Goal: Transaction & Acquisition: Purchase product/service

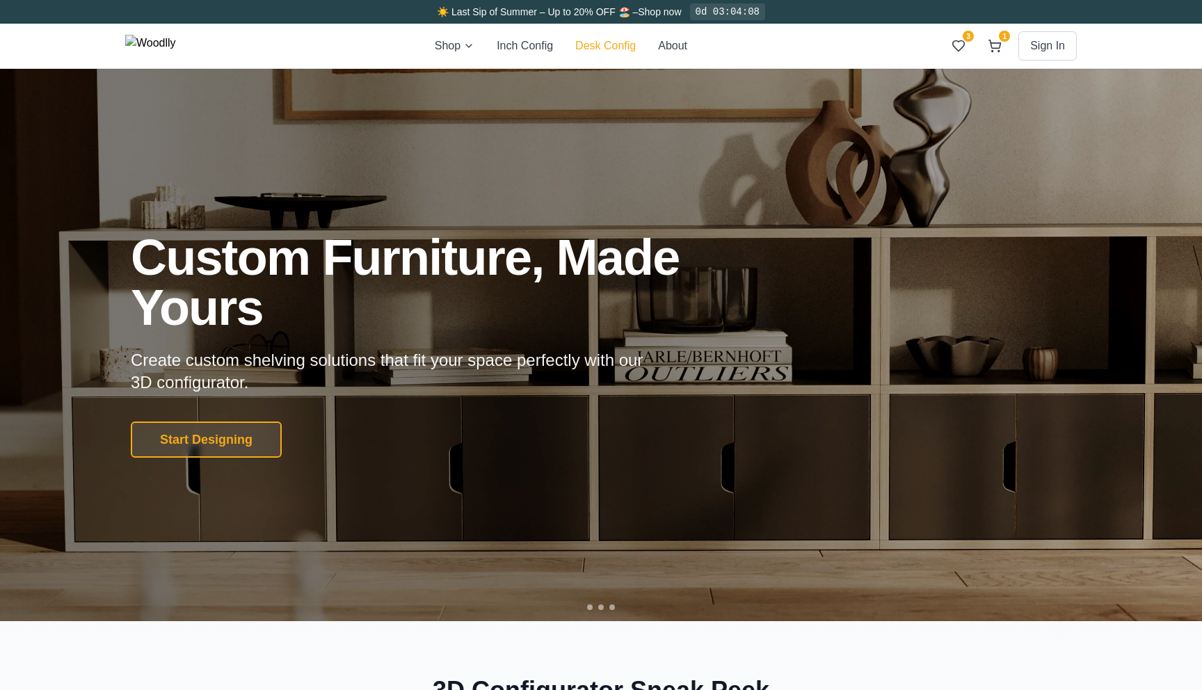
click at [630, 40] on button "Desk Config" at bounding box center [605, 46] width 61 height 17
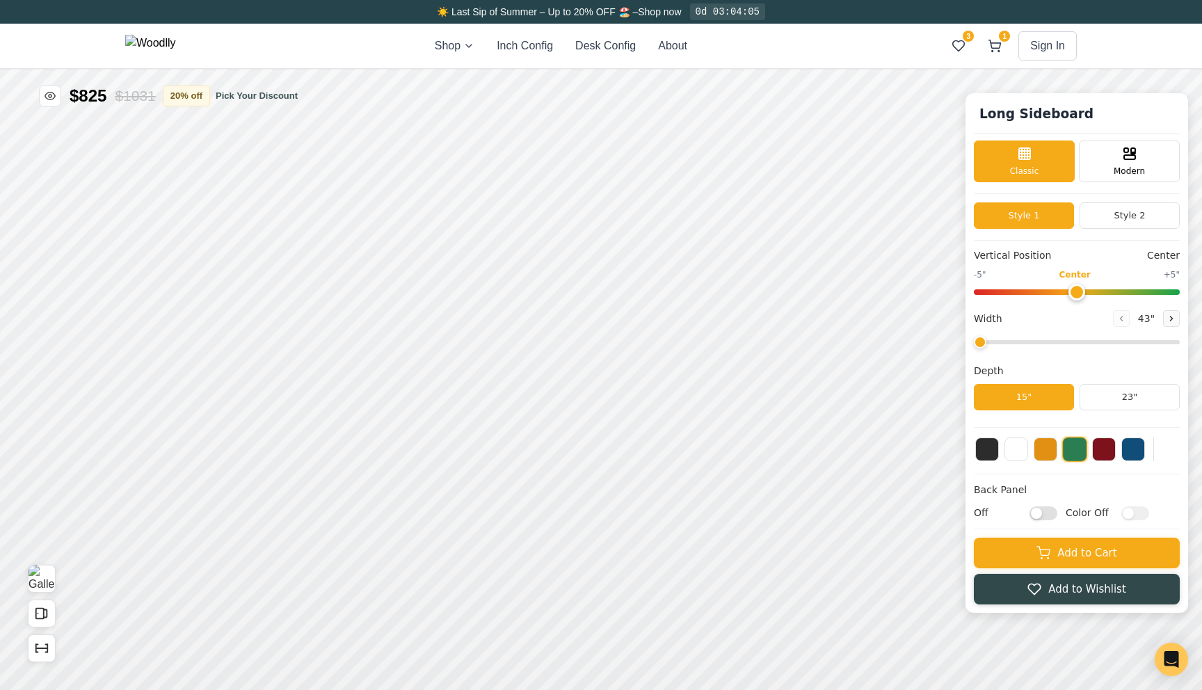
click at [1037, 516] on input "Off" at bounding box center [1044, 513] width 28 height 14
checkbox input "true"
click at [1037, 520] on input "Off" at bounding box center [1044, 513] width 28 height 14
click at [1039, 518] on input "On" at bounding box center [1044, 513] width 28 height 14
checkbox input "false"
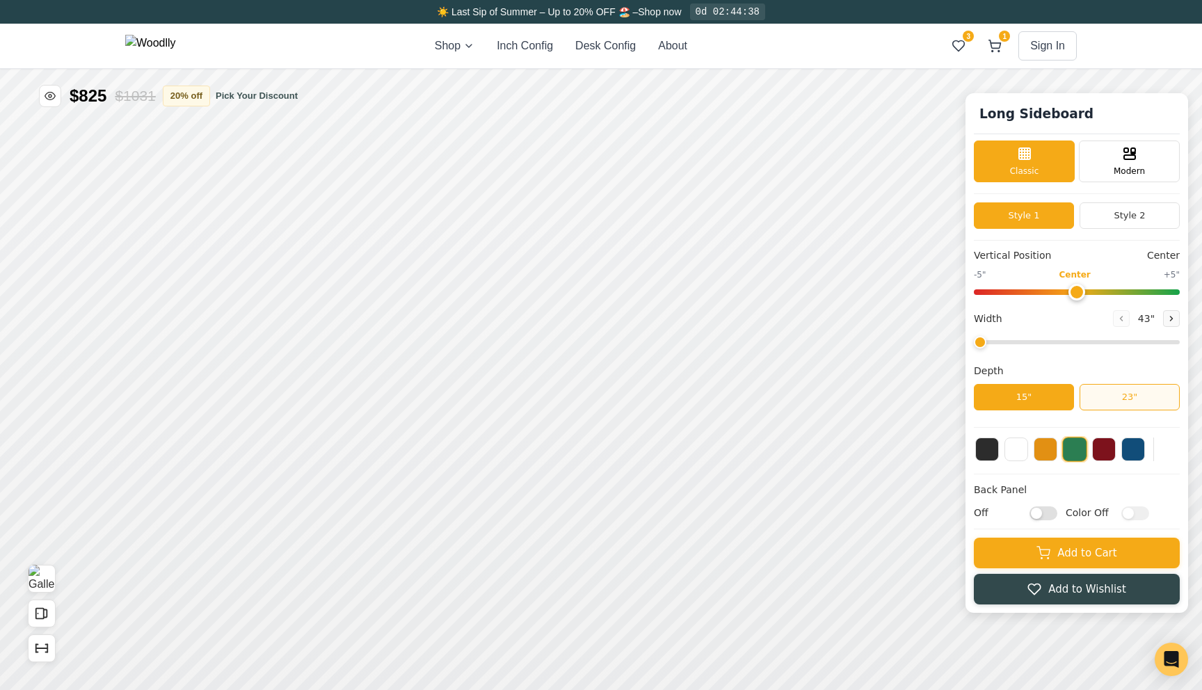
click at [1118, 399] on button "23"" at bounding box center [1130, 397] width 100 height 26
click at [1039, 391] on button "15"" at bounding box center [1024, 397] width 100 height 26
type input "43"
drag, startPoint x: 985, startPoint y: 344, endPoint x: 895, endPoint y: 347, distance: 89.1
click at [974, 344] on input "range" at bounding box center [1077, 342] width 206 height 4
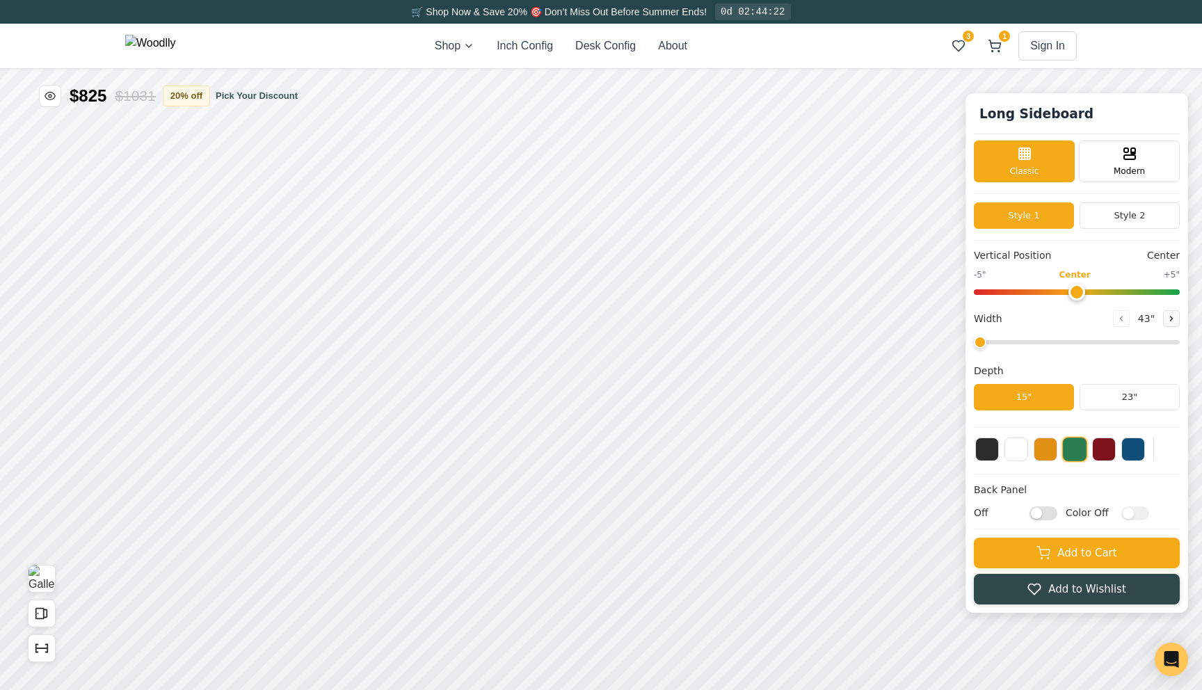
click at [1047, 513] on input "Off" at bounding box center [1044, 513] width 28 height 14
click at [1047, 513] on input "On" at bounding box center [1044, 513] width 28 height 14
click at [1047, 513] on input "Off" at bounding box center [1044, 513] width 28 height 14
click at [1047, 513] on input "On" at bounding box center [1044, 513] width 28 height 14
checkbox input "false"
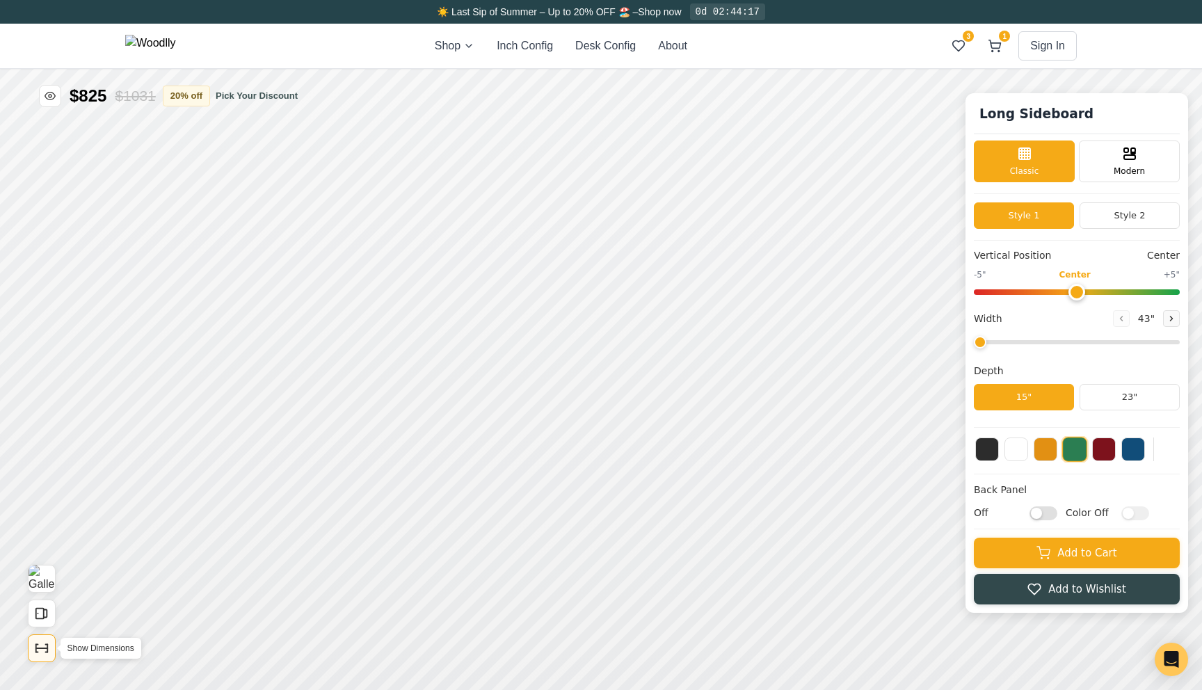
click at [46, 653] on icon "Show Dimensions" at bounding box center [47, 653] width 2 height 0
drag, startPoint x: 982, startPoint y: 339, endPoint x: 1190, endPoint y: 345, distance: 208.1
type input "66"
click at [1180, 344] on input "range" at bounding box center [1077, 342] width 206 height 4
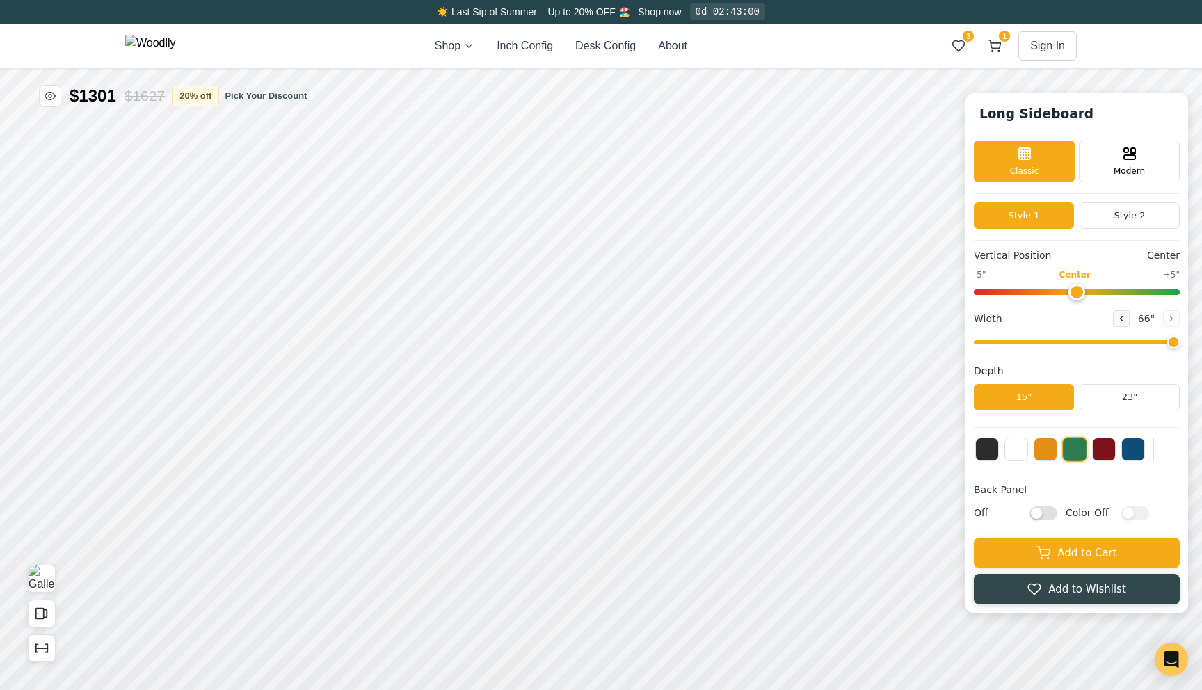
click at [1037, 519] on input "Off" at bounding box center [1044, 513] width 28 height 14
click at [1037, 519] on input "On" at bounding box center [1044, 513] width 28 height 14
click at [1037, 519] on input "Off" at bounding box center [1044, 513] width 28 height 14
click at [1037, 519] on input "On" at bounding box center [1044, 513] width 28 height 14
click at [1037, 519] on input "Off" at bounding box center [1044, 513] width 28 height 14
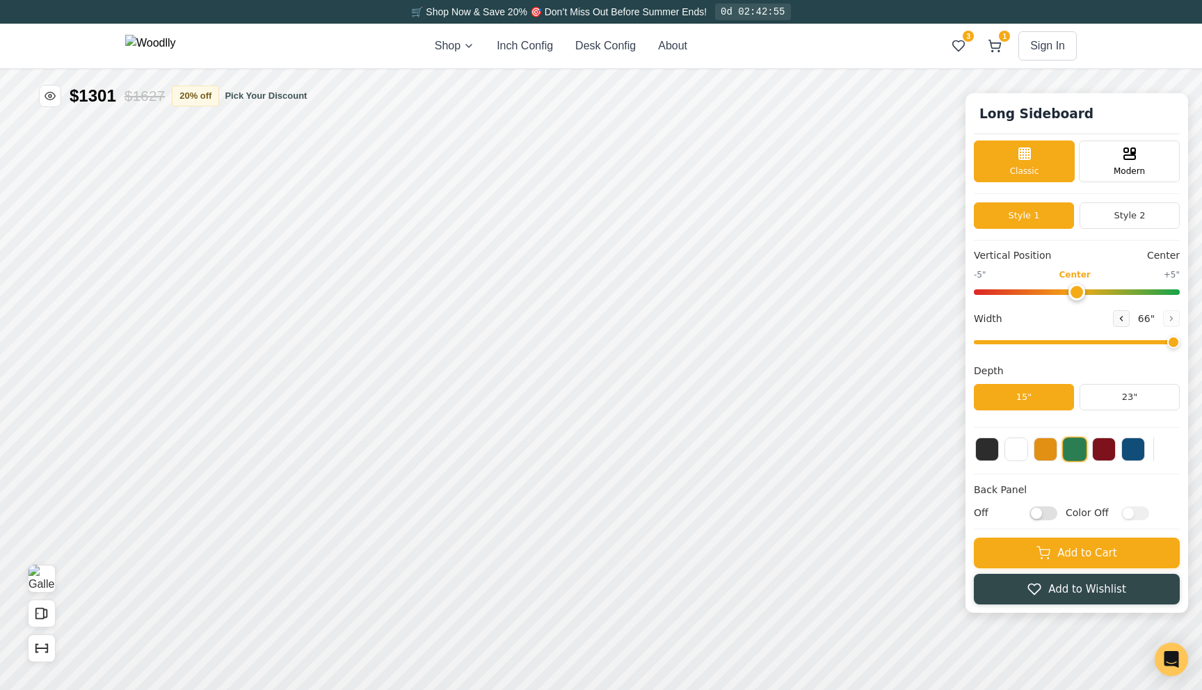
checkbox input "true"
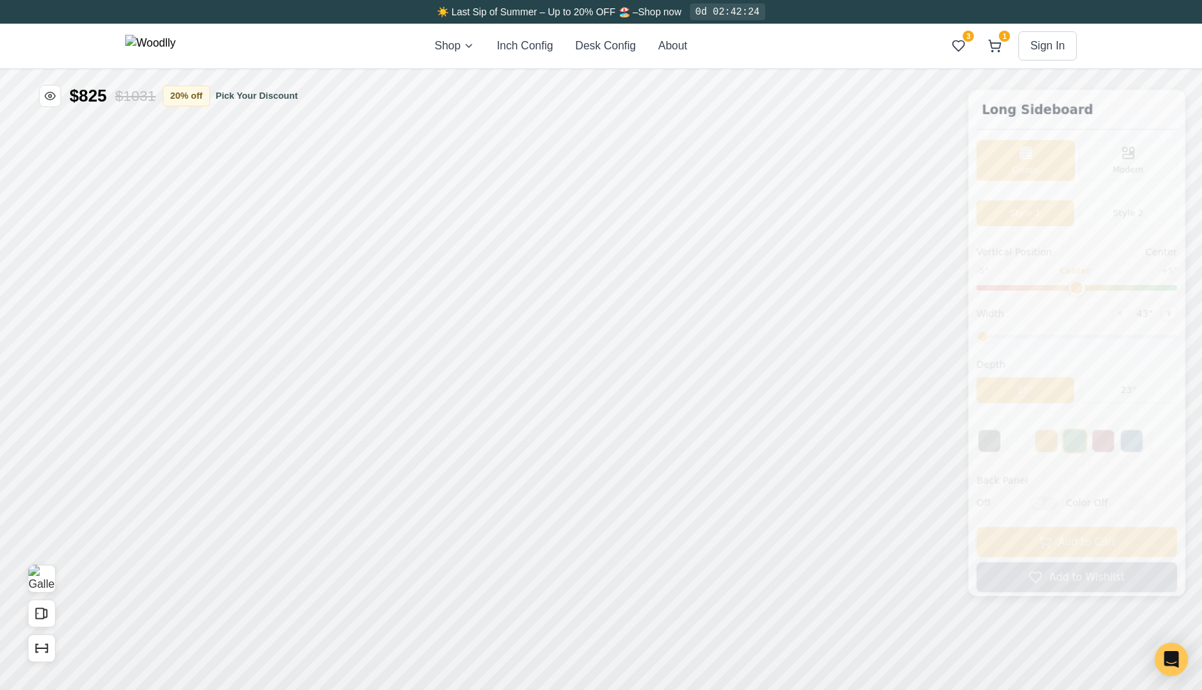
click at [1033, 511] on input "Off" at bounding box center [1044, 513] width 28 height 14
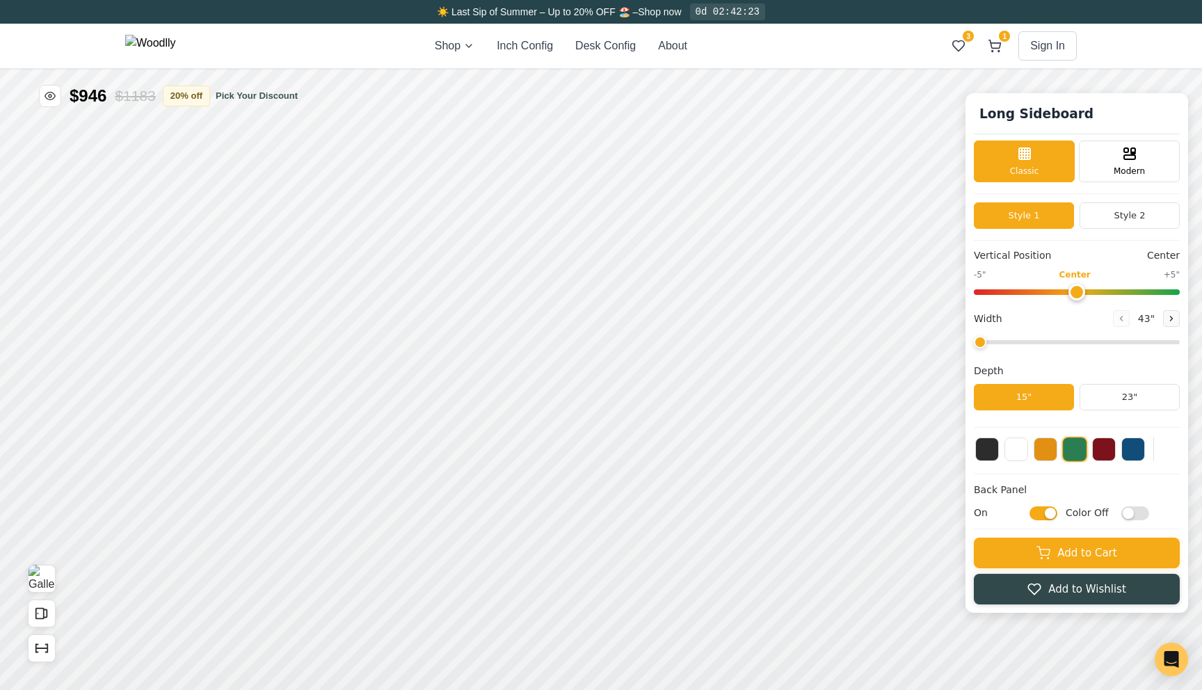
click at [1036, 513] on input "On" at bounding box center [1044, 513] width 28 height 14
click at [1036, 513] on input "Off" at bounding box center [1044, 513] width 28 height 14
click at [1046, 515] on input "On" at bounding box center [1044, 513] width 28 height 14
click at [1046, 515] on input "Off" at bounding box center [1044, 513] width 28 height 14
click at [1046, 515] on input "On" at bounding box center [1044, 513] width 28 height 14
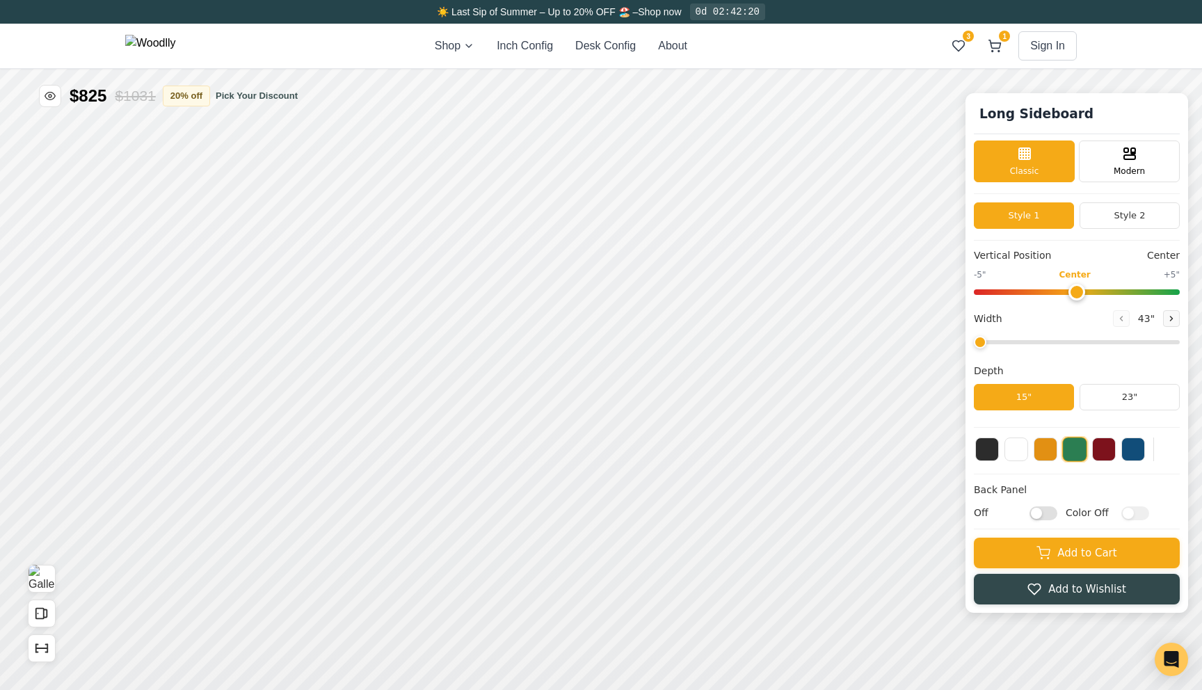
click at [1046, 515] on input "Off" at bounding box center [1044, 513] width 28 height 14
checkbox input "true"
type input "43"
drag, startPoint x: 1003, startPoint y: 340, endPoint x: 992, endPoint y: 358, distance: 20.3
click at [991, 344] on input "range" at bounding box center [1077, 342] width 206 height 4
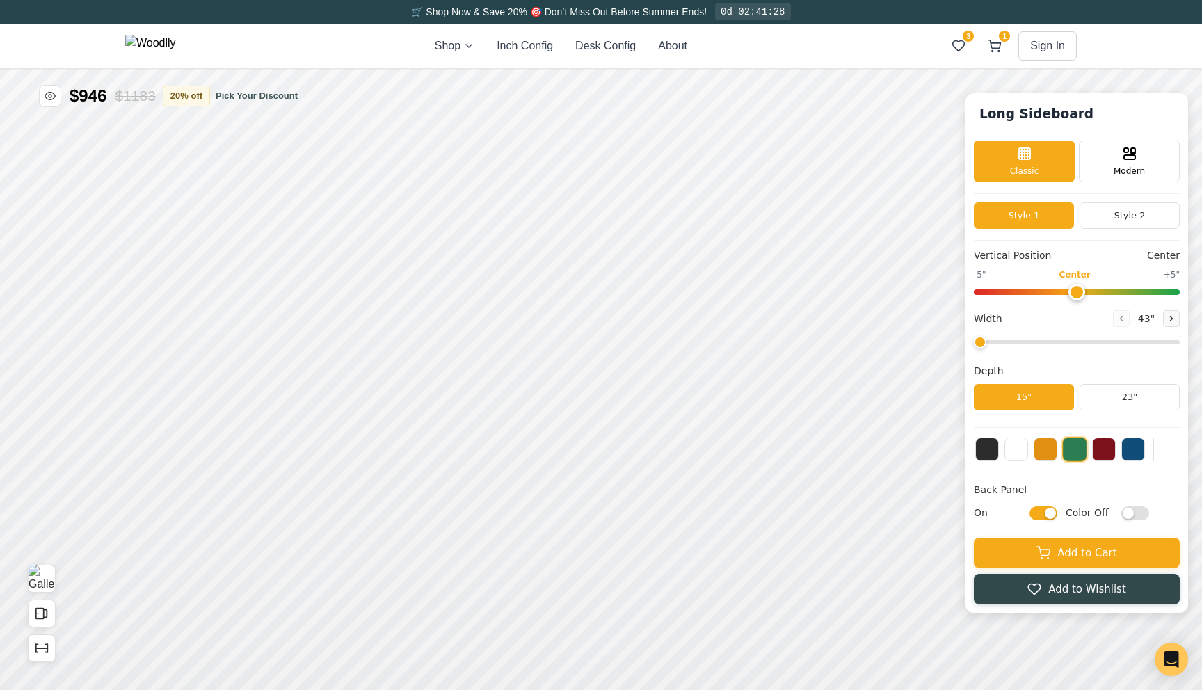
click at [1042, 513] on input "On" at bounding box center [1044, 513] width 28 height 14
click at [1042, 511] on input "Off" at bounding box center [1044, 513] width 28 height 14
click at [1042, 511] on input "On" at bounding box center [1044, 513] width 28 height 14
click at [1042, 511] on input "Off" at bounding box center [1044, 513] width 28 height 14
click at [1042, 511] on input "On" at bounding box center [1044, 513] width 28 height 14
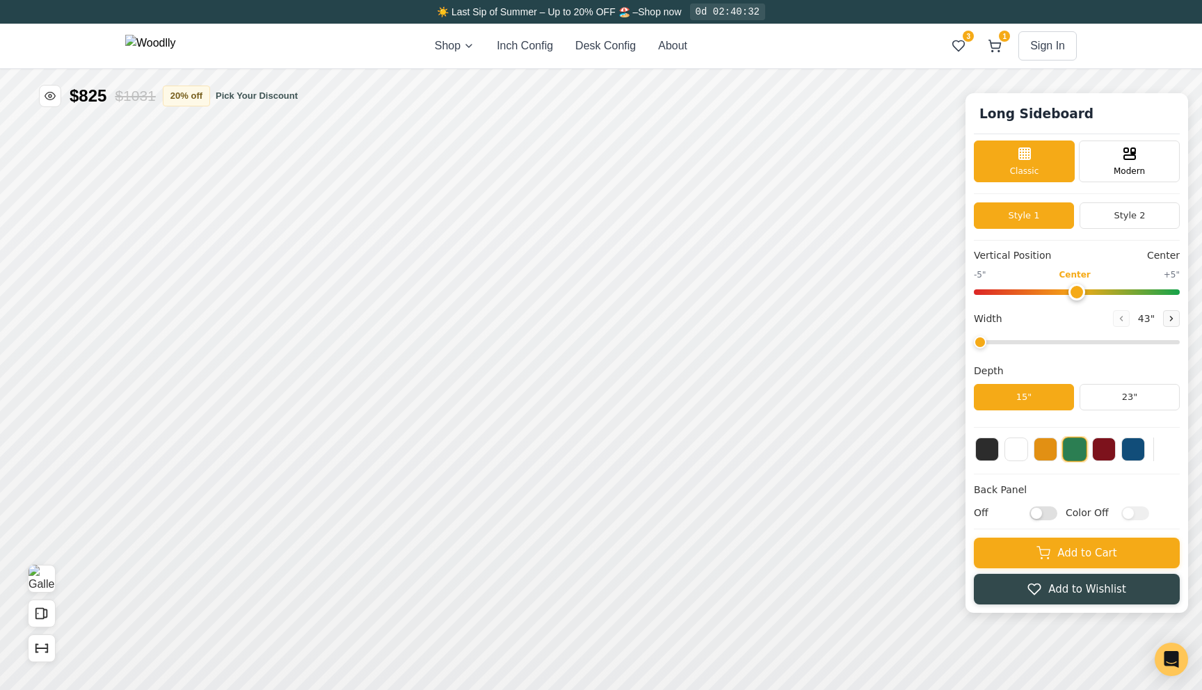
click at [1044, 516] on input "Off" at bounding box center [1044, 513] width 28 height 14
checkbox input "true"
drag, startPoint x: 1034, startPoint y: 340, endPoint x: 1200, endPoint y: 349, distance: 165.8
click at [1180, 344] on input "range" at bounding box center [1077, 342] width 206 height 4
drag, startPoint x: 1119, startPoint y: 340, endPoint x: 1001, endPoint y: 347, distance: 118.5
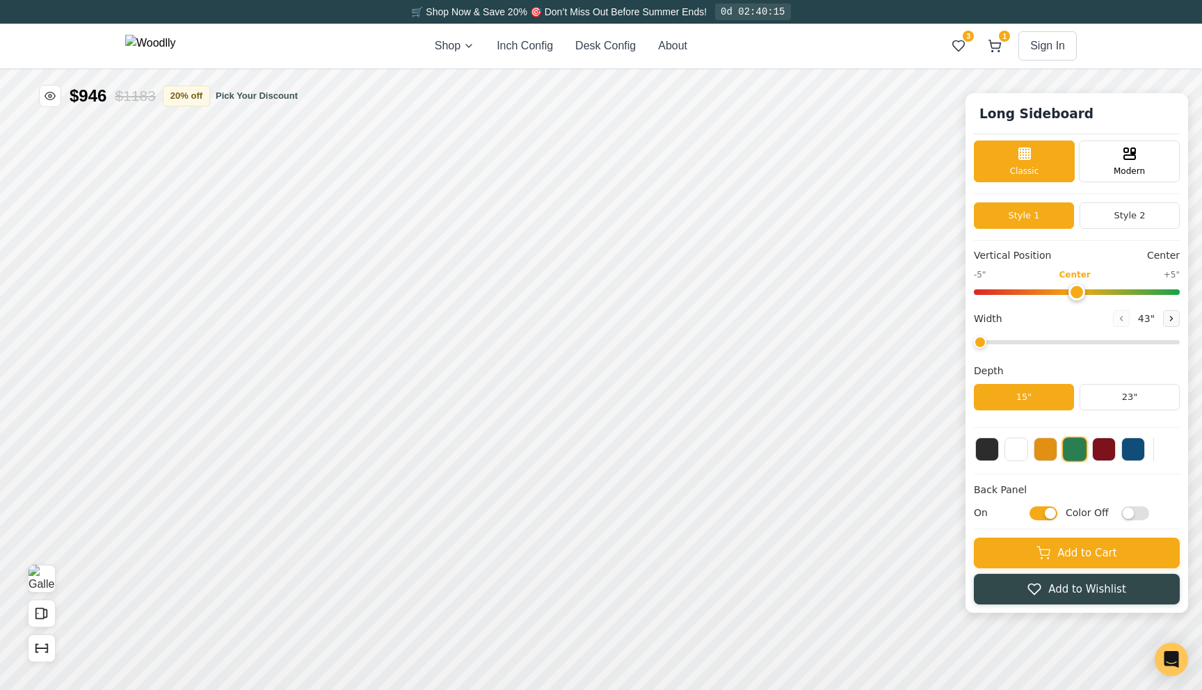
type input "43"
click at [1000, 344] on input "range" at bounding box center [1077, 342] width 206 height 4
click at [1129, 520] on input "Color Off" at bounding box center [1136, 513] width 28 height 14
click at [1129, 520] on input "Color On" at bounding box center [1136, 513] width 28 height 14
checkbox input "false"
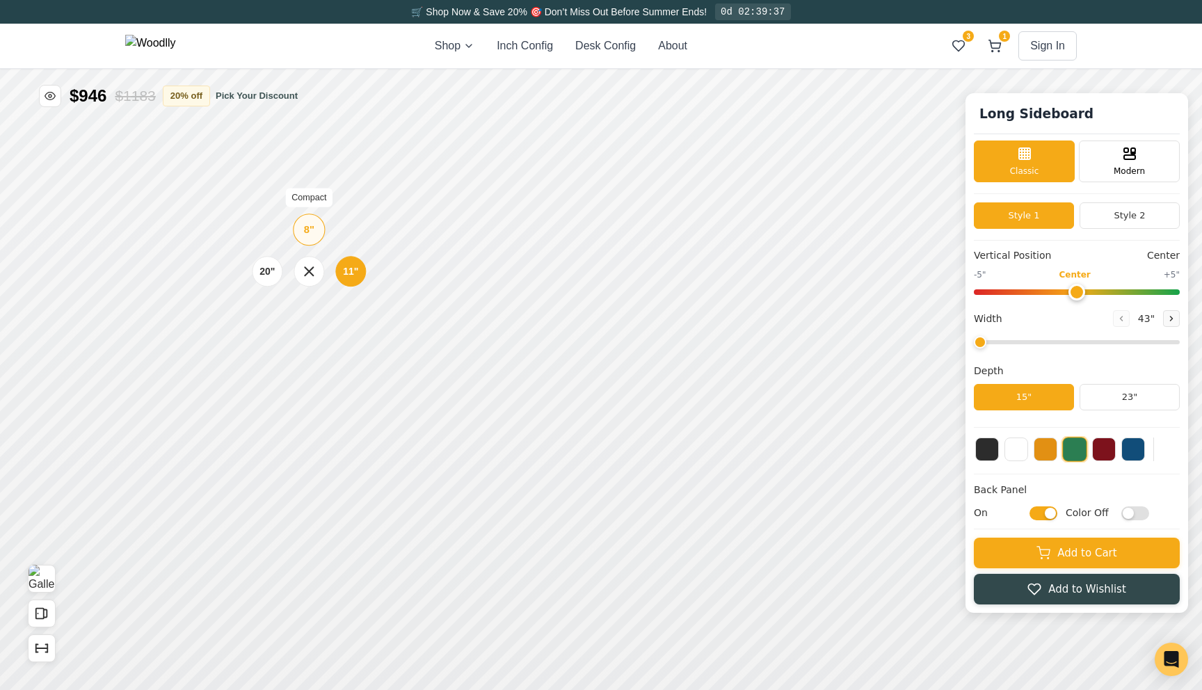
click at [319, 233] on div "8" Compact" at bounding box center [309, 230] width 32 height 32
click at [278, 259] on div "20" Tall (spans two bays)" at bounding box center [267, 260] width 32 height 32
click at [349, 422] on div "11"" at bounding box center [355, 415] width 16 height 15
click at [269, 403] on div "20"" at bounding box center [269, 401] width 15 height 15
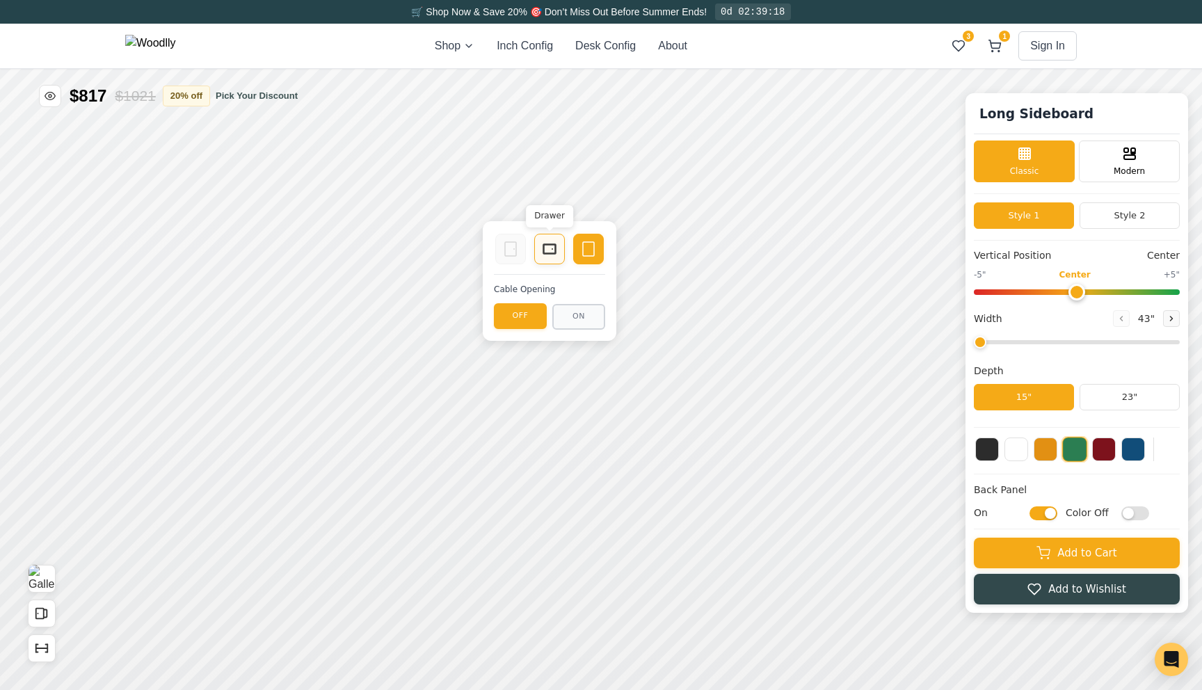
click at [559, 260] on div "Drawer" at bounding box center [549, 249] width 31 height 31
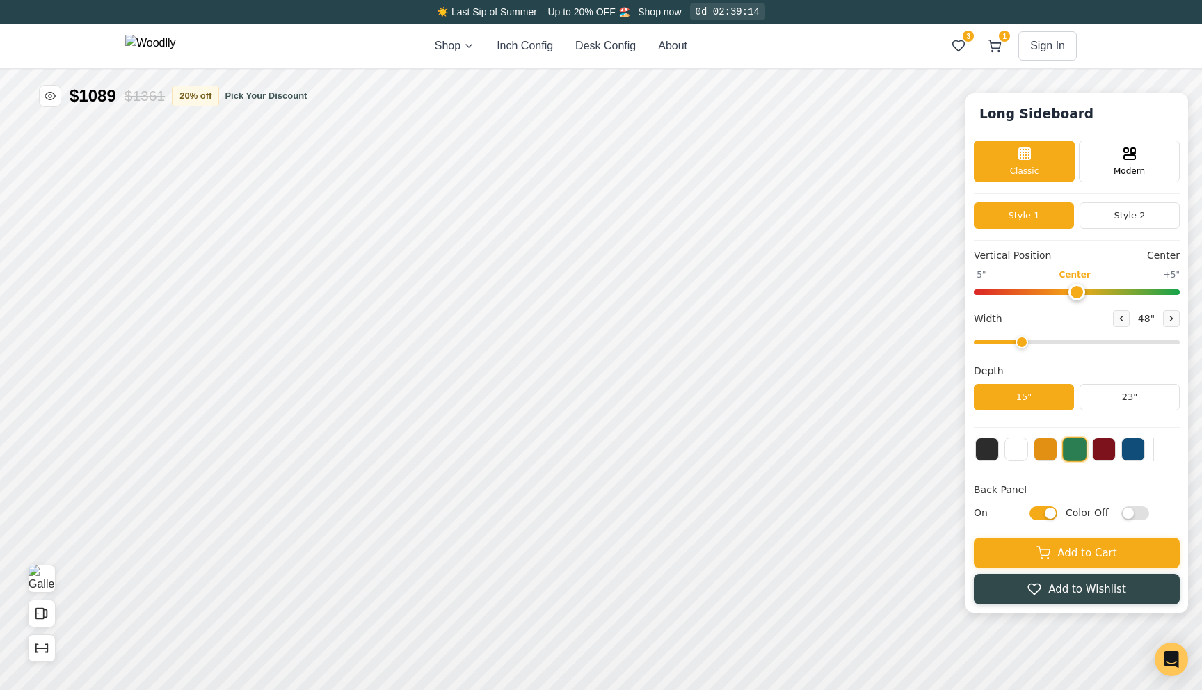
drag, startPoint x: 1068, startPoint y: 339, endPoint x: 1034, endPoint y: 340, distance: 34.1
click at [1034, 340] on input "range" at bounding box center [1077, 342] width 206 height 4
click at [328, 368] on div "11"" at bounding box center [335, 370] width 16 height 15
click at [328, 330] on div "11"" at bounding box center [333, 323] width 16 height 15
click at [331, 259] on div "11"" at bounding box center [332, 257] width 16 height 15
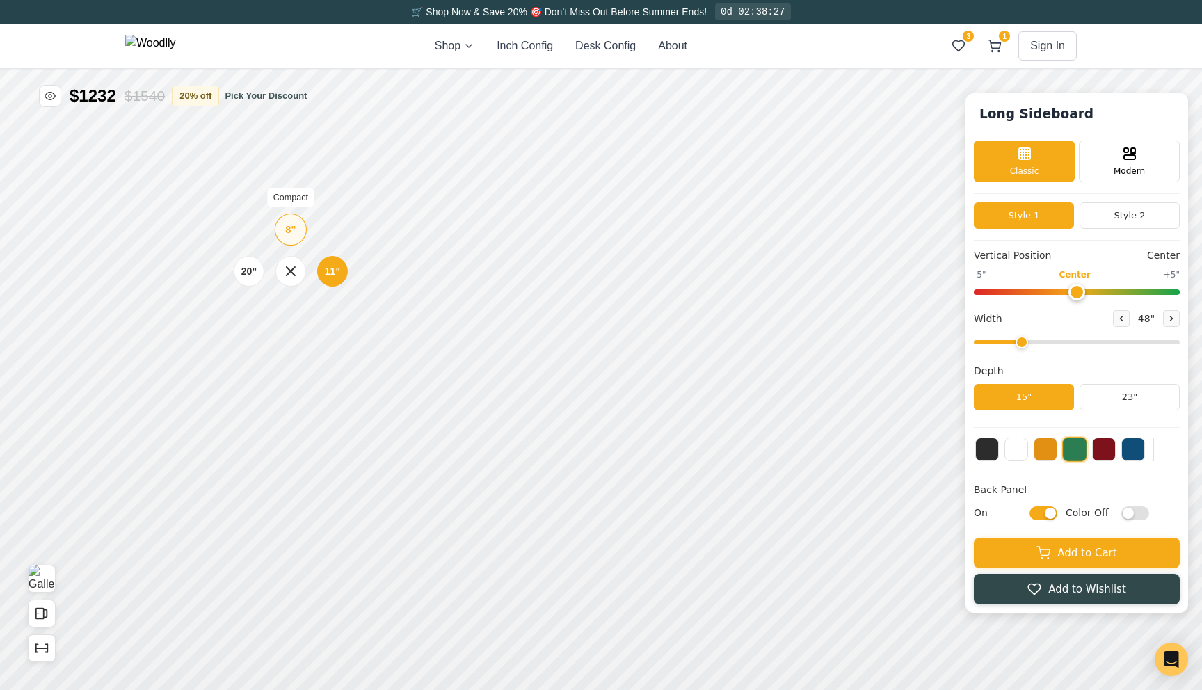
click at [280, 233] on div "8" Compact" at bounding box center [291, 230] width 32 height 32
click at [1072, 453] on button at bounding box center [1074, 449] width 25 height 25
click at [1101, 457] on button at bounding box center [1104, 448] width 24 height 24
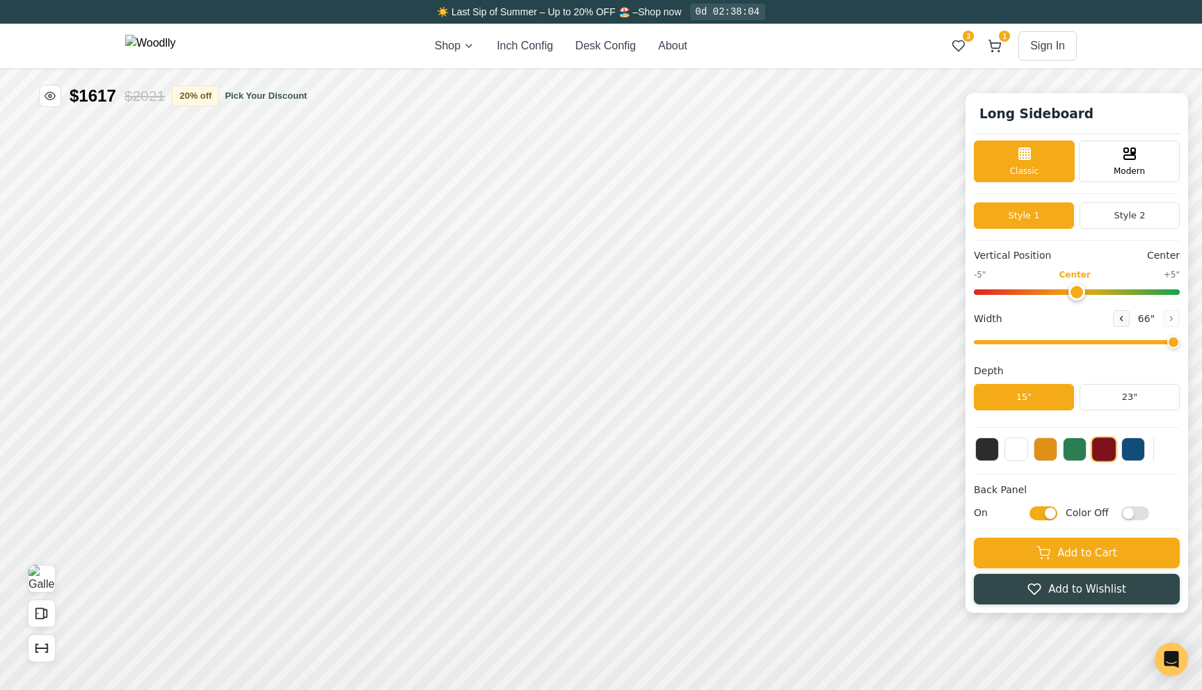
drag, startPoint x: 1085, startPoint y: 343, endPoint x: 1201, endPoint y: 349, distance: 115.7
type input "66"
click at [1180, 344] on input "range" at bounding box center [1077, 342] width 206 height 4
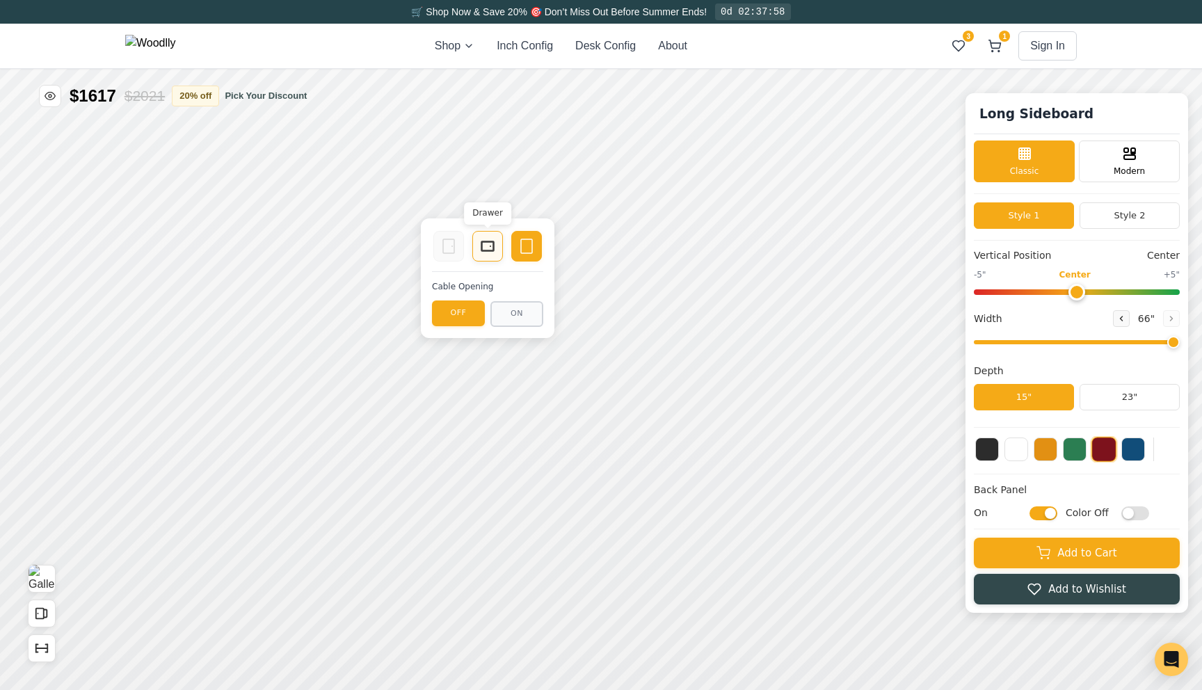
click at [484, 253] on icon at bounding box center [487, 246] width 17 height 17
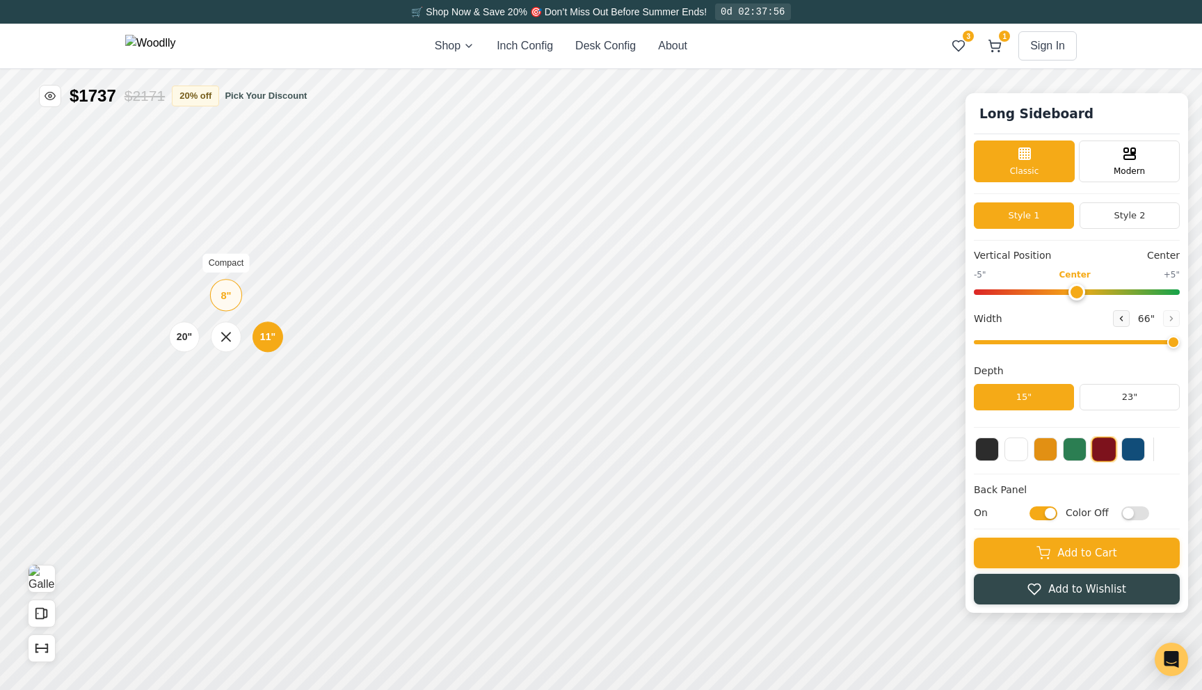
click at [230, 297] on div "8"" at bounding box center [226, 294] width 10 height 15
click at [269, 413] on div "11"" at bounding box center [271, 412] width 16 height 15
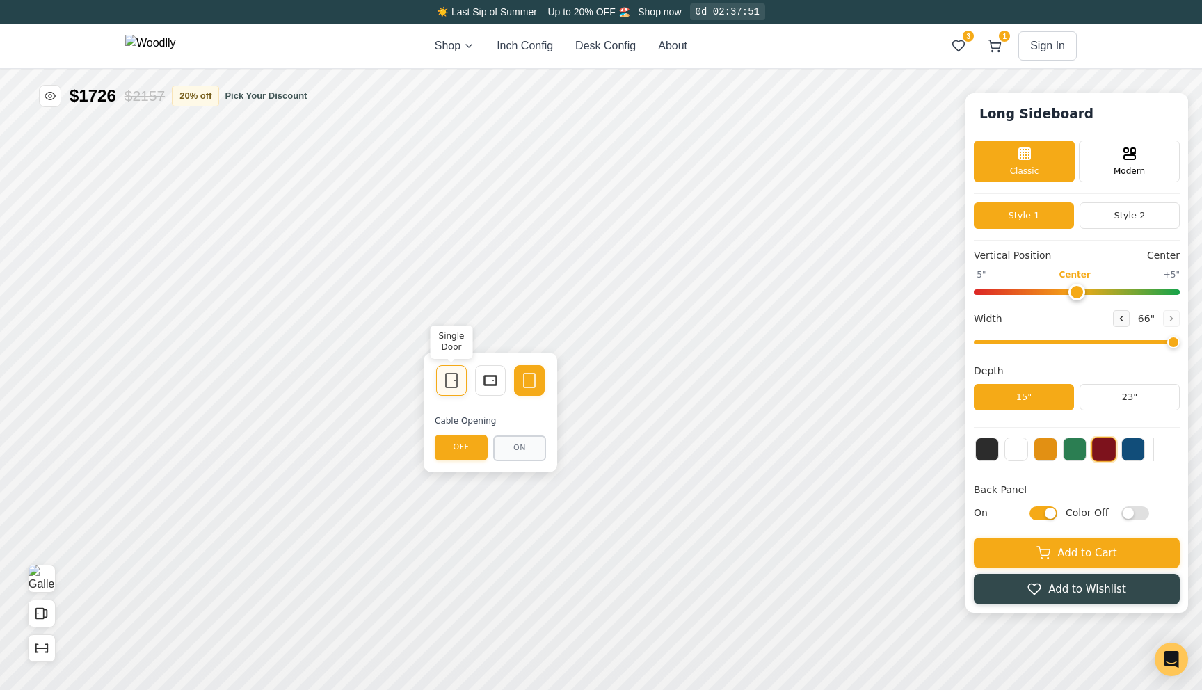
click at [448, 381] on icon at bounding box center [451, 380] width 17 height 17
click at [511, 446] on button "ON" at bounding box center [519, 449] width 53 height 26
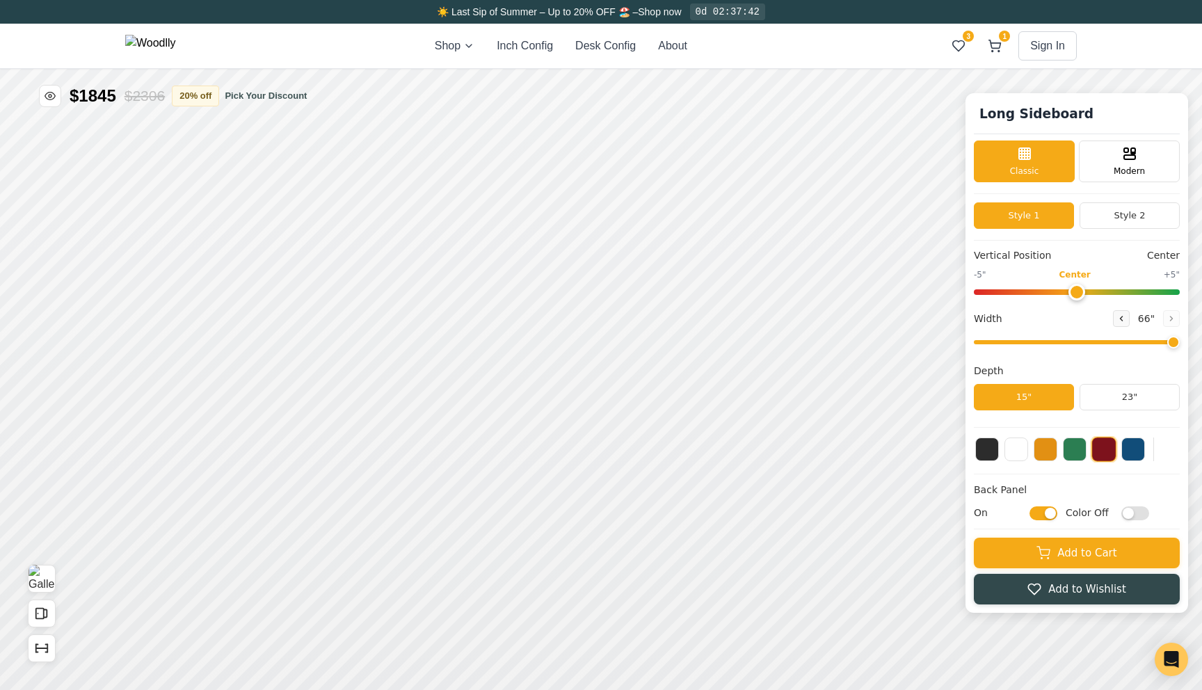
click at [1126, 513] on input "Color Off" at bounding box center [1136, 513] width 28 height 14
click at [1126, 513] on input "Color On" at bounding box center [1136, 513] width 28 height 14
click at [1126, 513] on input "Color Off" at bounding box center [1136, 513] width 28 height 14
click at [1126, 513] on input "Color On" at bounding box center [1136, 513] width 28 height 14
checkbox input "false"
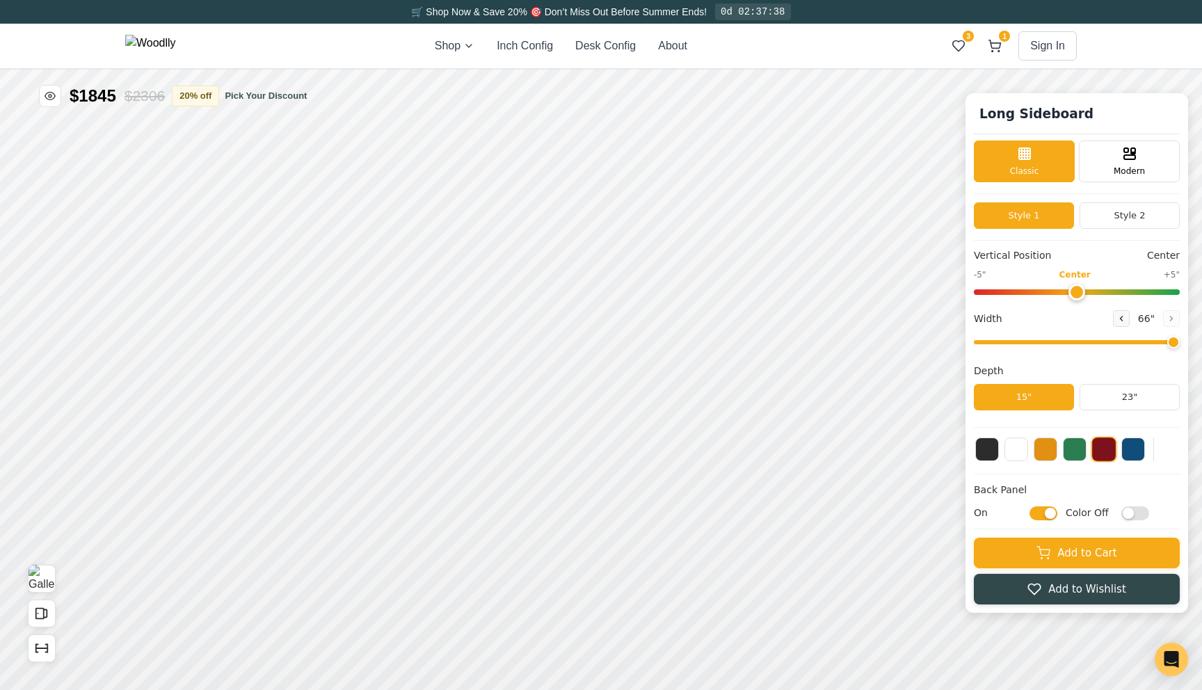
click at [1053, 514] on input "On" at bounding box center [1044, 513] width 28 height 14
click at [1053, 514] on input "Off" at bounding box center [1044, 513] width 28 height 14
click at [1053, 514] on input "On" at bounding box center [1044, 513] width 28 height 14
click at [1053, 514] on input "Off" at bounding box center [1044, 513] width 28 height 14
click at [1053, 514] on input "On" at bounding box center [1044, 513] width 28 height 14
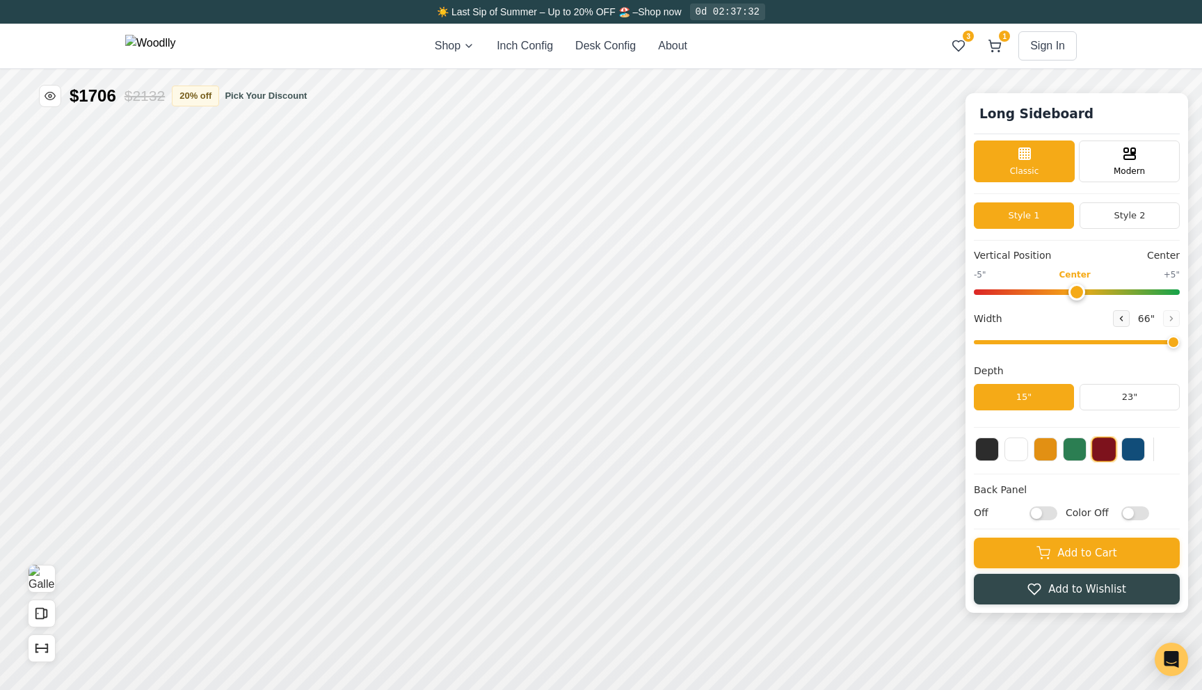
click at [1053, 514] on input "Off" at bounding box center [1044, 513] width 28 height 14
click at [1053, 514] on input "On" at bounding box center [1044, 513] width 28 height 14
checkbox input "false"
click at [1065, 45] on div "Long Sideboard Classic Modern Style 1 Style 2 Vertical Position Center -5" Cent…" at bounding box center [601, 45] width 1202 height 0
click at [1122, 409] on button "23"" at bounding box center [1130, 397] width 100 height 26
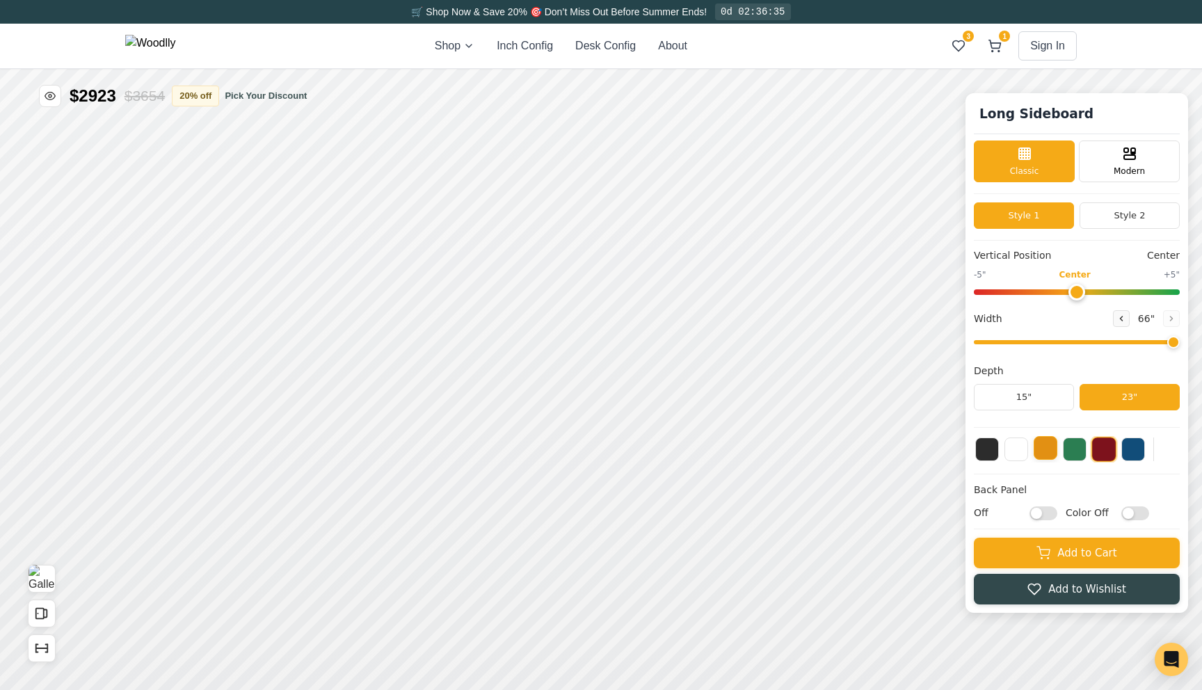
click at [1052, 453] on button at bounding box center [1046, 448] width 24 height 24
click at [1011, 453] on button at bounding box center [1017, 448] width 24 height 24
click at [987, 451] on button at bounding box center [987, 448] width 24 height 24
click at [1046, 454] on button at bounding box center [1046, 448] width 24 height 24
click at [1022, 456] on button at bounding box center [1017, 448] width 24 height 24
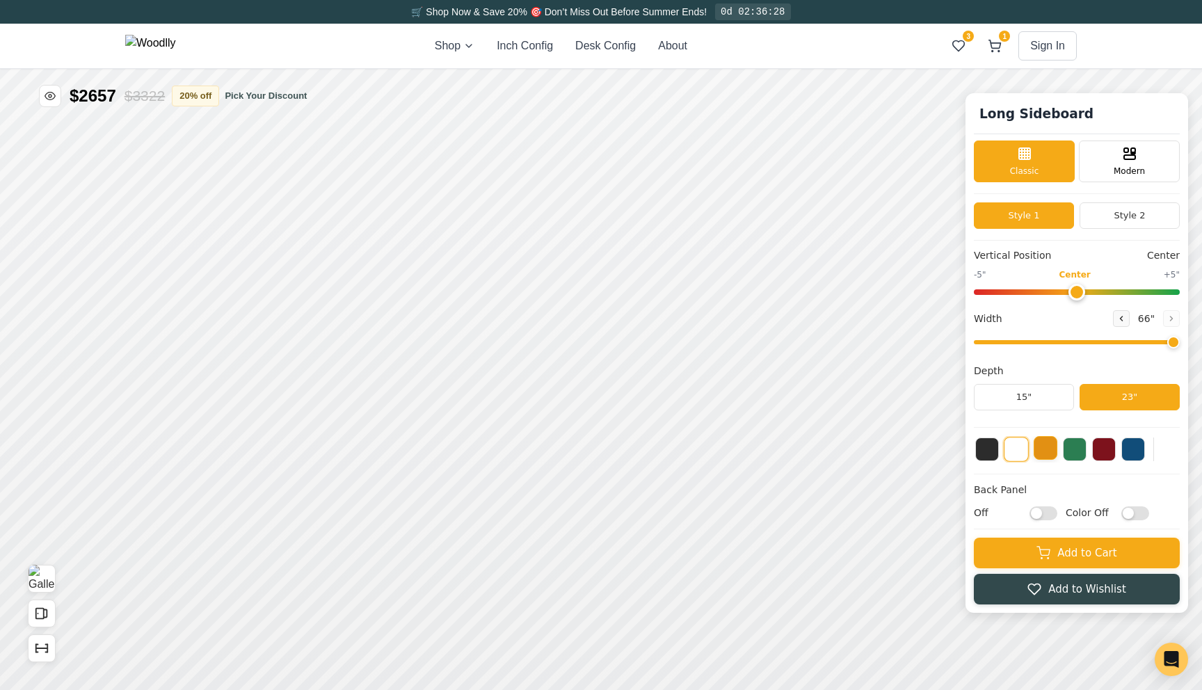
click at [1055, 456] on button at bounding box center [1046, 448] width 24 height 24
drag, startPoint x: 1169, startPoint y: 344, endPoint x: 945, endPoint y: 346, distance: 224.0
click at [974, 344] on input "range" at bounding box center [1077, 342] width 206 height 4
click at [44, 650] on icon "Show Dimensions" at bounding box center [41, 648] width 15 height 15
click at [1171, 319] on icon at bounding box center [1172, 318] width 8 height 8
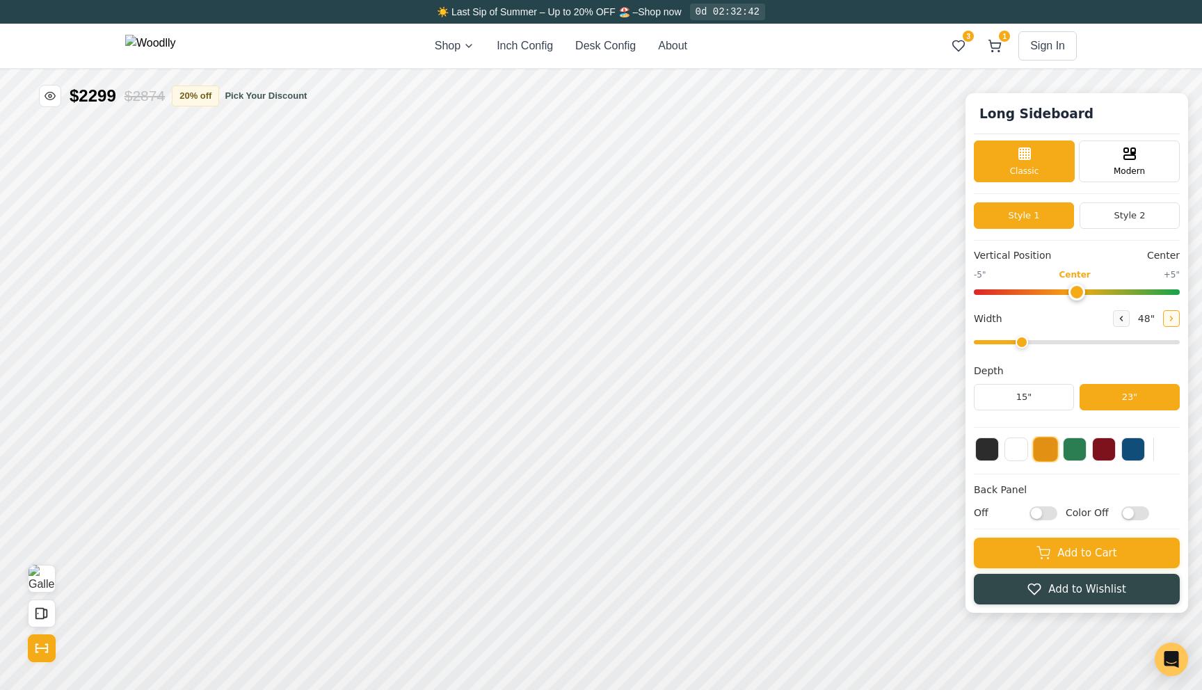
click at [1172, 321] on icon at bounding box center [1172, 318] width 8 height 8
click at [1172, 324] on button at bounding box center [1171, 318] width 17 height 17
click at [1172, 319] on icon at bounding box center [1172, 318] width 8 height 8
click at [1125, 324] on button at bounding box center [1121, 318] width 17 height 17
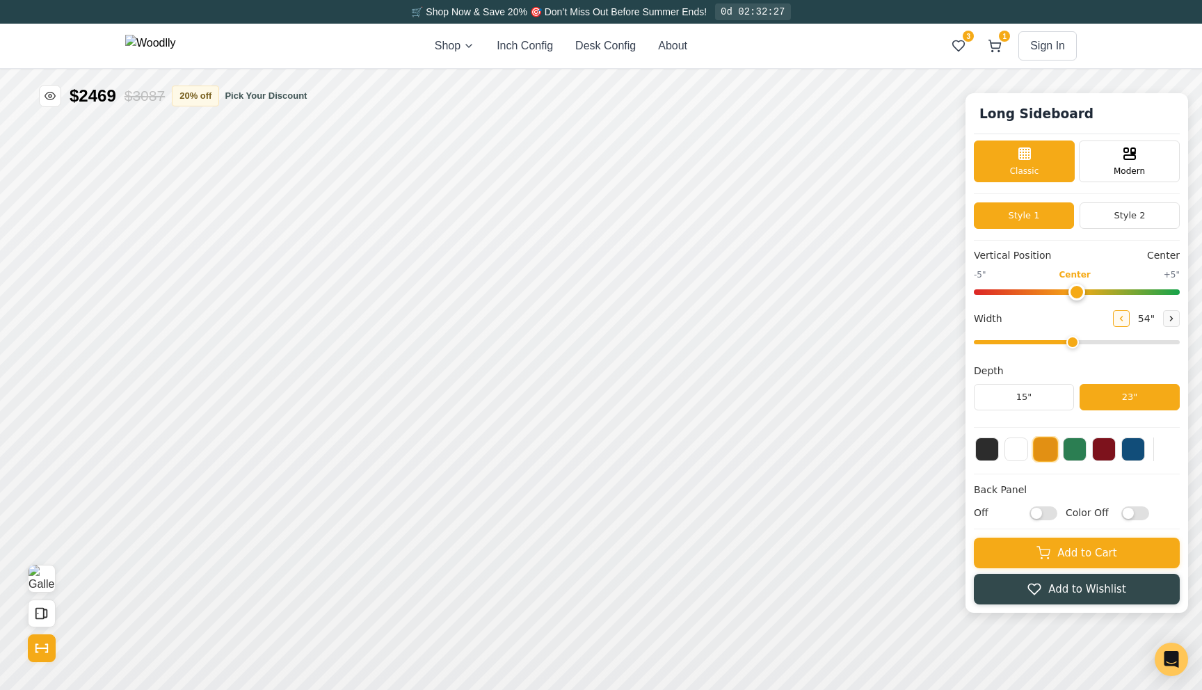
click at [1125, 324] on button at bounding box center [1121, 318] width 17 height 17
type input "48"
click at [1054, 388] on button "15"" at bounding box center [1024, 397] width 100 height 26
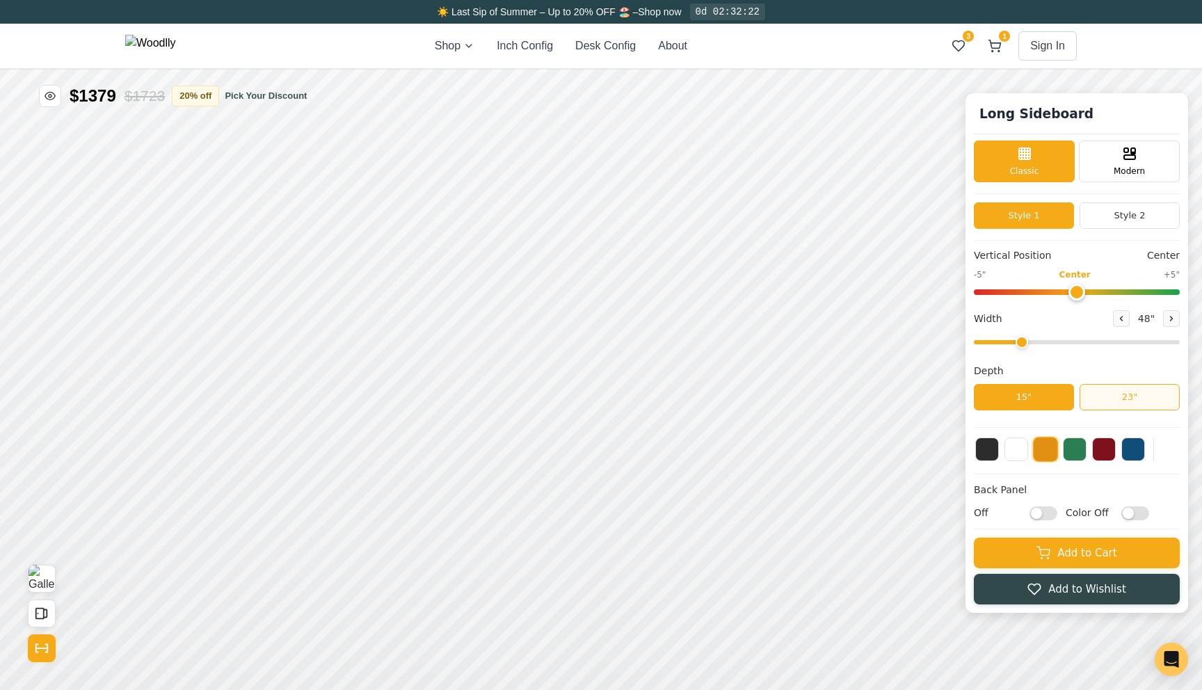
click at [1108, 401] on button "23"" at bounding box center [1130, 397] width 100 height 26
click at [1061, 392] on button "15"" at bounding box center [1024, 397] width 100 height 26
click at [1101, 394] on button "23"" at bounding box center [1130, 397] width 100 height 26
click at [1030, 383] on div "Depth 15" 23"" at bounding box center [1077, 387] width 206 height 47
click at [1014, 401] on button "15"" at bounding box center [1024, 397] width 100 height 26
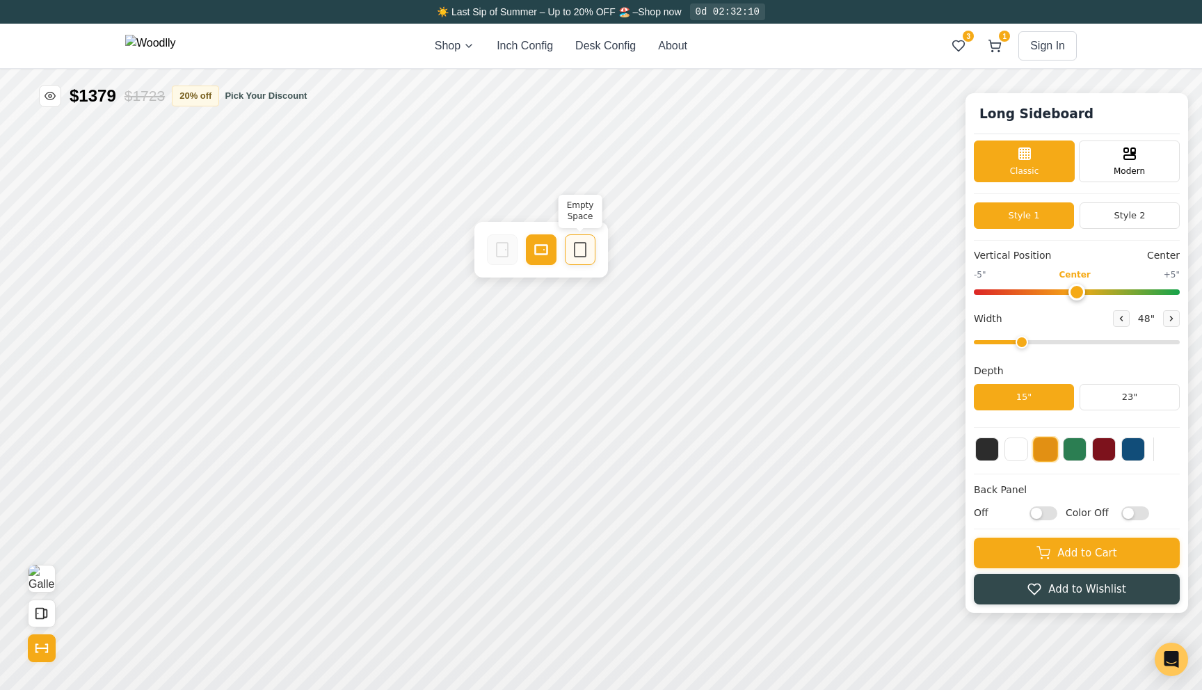
click at [574, 253] on icon at bounding box center [580, 249] width 17 height 17
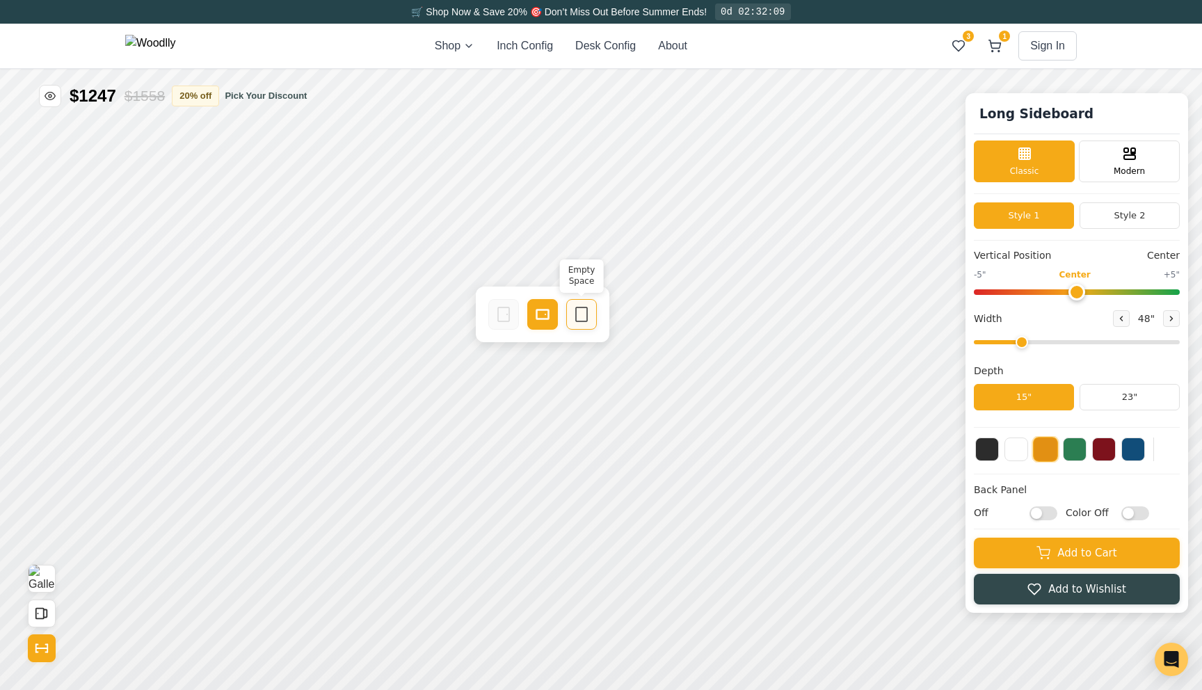
click at [586, 323] on div "Empty Space" at bounding box center [581, 314] width 31 height 31
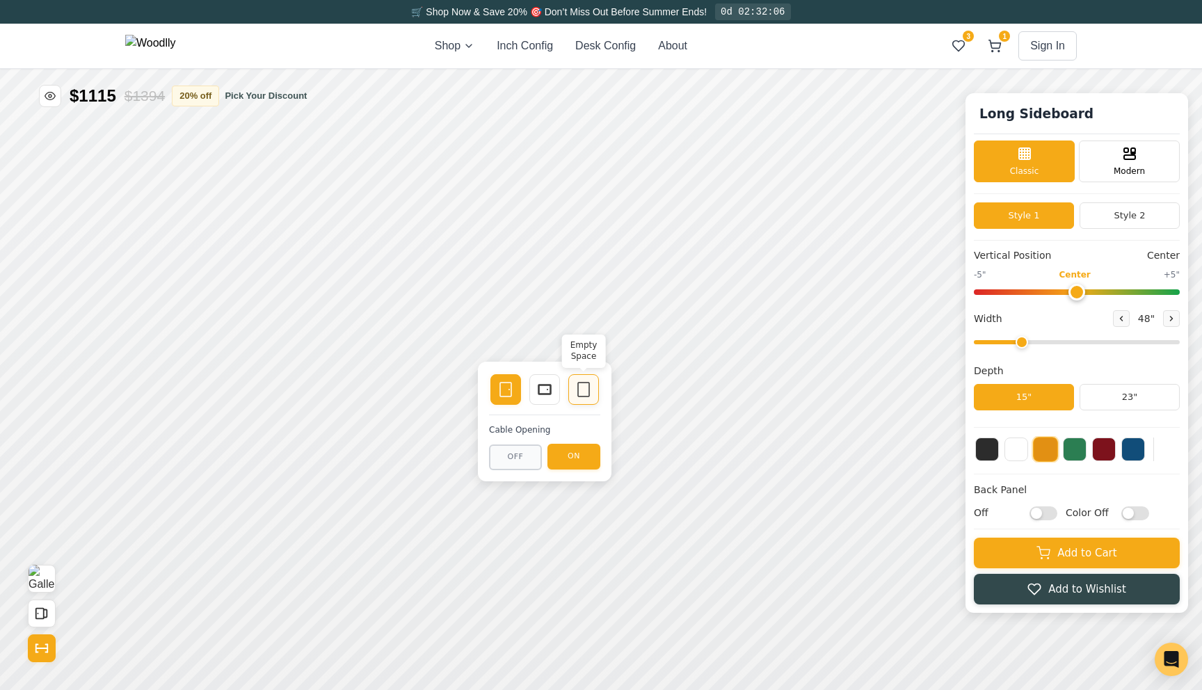
click at [580, 390] on icon at bounding box center [583, 389] width 17 height 17
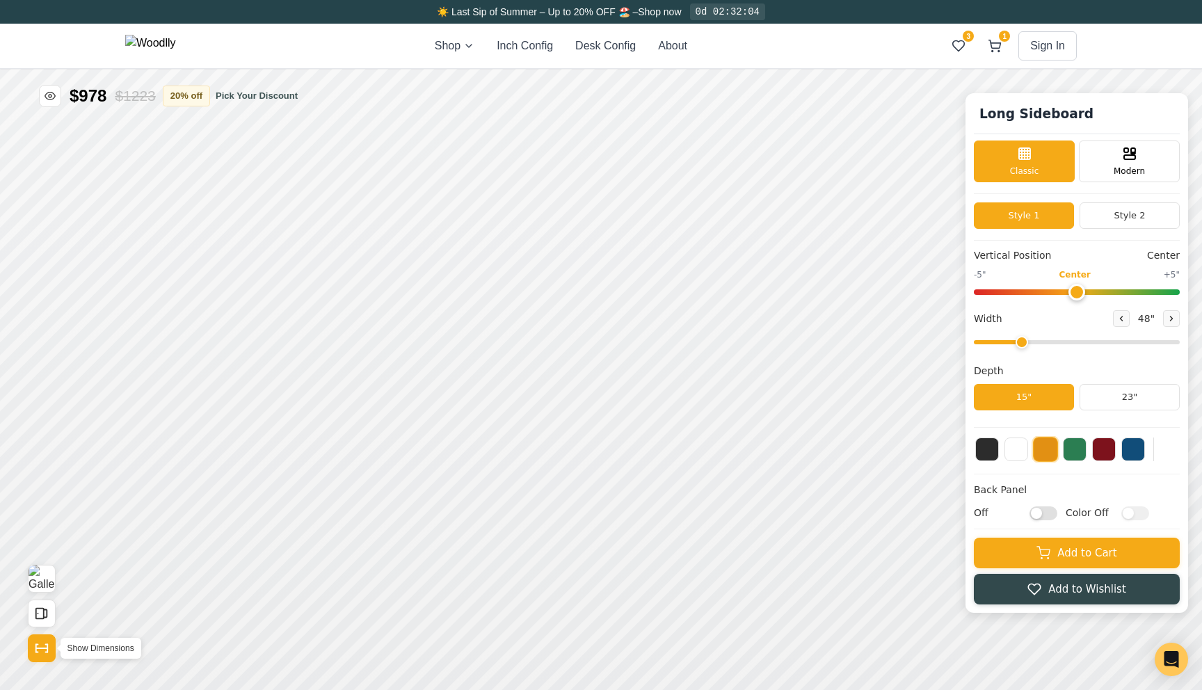
click at [46, 645] on icon "Show Dimensions" at bounding box center [47, 645] width 2 height 0
click at [1044, 515] on input "Off" at bounding box center [1044, 513] width 28 height 14
click at [1044, 515] on input "On" at bounding box center [1044, 513] width 28 height 14
click at [1044, 515] on input "Off" at bounding box center [1044, 513] width 28 height 14
checkbox input "true"
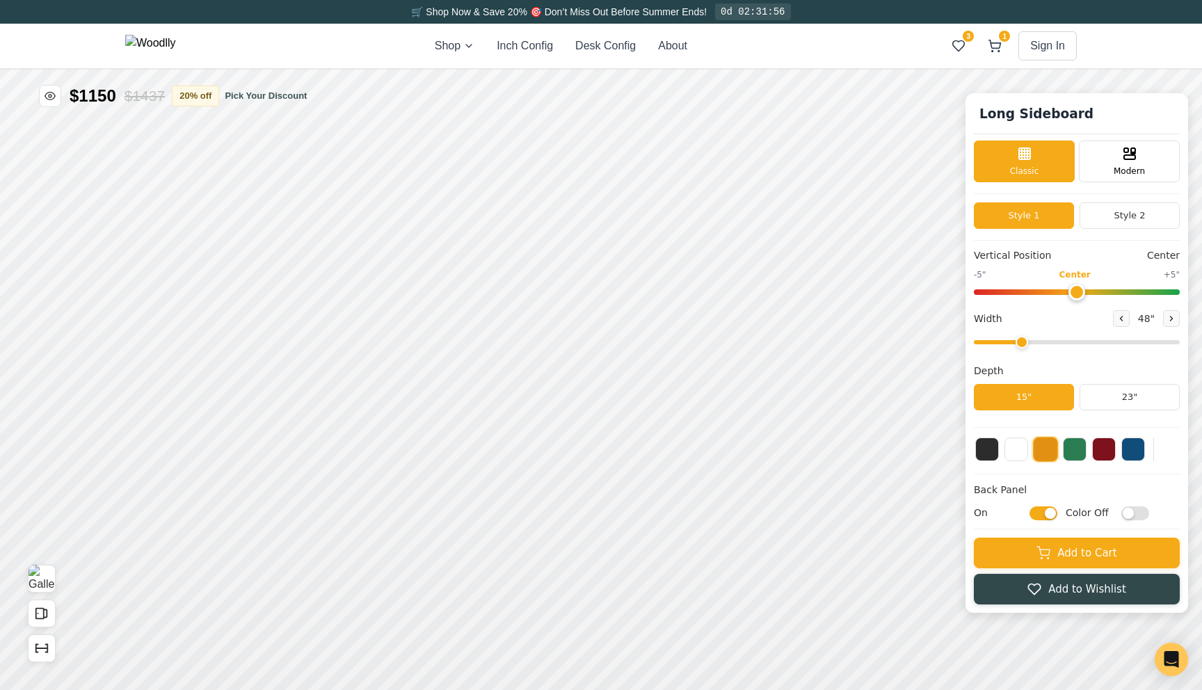
click at [1131, 513] on input "Color Off" at bounding box center [1136, 513] width 28 height 14
click at [255, 400] on div "20"" at bounding box center [250, 406] width 15 height 15
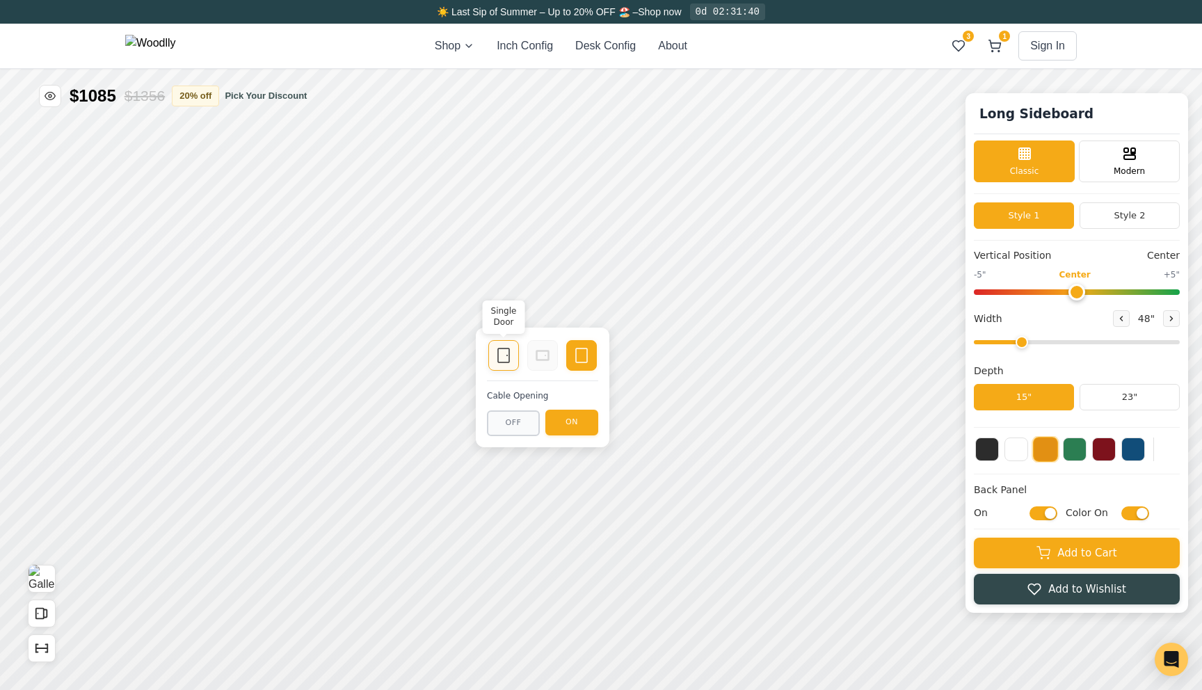
click at [500, 361] on icon at bounding box center [503, 355] width 17 height 17
click at [580, 360] on icon at bounding box center [581, 355] width 17 height 17
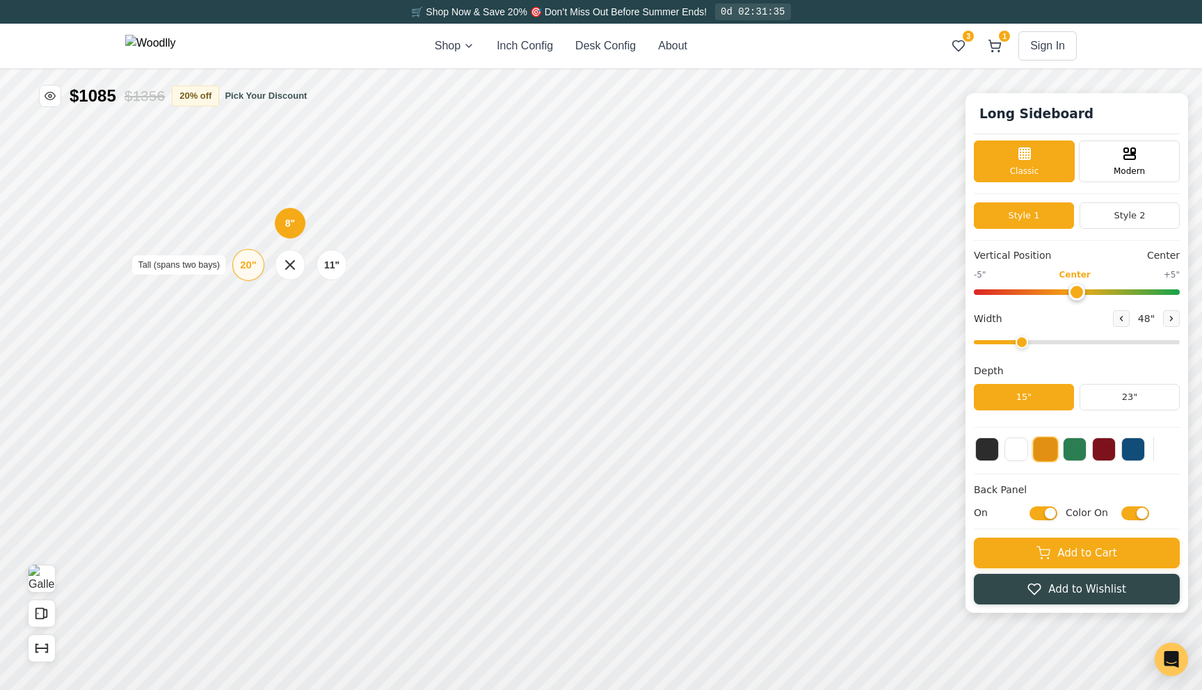
click at [249, 270] on div "20"" at bounding box center [248, 264] width 16 height 15
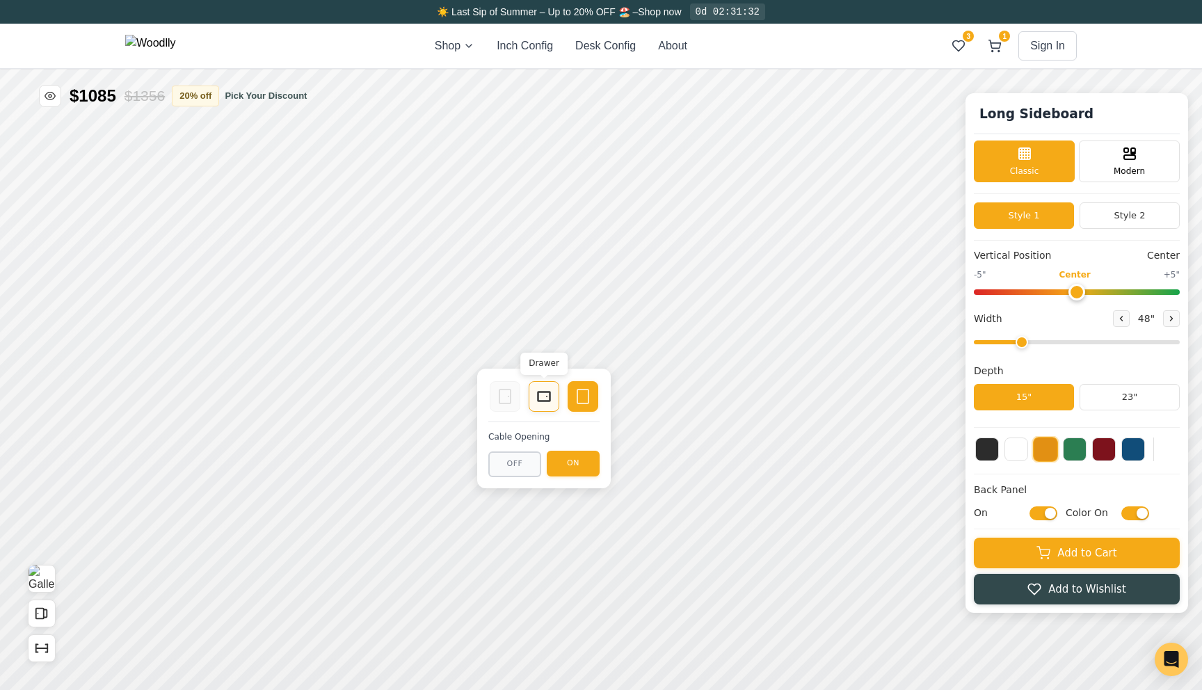
click at [545, 401] on rect at bounding box center [544, 397] width 13 height 10
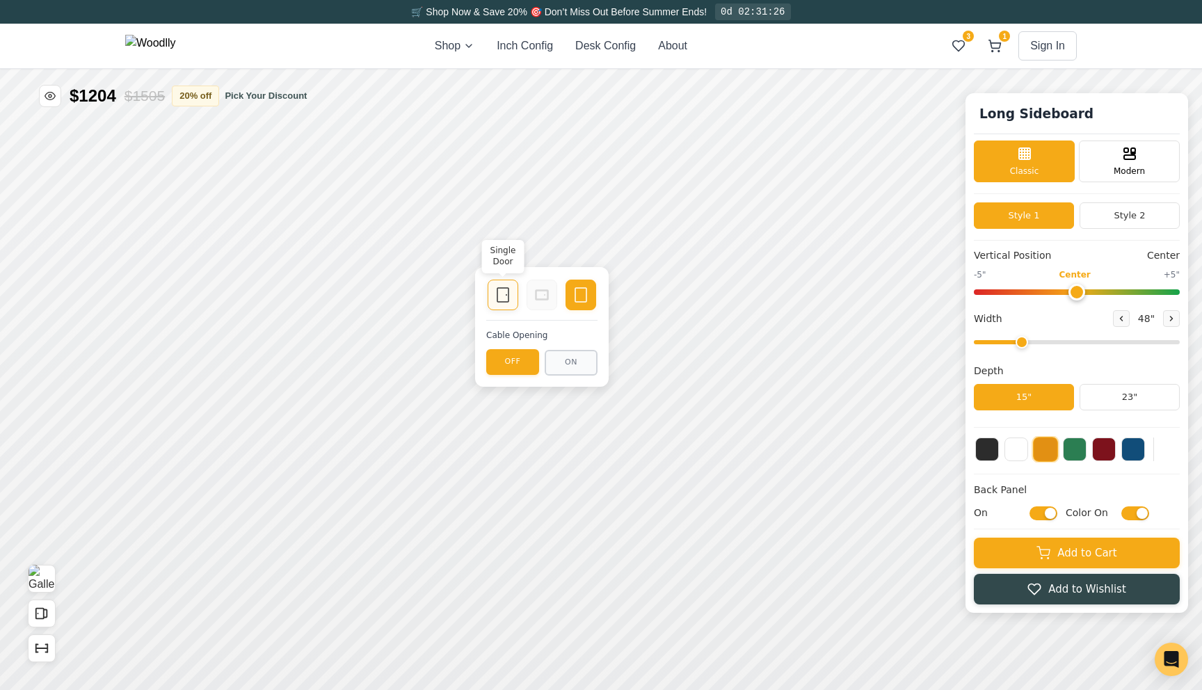
click at [502, 301] on icon at bounding box center [503, 295] width 17 height 17
click at [579, 295] on icon at bounding box center [581, 295] width 17 height 17
click at [1129, 511] on input "Color On" at bounding box center [1136, 513] width 28 height 14
checkbox input "false"
click at [1048, 513] on input "On" at bounding box center [1044, 513] width 28 height 14
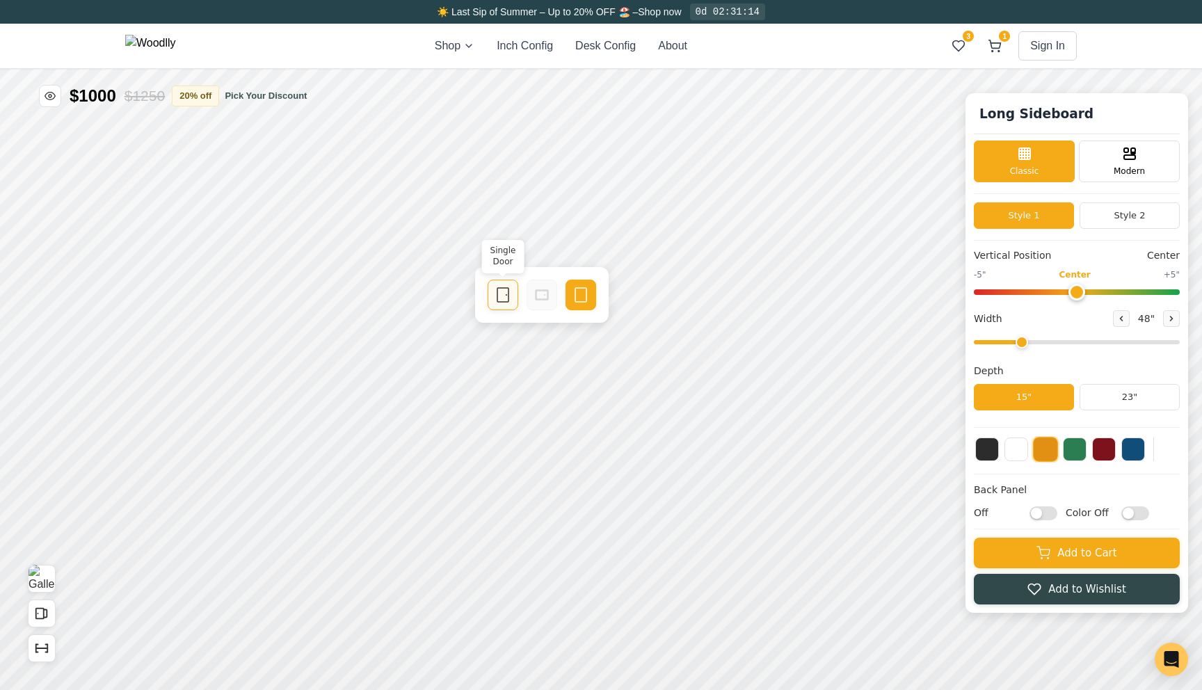
click at [501, 305] on div "Single Door" at bounding box center [503, 295] width 31 height 31
click at [269, 417] on div "8" 11" 20"" at bounding box center [295, 416] width 139 height 139
click at [257, 417] on div "20"" at bounding box center [254, 416] width 16 height 15
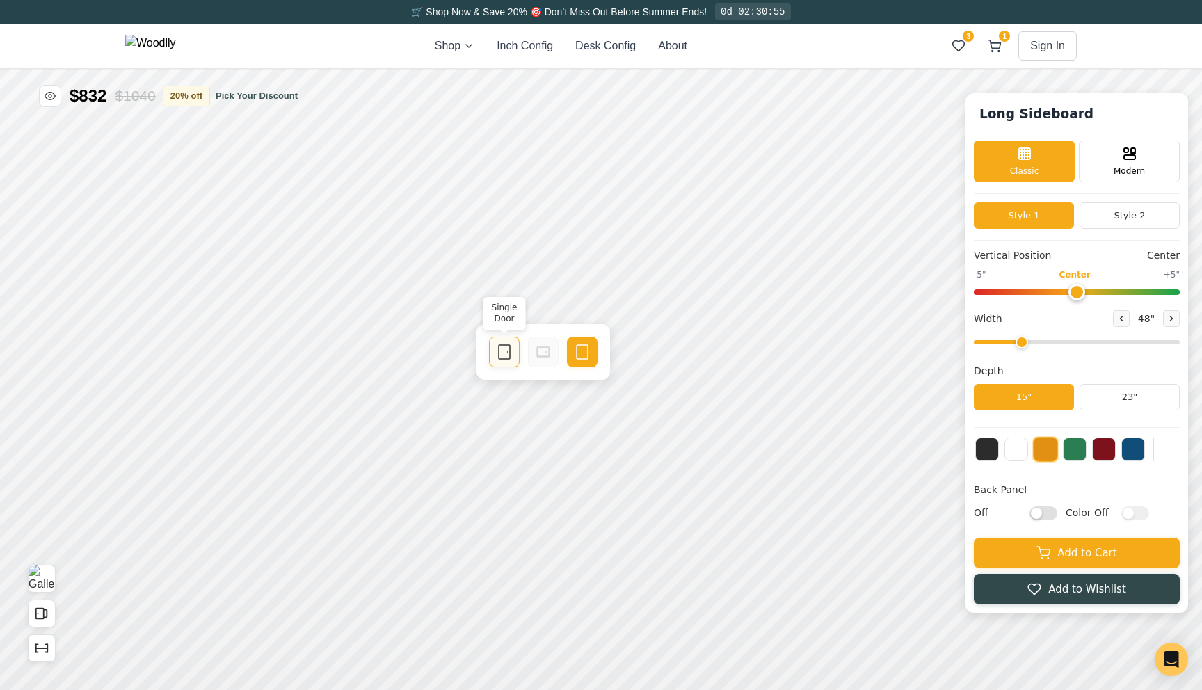
click at [507, 353] on icon at bounding box center [504, 352] width 17 height 17
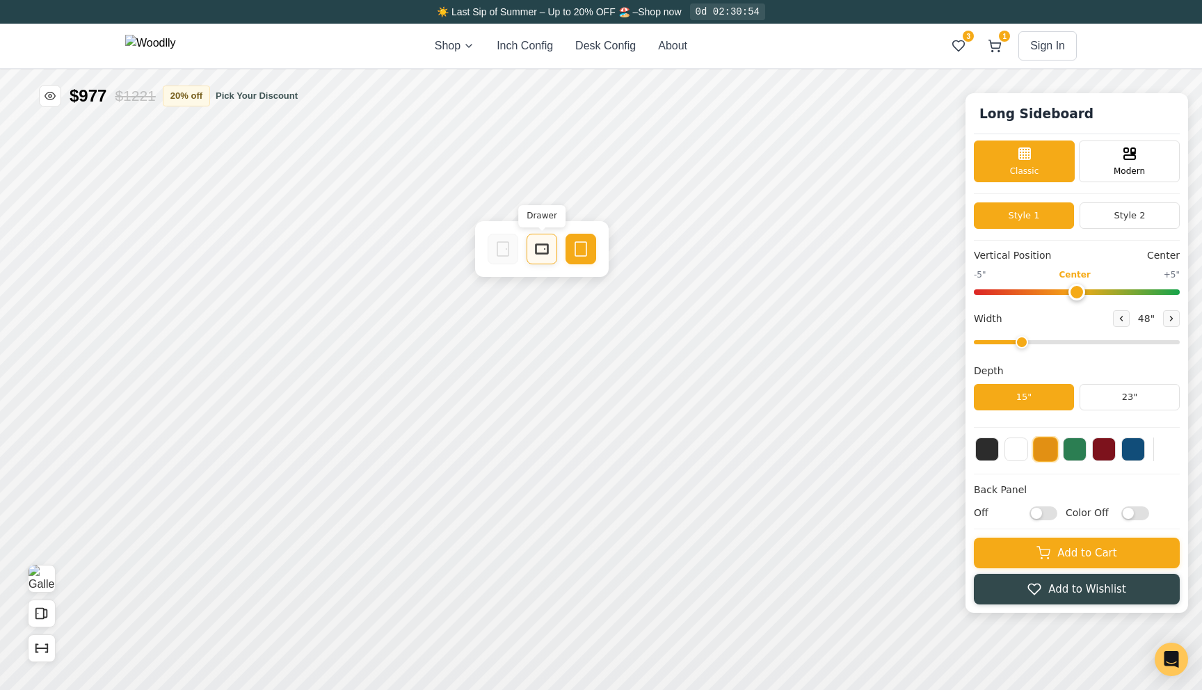
click at [530, 250] on div "Drawer" at bounding box center [542, 249] width 31 height 31
click at [324, 267] on div "11"" at bounding box center [332, 262] width 16 height 15
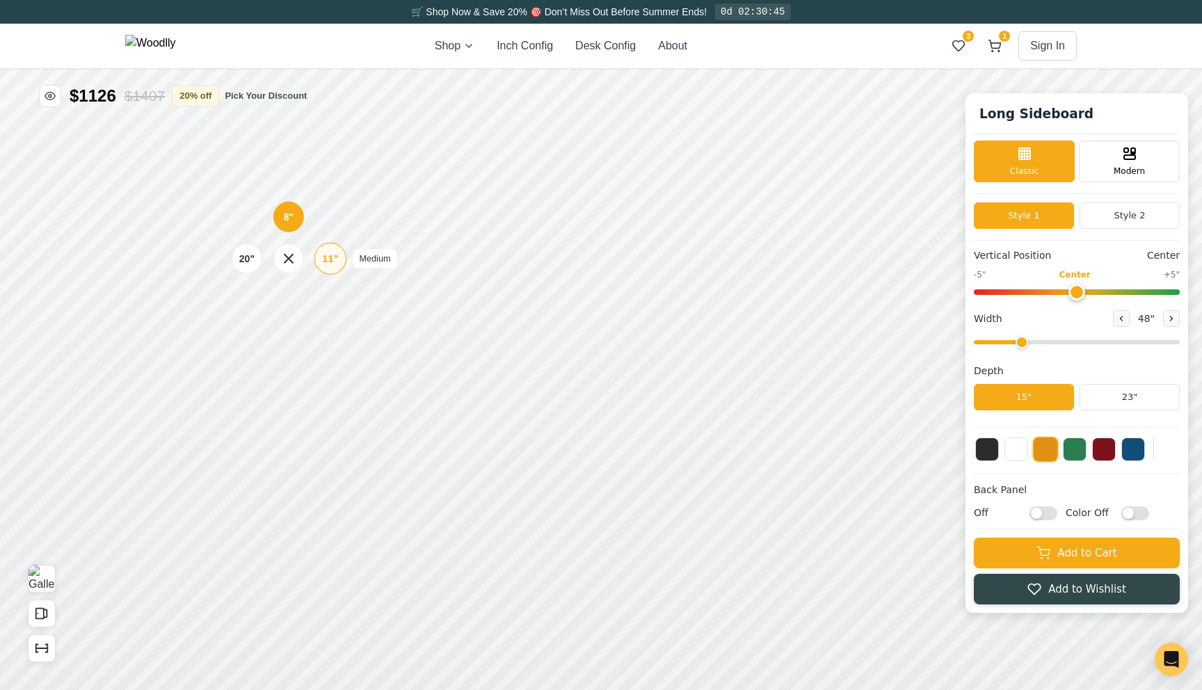
click at [333, 256] on div "11"" at bounding box center [330, 258] width 16 height 15
click at [335, 413] on div "11"" at bounding box center [334, 416] width 16 height 15
click at [337, 328] on div "11"" at bounding box center [332, 326] width 16 height 15
click at [324, 259] on div "11"" at bounding box center [330, 258] width 16 height 15
click at [328, 355] on div "11"" at bounding box center [332, 351] width 16 height 15
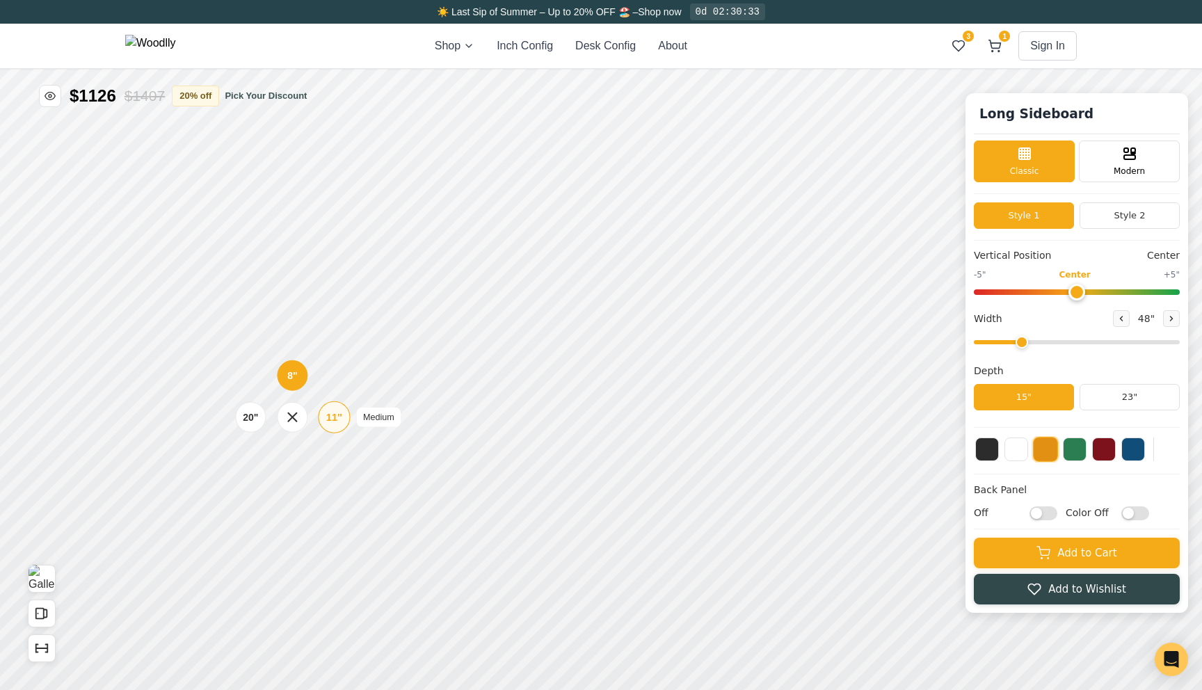
click at [338, 422] on div "11"" at bounding box center [334, 417] width 16 height 15
click at [548, 250] on icon at bounding box center [540, 247] width 17 height 17
click at [318, 266] on div "11" Medium" at bounding box center [330, 261] width 32 height 32
click at [317, 230] on div "8"" at bounding box center [317, 224] width 10 height 15
click at [47, 647] on icon "Show Dimensions" at bounding box center [47, 649] width 0 height 8
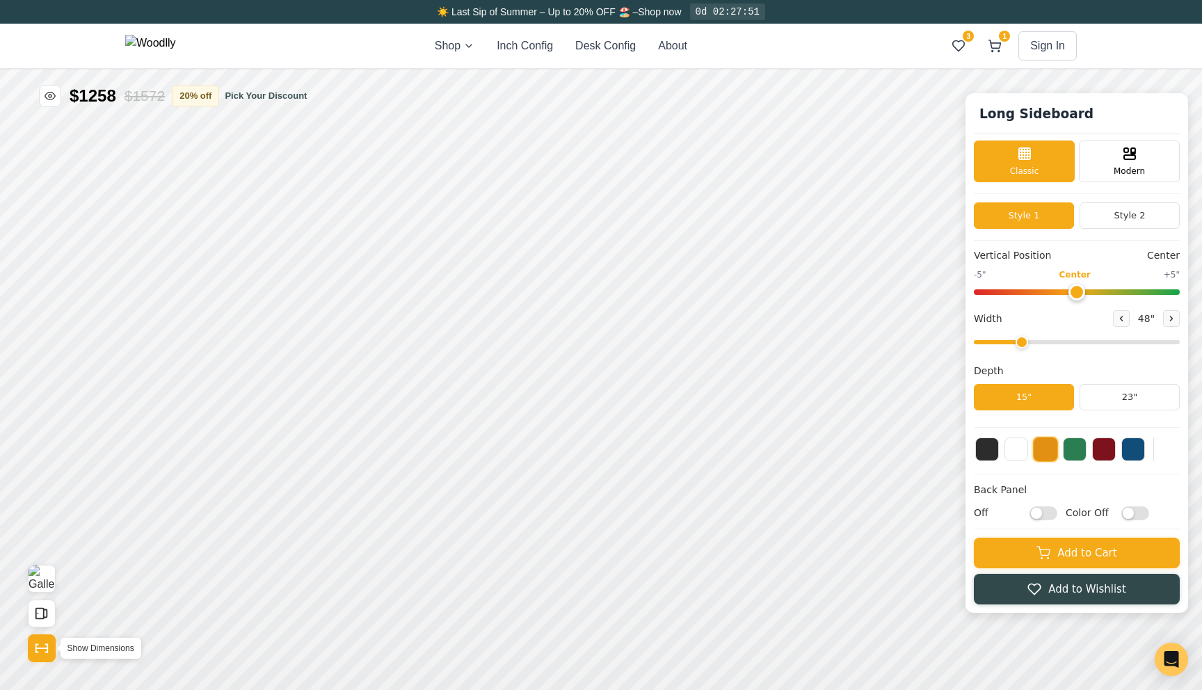
click at [51, 643] on button "Show Dimensions" at bounding box center [42, 649] width 28 height 28
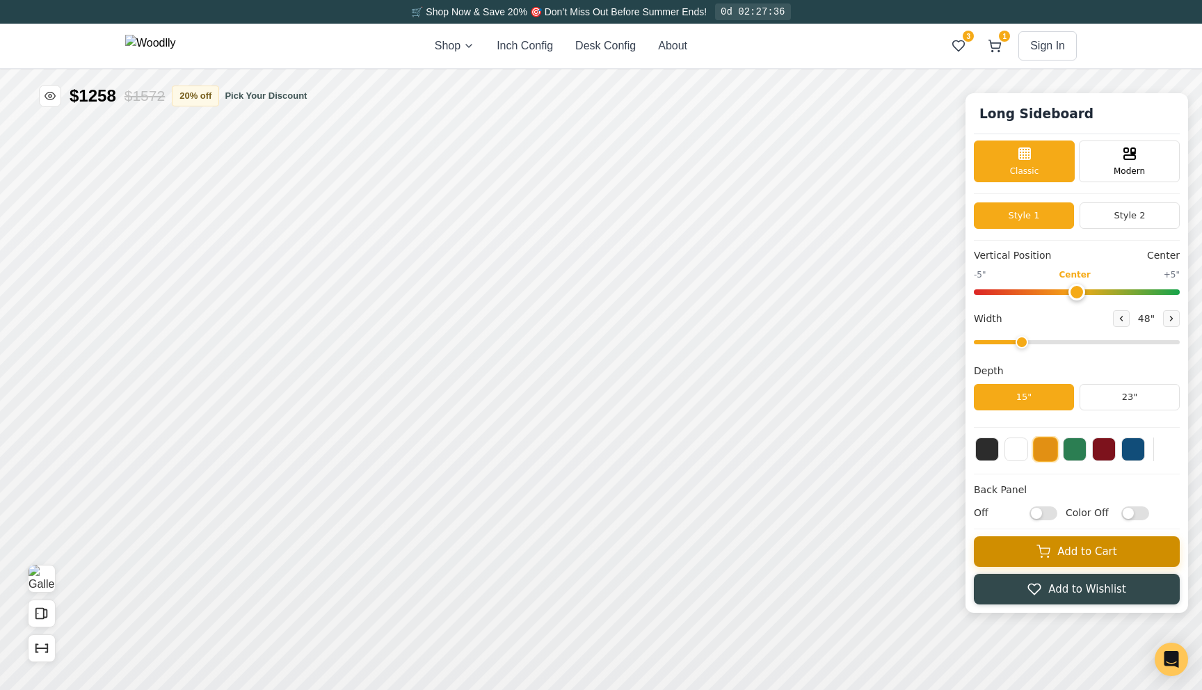
click at [1036, 561] on button "Add to Cart" at bounding box center [1077, 551] width 206 height 31
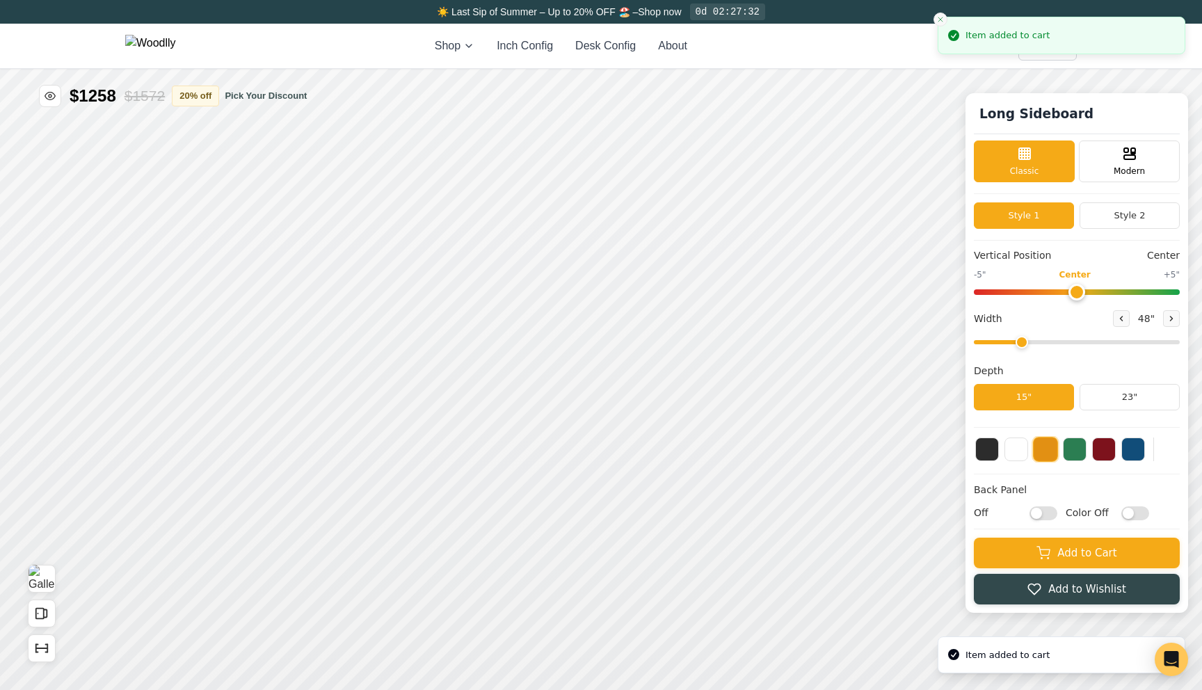
click at [938, 18] on icon "Close toast" at bounding box center [941, 19] width 8 height 8
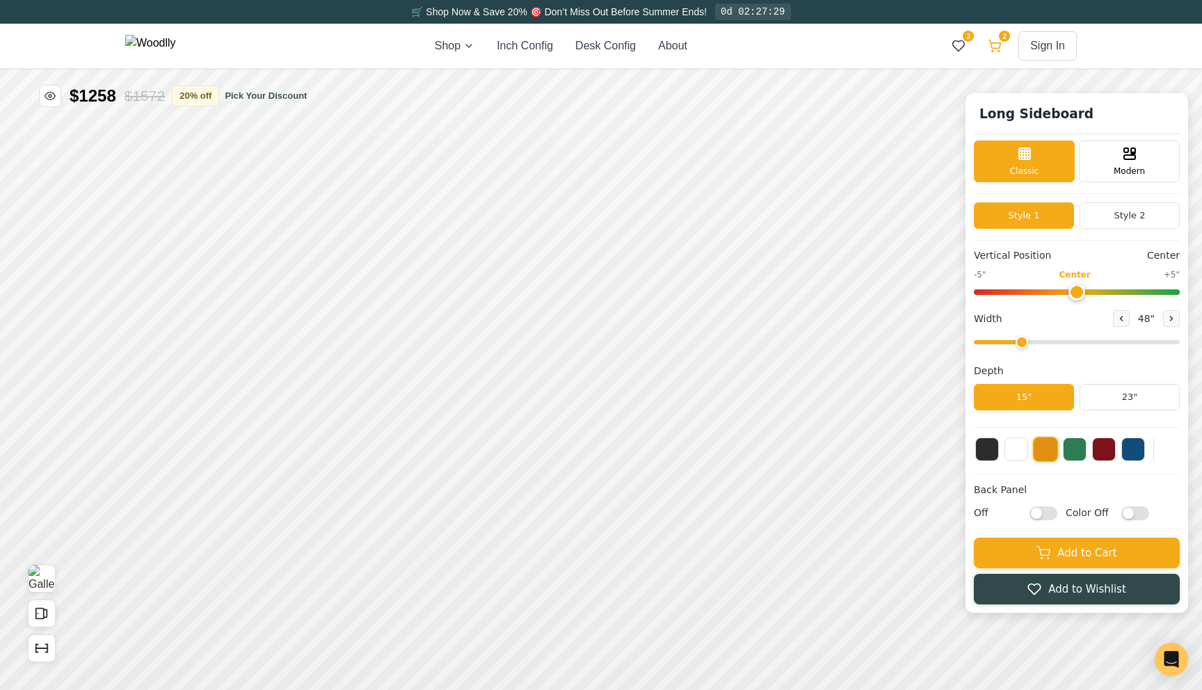
click at [992, 40] on icon at bounding box center [995, 46] width 14 height 14
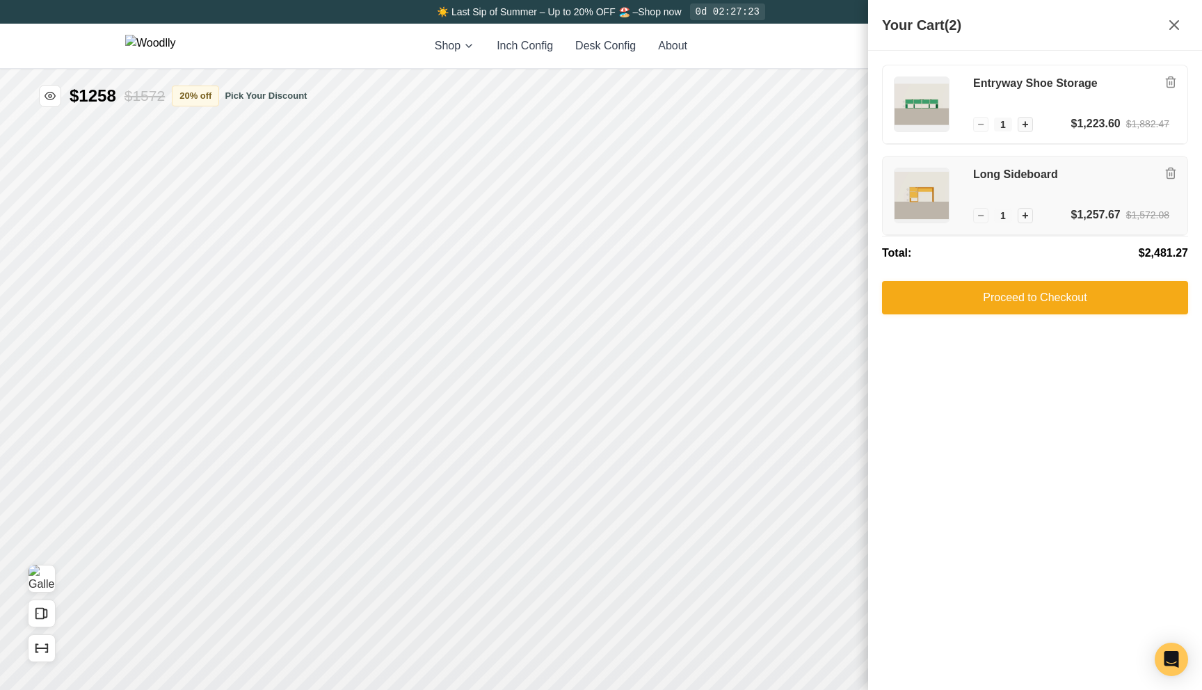
click at [997, 181] on h3 "Long Sideboard" at bounding box center [1071, 175] width 196 height 15
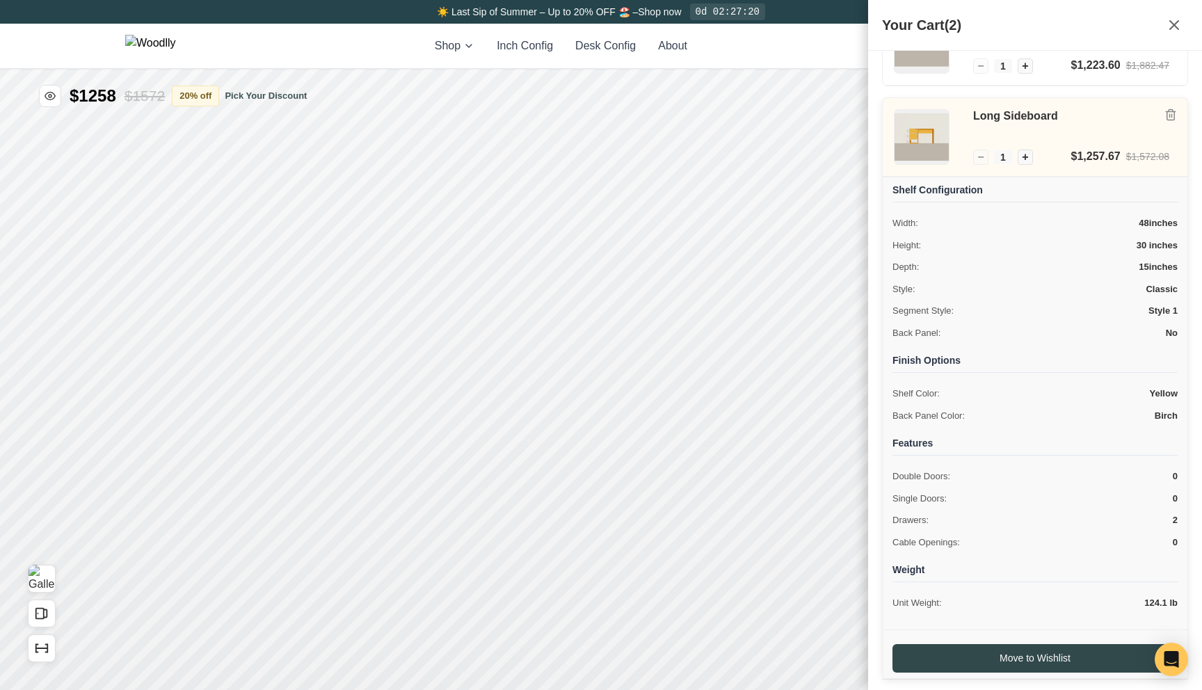
scroll to position [67, 0]
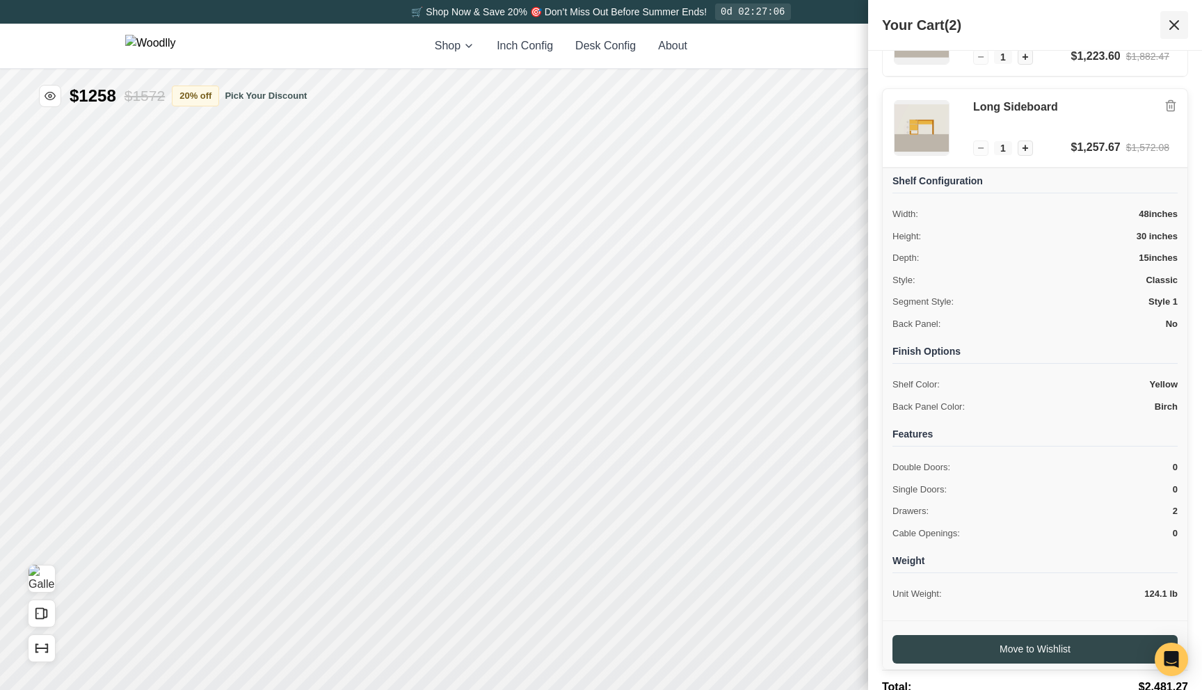
click at [1172, 22] on icon at bounding box center [1174, 25] width 8 height 8
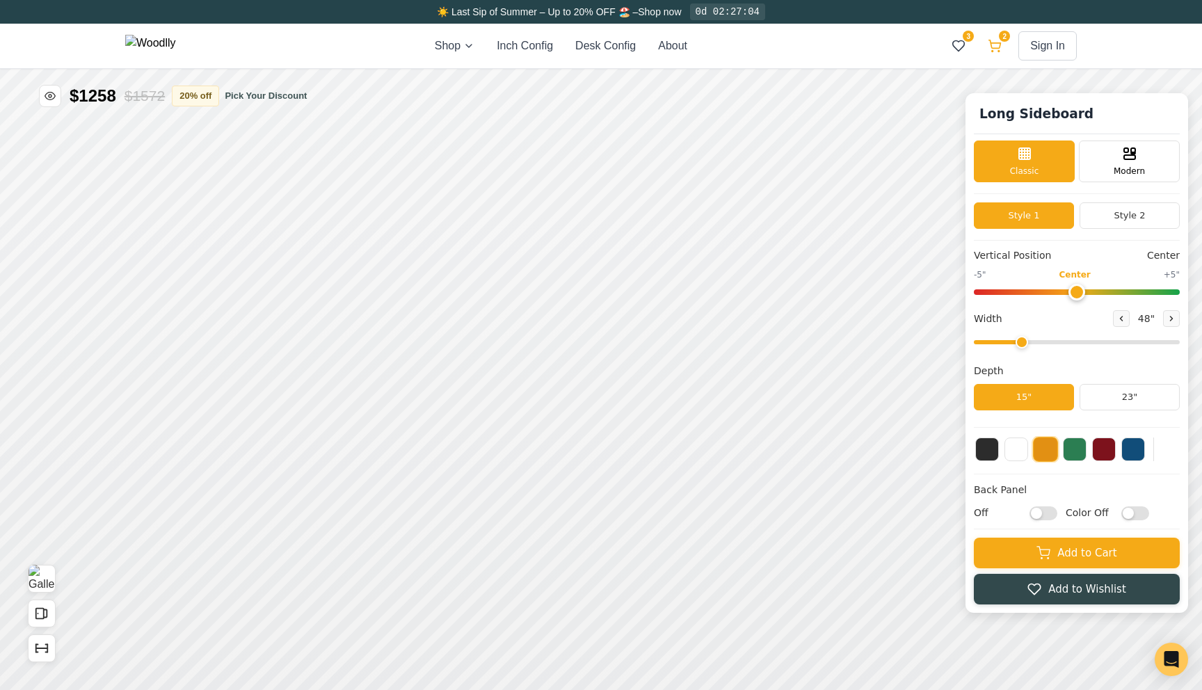
click at [1000, 47] on icon at bounding box center [995, 44] width 12 height 8
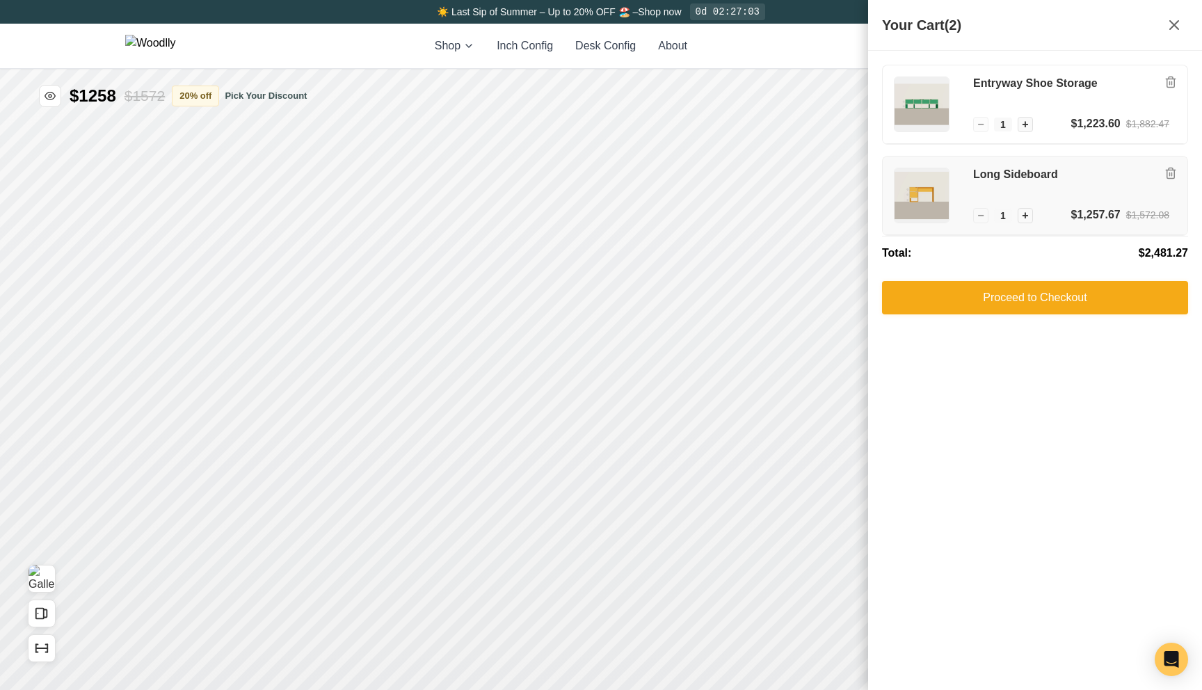
click at [1075, 185] on div "Long Sideboard" at bounding box center [1071, 187] width 196 height 39
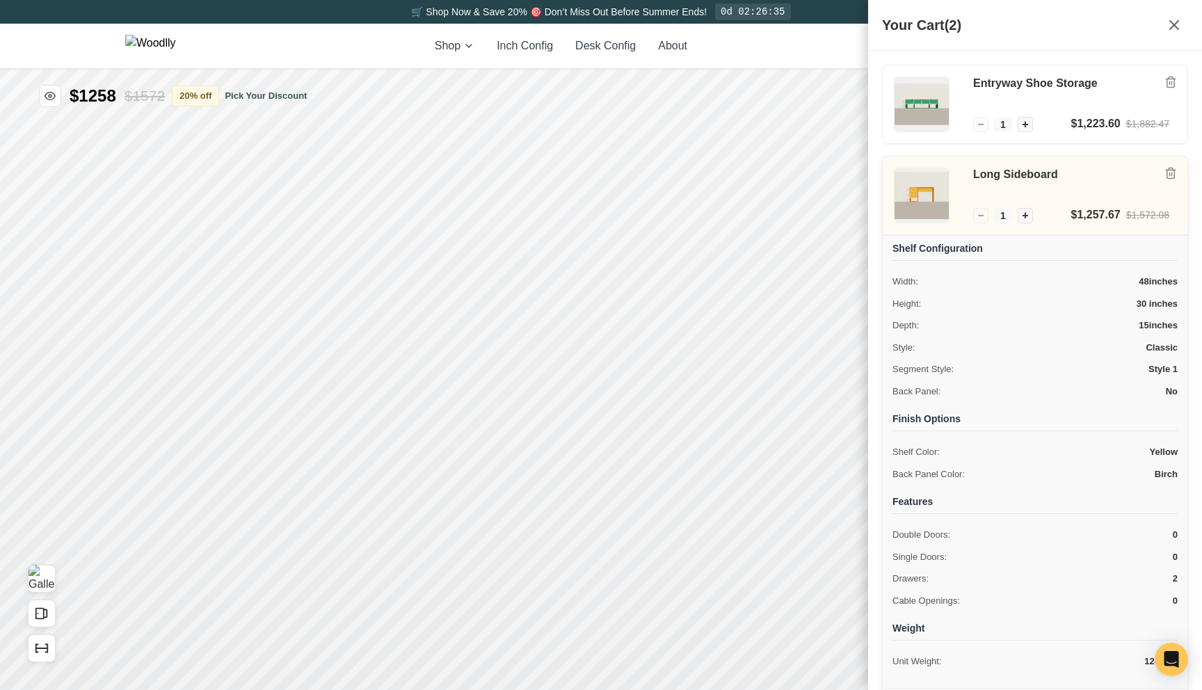
scroll to position [145, 0]
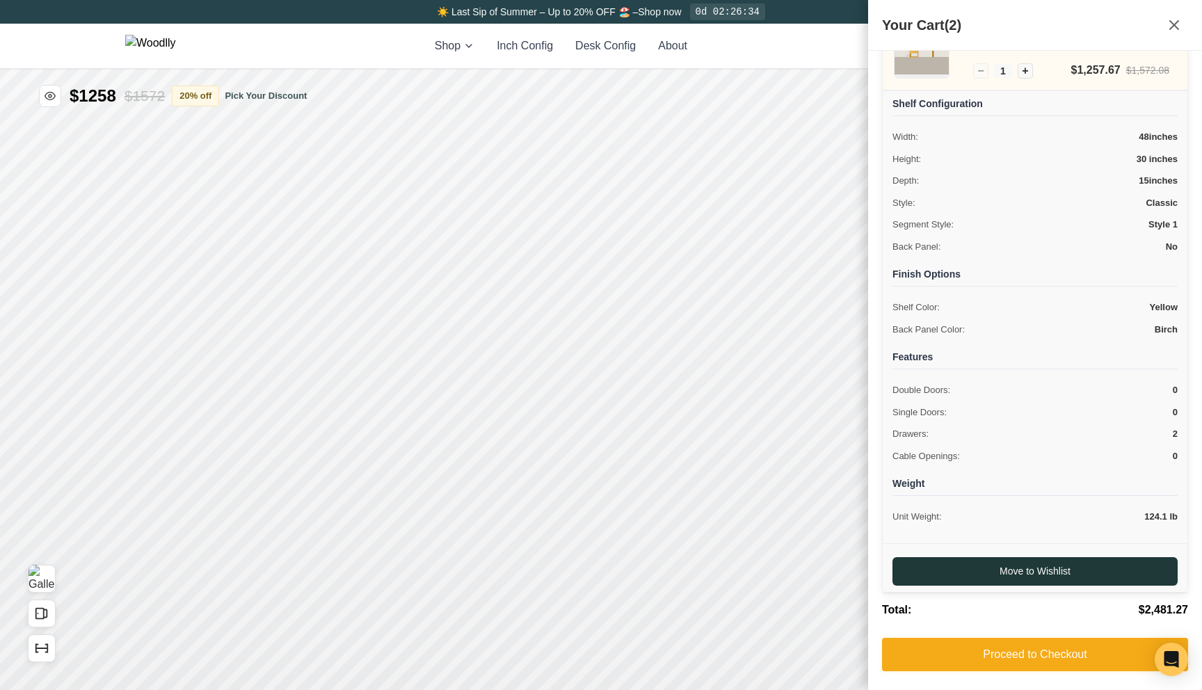
click at [996, 578] on button "Move to Wishlist" at bounding box center [1035, 571] width 285 height 29
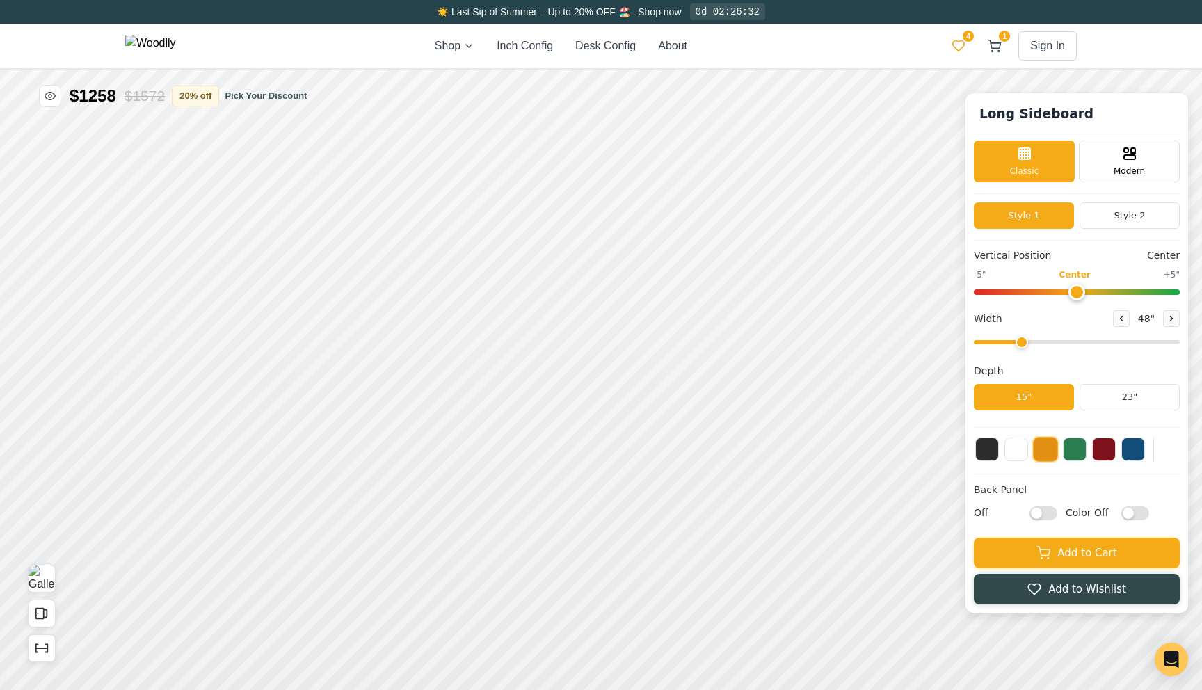
click at [965, 43] on icon at bounding box center [959, 46] width 14 height 14
click at [1030, 513] on input "Off" at bounding box center [1044, 513] width 28 height 14
click at [1030, 513] on input "On" at bounding box center [1044, 513] width 28 height 14
click at [1030, 513] on input "Off" at bounding box center [1044, 513] width 28 height 14
click at [1030, 513] on input "On" at bounding box center [1044, 513] width 28 height 14
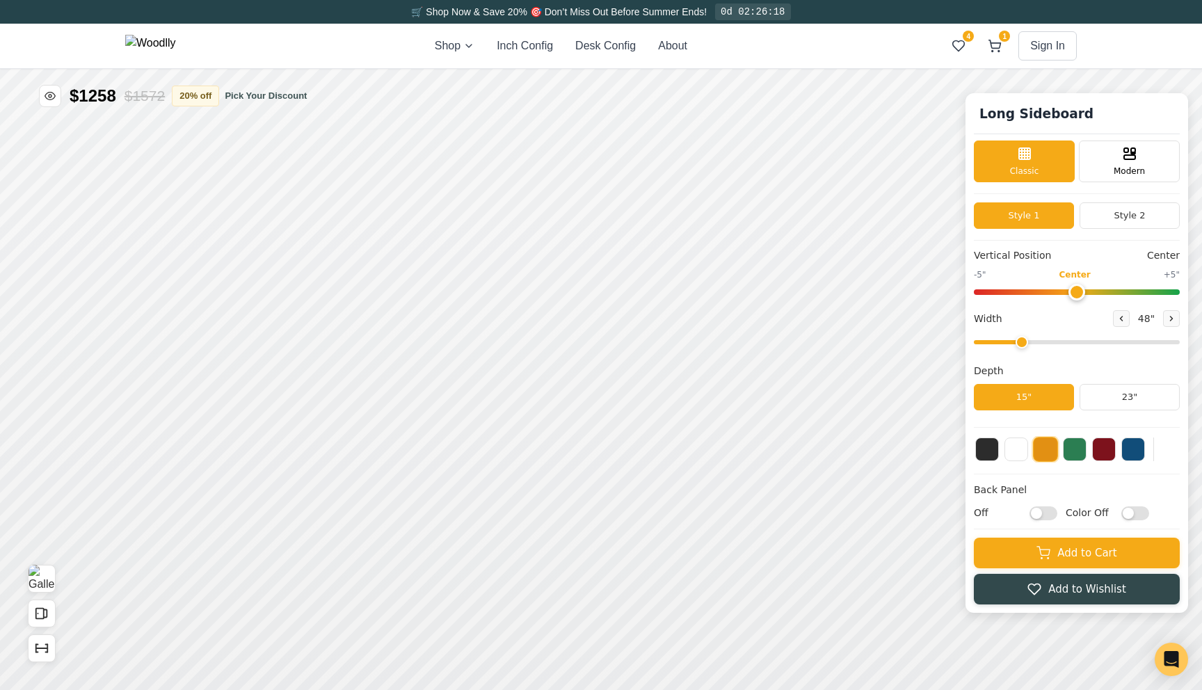
click at [1030, 513] on input "Off" at bounding box center [1044, 513] width 28 height 14
click at [1030, 513] on input "On" at bounding box center [1044, 513] width 28 height 14
click at [1030, 513] on input "Off" at bounding box center [1044, 513] width 28 height 14
click at [1030, 513] on input "On" at bounding box center [1044, 513] width 28 height 14
click at [1030, 513] on input "Off" at bounding box center [1044, 513] width 28 height 14
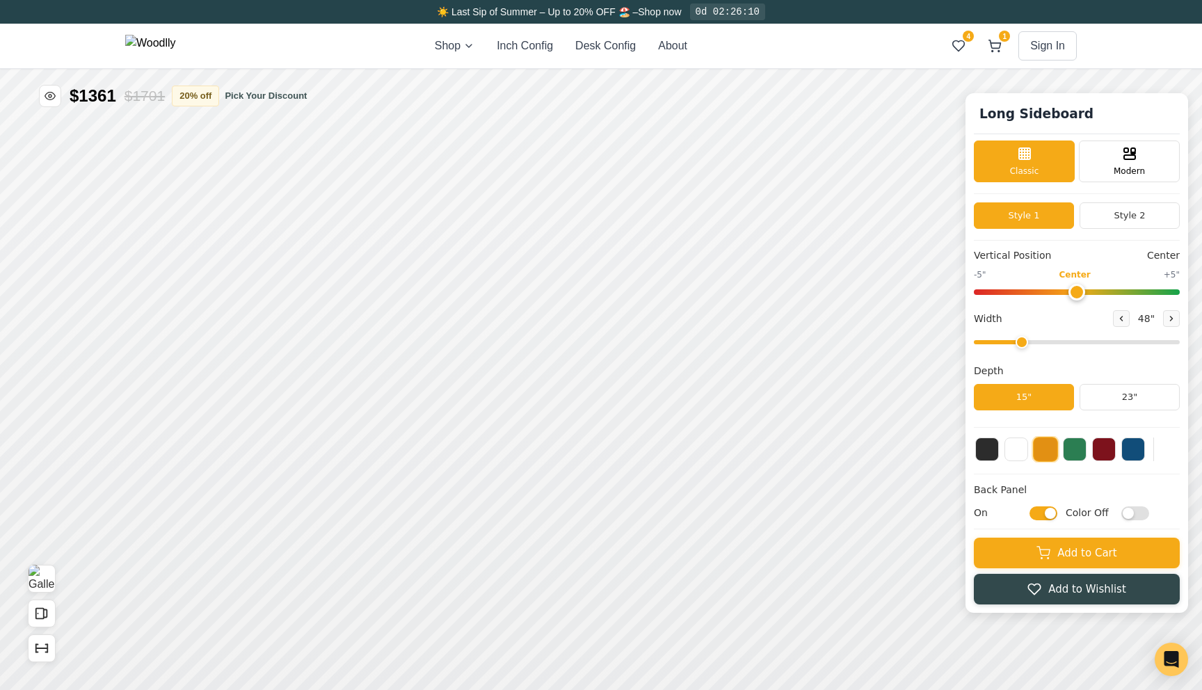
click at [1030, 513] on input "On" at bounding box center [1044, 513] width 28 height 14
click at [1030, 513] on input "Off" at bounding box center [1044, 513] width 28 height 14
click at [1030, 513] on input "On" at bounding box center [1044, 513] width 28 height 14
checkbox input "false"
click at [1121, 511] on label "Color Off" at bounding box center [1107, 513] width 83 height 15
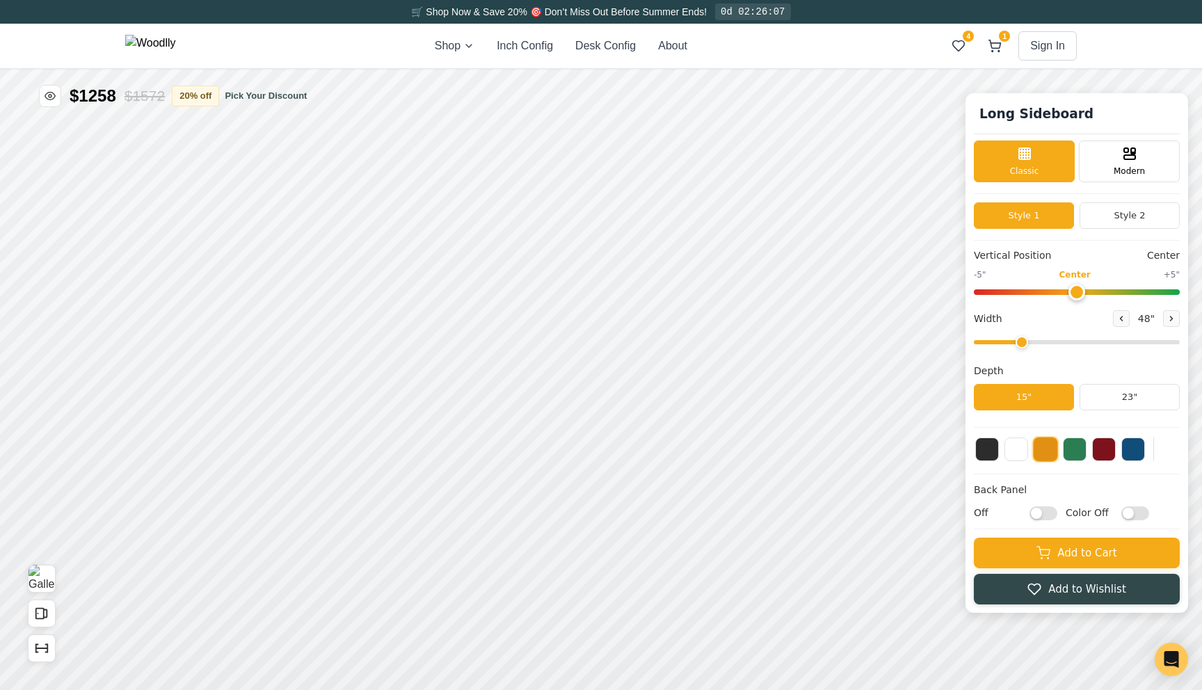
click at [1122, 511] on input "Color Off" at bounding box center [1136, 513] width 28 height 14
click at [1133, 511] on input "Color On" at bounding box center [1136, 513] width 28 height 14
click at [1133, 511] on input "Color Off" at bounding box center [1136, 513] width 28 height 14
click at [1133, 511] on input "Color On" at bounding box center [1136, 513] width 28 height 14
click at [1137, 512] on input "Color Off" at bounding box center [1136, 513] width 28 height 14
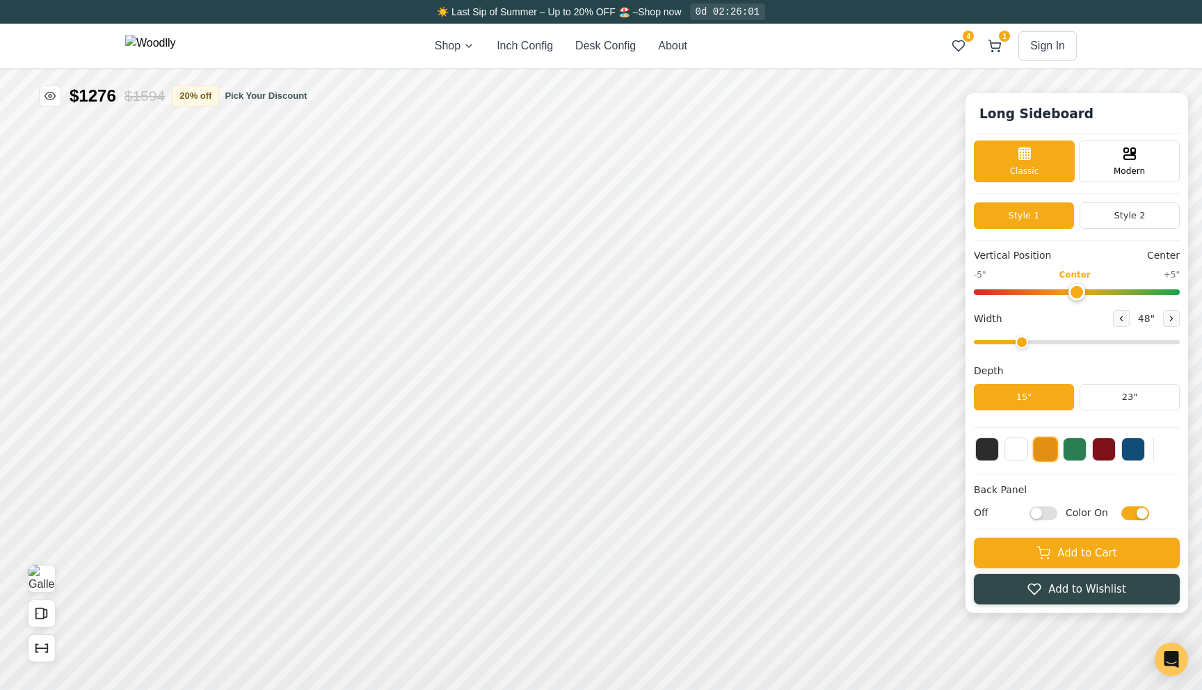
click at [1137, 512] on input "Color On" at bounding box center [1136, 513] width 28 height 14
click at [1137, 512] on input "Color Off" at bounding box center [1136, 513] width 28 height 14
click at [1137, 512] on input "Color On" at bounding box center [1136, 513] width 28 height 14
click at [1137, 512] on input "Color Off" at bounding box center [1136, 513] width 28 height 14
click at [1137, 512] on input "Color On" at bounding box center [1136, 513] width 28 height 14
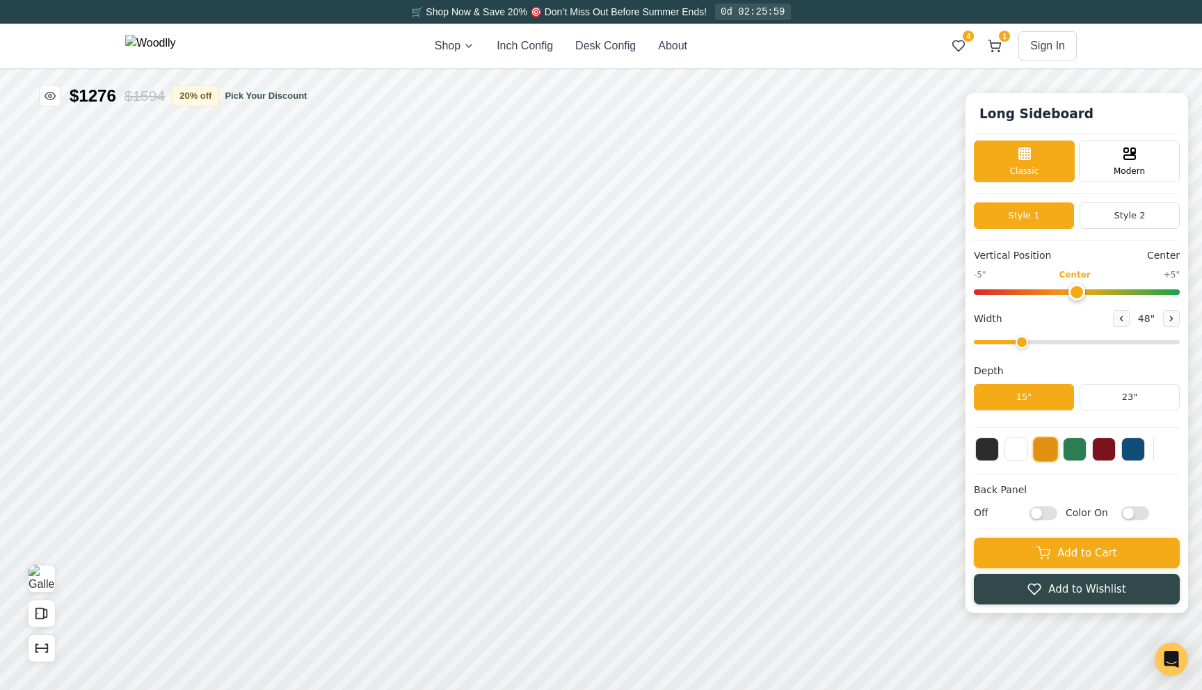
checkbox input "false"
click at [53, 609] on button "Open All Doors and Drawers" at bounding box center [42, 614] width 28 height 28
click at [53, 609] on button "Close All Doors and Drawers" at bounding box center [42, 614] width 28 height 28
click at [333, 404] on div "11"" at bounding box center [333, 411] width 16 height 15
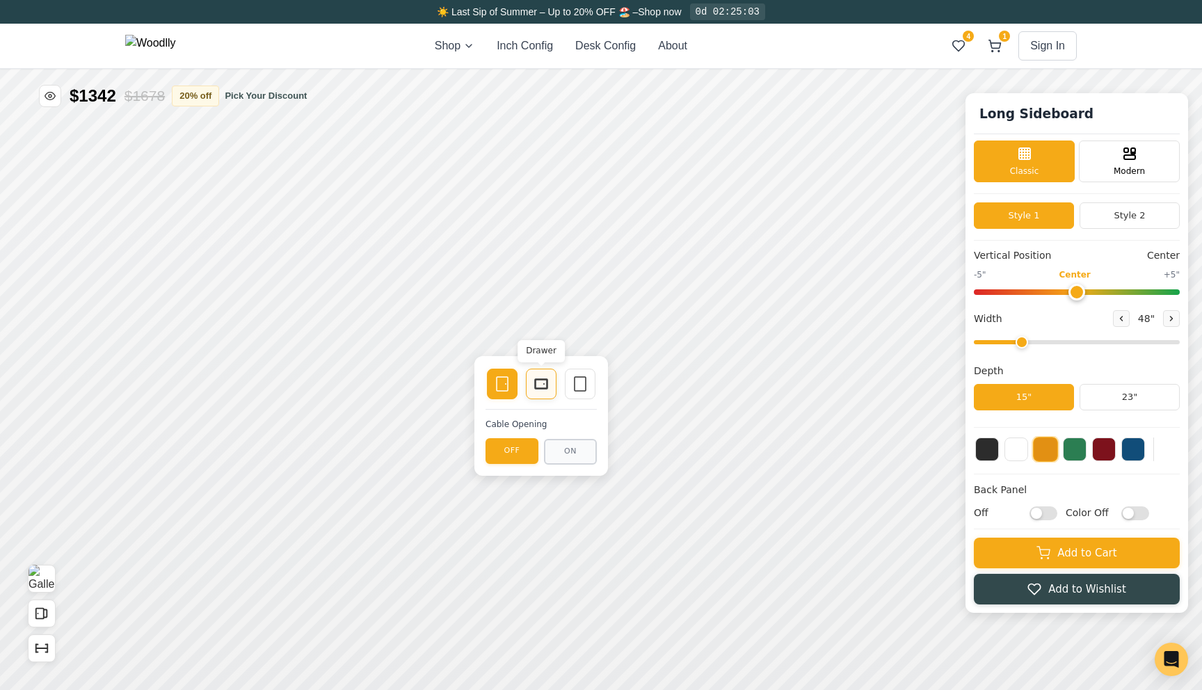
click at [555, 382] on div "Drawer" at bounding box center [541, 384] width 31 height 31
click at [508, 385] on rect at bounding box center [502, 384] width 11 height 14
click at [541, 381] on icon at bounding box center [541, 384] width 17 height 17
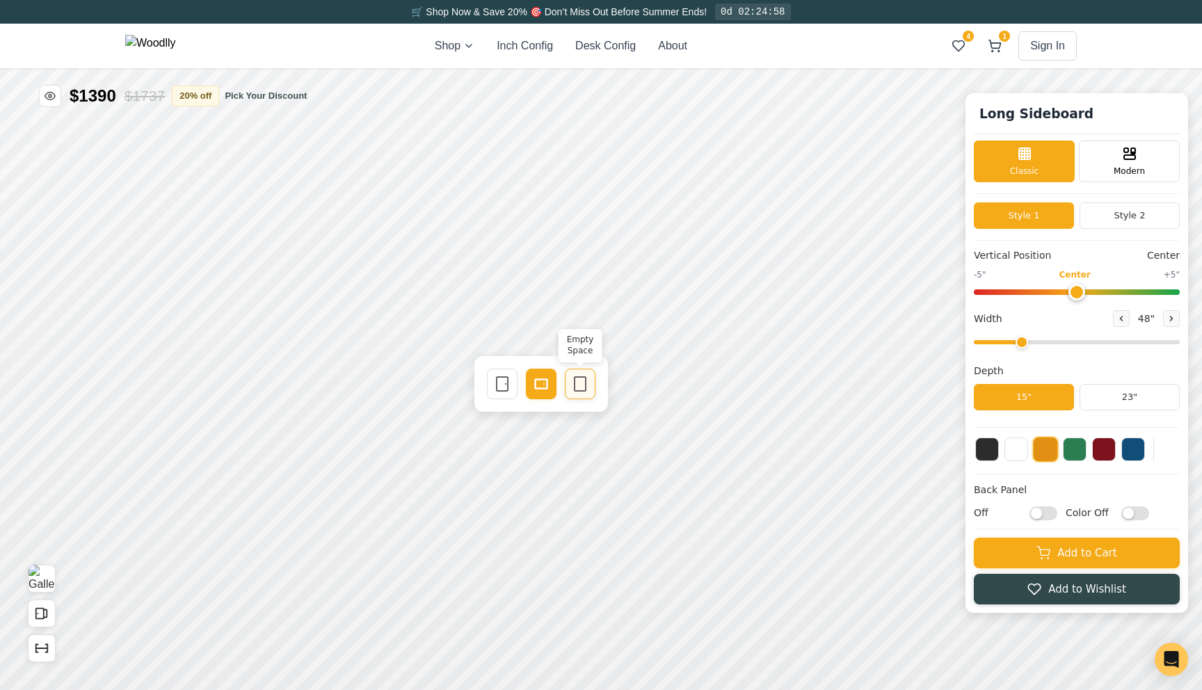
click at [578, 377] on icon at bounding box center [580, 384] width 17 height 17
click at [1044, 516] on input "Off" at bounding box center [1044, 513] width 28 height 14
click at [1044, 516] on input "On" at bounding box center [1044, 513] width 28 height 14
click at [1044, 516] on input "Off" at bounding box center [1044, 513] width 28 height 14
click at [1044, 516] on input "On" at bounding box center [1044, 513] width 28 height 14
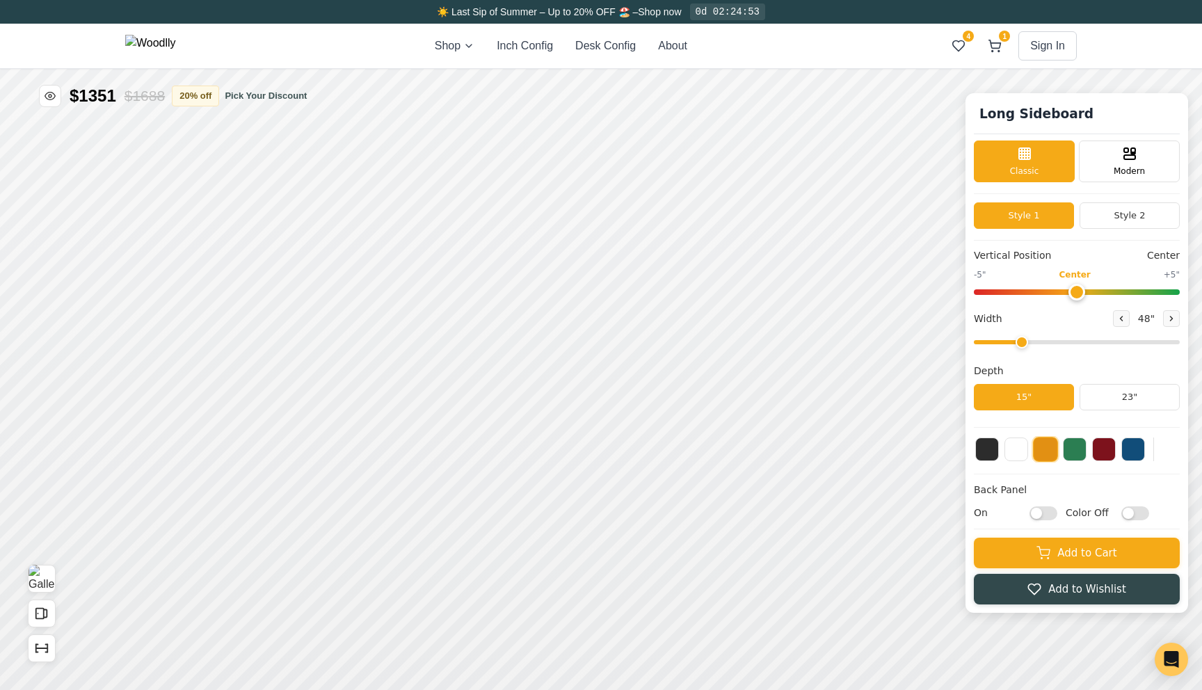
checkbox input "false"
click at [509, 390] on icon at bounding box center [502, 384] width 17 height 17
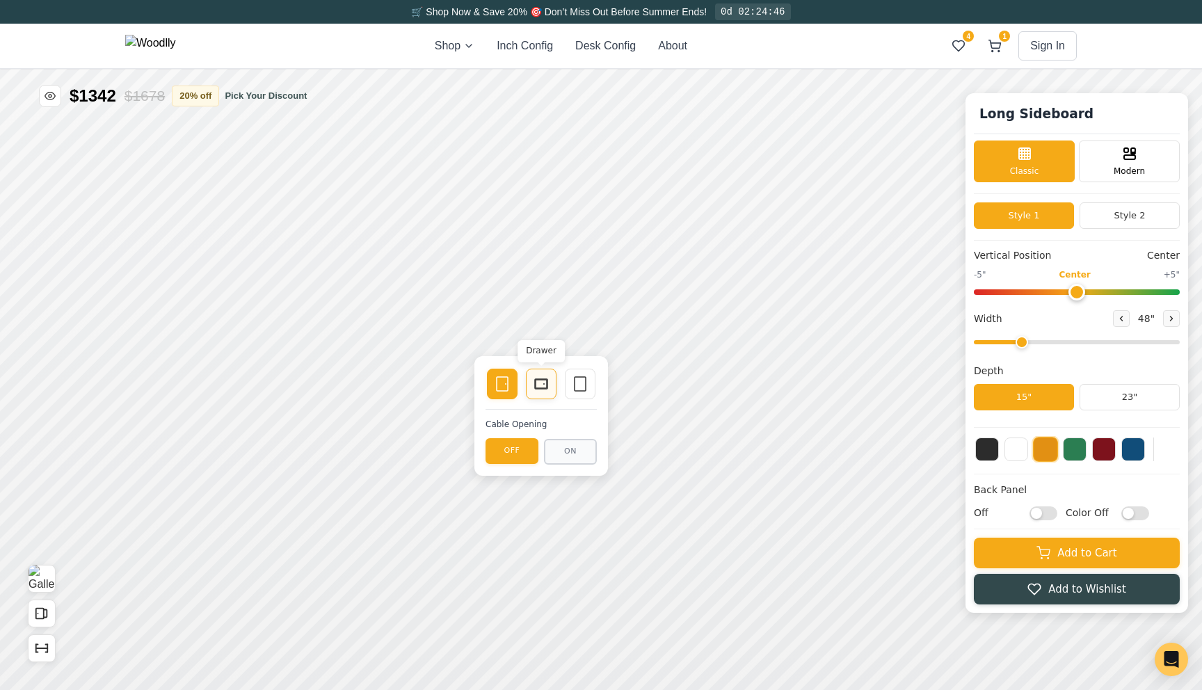
click at [539, 381] on icon at bounding box center [541, 384] width 17 height 17
click at [589, 378] on div "Empty Space" at bounding box center [580, 384] width 31 height 31
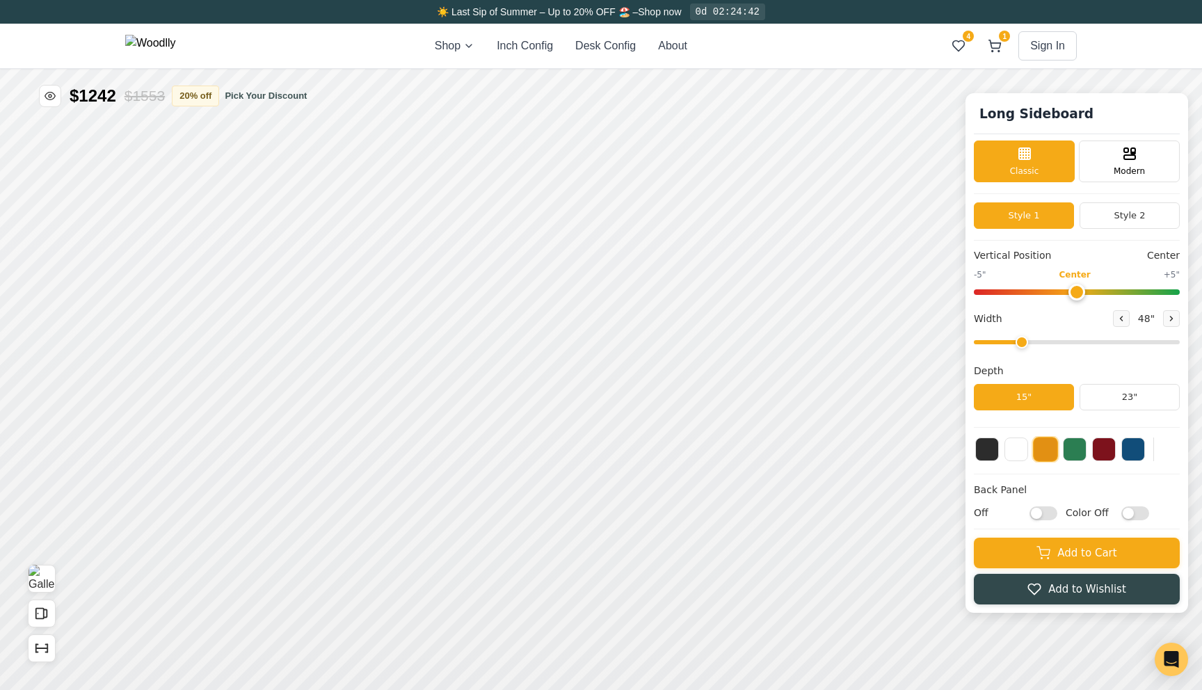
click at [1138, 508] on input "Color Off" at bounding box center [1136, 513] width 28 height 14
click at [1138, 508] on input "Color On" at bounding box center [1136, 513] width 28 height 14
checkbox input "false"
click at [1046, 511] on input "Off" at bounding box center [1044, 513] width 28 height 14
checkbox input "true"
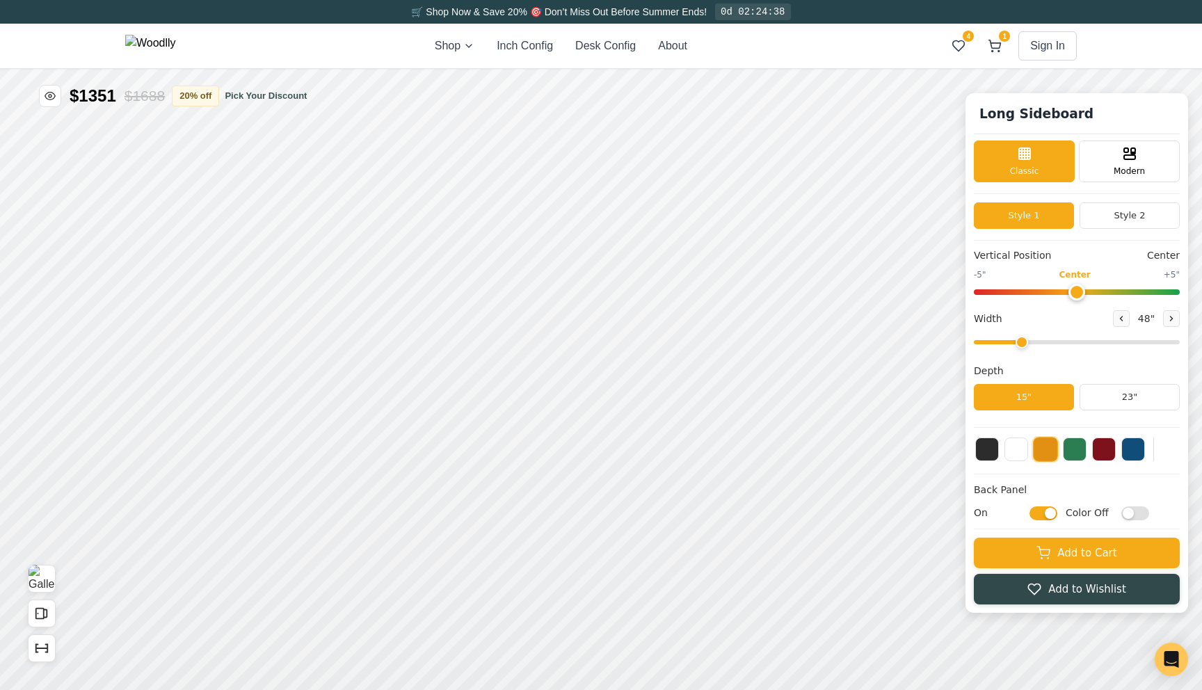
click at [1145, 516] on input "Color Off" at bounding box center [1136, 513] width 28 height 14
click at [1145, 516] on input "Color On" at bounding box center [1136, 513] width 28 height 14
click at [1145, 516] on input "Color Off" at bounding box center [1136, 513] width 28 height 14
click at [1145, 516] on input "Color On" at bounding box center [1136, 513] width 28 height 14
click at [1145, 516] on input "Color Off" at bounding box center [1136, 513] width 28 height 14
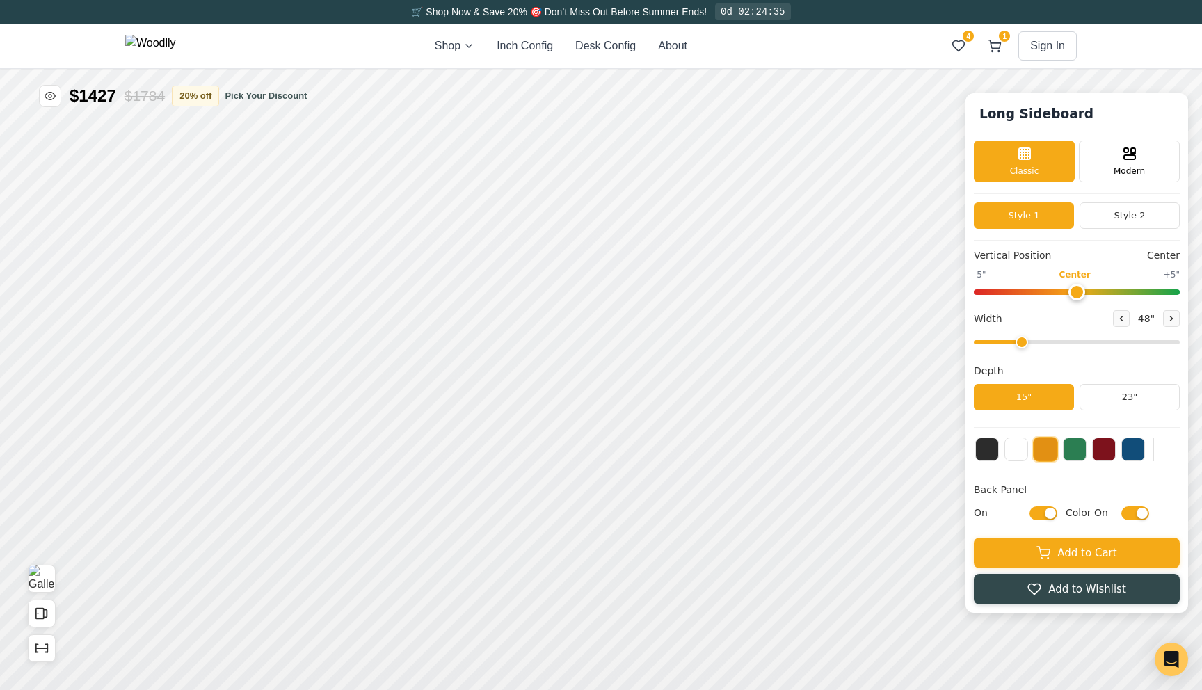
click at [1145, 516] on input "Color On" at bounding box center [1136, 513] width 28 height 14
click at [1145, 516] on input "Color Off" at bounding box center [1136, 513] width 28 height 14
click at [1145, 516] on input "Color On" at bounding box center [1136, 513] width 28 height 14
checkbox input "false"
click at [1046, 511] on input "On" at bounding box center [1044, 513] width 28 height 14
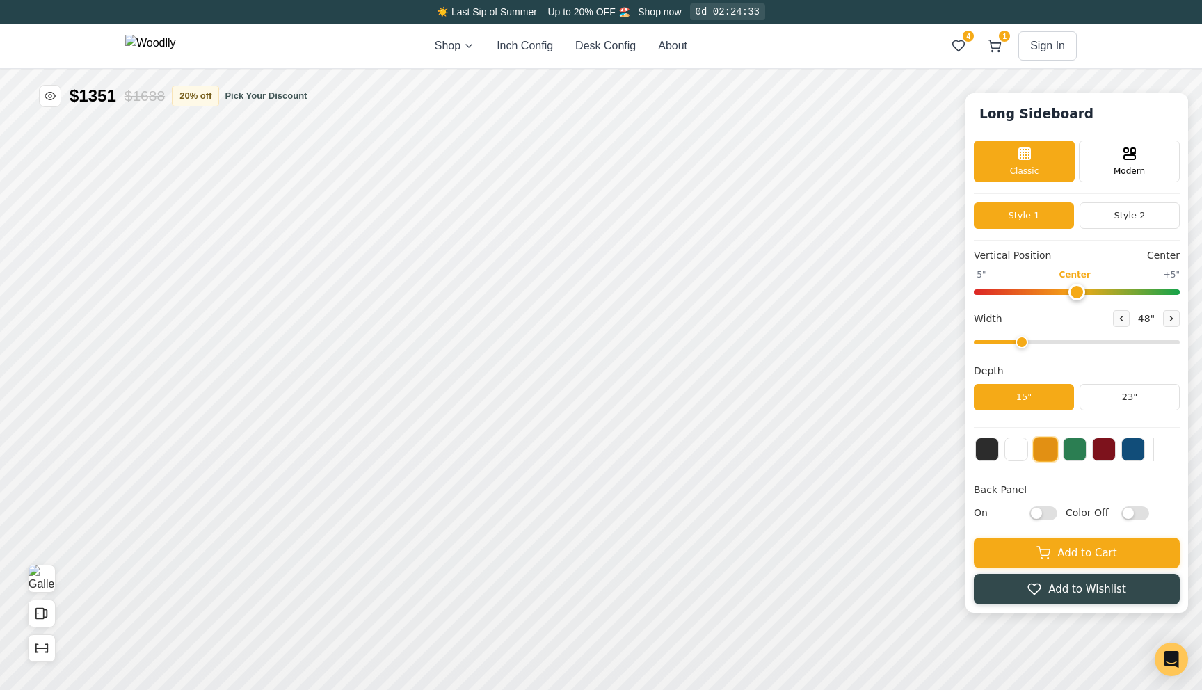
checkbox input "false"
click at [1131, 511] on input "Color Off" at bounding box center [1136, 513] width 28 height 14
click at [1131, 511] on input "Color On" at bounding box center [1136, 513] width 28 height 14
click at [1131, 511] on input "Color Off" at bounding box center [1136, 513] width 28 height 14
click at [1131, 511] on input "Color On" at bounding box center [1136, 513] width 28 height 14
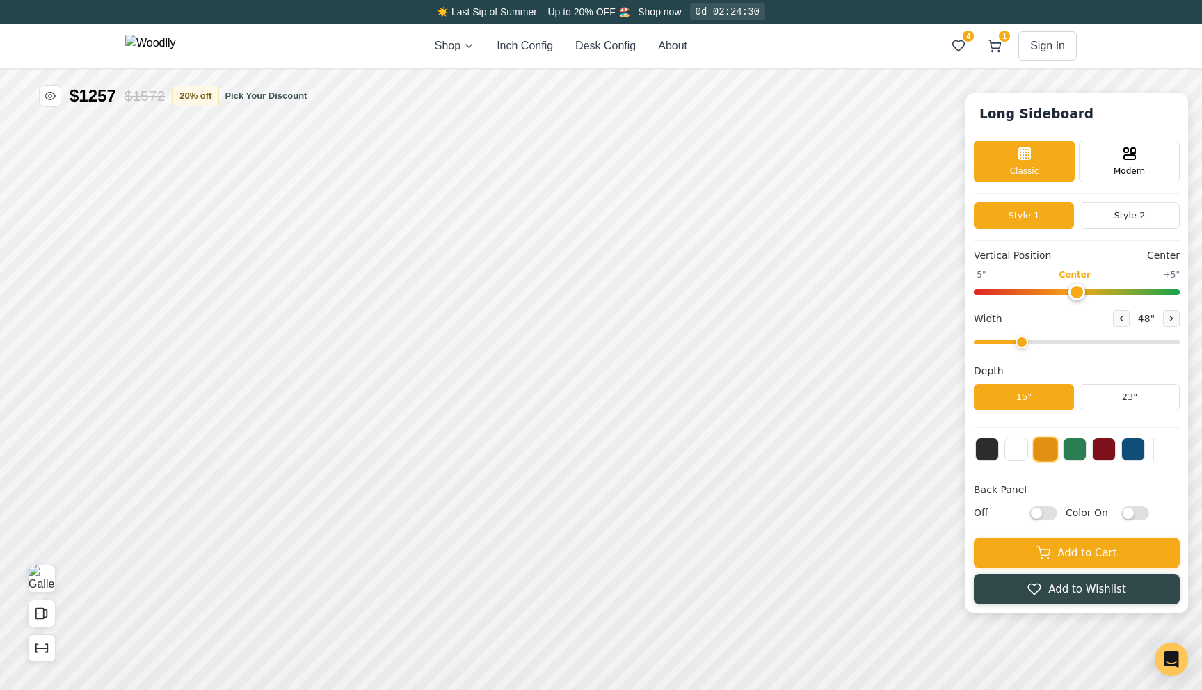
checkbox input "false"
click at [1049, 510] on input "Off" at bounding box center [1044, 513] width 28 height 14
checkbox input "true"
click at [1139, 513] on input "Color Off" at bounding box center [1136, 513] width 28 height 14
click at [1139, 513] on input "Color On" at bounding box center [1136, 513] width 28 height 14
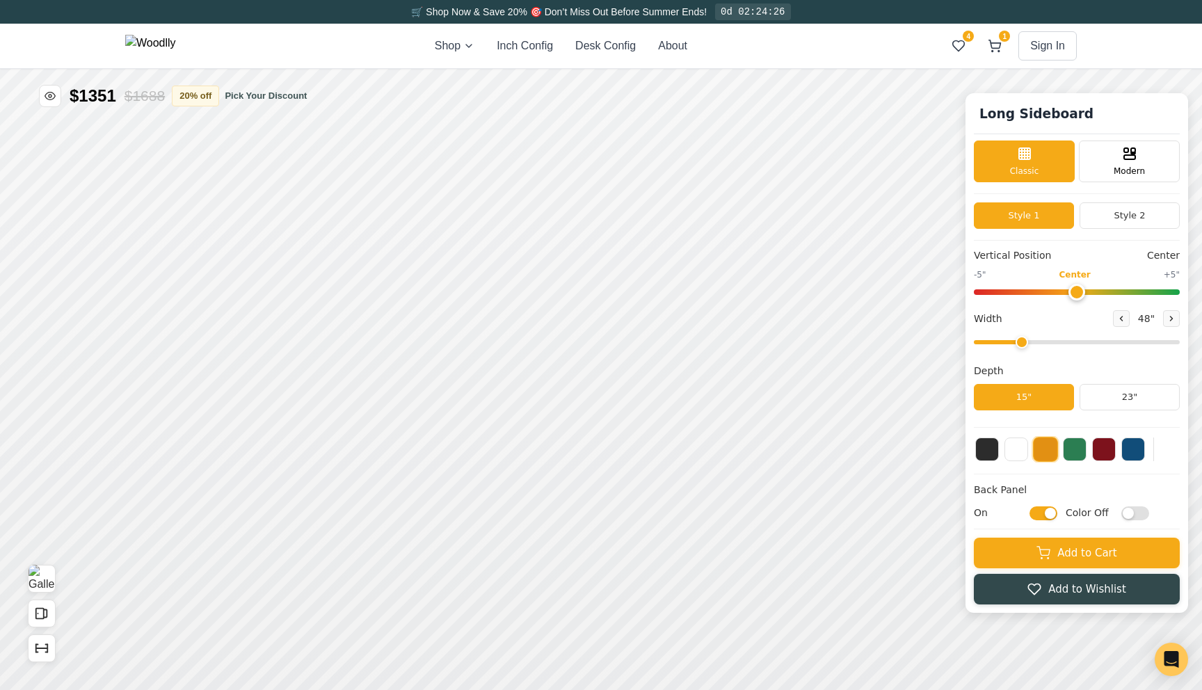
click at [1139, 513] on input "Color Off" at bounding box center [1136, 513] width 28 height 14
click at [1139, 513] on input "Color On" at bounding box center [1136, 513] width 28 height 14
checkbox input "false"
click at [1046, 514] on input "On" at bounding box center [1044, 513] width 28 height 14
checkbox input "false"
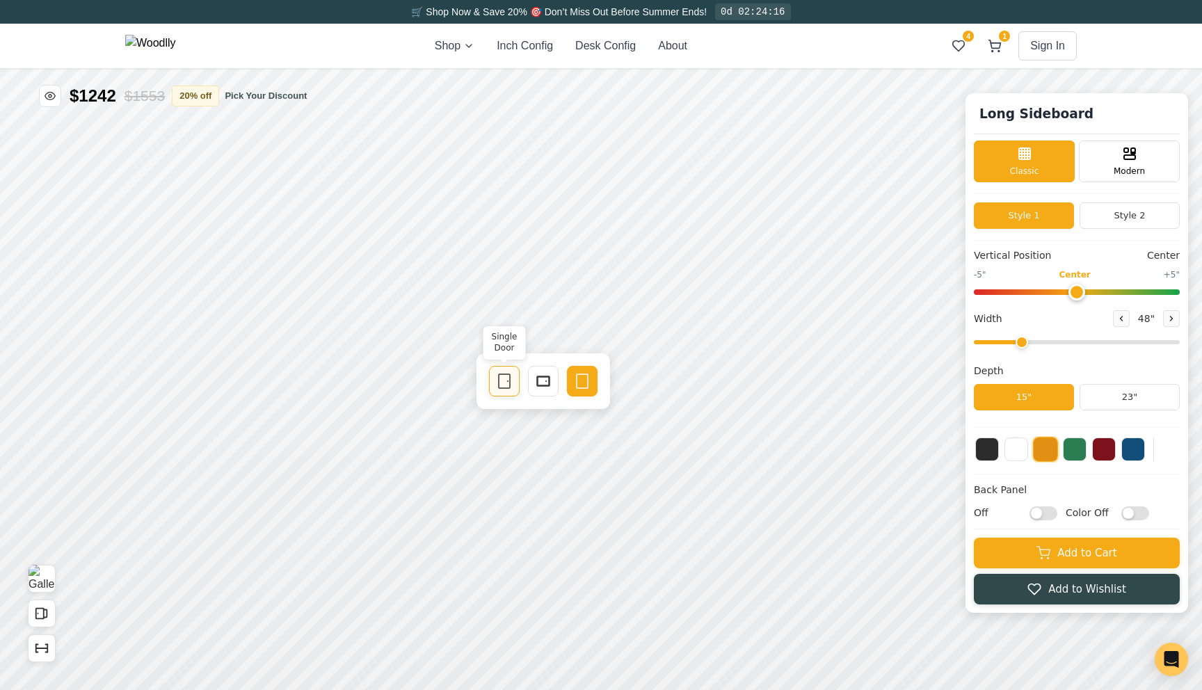
click at [517, 379] on div "Single Door" at bounding box center [504, 381] width 31 height 31
click at [1171, 321] on icon at bounding box center [1172, 318] width 8 height 8
click at [1127, 322] on button at bounding box center [1121, 318] width 17 height 17
click at [1174, 319] on icon at bounding box center [1172, 318] width 8 height 8
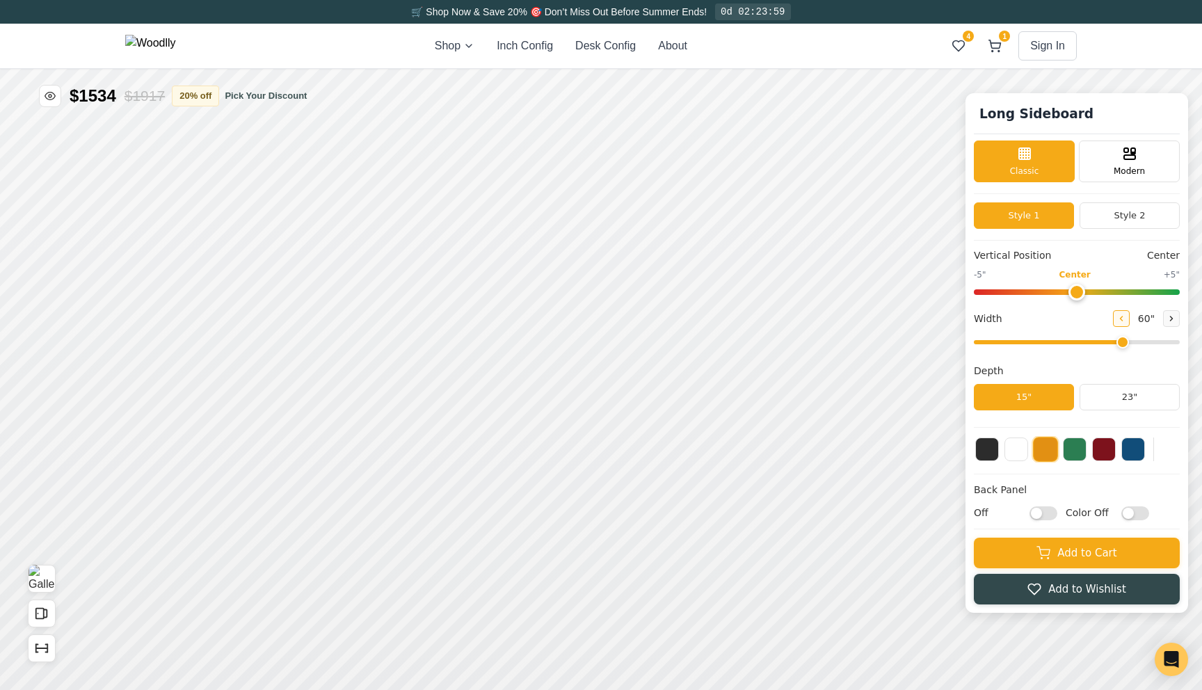
click at [1126, 325] on button at bounding box center [1121, 318] width 17 height 17
click at [1166, 322] on button at bounding box center [1171, 318] width 17 height 17
click at [52, 651] on button "Show Dimensions" at bounding box center [42, 649] width 28 height 28
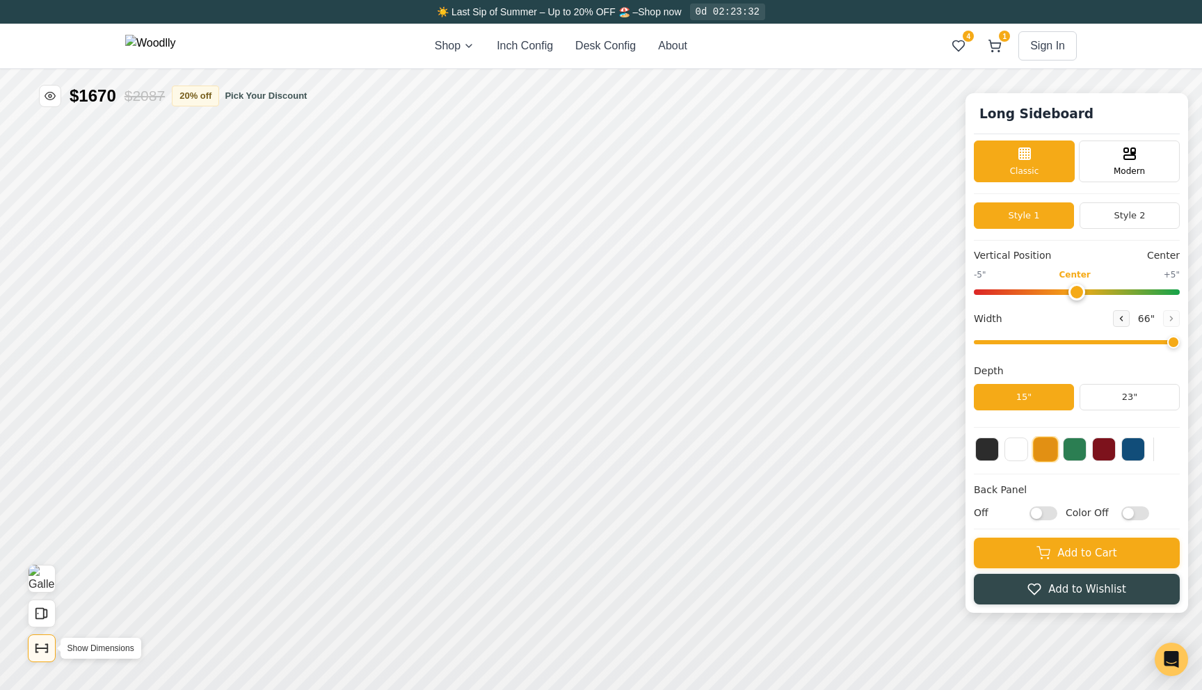
click at [52, 651] on button "Show Dimensions" at bounding box center [42, 649] width 28 height 28
click at [1139, 397] on button "23"" at bounding box center [1130, 397] width 100 height 26
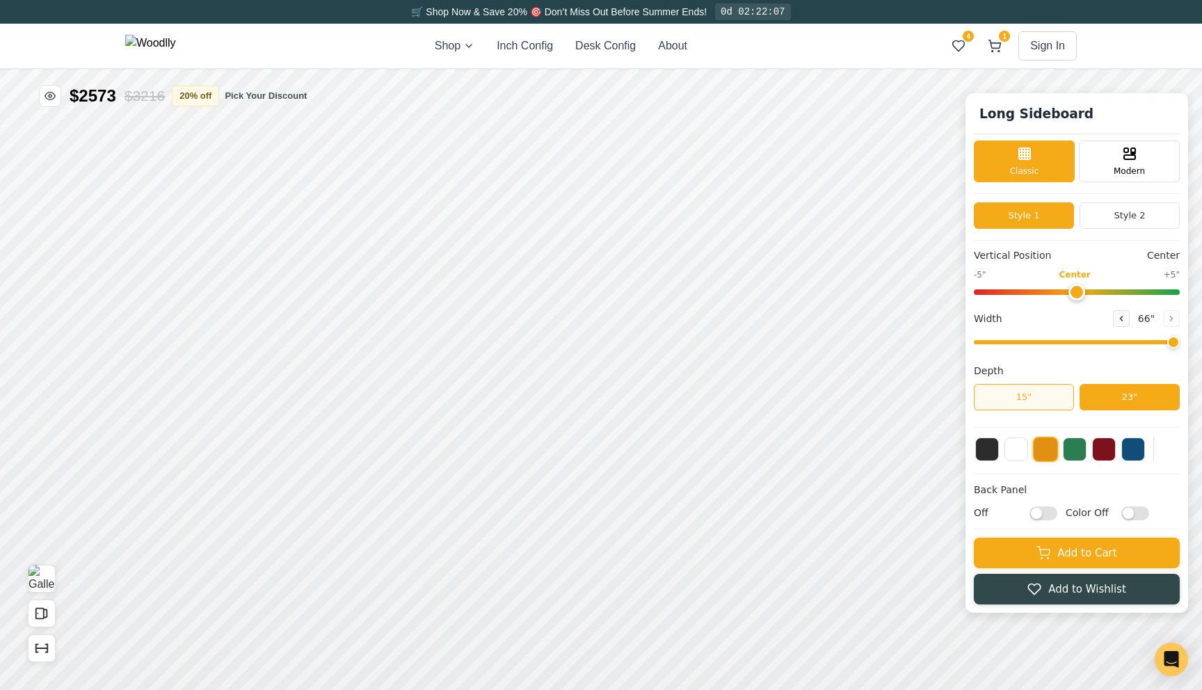
click at [1058, 403] on button "15"" at bounding box center [1024, 397] width 100 height 26
click at [1090, 404] on button "23"" at bounding box center [1130, 397] width 100 height 26
click at [1043, 403] on button "15"" at bounding box center [1024, 397] width 100 height 26
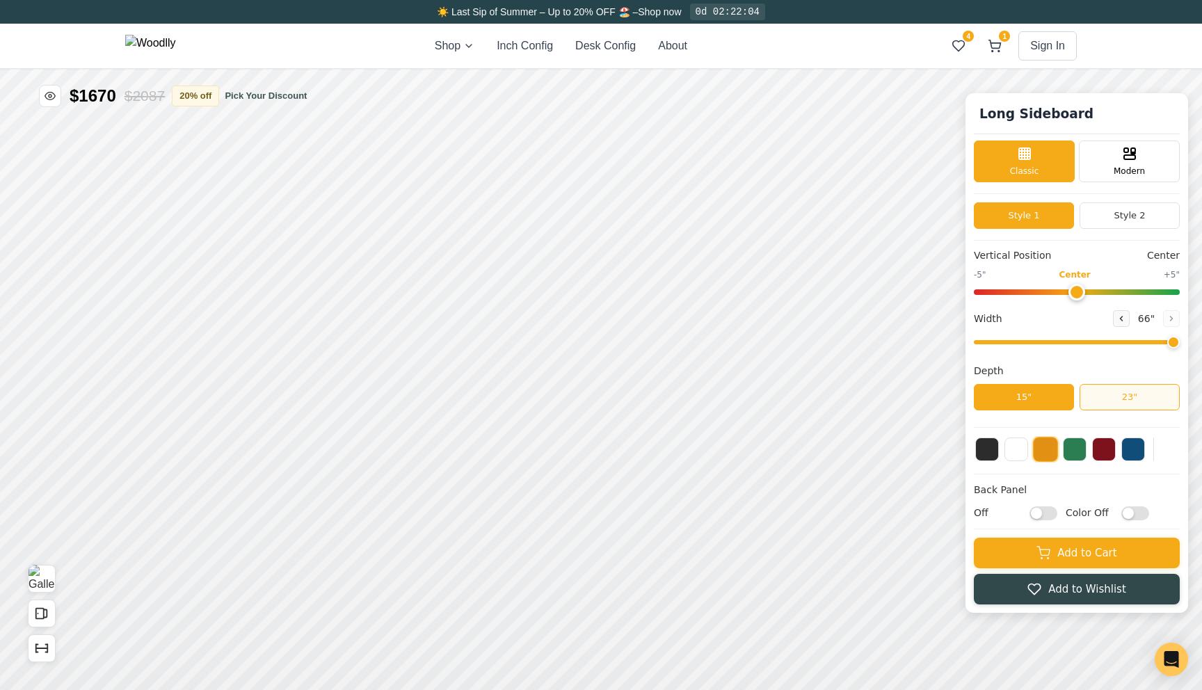
click at [1108, 397] on button "23"" at bounding box center [1130, 397] width 100 height 26
click at [1065, 397] on button "15"" at bounding box center [1024, 397] width 100 height 26
click at [1122, 321] on icon at bounding box center [1122, 319] width 2 height 4
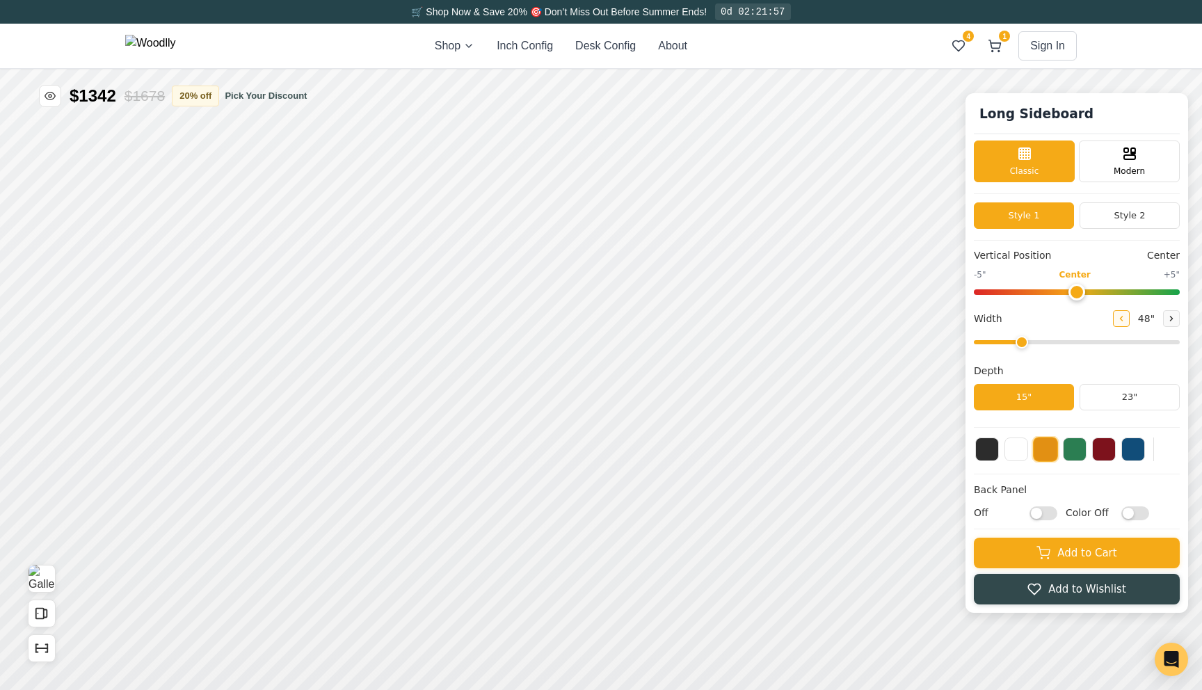
click at [1129, 320] on button at bounding box center [1121, 318] width 17 height 17
click at [1173, 322] on icon at bounding box center [1172, 318] width 8 height 8
click at [1113, 397] on button "23"" at bounding box center [1130, 397] width 100 height 26
click at [1053, 400] on button "15"" at bounding box center [1024, 397] width 100 height 26
click at [1103, 401] on button "23"" at bounding box center [1130, 397] width 100 height 26
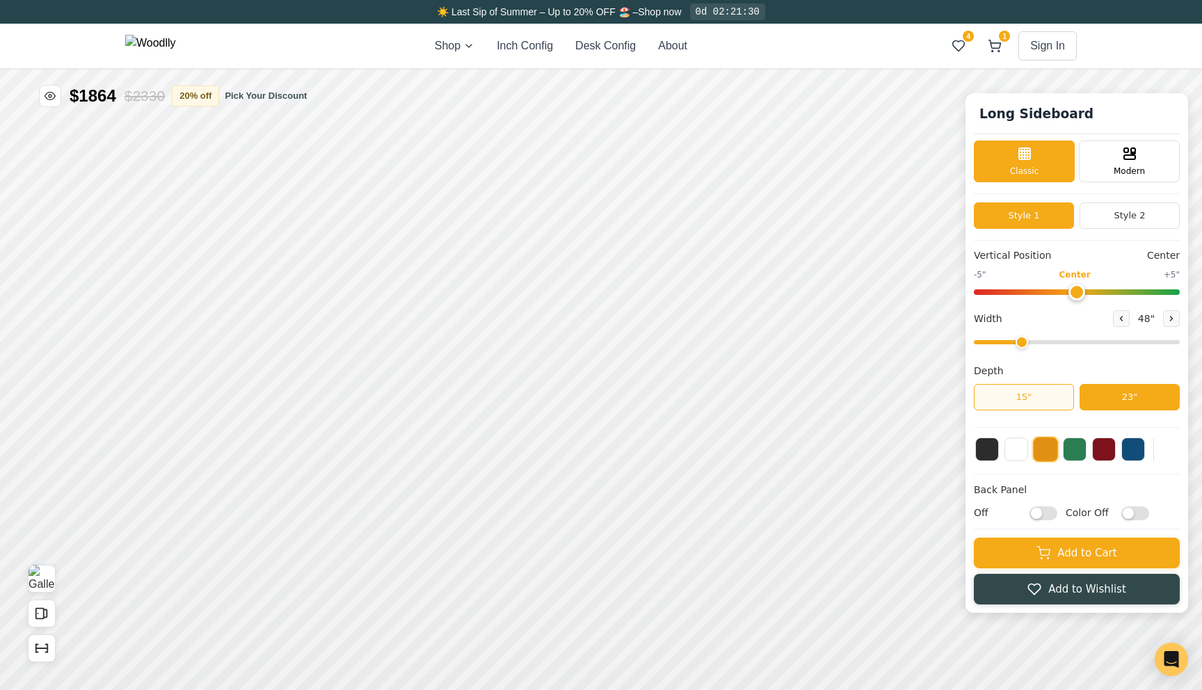
click at [1027, 406] on button "15"" at bounding box center [1024, 397] width 100 height 26
click at [1090, 408] on button "23"" at bounding box center [1130, 397] width 100 height 26
click at [1040, 403] on button "15"" at bounding box center [1024, 397] width 100 height 26
click at [1092, 402] on button "23"" at bounding box center [1130, 397] width 100 height 26
click at [1055, 399] on button "15"" at bounding box center [1024, 397] width 100 height 26
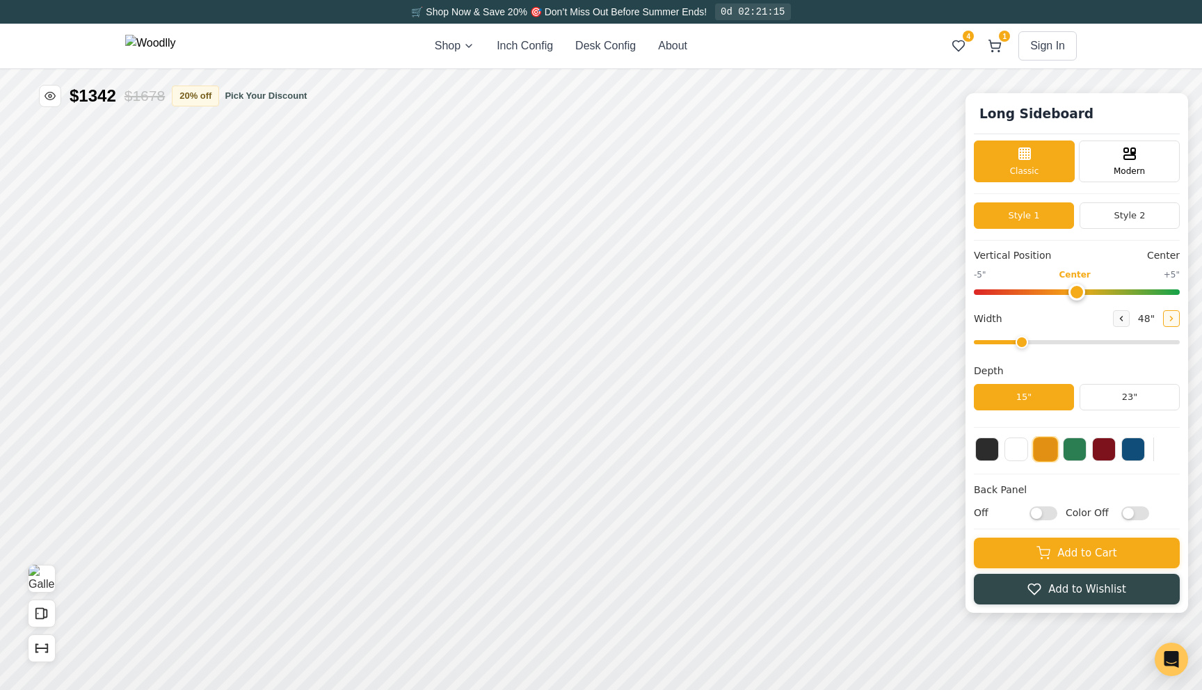
click at [1171, 319] on icon at bounding box center [1172, 319] width 2 height 4
click at [1113, 395] on button "23"" at bounding box center [1130, 397] width 100 height 26
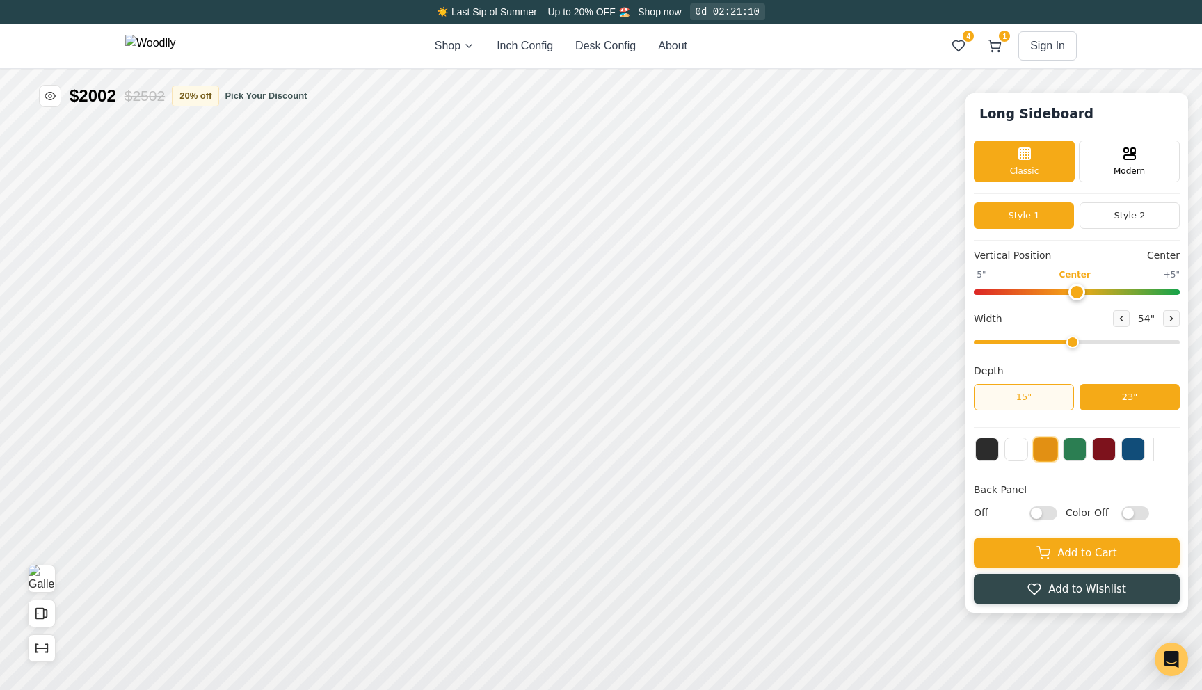
click at [1050, 395] on button "15"" at bounding box center [1024, 397] width 100 height 26
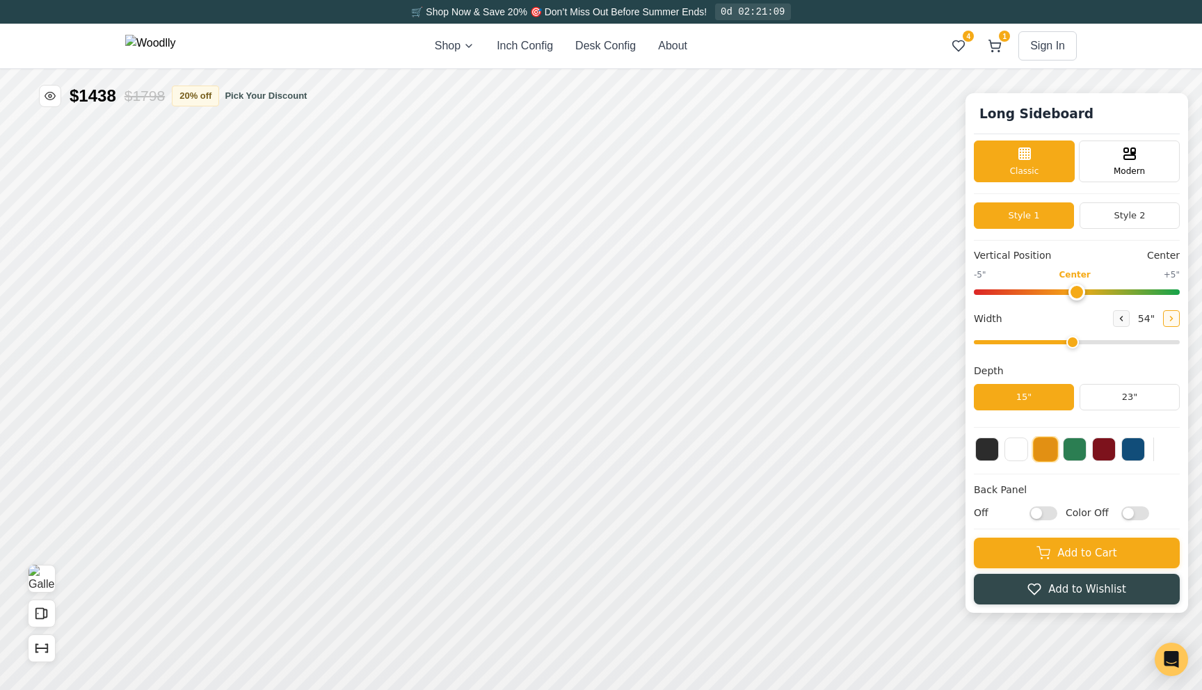
click at [1172, 316] on icon at bounding box center [1172, 318] width 8 height 8
click at [1172, 321] on icon at bounding box center [1172, 318] width 8 height 8
click at [1110, 391] on button "23"" at bounding box center [1130, 397] width 100 height 26
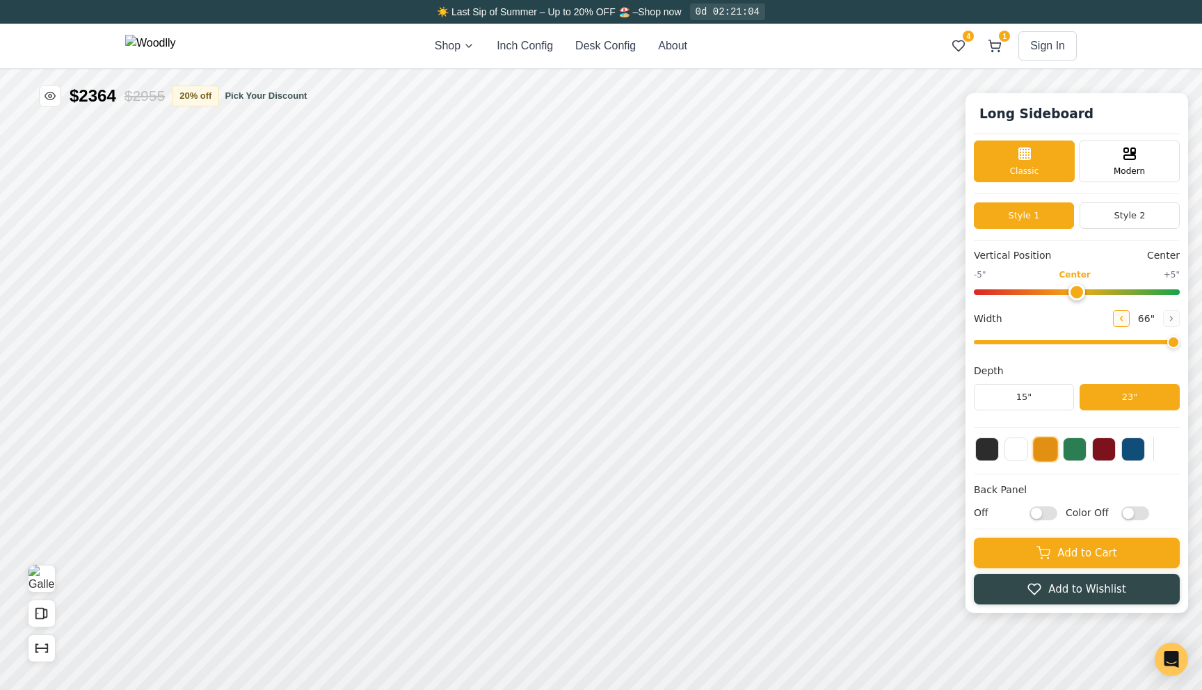
click at [1120, 319] on icon at bounding box center [1121, 318] width 8 height 8
click at [1169, 318] on icon at bounding box center [1172, 318] width 8 height 8
click at [1120, 321] on icon at bounding box center [1121, 318] width 8 height 8
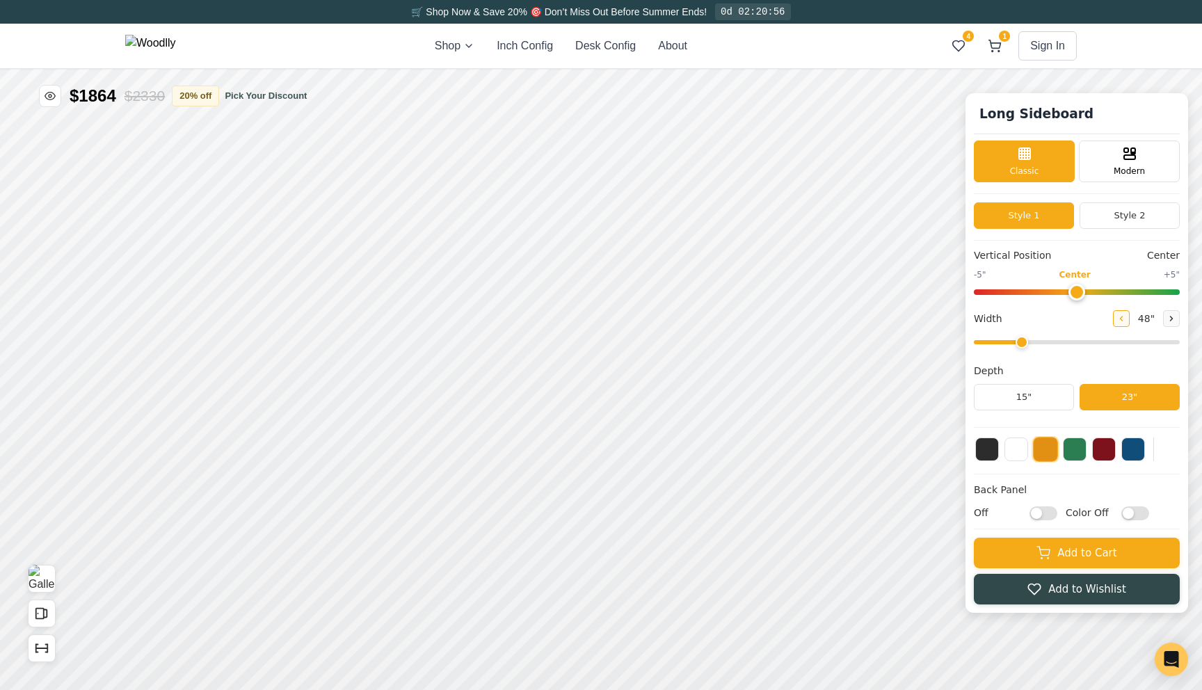
click at [1120, 321] on icon at bounding box center [1121, 318] width 8 height 8
click at [1170, 320] on icon at bounding box center [1172, 318] width 8 height 8
click at [1127, 321] on button at bounding box center [1121, 318] width 17 height 17
click at [1172, 324] on button at bounding box center [1171, 318] width 17 height 17
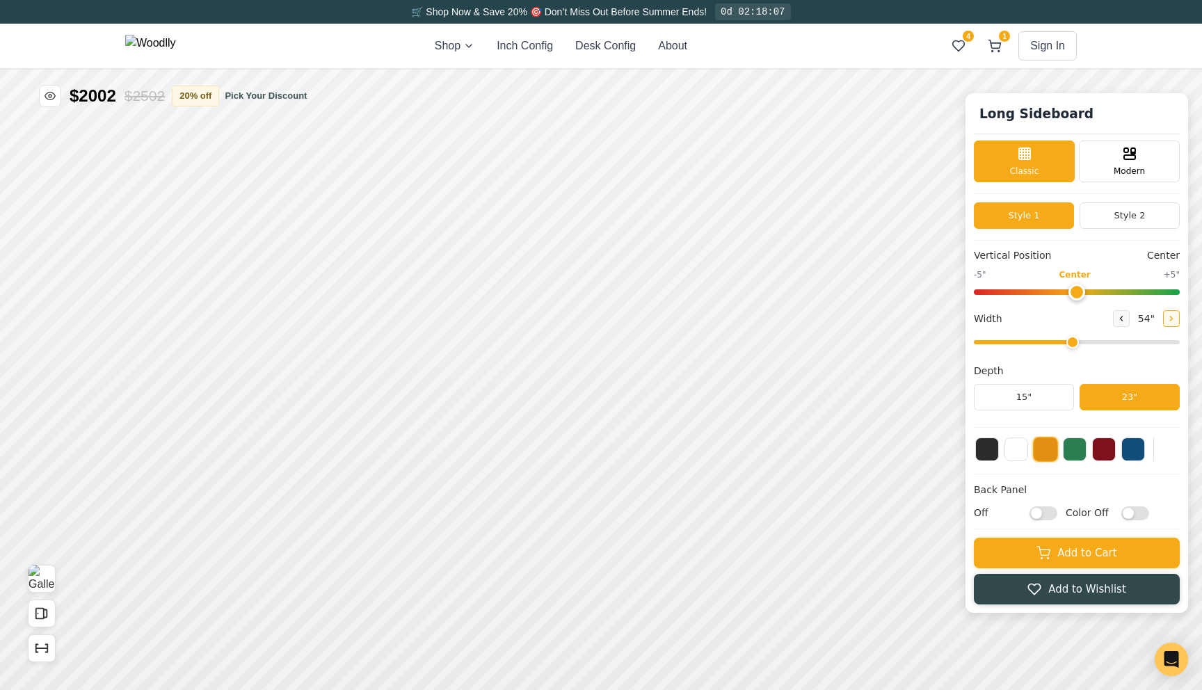
click at [1172, 322] on icon at bounding box center [1172, 318] width 8 height 8
click at [1117, 208] on button "Style 2" at bounding box center [1130, 215] width 100 height 26
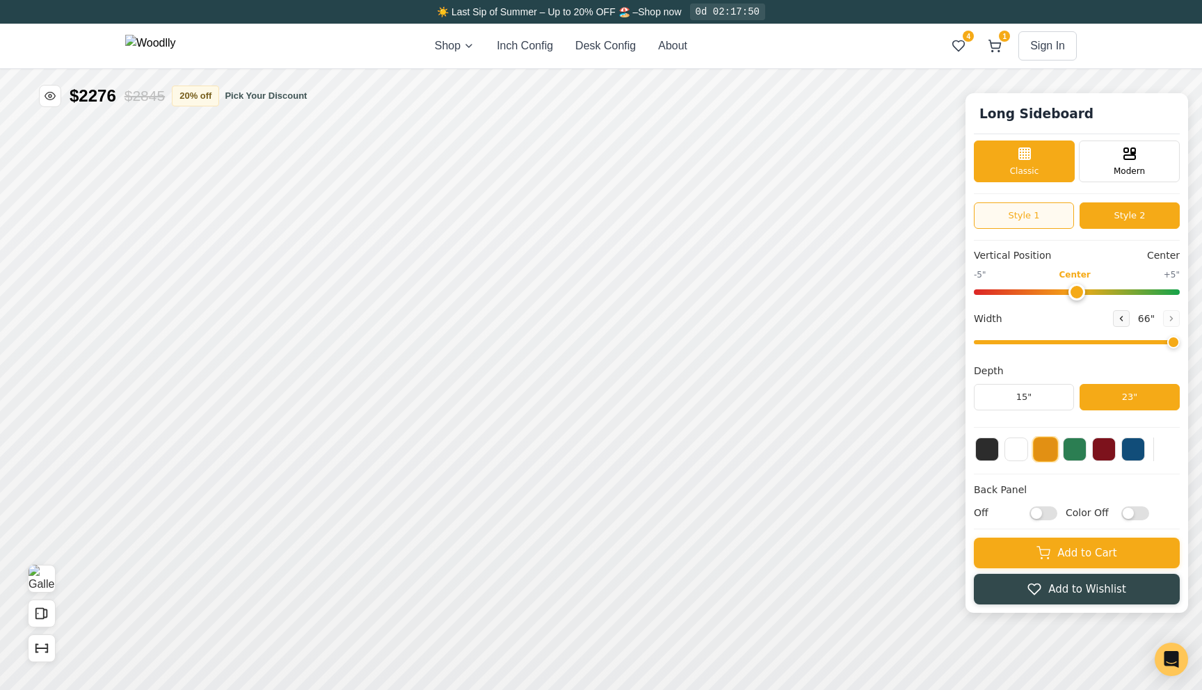
click at [1046, 207] on button "Style 1" at bounding box center [1024, 215] width 100 height 26
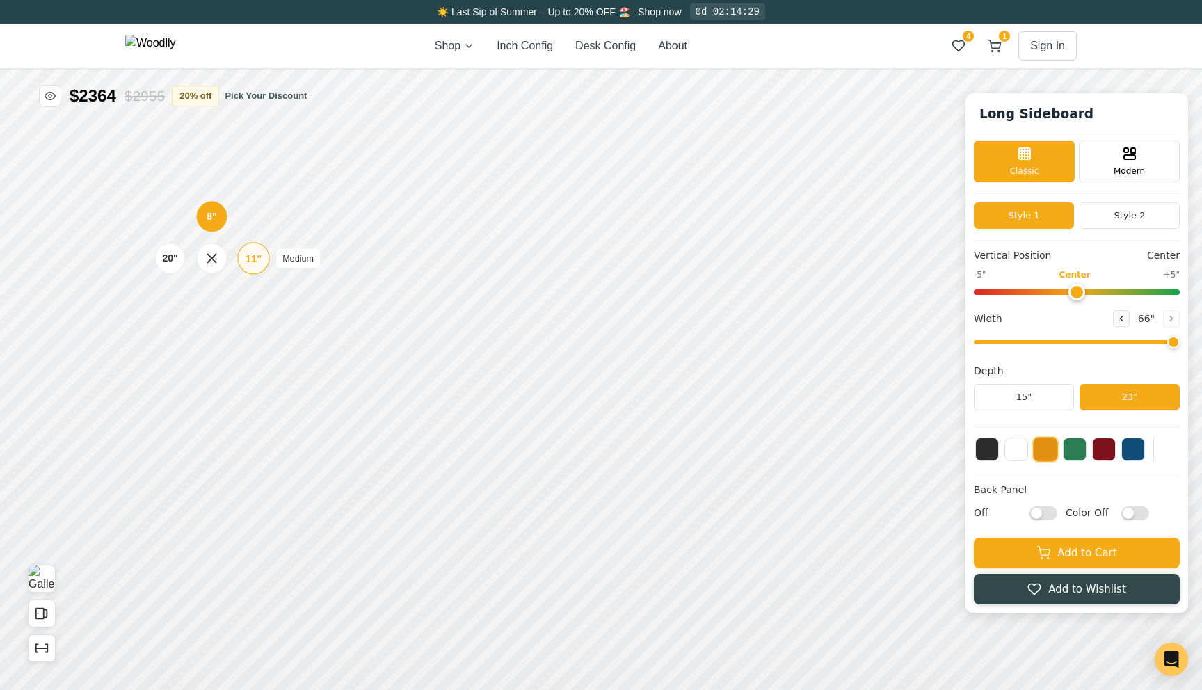
click at [247, 260] on div "11"" at bounding box center [254, 257] width 16 height 15
click at [1125, 323] on icon at bounding box center [1121, 318] width 8 height 8
click at [1125, 323] on button at bounding box center [1121, 318] width 17 height 17
click at [1061, 402] on button "15"" at bounding box center [1024, 397] width 100 height 26
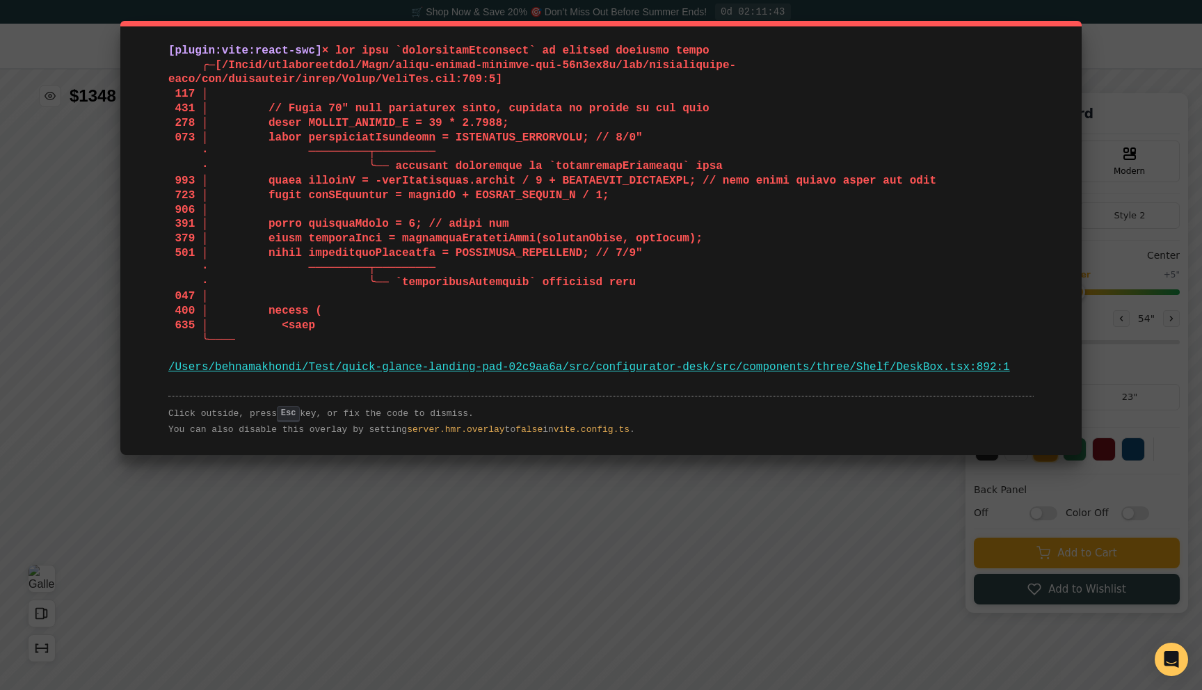
click at [761, 552] on div "[plugin:vite:react-swc] /Users/behnamakhondi/Test/quick-glance-landing-pad-02c9…" at bounding box center [601, 345] width 1202 height 690
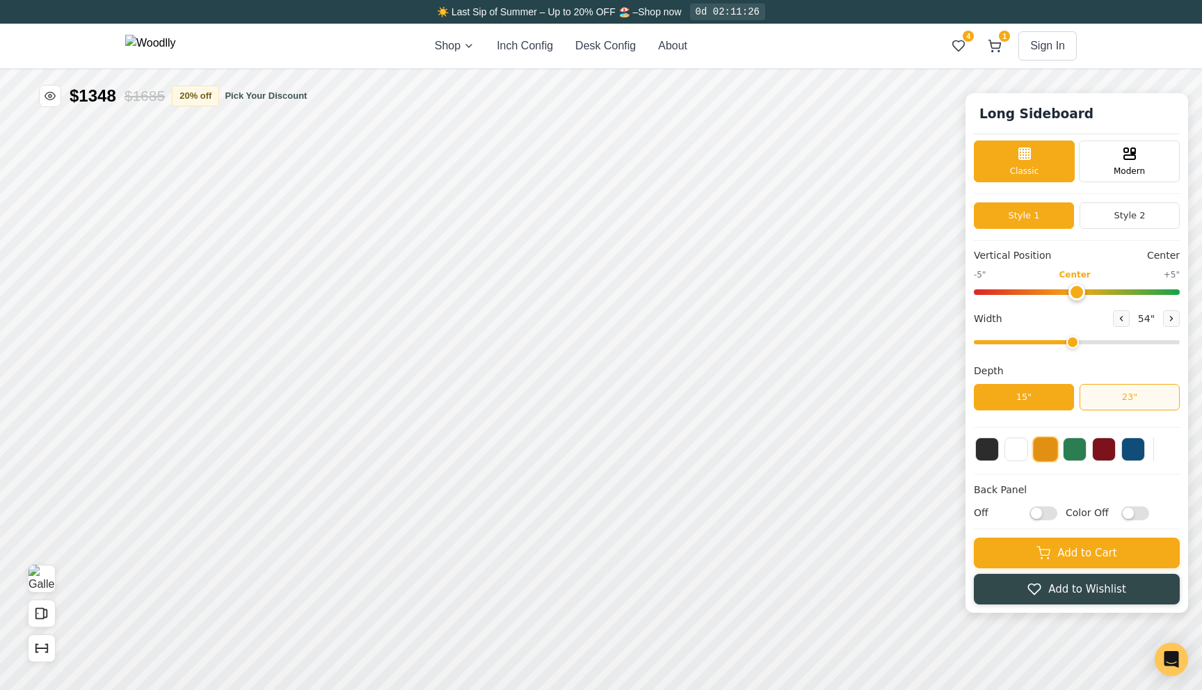
click at [1085, 405] on button "23"" at bounding box center [1130, 397] width 100 height 26
click at [1052, 398] on button "15"" at bounding box center [1024, 397] width 100 height 26
type input "54"
drag, startPoint x: 1077, startPoint y: 344, endPoint x: 1088, endPoint y: 346, distance: 11.2
click at [1088, 344] on input "range" at bounding box center [1077, 342] width 206 height 4
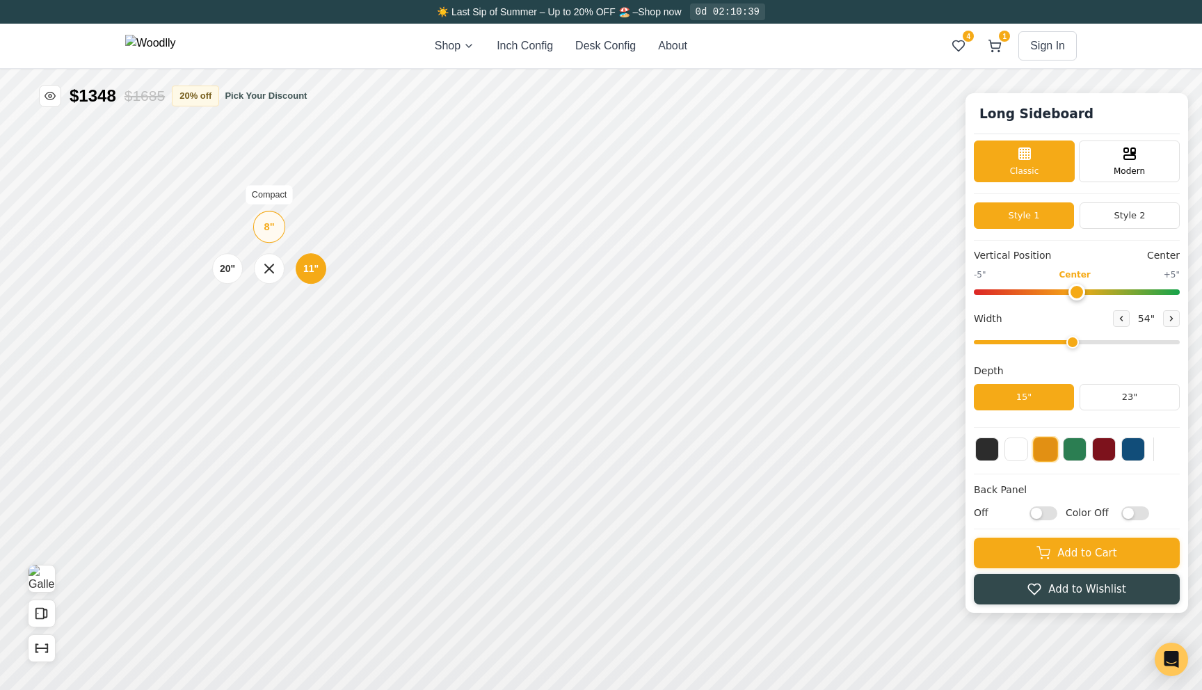
click at [274, 223] on div "8"" at bounding box center [269, 226] width 10 height 15
click at [299, 262] on div "11" Medium" at bounding box center [310, 258] width 32 height 32
click at [1048, 512] on input "Off" at bounding box center [1044, 513] width 28 height 14
click at [1048, 512] on input "On" at bounding box center [1044, 513] width 28 height 14
click at [1048, 512] on input "Off" at bounding box center [1044, 513] width 28 height 14
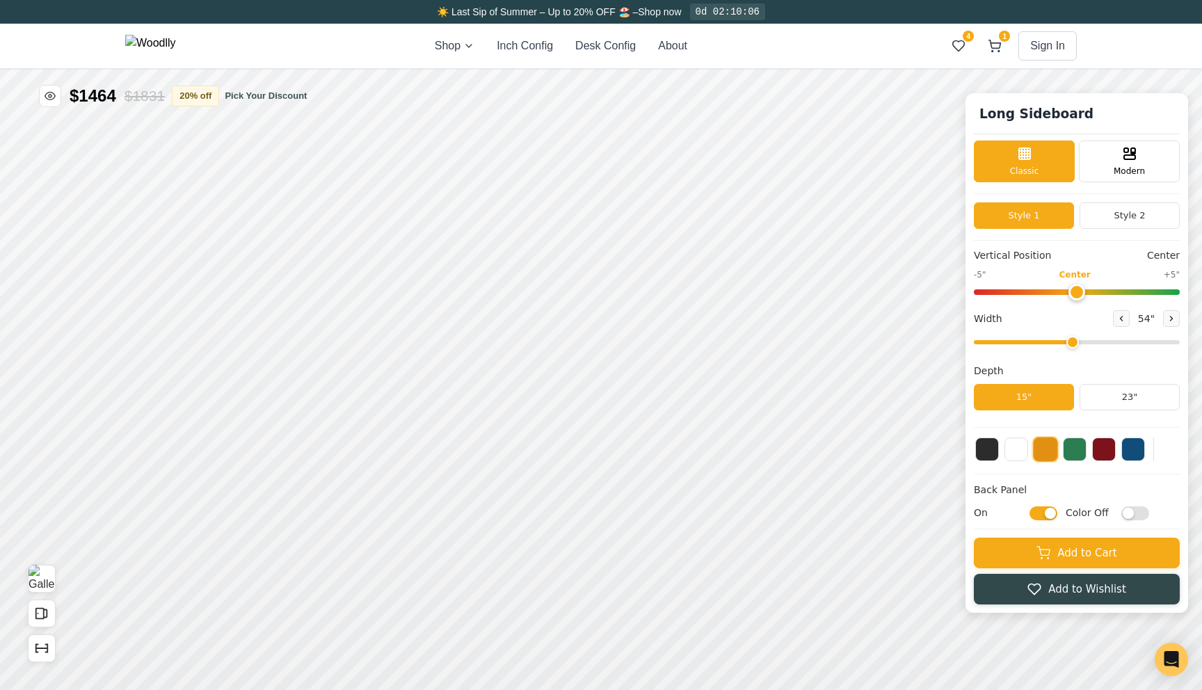
click at [1048, 512] on input "On" at bounding box center [1044, 513] width 28 height 14
checkbox input "false"
click at [988, 45] on div "Long Sideboard Classic Modern Style 1 Style 2 Vertical Position Center -5" Cent…" at bounding box center [601, 45] width 1202 height 0
click at [288, 231] on div "8"" at bounding box center [287, 226] width 10 height 15
click at [241, 257] on div "20" Tall (spans two bays)" at bounding box center [232, 259] width 32 height 32
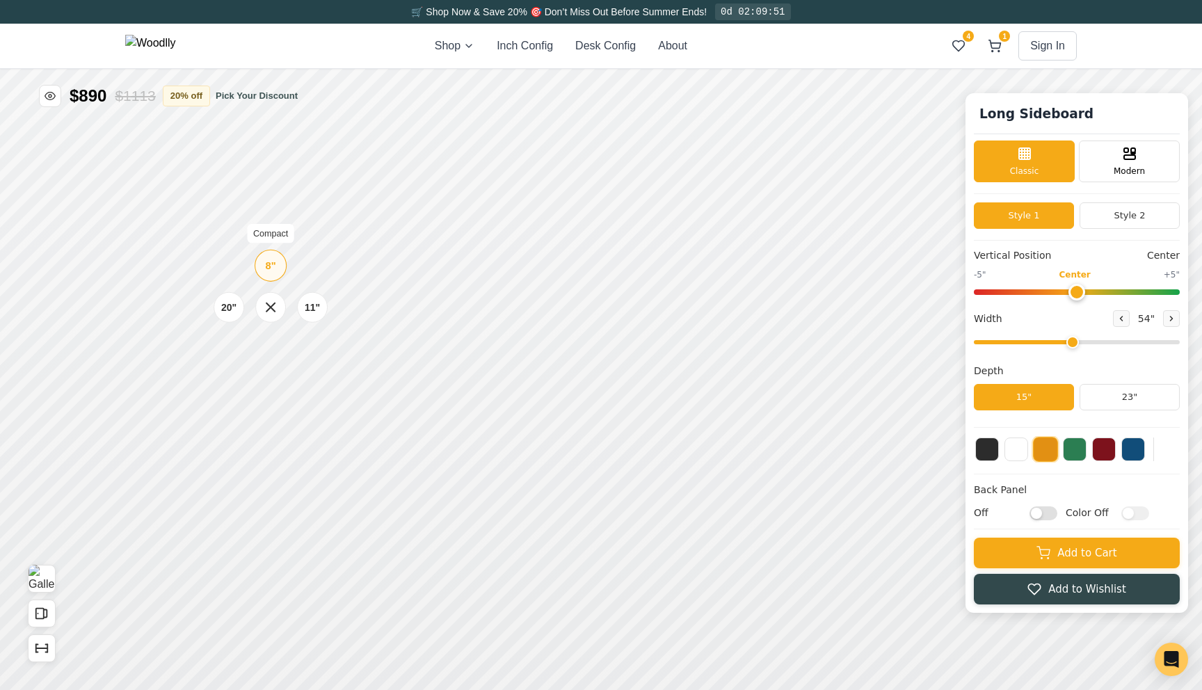
click at [273, 273] on div "8" Compact" at bounding box center [271, 266] width 32 height 32
click at [267, 237] on div "8" Compact" at bounding box center [269, 229] width 32 height 32
click at [268, 296] on div "8"" at bounding box center [269, 294] width 10 height 15
click at [308, 419] on div "11"" at bounding box center [312, 413] width 15 height 15
click at [318, 258] on div "11"" at bounding box center [318, 258] width 16 height 15
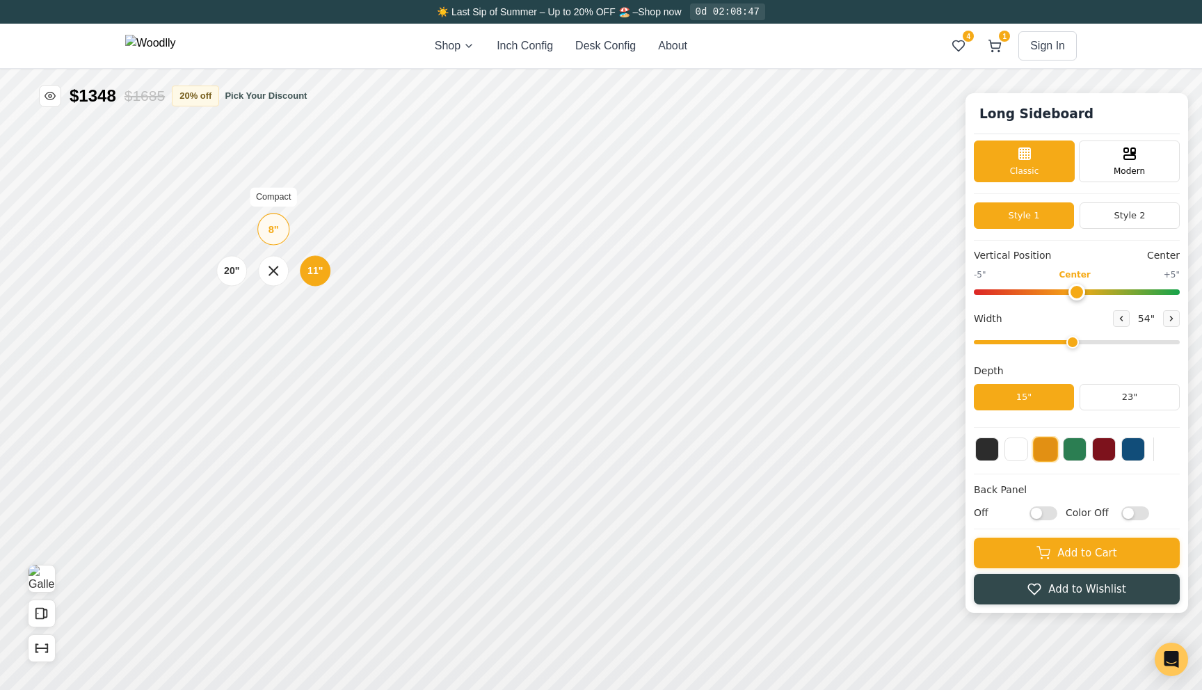
click at [276, 230] on div "8"" at bounding box center [274, 228] width 10 height 15
click at [234, 259] on div "20"" at bounding box center [231, 259] width 15 height 15
click at [306, 304] on div "11"" at bounding box center [312, 307] width 16 height 15
click at [302, 261] on div "11"" at bounding box center [310, 257] width 16 height 15
click at [273, 233] on div "8"" at bounding box center [268, 228] width 10 height 15
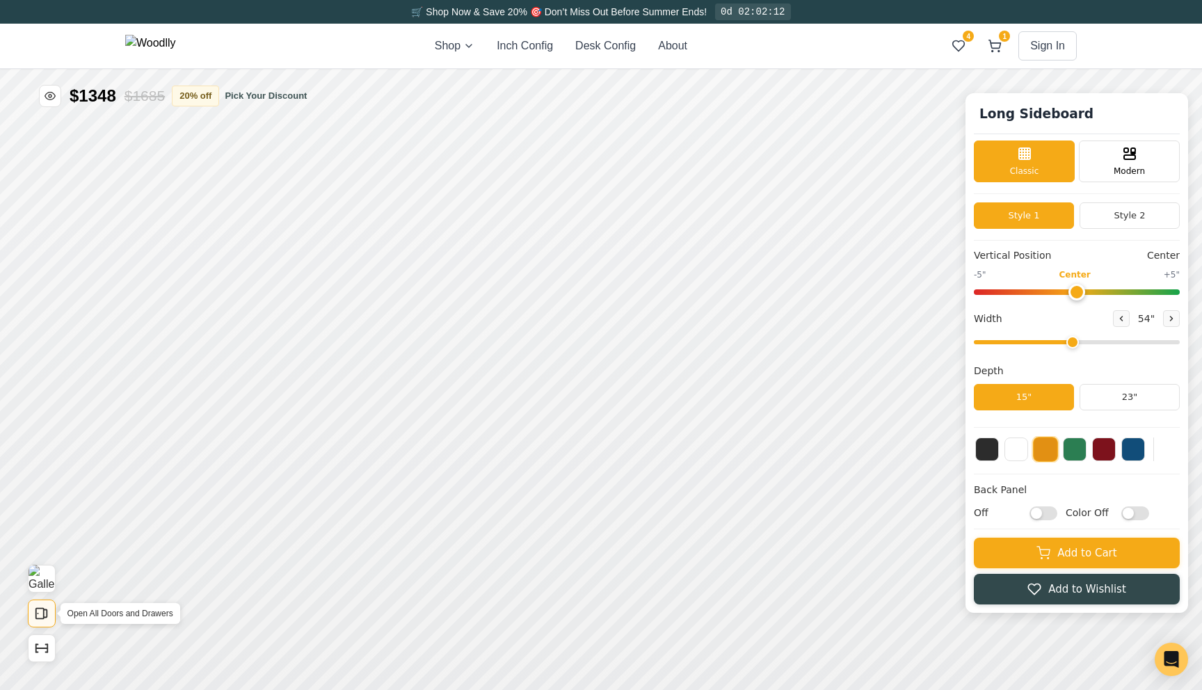
click at [48, 614] on icon "Open All Doors and Drawers" at bounding box center [41, 613] width 15 height 15
click at [47, 641] on icon "Show Dimensions" at bounding box center [41, 648] width 15 height 15
click at [314, 260] on div "11"" at bounding box center [316, 259] width 16 height 15
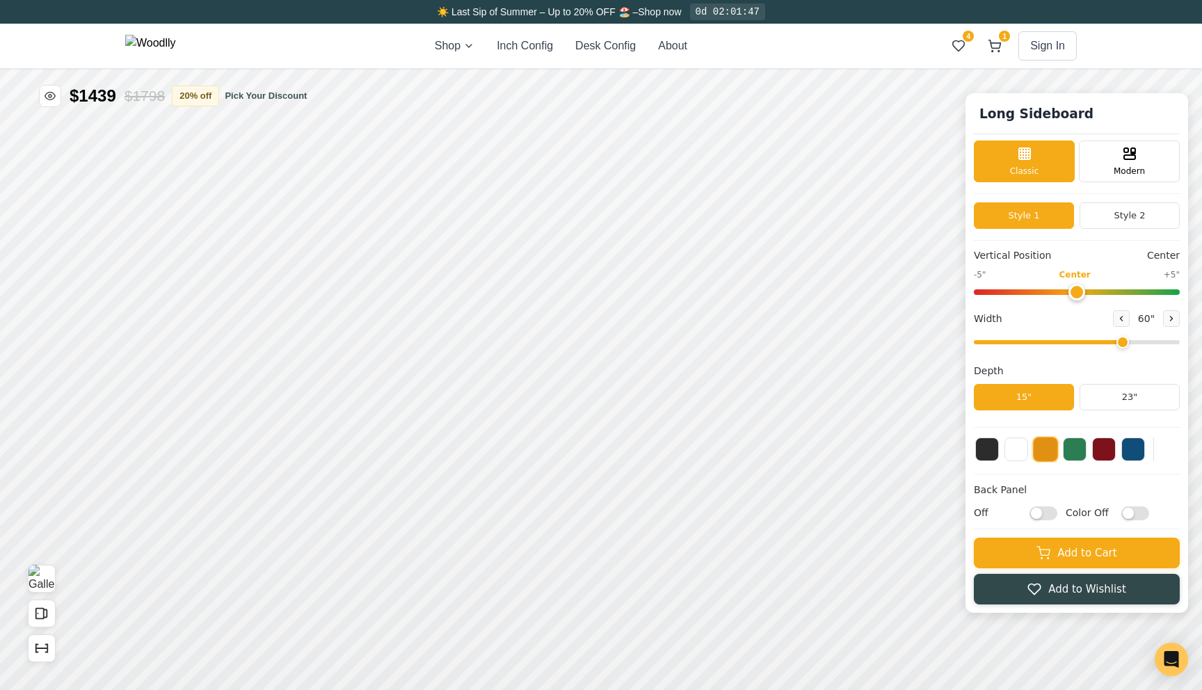
drag, startPoint x: 1073, startPoint y: 344, endPoint x: 1113, endPoint y: 342, distance: 39.7
click at [1113, 342] on input "range" at bounding box center [1077, 342] width 206 height 4
click at [1123, 324] on button at bounding box center [1121, 318] width 17 height 17
click at [47, 605] on button "Open All Doors and Drawers" at bounding box center [42, 614] width 28 height 28
click at [47, 612] on icon "Open All Doors and Drawers" at bounding box center [45, 614] width 3 height 8
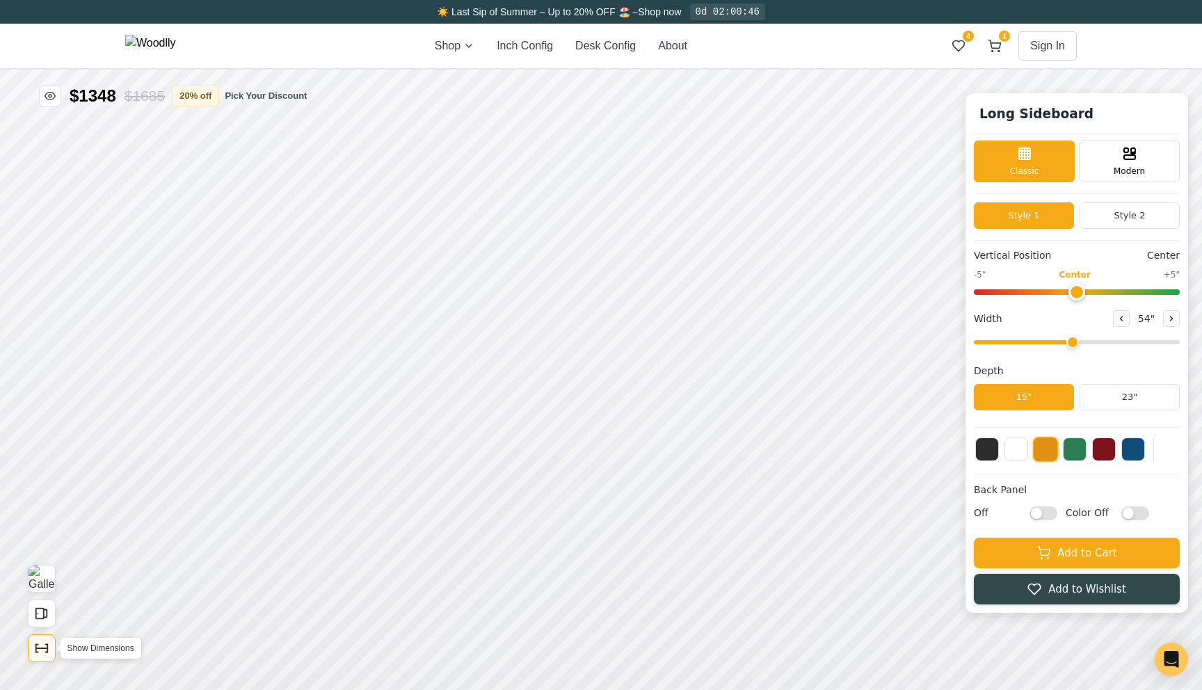
click at [42, 642] on icon "Show Dimensions" at bounding box center [41, 648] width 15 height 15
click at [1120, 313] on button at bounding box center [1121, 318] width 17 height 17
click at [253, 409] on div "20"" at bounding box center [249, 411] width 16 height 15
click at [258, 255] on div "20" Tall (spans two bays)" at bounding box center [250, 261] width 32 height 32
click at [260, 309] on div "20" Tall (spans two bays)" at bounding box center [251, 305] width 32 height 32
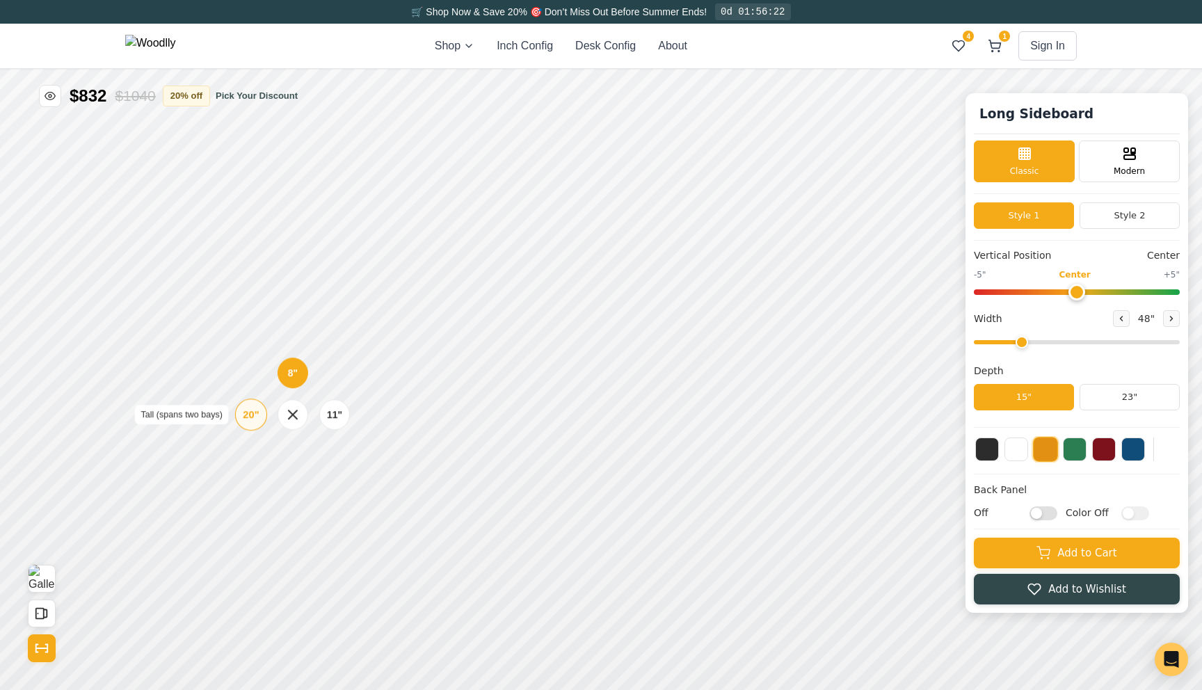
click at [249, 408] on div "20"" at bounding box center [251, 414] width 16 height 15
click at [260, 262] on div "20" Tall (spans two bays)" at bounding box center [251, 259] width 32 height 32
click at [247, 417] on div "20"" at bounding box center [251, 414] width 16 height 15
click at [1172, 319] on icon at bounding box center [1172, 319] width 2 height 4
click at [1142, 222] on button "Style 2" at bounding box center [1130, 215] width 100 height 26
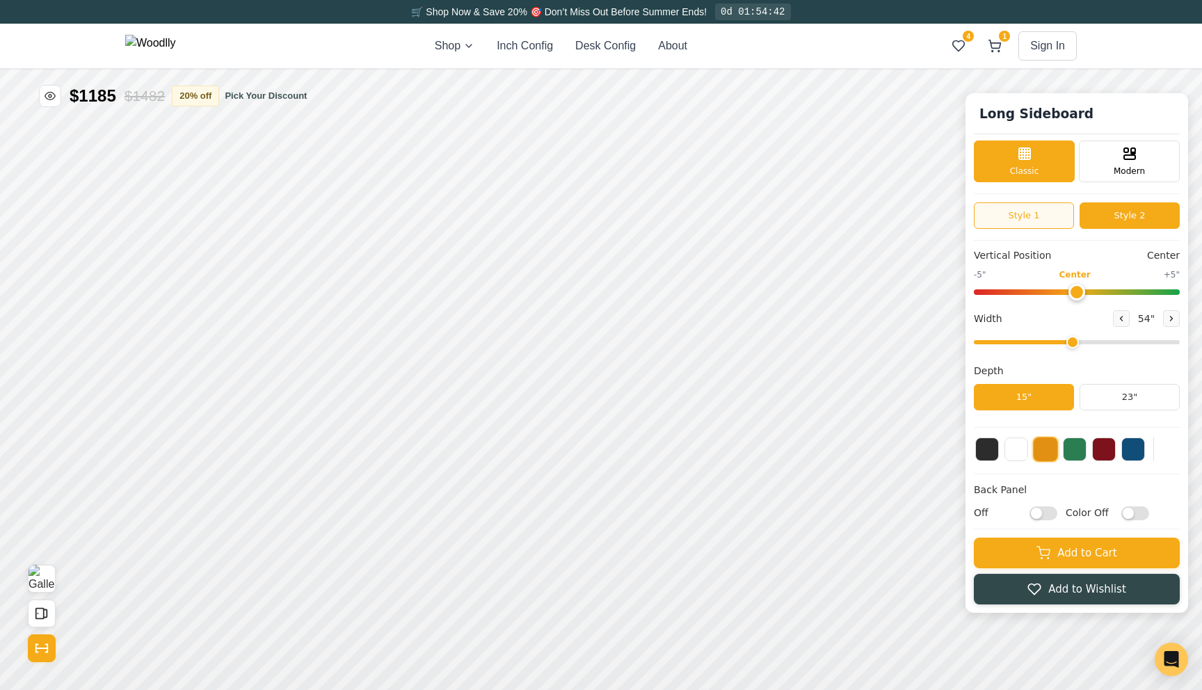
click at [1044, 220] on button "Style 1" at bounding box center [1024, 215] width 100 height 26
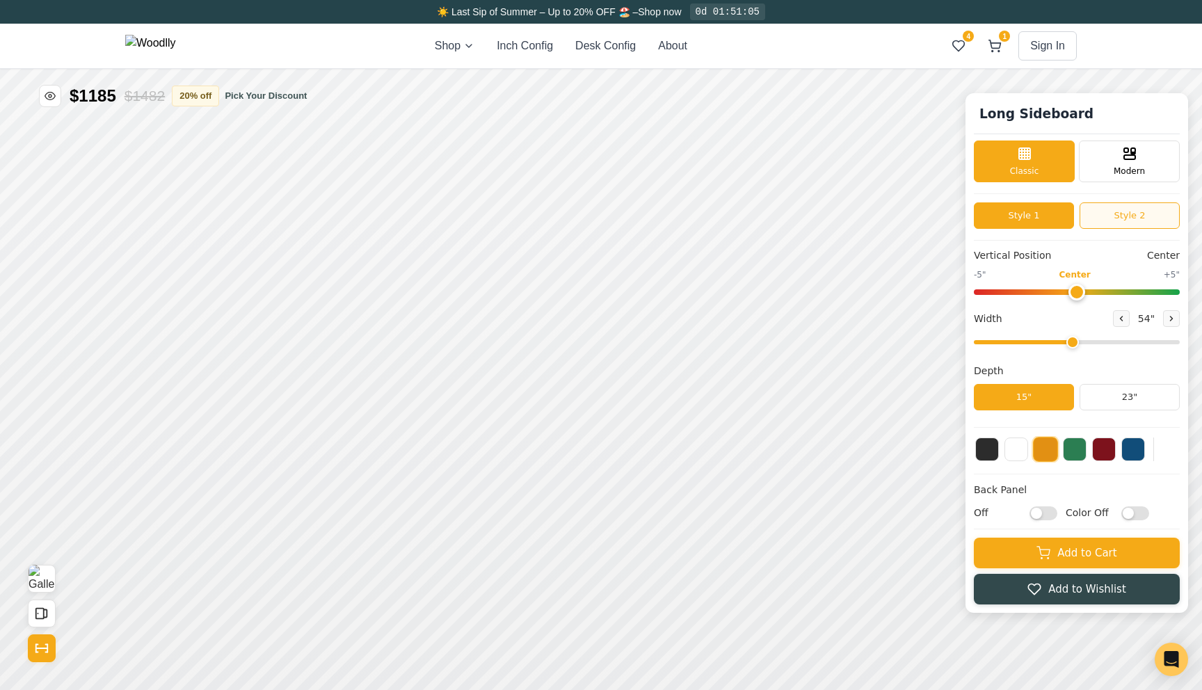
click at [1115, 222] on button "Style 2" at bounding box center [1130, 215] width 100 height 26
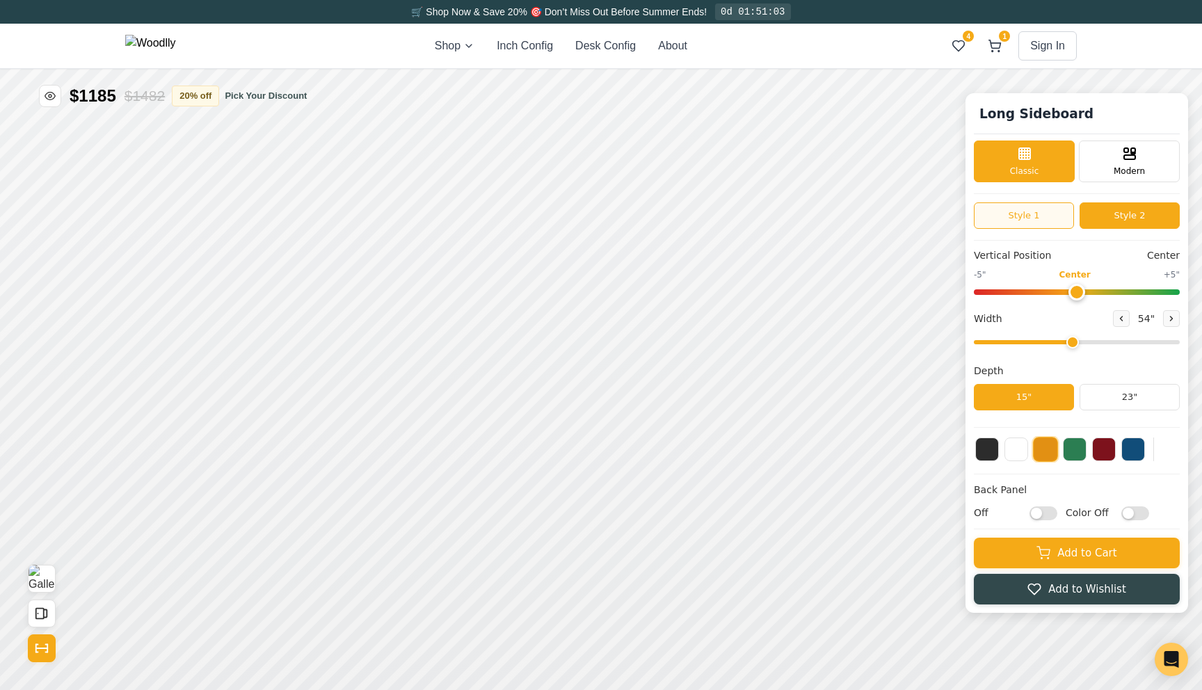
click at [1060, 221] on button "Style 1" at bounding box center [1024, 215] width 100 height 26
click at [1106, 221] on button "Style 2" at bounding box center [1130, 215] width 100 height 26
click at [1062, 222] on button "Style 1" at bounding box center [1024, 215] width 100 height 26
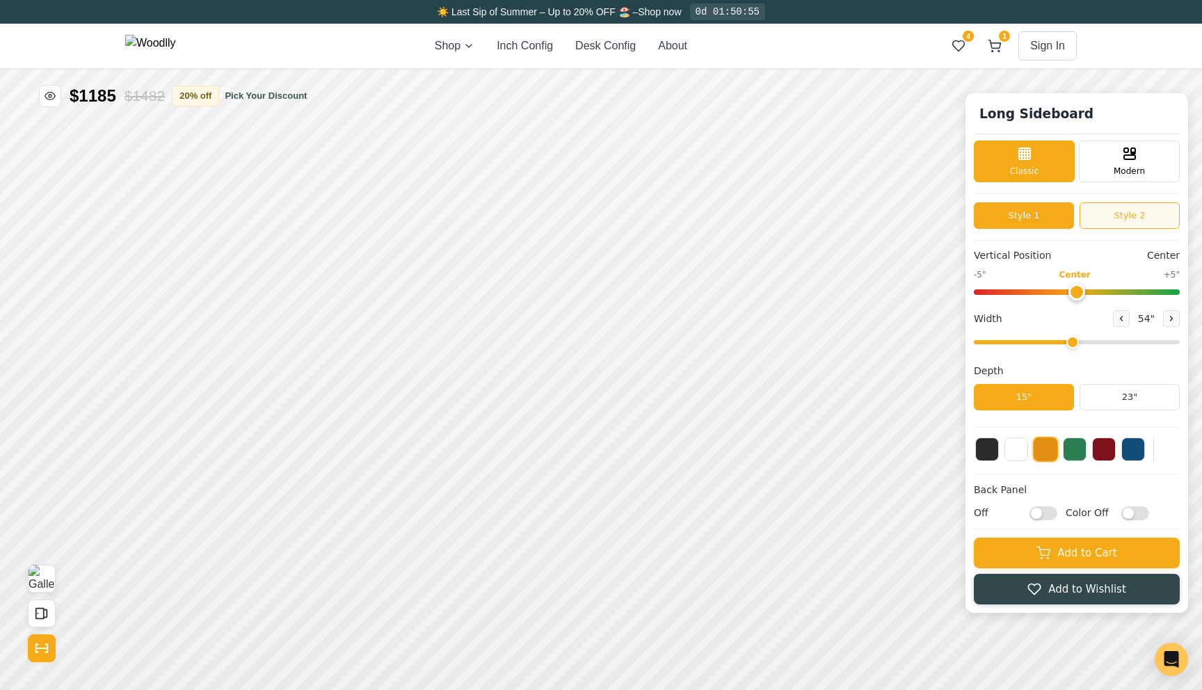
click at [1104, 216] on button "Style 2" at bounding box center [1130, 215] width 100 height 26
click at [1050, 216] on button "Style 1" at bounding box center [1024, 215] width 100 height 26
click at [1165, 323] on button at bounding box center [1171, 318] width 17 height 17
click at [1126, 224] on button "Style 2" at bounding box center [1130, 215] width 100 height 26
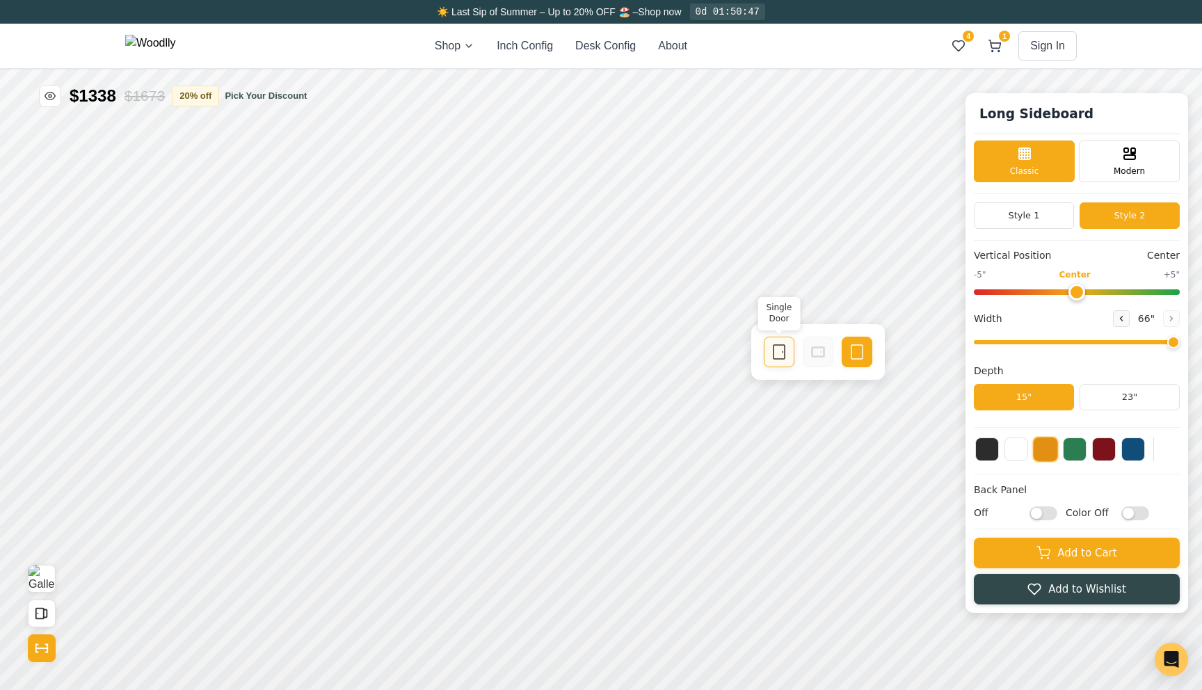
click at [784, 353] on rect at bounding box center [779, 352] width 11 height 14
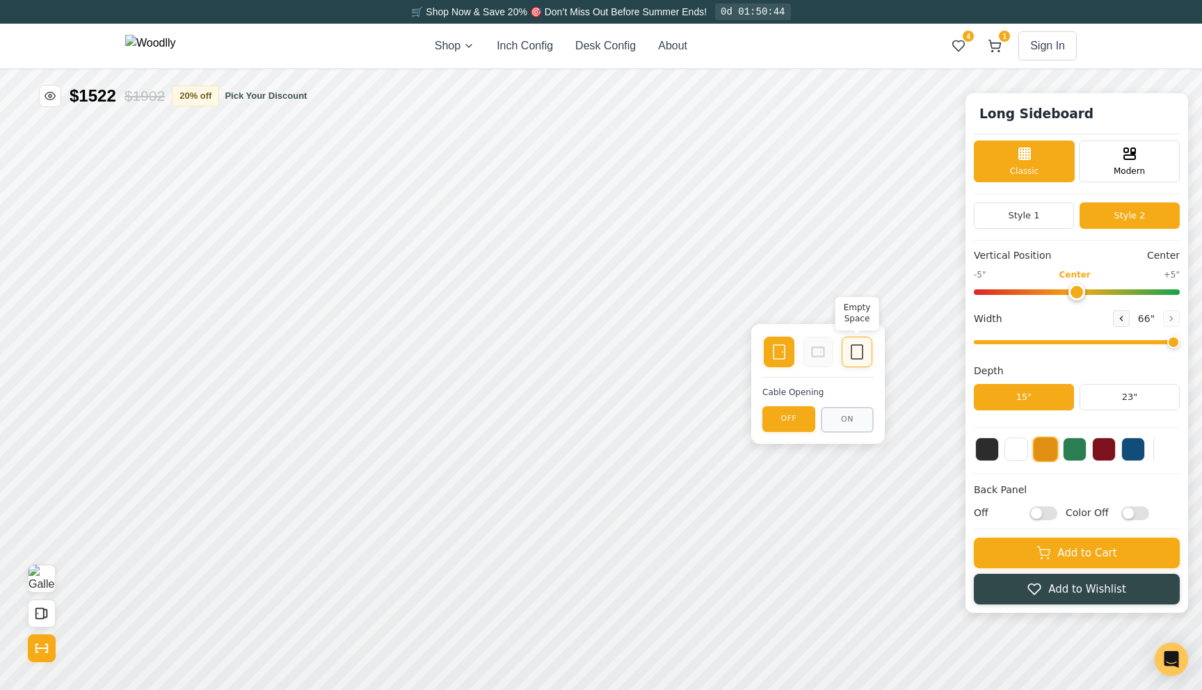
click at [852, 353] on icon at bounding box center [857, 352] width 17 height 17
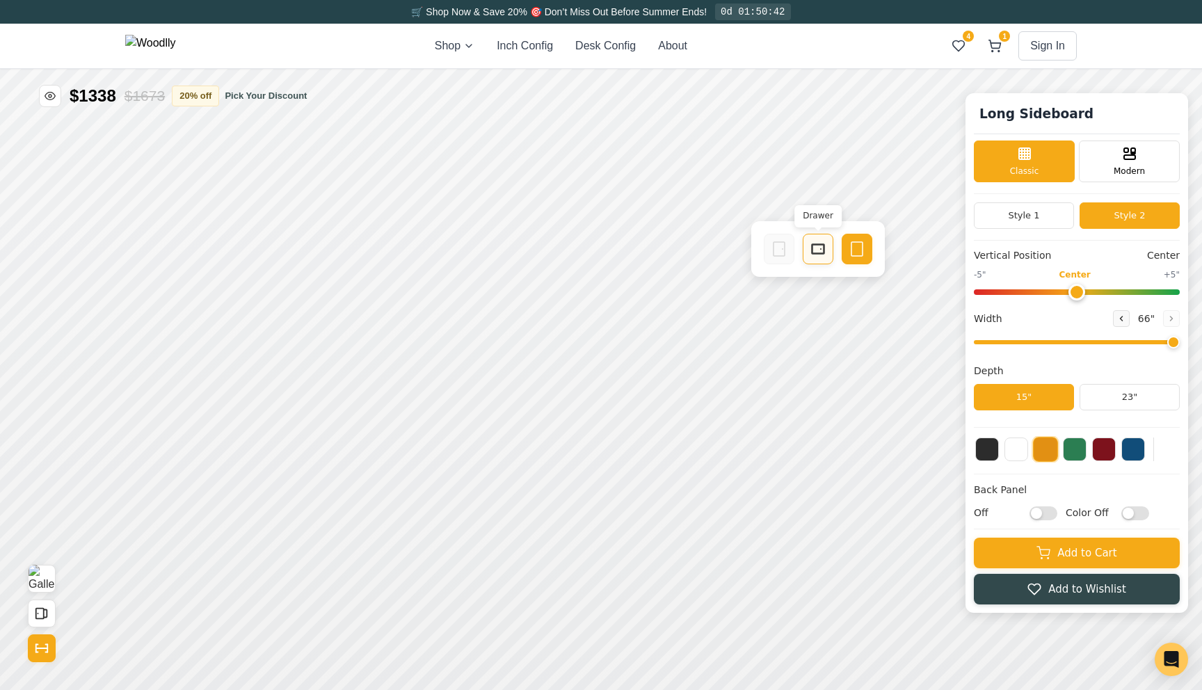
click at [812, 250] on rect at bounding box center [818, 249] width 13 height 10
click at [859, 252] on icon at bounding box center [857, 249] width 17 height 17
click at [229, 333] on div "8"" at bounding box center [227, 326] width 10 height 15
click at [1060, 220] on button "Style 1" at bounding box center [1024, 215] width 100 height 26
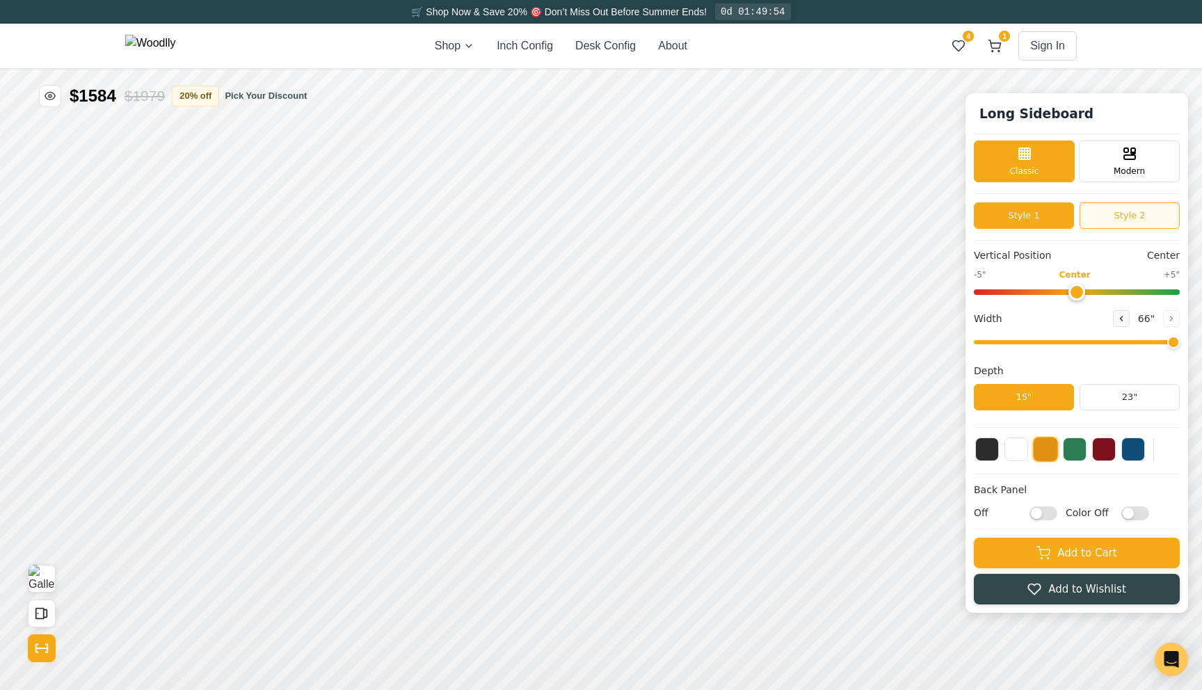
click at [1106, 220] on button "Style 2" at bounding box center [1130, 215] width 100 height 26
click at [1097, 212] on button "Style 2" at bounding box center [1130, 215] width 100 height 26
click at [42, 651] on icon "Show Dimensions" at bounding box center [41, 648] width 15 height 15
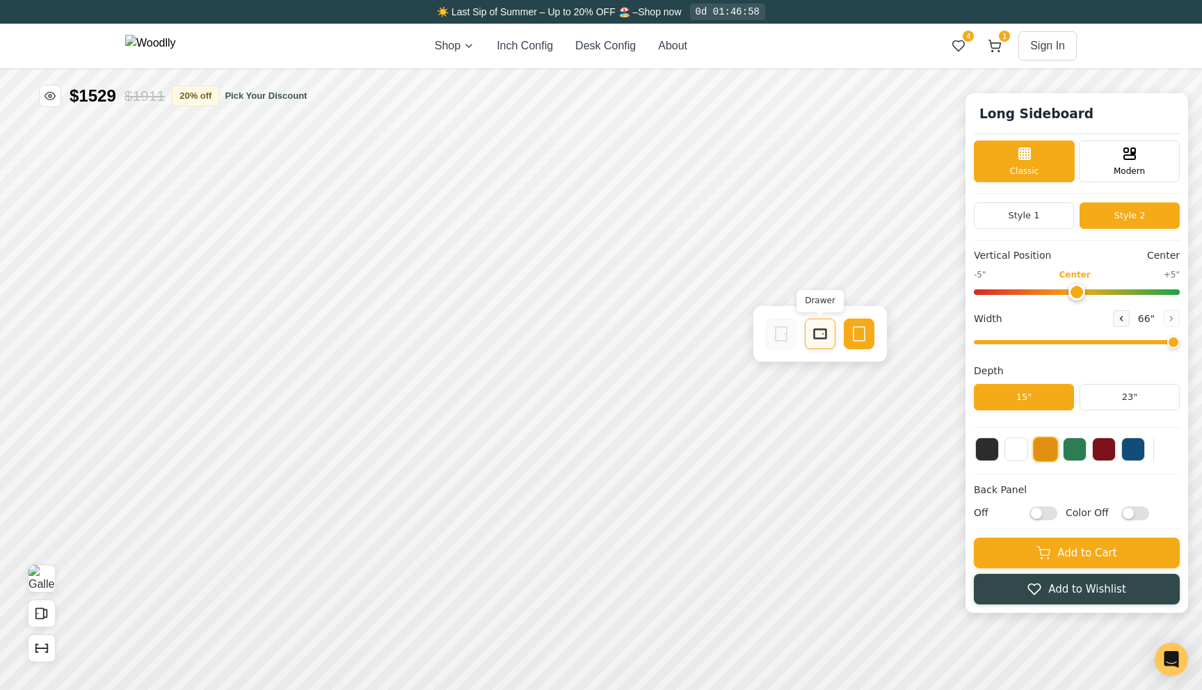
click at [818, 329] on rect at bounding box center [820, 334] width 13 height 10
click at [811, 404] on icon at bounding box center [819, 404] width 17 height 17
click at [1124, 320] on icon at bounding box center [1121, 318] width 8 height 8
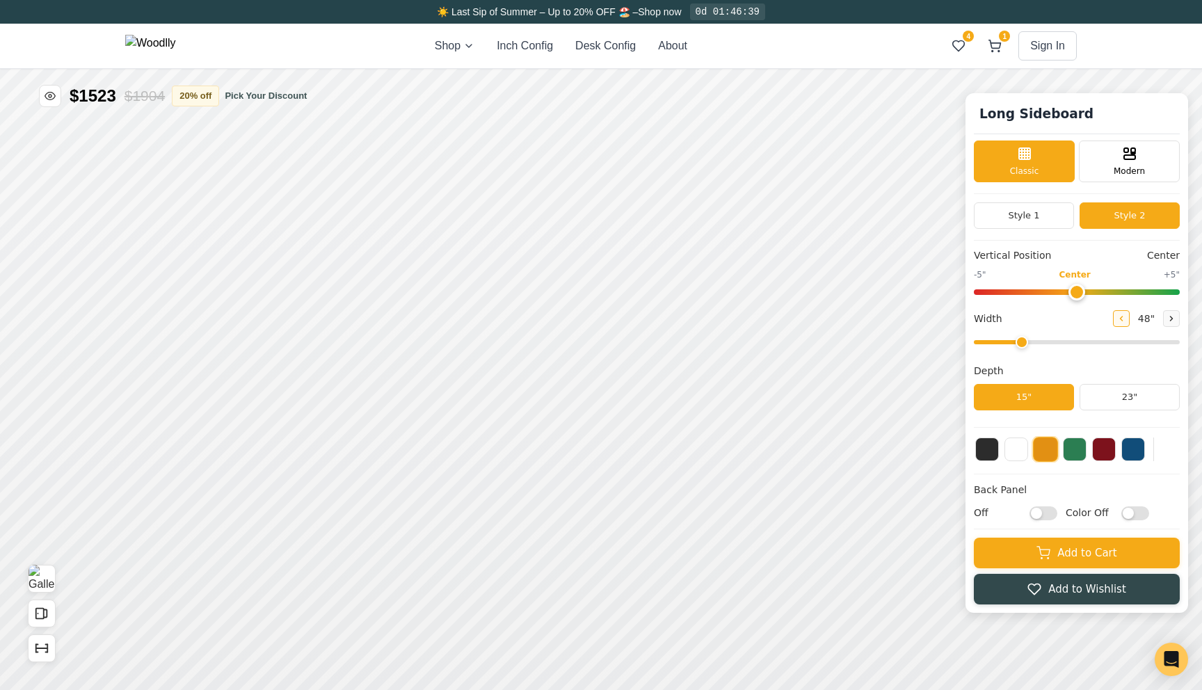
click at [1124, 320] on icon at bounding box center [1121, 318] width 8 height 8
click at [1172, 319] on icon at bounding box center [1172, 319] width 2 height 4
click at [1065, 213] on button "Style 1" at bounding box center [1024, 215] width 100 height 26
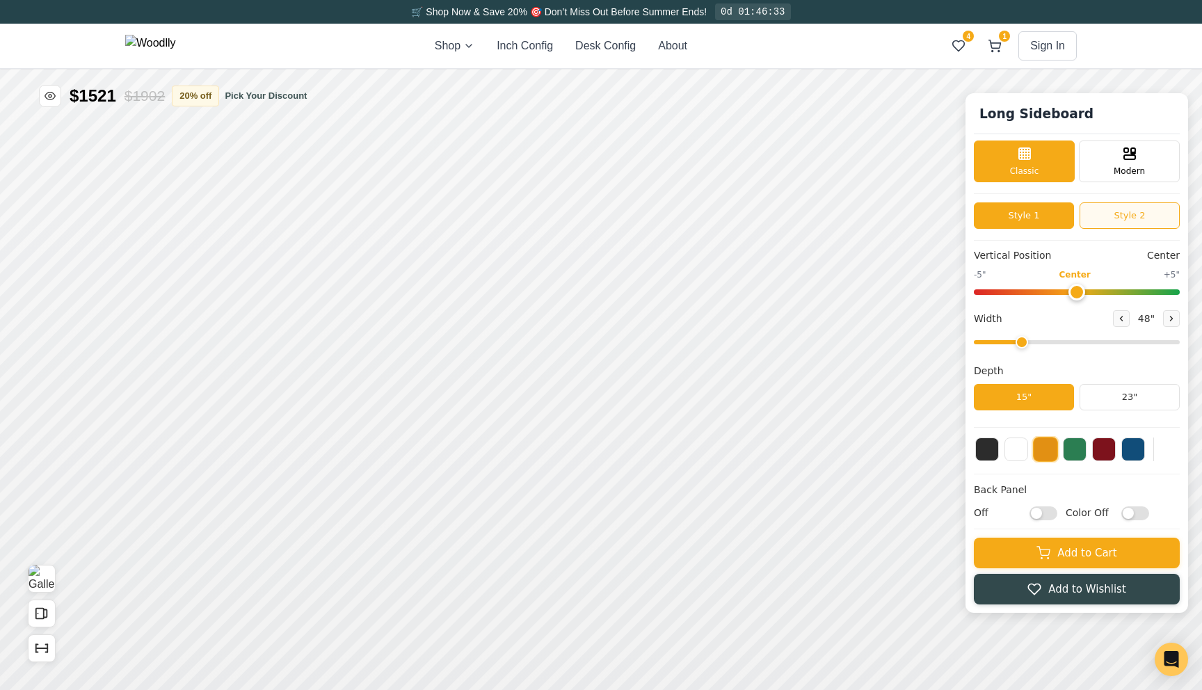
click at [1106, 223] on button "Style 2" at bounding box center [1130, 215] width 100 height 26
click at [1172, 319] on icon at bounding box center [1172, 319] width 2 height 4
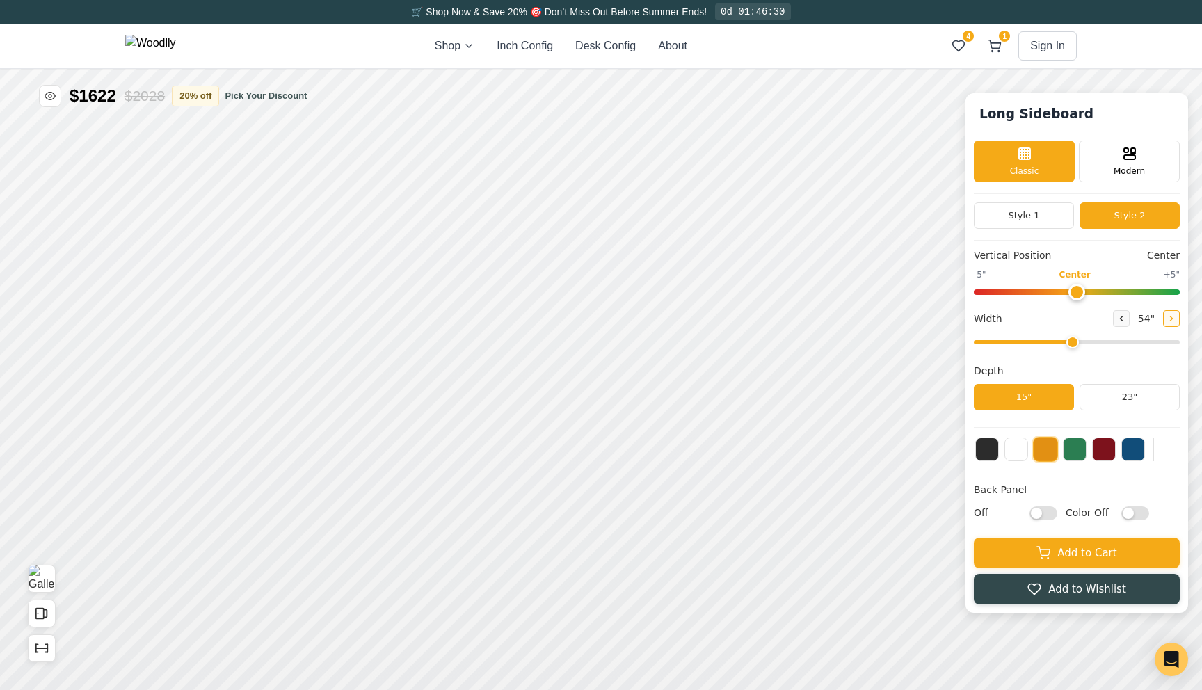
click at [1172, 319] on icon at bounding box center [1172, 319] width 2 height 4
type input "66"
click at [1053, 210] on button "Style 1" at bounding box center [1024, 215] width 100 height 26
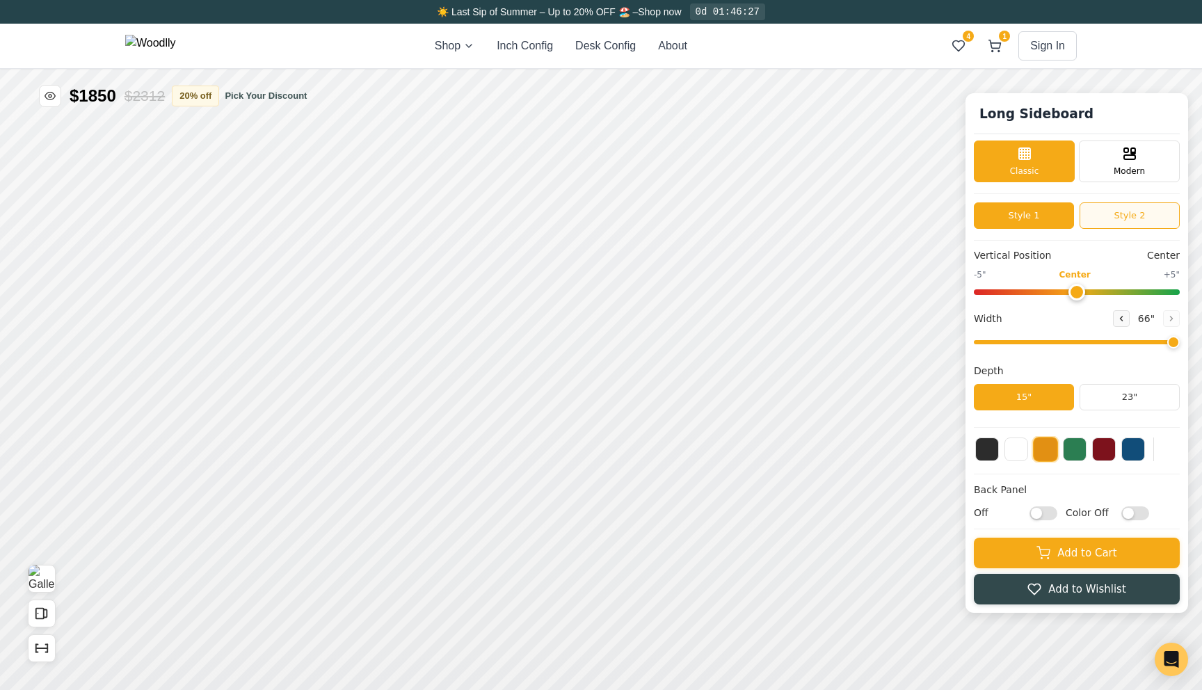
click at [1141, 205] on button "Style 2" at bounding box center [1130, 215] width 100 height 26
click at [1048, 212] on button "Style 1" at bounding box center [1024, 215] width 100 height 26
click at [1105, 219] on button "Style 2" at bounding box center [1130, 215] width 100 height 26
click at [1030, 224] on button "Style 1" at bounding box center [1024, 215] width 100 height 26
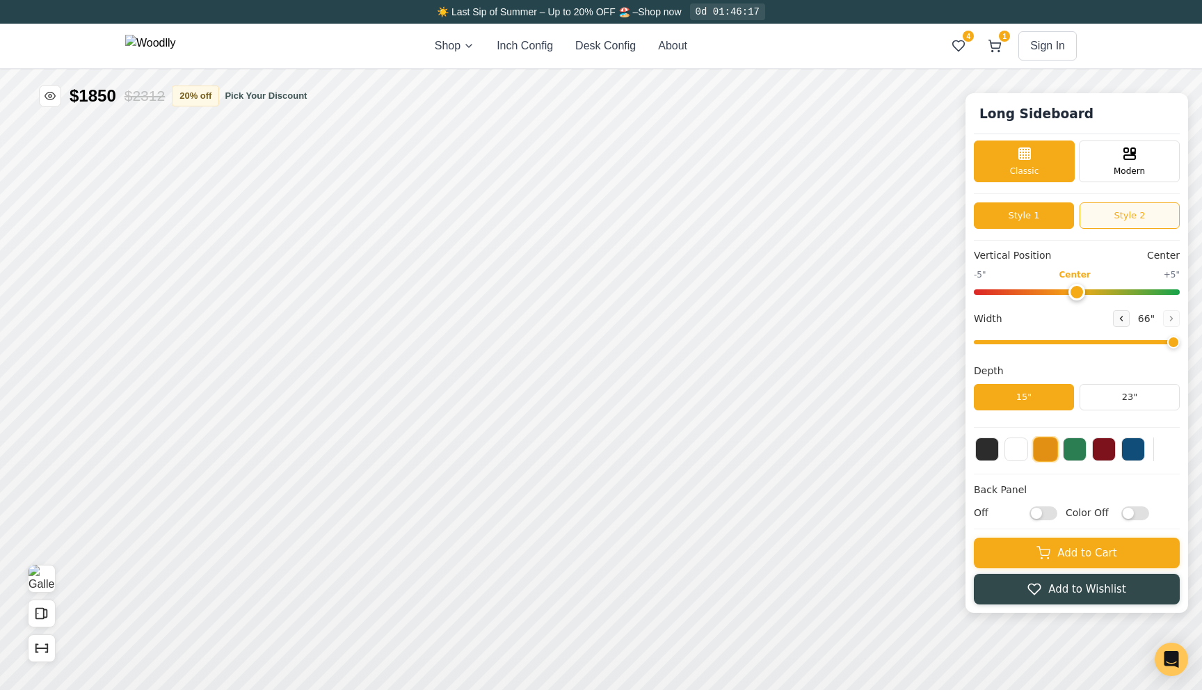
click at [1128, 212] on button "Style 2" at bounding box center [1130, 215] width 100 height 26
click at [1038, 214] on button "Style 1" at bounding box center [1024, 215] width 100 height 26
click at [1108, 211] on button "Style 2" at bounding box center [1130, 215] width 100 height 26
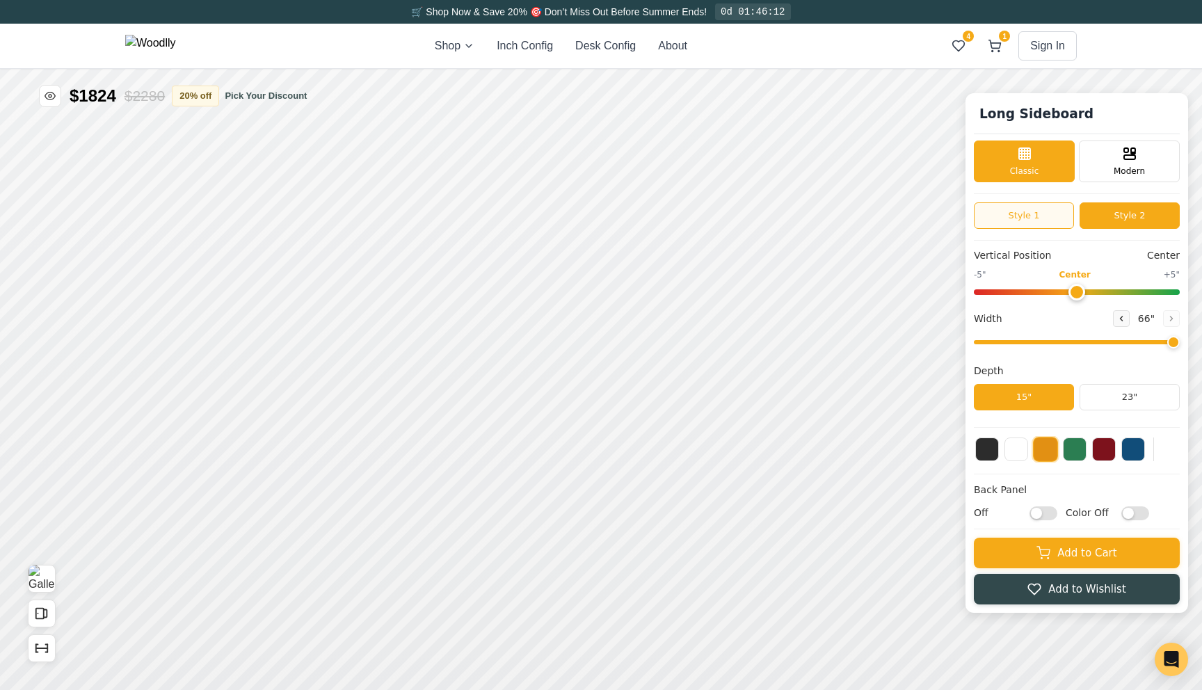
click at [1017, 209] on button "Style 1" at bounding box center [1024, 215] width 100 height 26
click at [1106, 215] on button "Style 2" at bounding box center [1130, 215] width 100 height 26
click at [1063, 220] on button "Style 1" at bounding box center [1024, 215] width 100 height 26
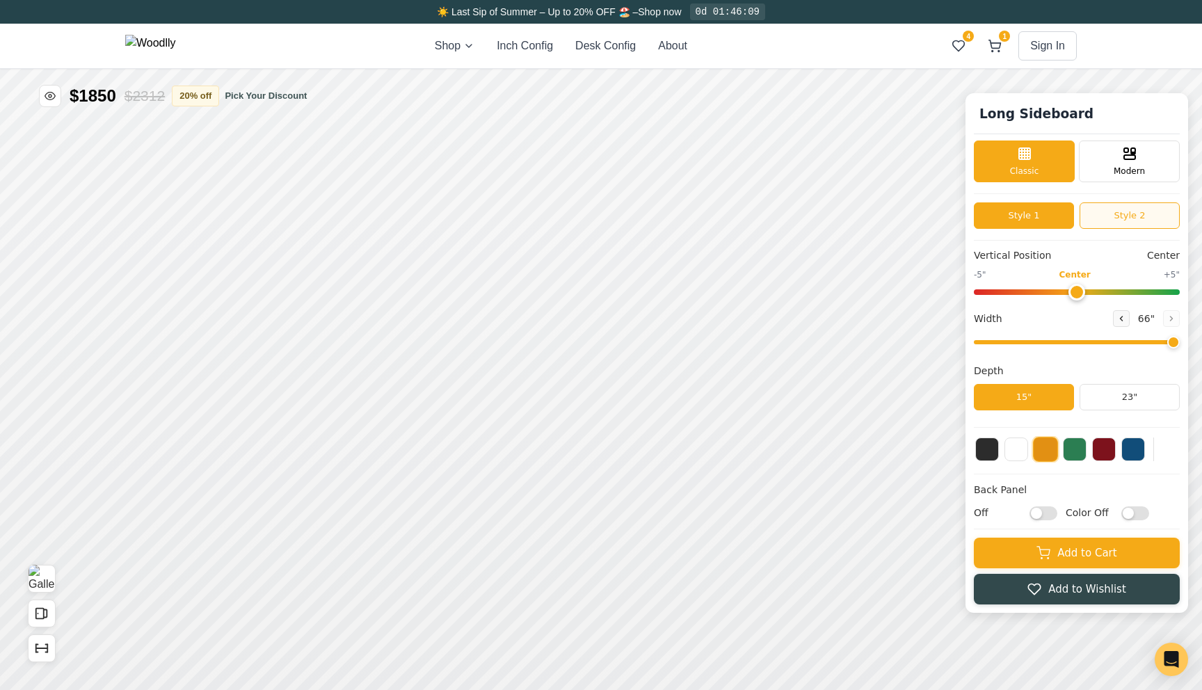
click at [1115, 221] on button "Style 2" at bounding box center [1130, 215] width 100 height 26
click at [1051, 225] on button "Style 1" at bounding box center [1024, 215] width 100 height 26
click at [1099, 225] on button "Style 2" at bounding box center [1130, 215] width 100 height 26
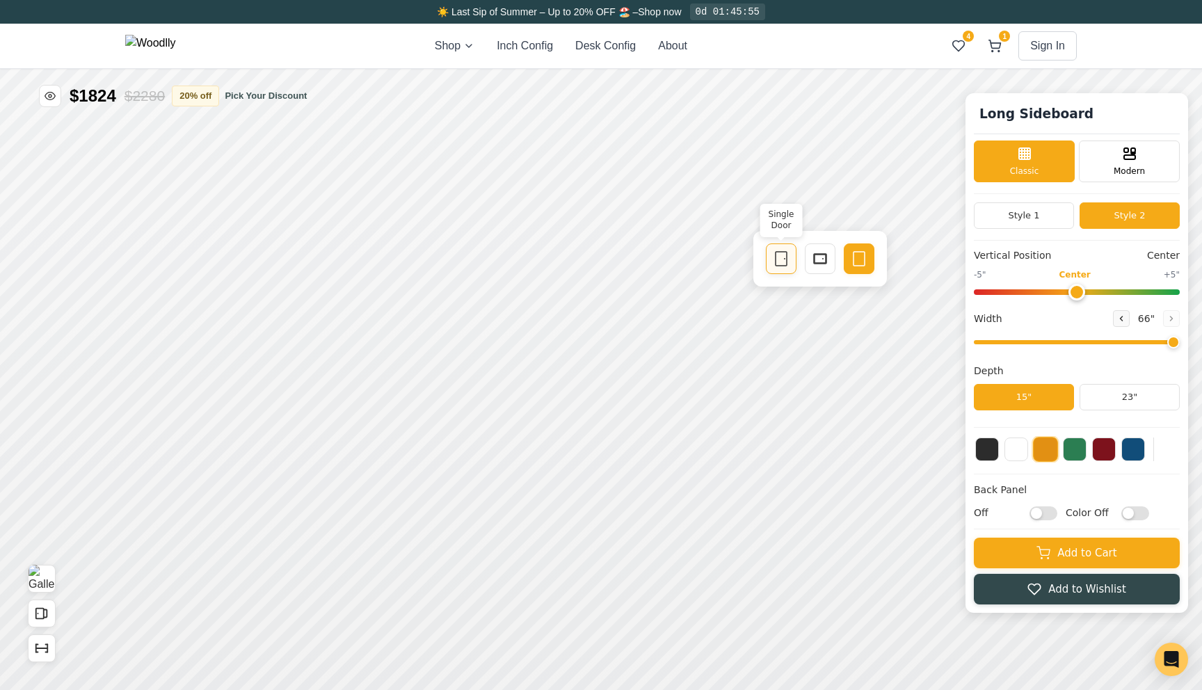
click at [780, 260] on icon at bounding box center [781, 258] width 17 height 17
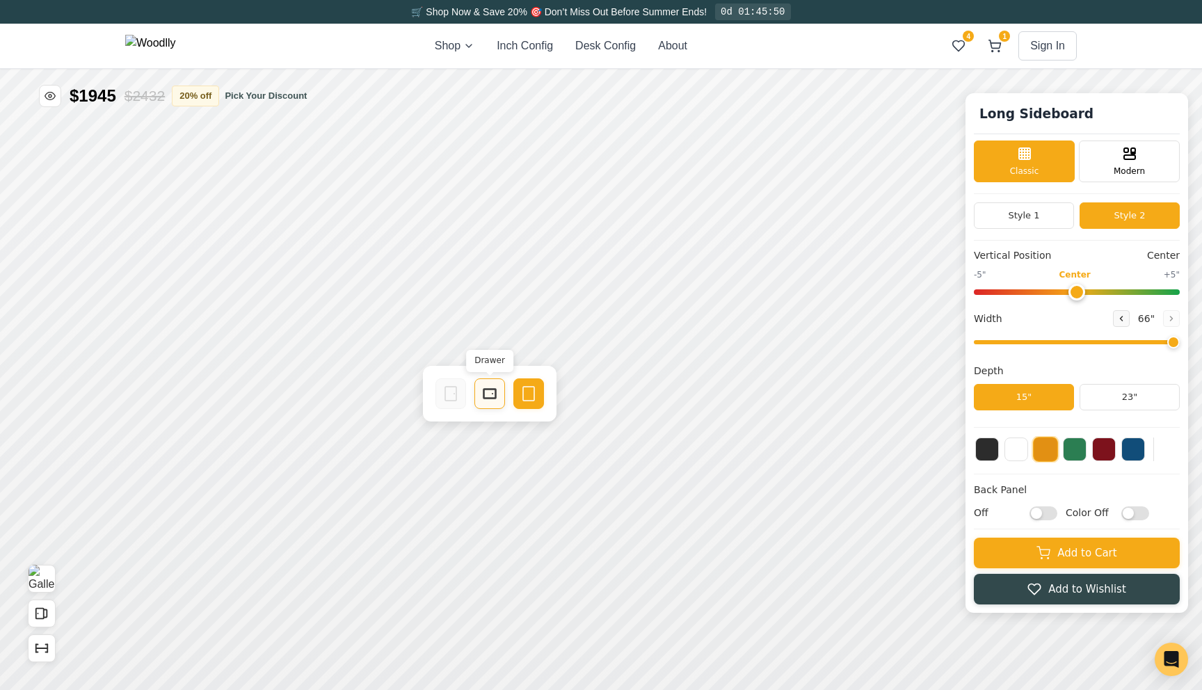
click at [488, 403] on div "Drawer" at bounding box center [490, 394] width 31 height 31
click at [1074, 452] on button at bounding box center [1075, 448] width 24 height 24
click at [1018, 454] on button at bounding box center [1017, 448] width 24 height 24
click at [978, 452] on button at bounding box center [987, 448] width 24 height 24
click at [1036, 215] on button "Style 1" at bounding box center [1024, 215] width 100 height 26
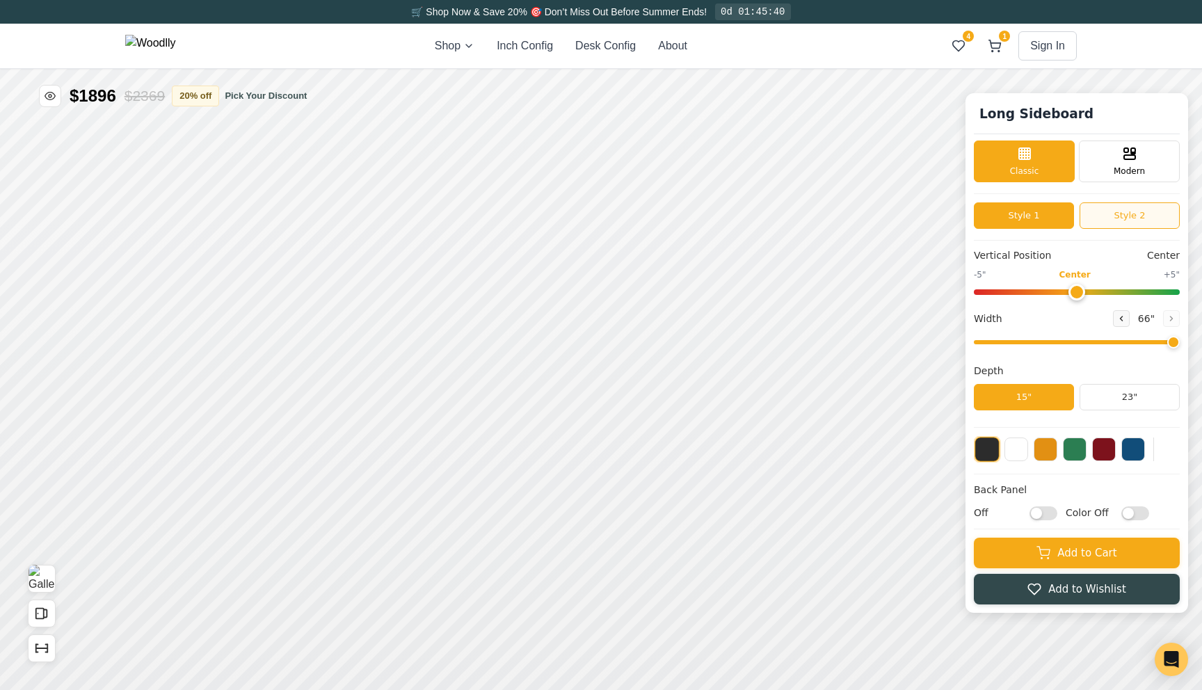
click at [1122, 223] on button "Style 2" at bounding box center [1130, 215] width 100 height 26
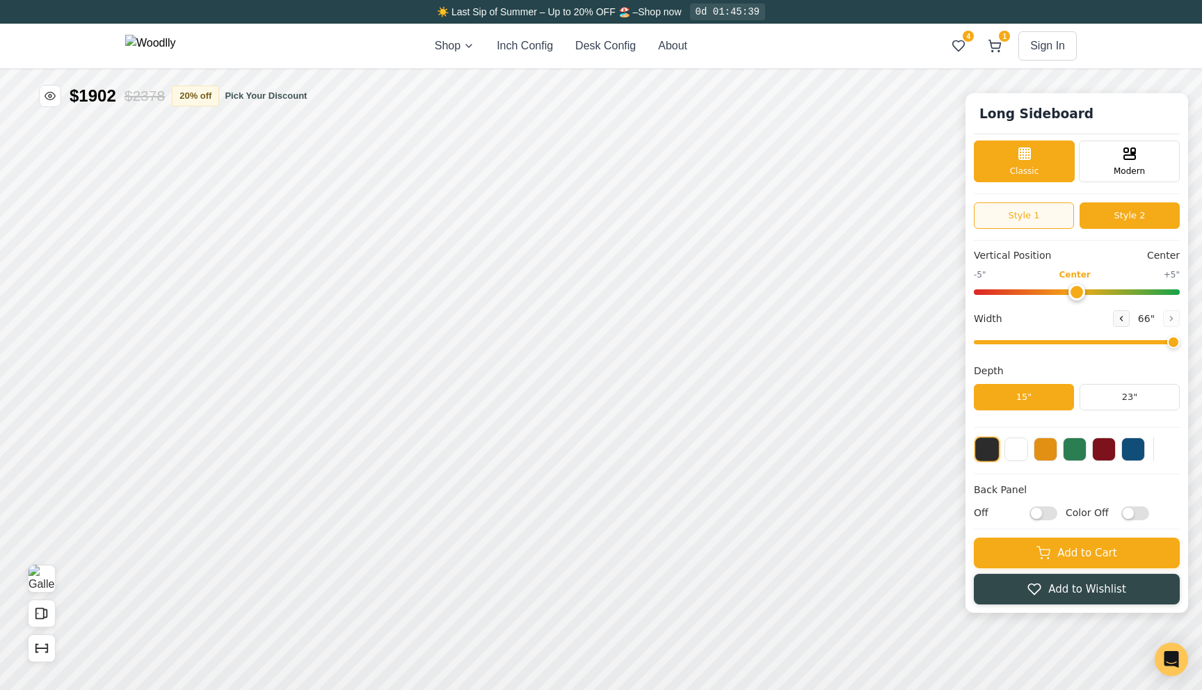
click at [1065, 218] on button "Style 1" at bounding box center [1024, 215] width 100 height 26
click at [1118, 216] on button "Style 2" at bounding box center [1130, 215] width 100 height 26
click at [1064, 222] on button "Style 1" at bounding box center [1024, 215] width 100 height 26
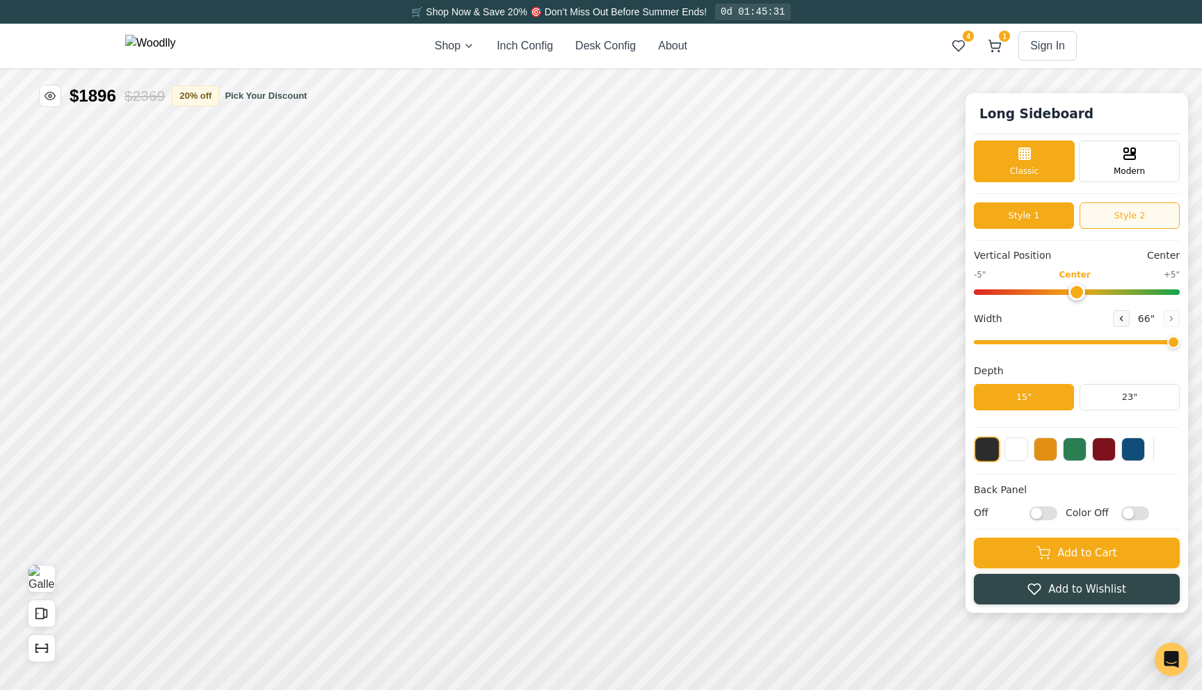
click at [1108, 221] on button "Style 2" at bounding box center [1130, 215] width 100 height 26
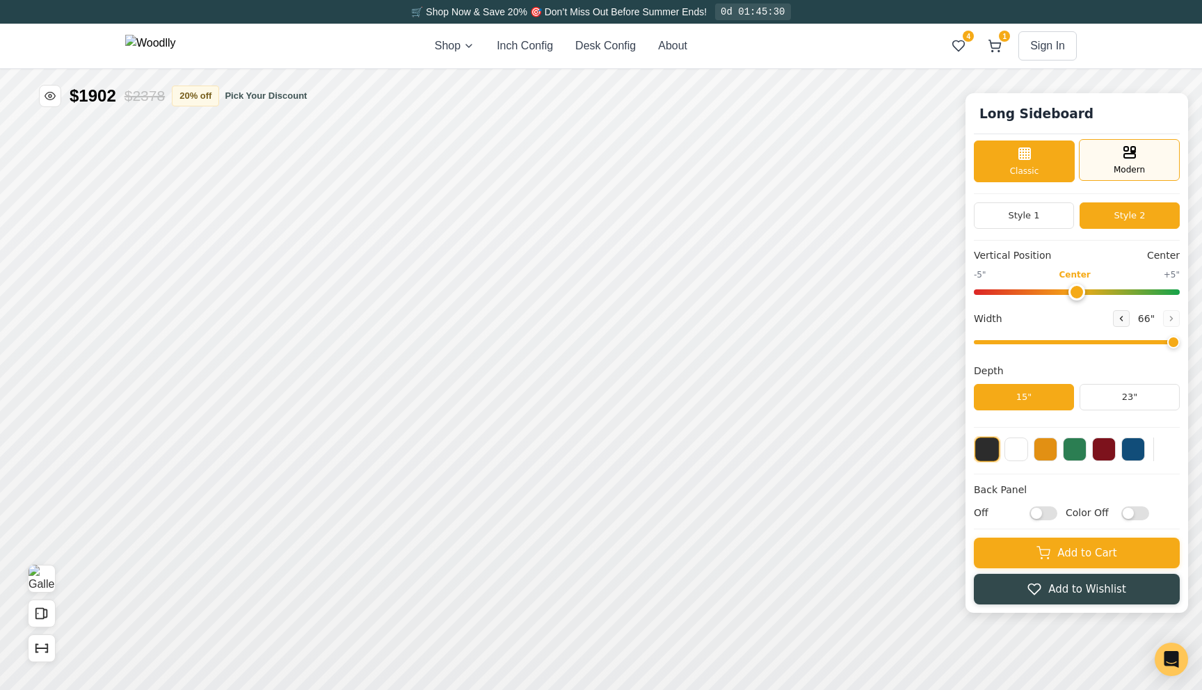
click at [1107, 164] on div "Modern" at bounding box center [1129, 160] width 101 height 42
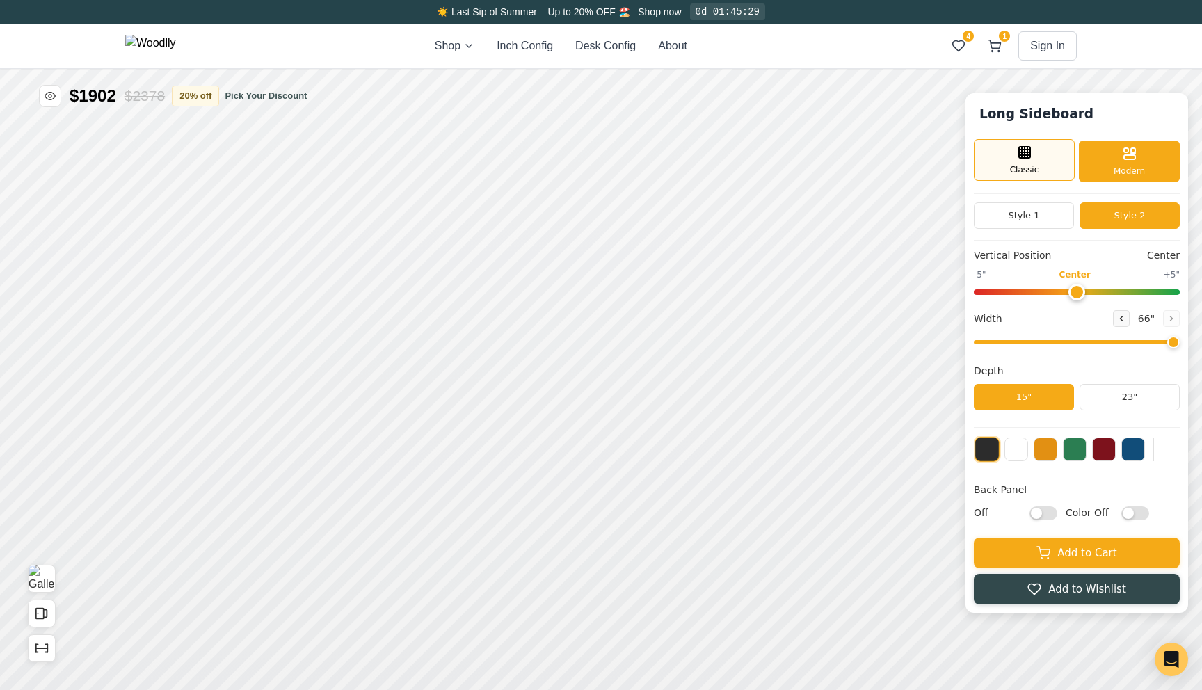
click at [1062, 163] on div "Classic" at bounding box center [1024, 160] width 101 height 42
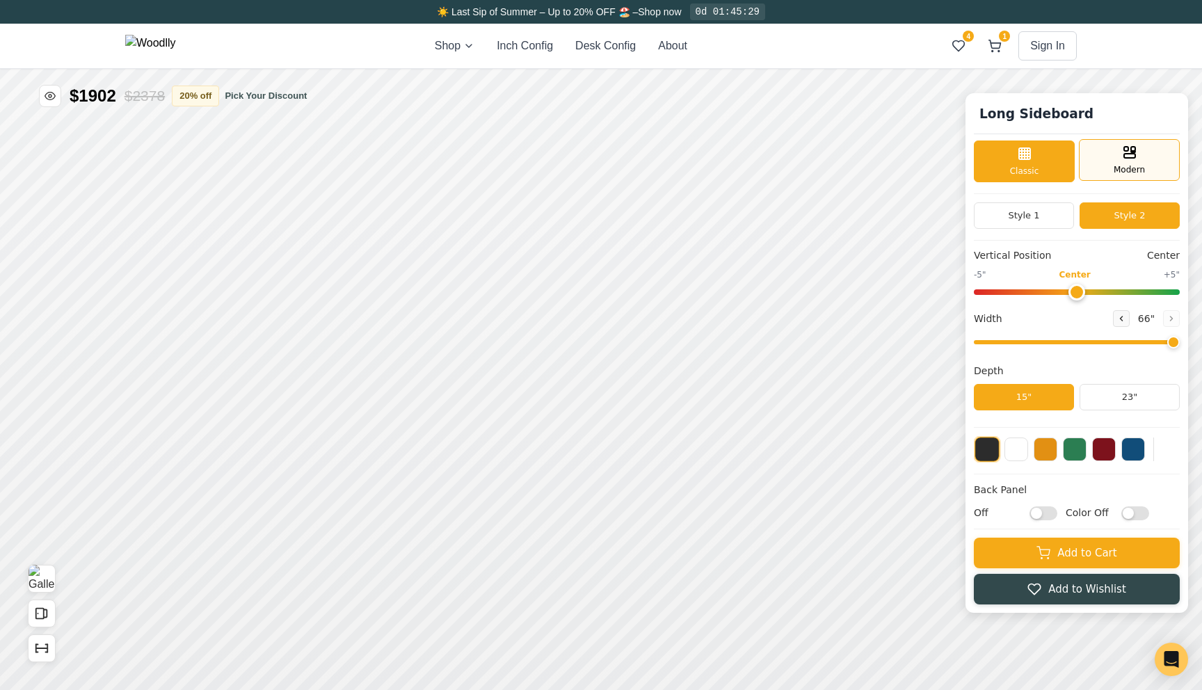
click at [1110, 163] on div "Modern" at bounding box center [1129, 160] width 101 height 42
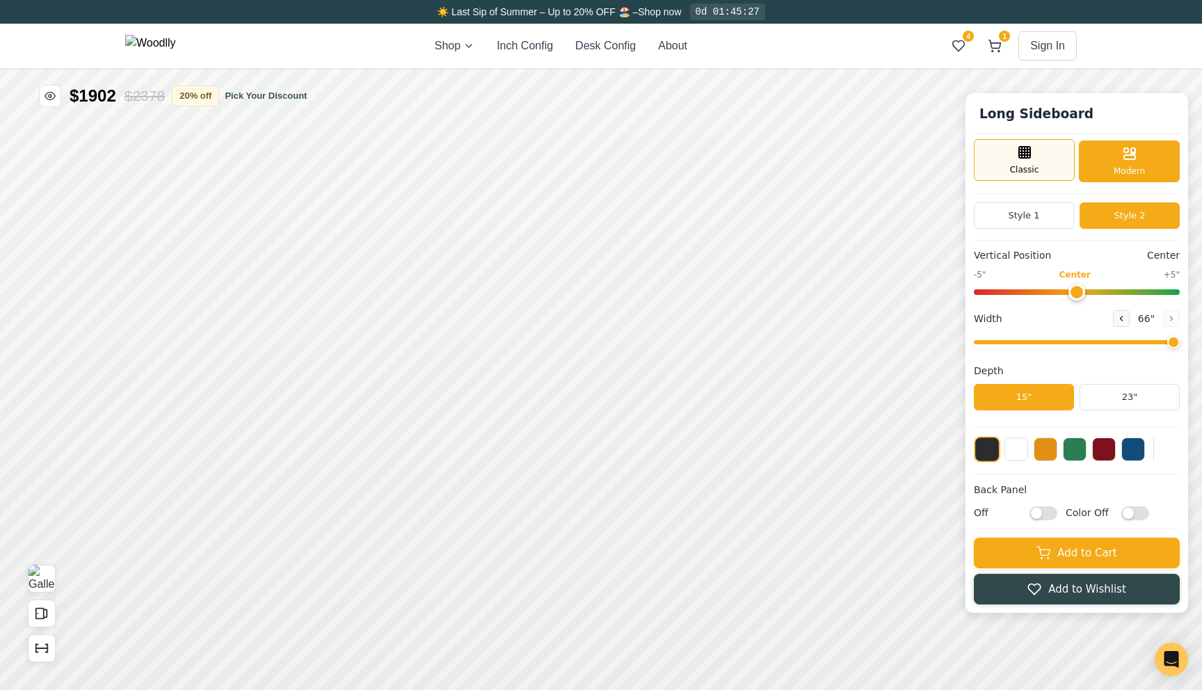
click at [1060, 163] on div "Classic" at bounding box center [1024, 160] width 101 height 42
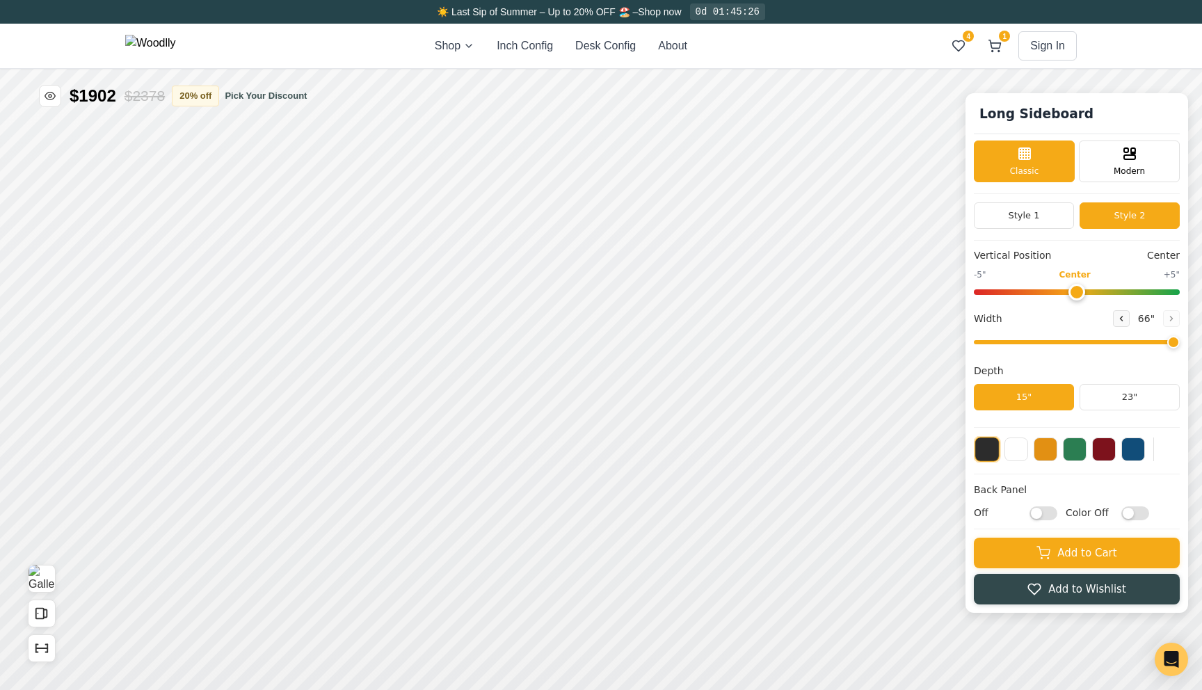
click at [1107, 212] on button "Style 2" at bounding box center [1130, 215] width 100 height 26
click at [1103, 221] on button "Style 2" at bounding box center [1130, 215] width 100 height 26
click at [1037, 220] on button "Style 1" at bounding box center [1024, 215] width 100 height 26
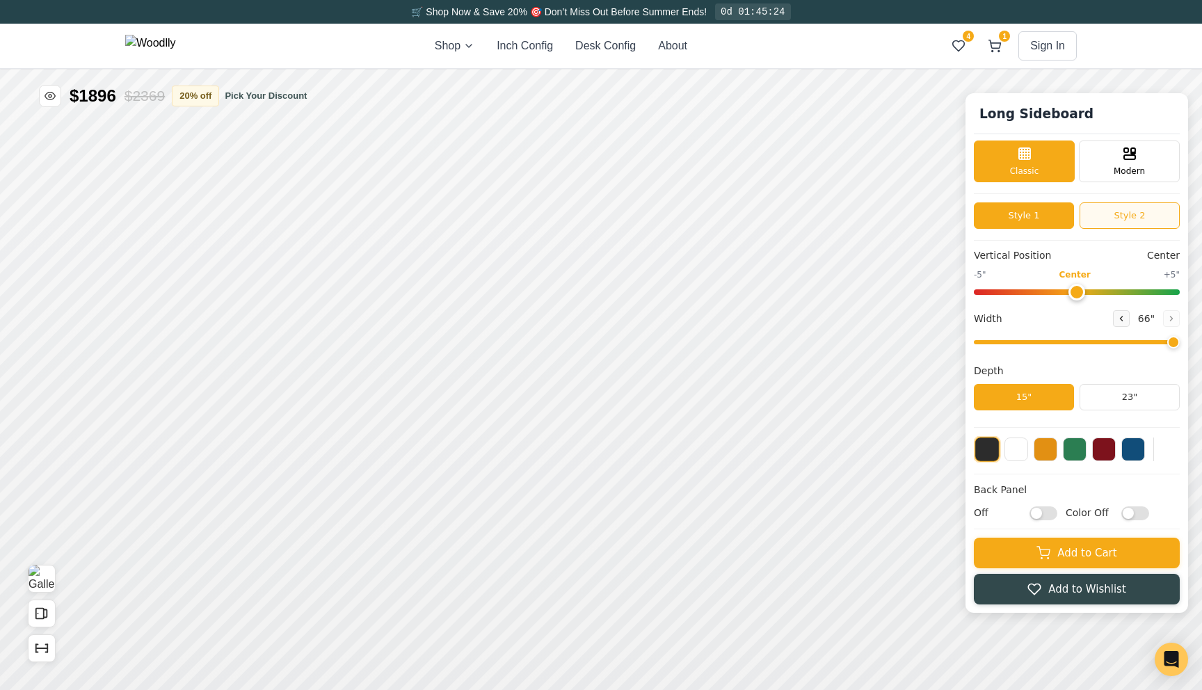
click at [1098, 218] on button "Style 2" at bounding box center [1130, 215] width 100 height 26
drag, startPoint x: 1077, startPoint y: 296, endPoint x: 1074, endPoint y: 305, distance: 9.5
click at [1074, 295] on input "range" at bounding box center [1077, 292] width 206 height 6
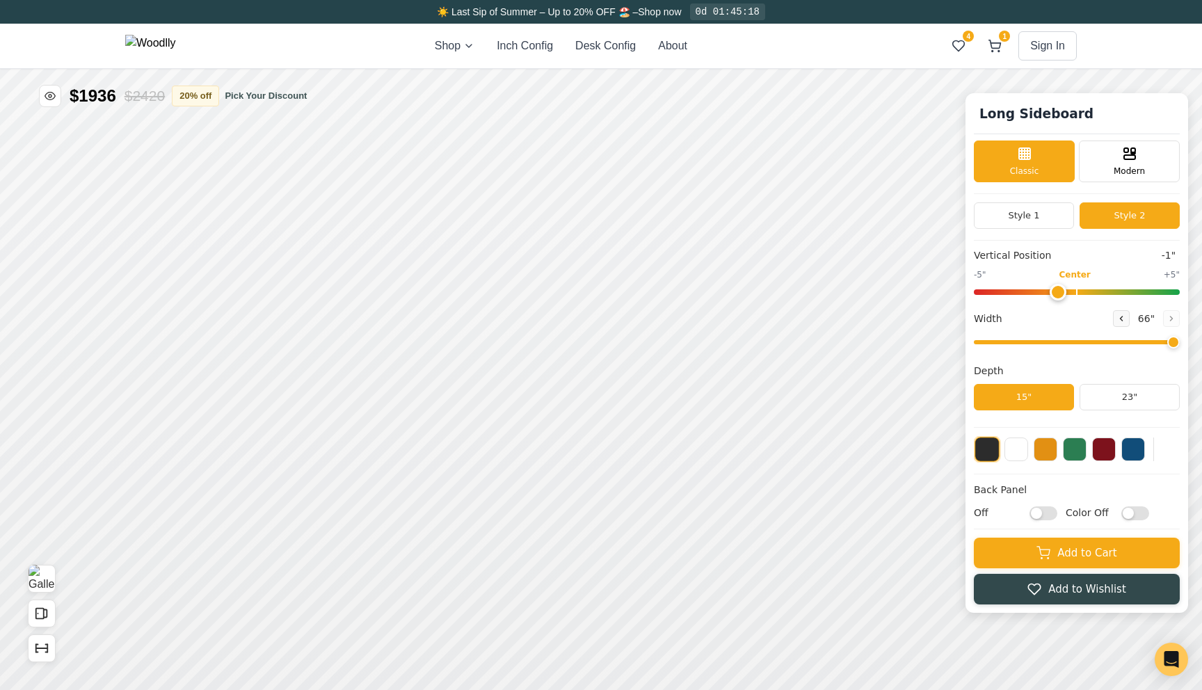
type input "0"
drag, startPoint x: 1077, startPoint y: 292, endPoint x: 1074, endPoint y: 302, distance: 10.8
click at [1074, 295] on input "range" at bounding box center [1077, 292] width 206 height 6
click at [1102, 398] on button "23"" at bounding box center [1130, 397] width 100 height 26
click at [1034, 399] on button "15"" at bounding box center [1024, 397] width 100 height 26
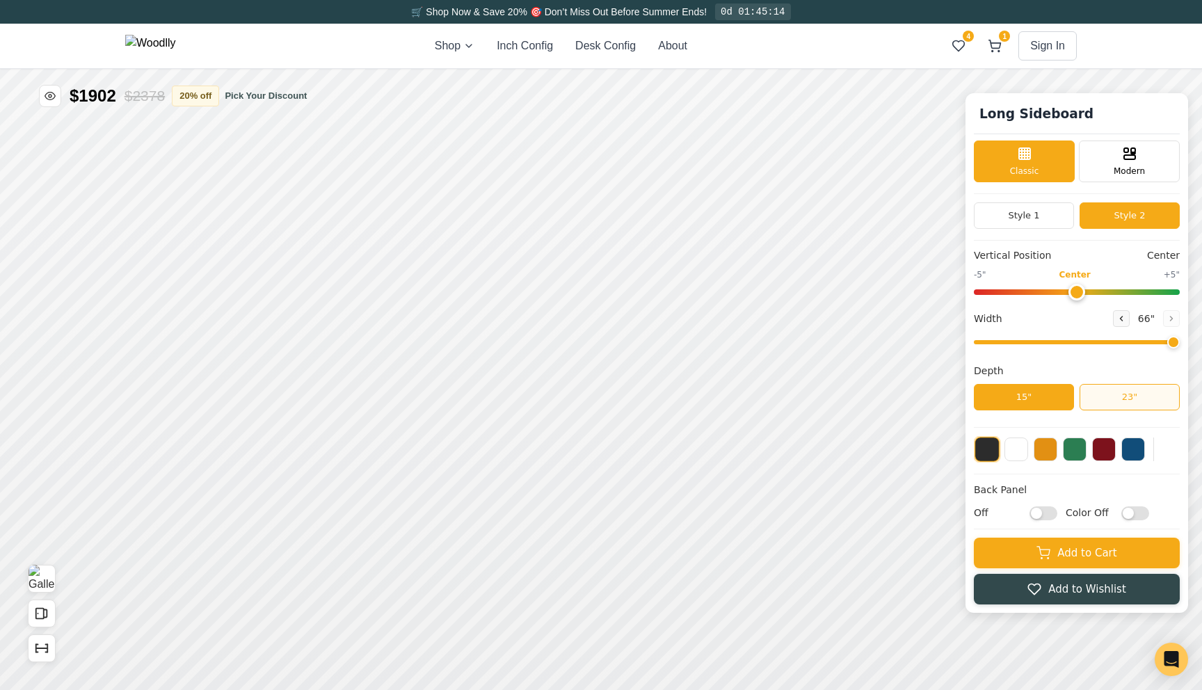
click at [1085, 397] on button "23"" at bounding box center [1130, 397] width 100 height 26
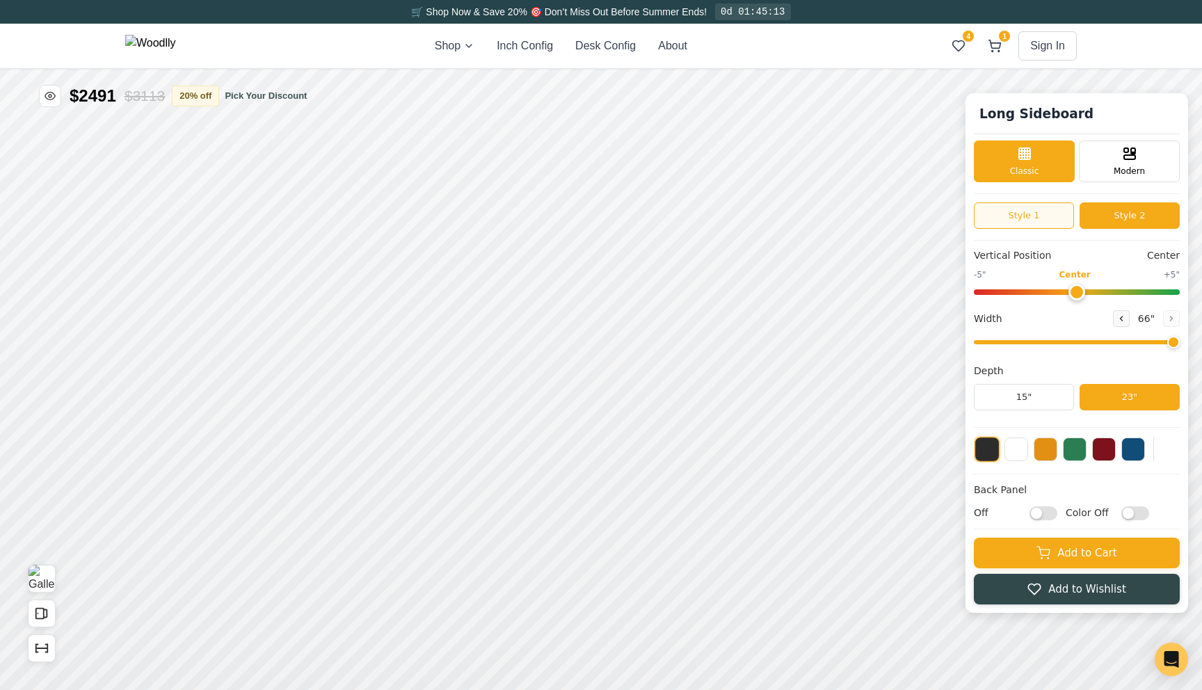
click at [1044, 221] on button "Style 1" at bounding box center [1024, 215] width 100 height 26
click at [1120, 226] on button "Style 2" at bounding box center [1130, 215] width 100 height 26
click at [1050, 225] on button "Style 1" at bounding box center [1024, 215] width 100 height 26
click at [1124, 218] on button "Style 2" at bounding box center [1130, 215] width 100 height 26
click at [1049, 215] on button "Style 1" at bounding box center [1024, 215] width 100 height 26
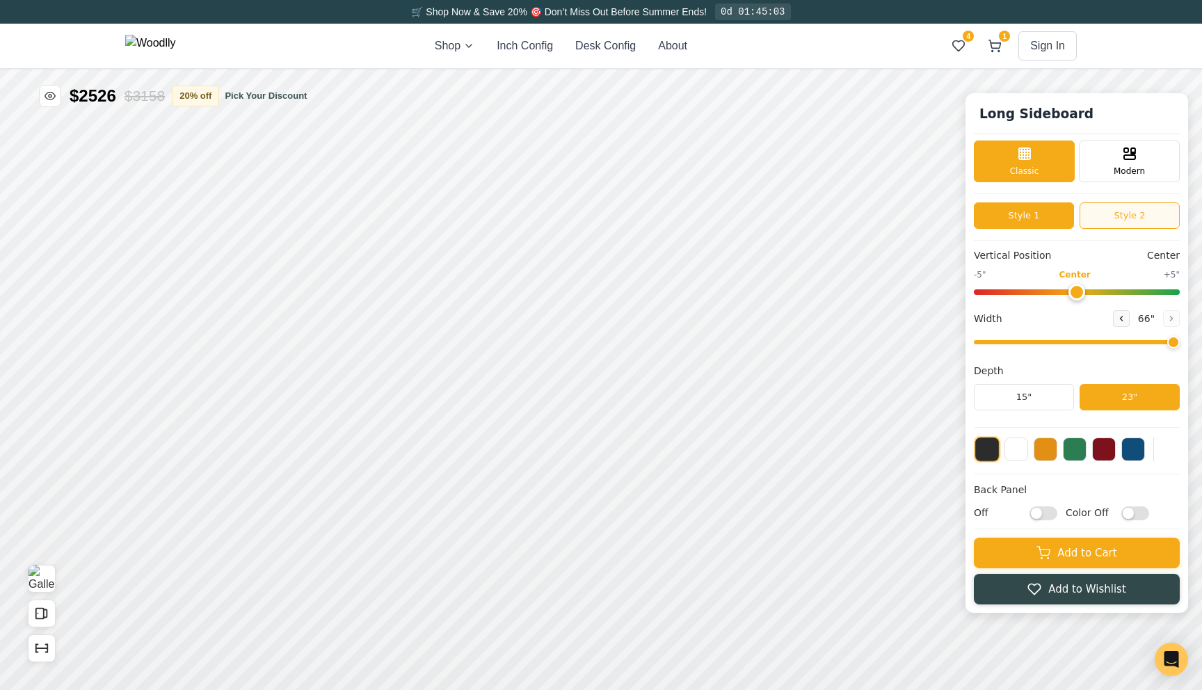
click at [1097, 207] on button "Style 2" at bounding box center [1130, 215] width 100 height 26
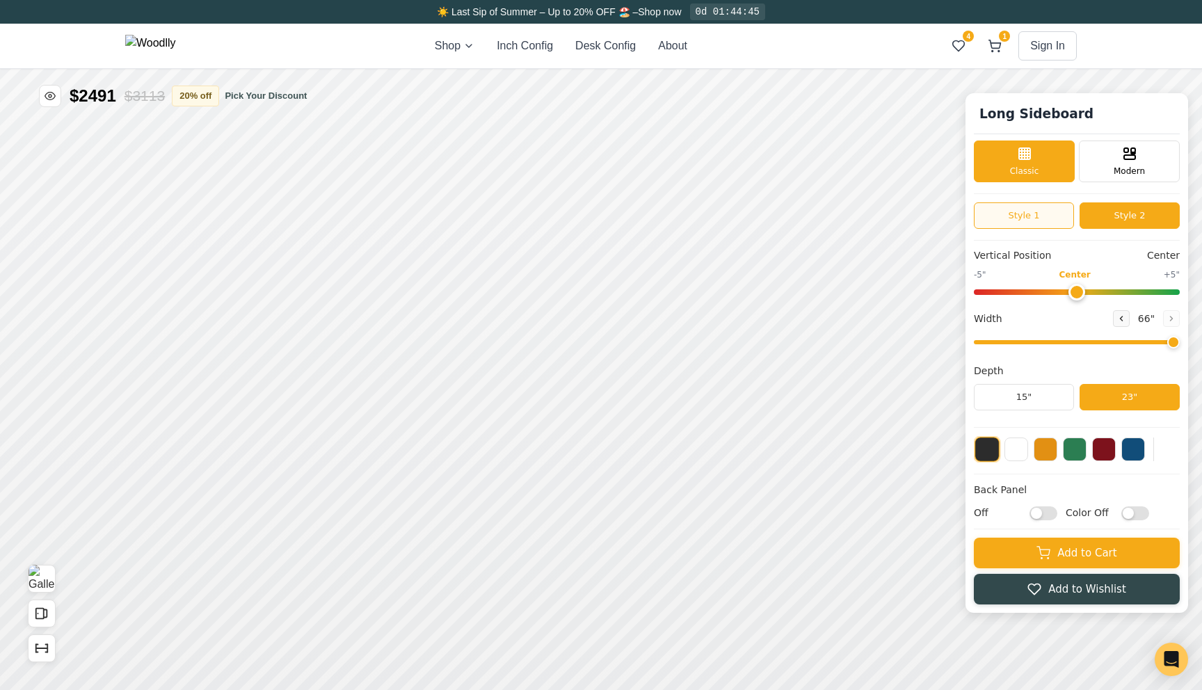
click at [1048, 219] on button "Style 1" at bounding box center [1024, 215] width 100 height 26
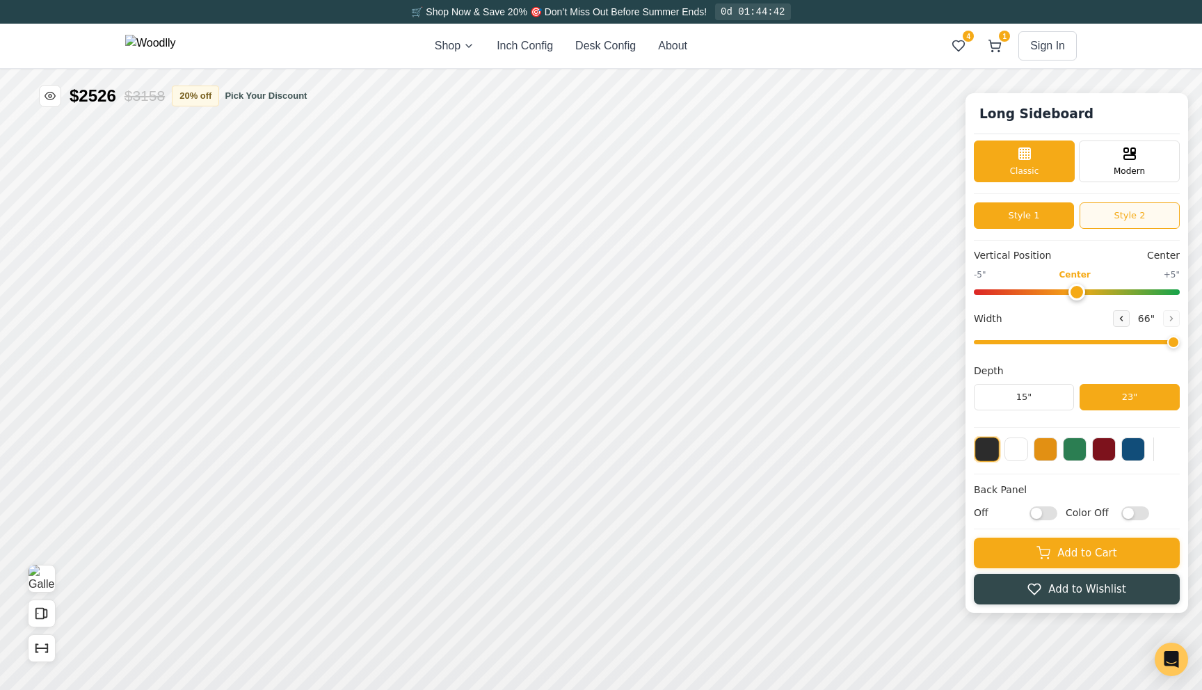
click at [1108, 218] on button "Style 2" at bounding box center [1130, 215] width 100 height 26
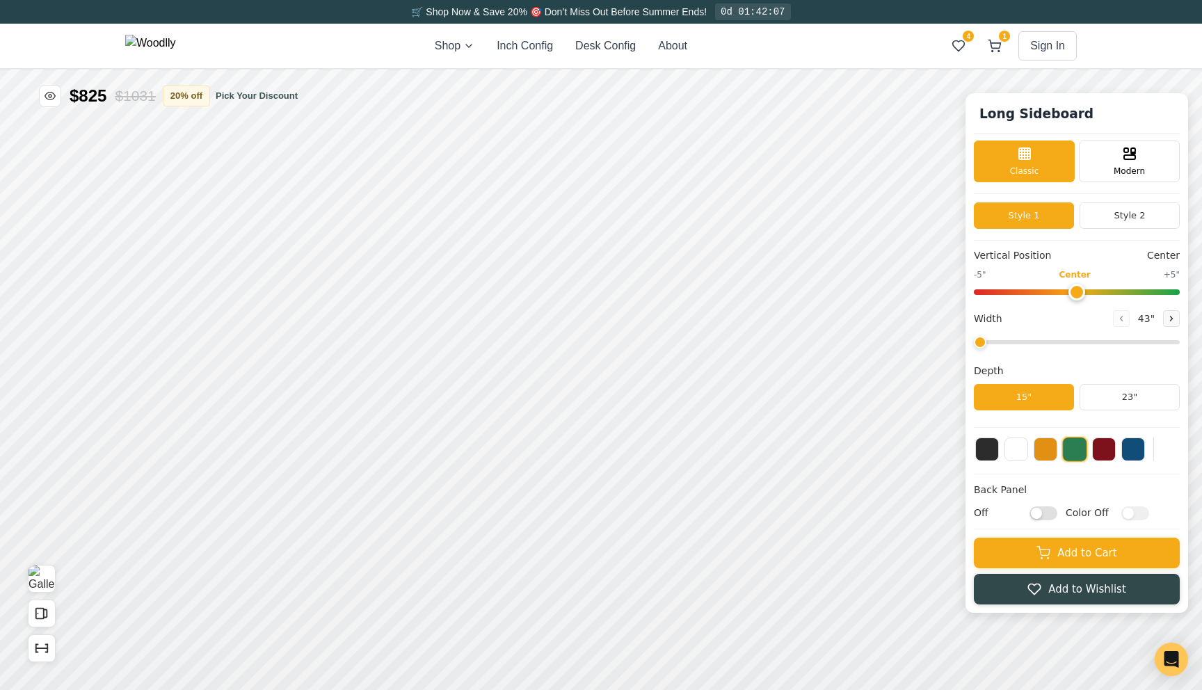
click at [1115, 198] on div "Long Sideboard Classic Modern Style 1 Style 2 Vertical Position Center -5" Cent…" at bounding box center [1077, 353] width 223 height 520
click at [1115, 207] on button "Style 2" at bounding box center [1130, 215] width 100 height 26
click at [1057, 215] on button "Style 1" at bounding box center [1024, 215] width 100 height 26
click at [1102, 223] on button "Style 2" at bounding box center [1130, 215] width 100 height 26
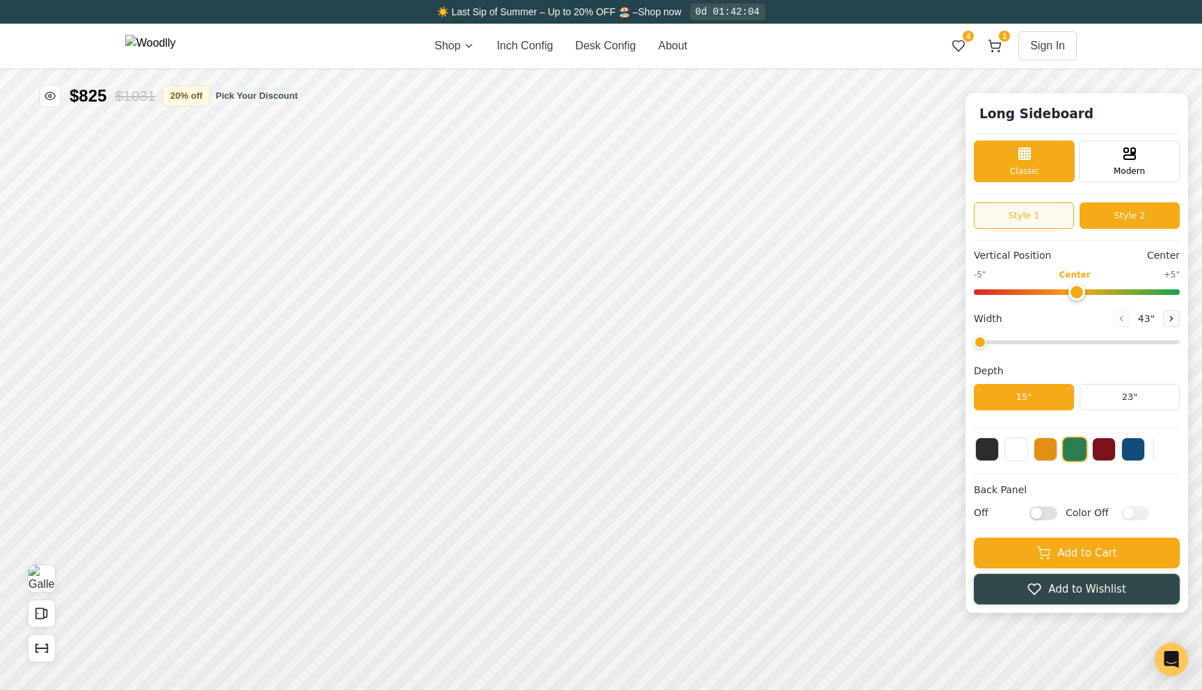
click at [1039, 224] on button "Style 1" at bounding box center [1024, 215] width 100 height 26
click at [1122, 222] on button "Style 2" at bounding box center [1130, 215] width 100 height 26
click at [1051, 340] on input "range" at bounding box center [1077, 342] width 206 height 4
click at [1119, 344] on input "range" at bounding box center [1077, 342] width 206 height 4
click at [1145, 344] on input "range" at bounding box center [1077, 342] width 206 height 4
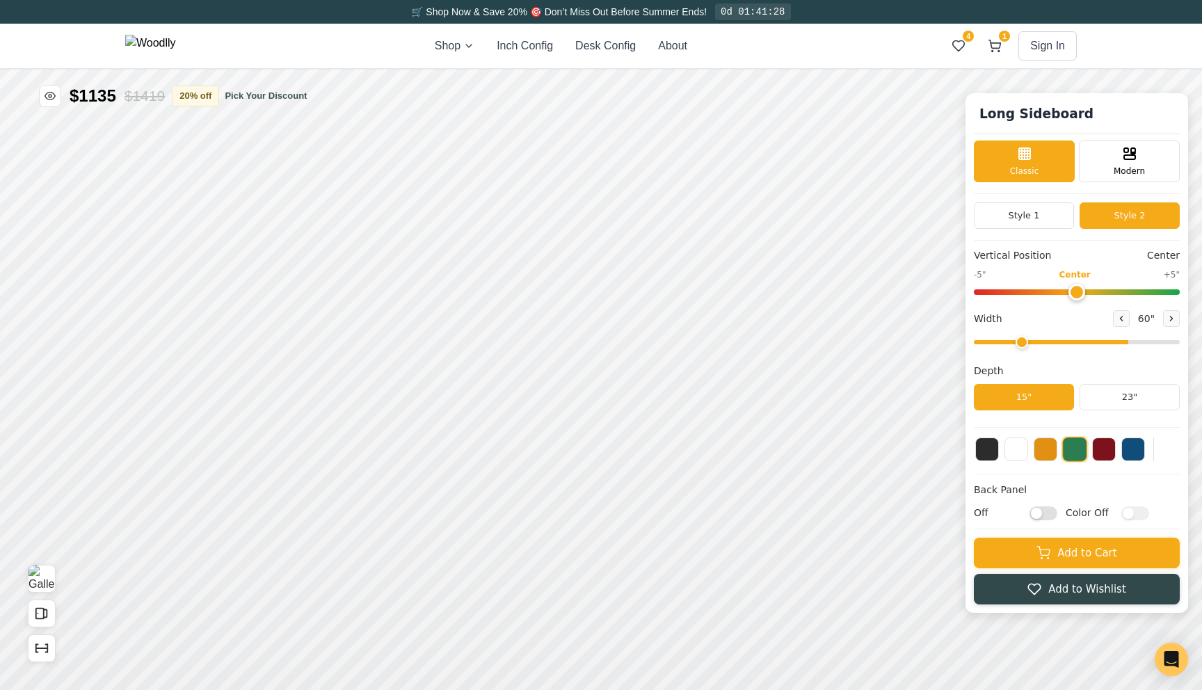
click at [1032, 344] on input "range" at bounding box center [1077, 342] width 206 height 4
click at [1108, 335] on div "Width 48 "" at bounding box center [1077, 330] width 206 height 40
click at [1082, 351] on div "Vertical Position Center -5" Center +5" Width 48 " Depth 15" 23"" at bounding box center [1077, 338] width 206 height 180
click at [1076, 344] on input "range" at bounding box center [1077, 342] width 206 height 4
click at [769, 340] on icon at bounding box center [776, 332] width 17 height 17
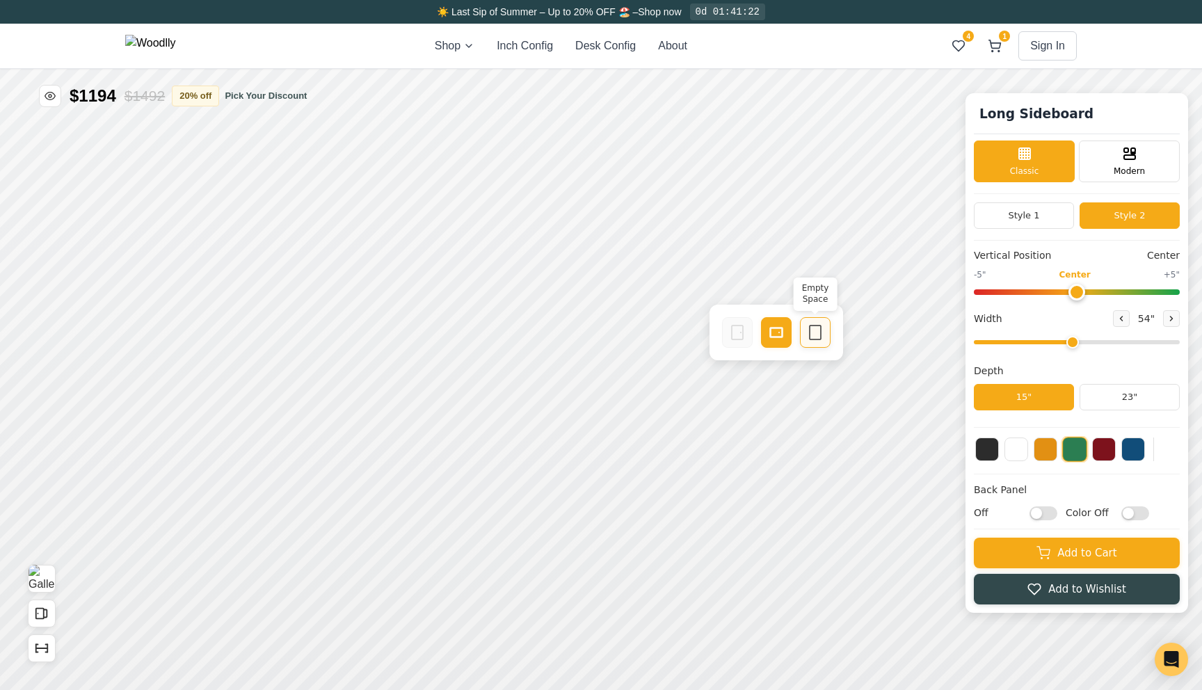
click at [812, 333] on icon at bounding box center [815, 332] width 17 height 17
click at [782, 335] on rect at bounding box center [776, 333] width 13 height 10
click at [815, 336] on icon at bounding box center [815, 332] width 17 height 17
click at [1118, 320] on icon at bounding box center [1121, 318] width 8 height 8
click at [1123, 319] on icon at bounding box center [1121, 318] width 8 height 8
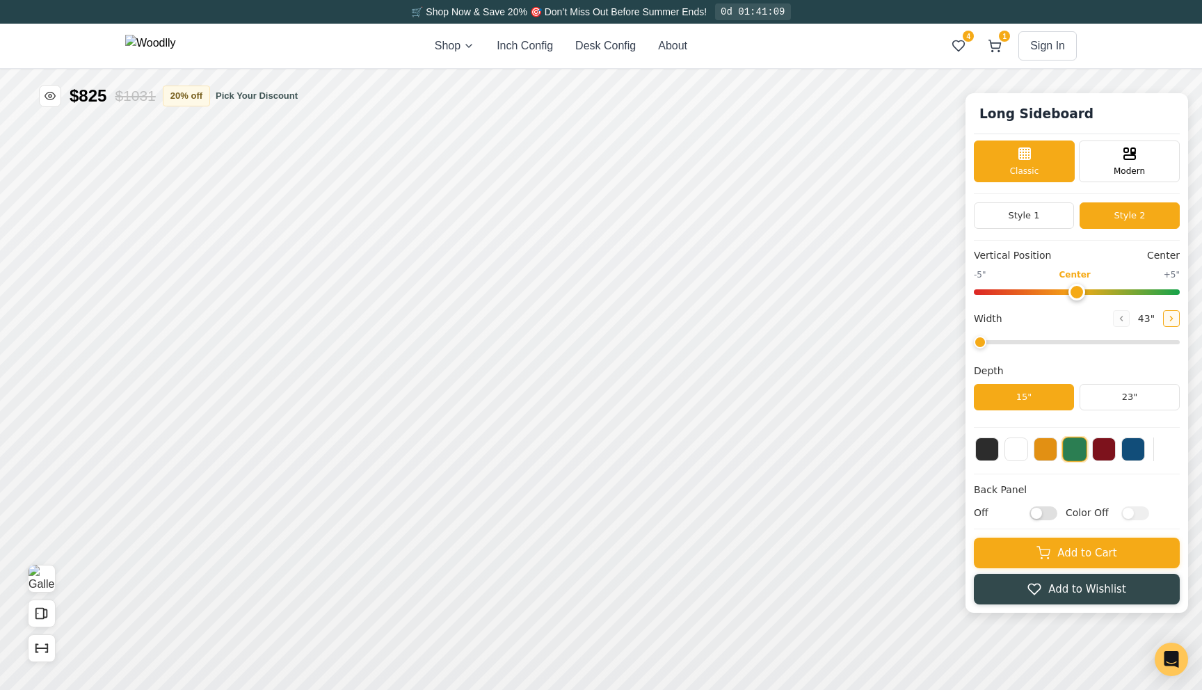
click at [1174, 323] on button at bounding box center [1171, 318] width 17 height 17
click at [1174, 324] on button at bounding box center [1171, 318] width 17 height 17
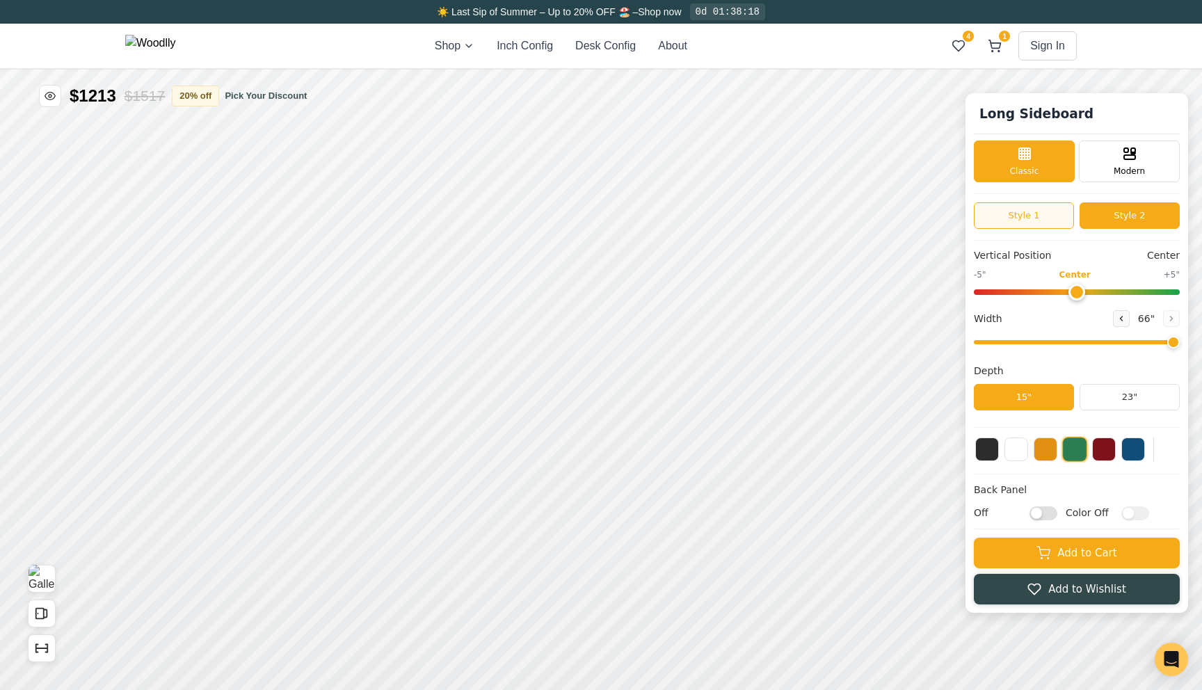
click at [1046, 214] on button "Style 1" at bounding box center [1024, 215] width 100 height 26
click at [1110, 228] on button "Style 2" at bounding box center [1130, 215] width 100 height 26
click at [1043, 224] on button "Style 1" at bounding box center [1024, 215] width 100 height 26
click at [1120, 219] on button "Style 2" at bounding box center [1130, 215] width 100 height 26
click at [1053, 215] on button "Style 1" at bounding box center [1024, 215] width 100 height 26
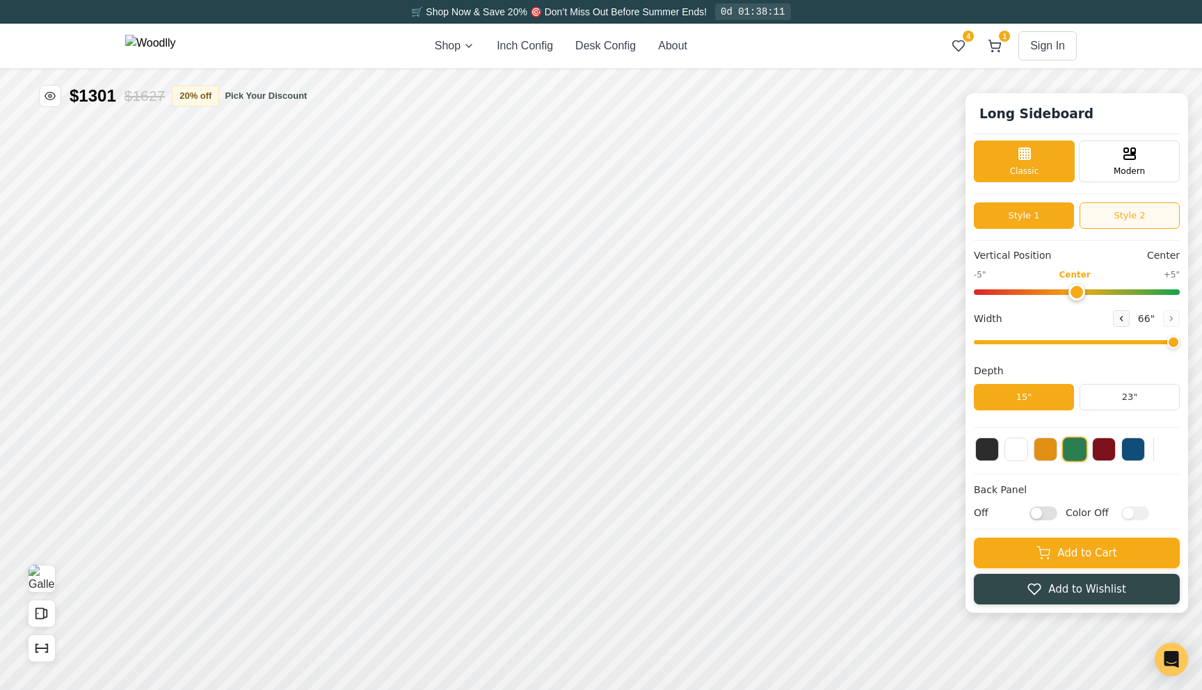
click at [1125, 215] on button "Style 2" at bounding box center [1130, 215] width 100 height 26
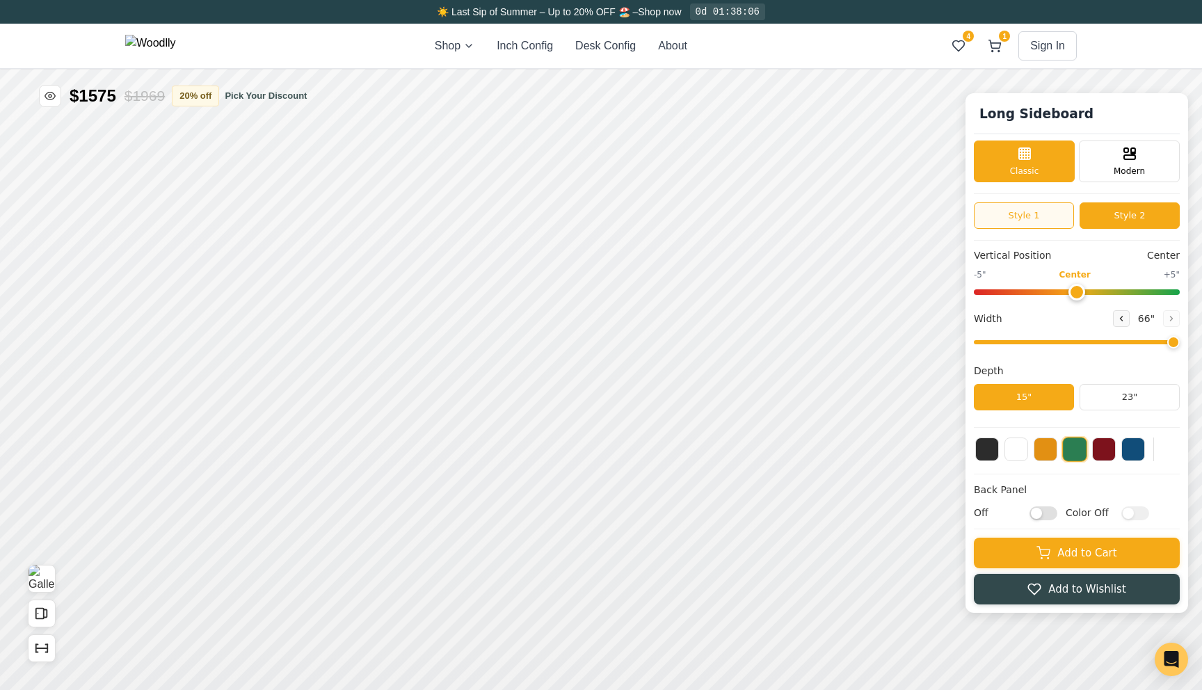
click at [1060, 216] on button "Style 1" at bounding box center [1024, 215] width 100 height 26
click at [1109, 217] on button "Style 2" at bounding box center [1130, 215] width 100 height 26
click at [1047, 218] on button "Style 1" at bounding box center [1024, 215] width 100 height 26
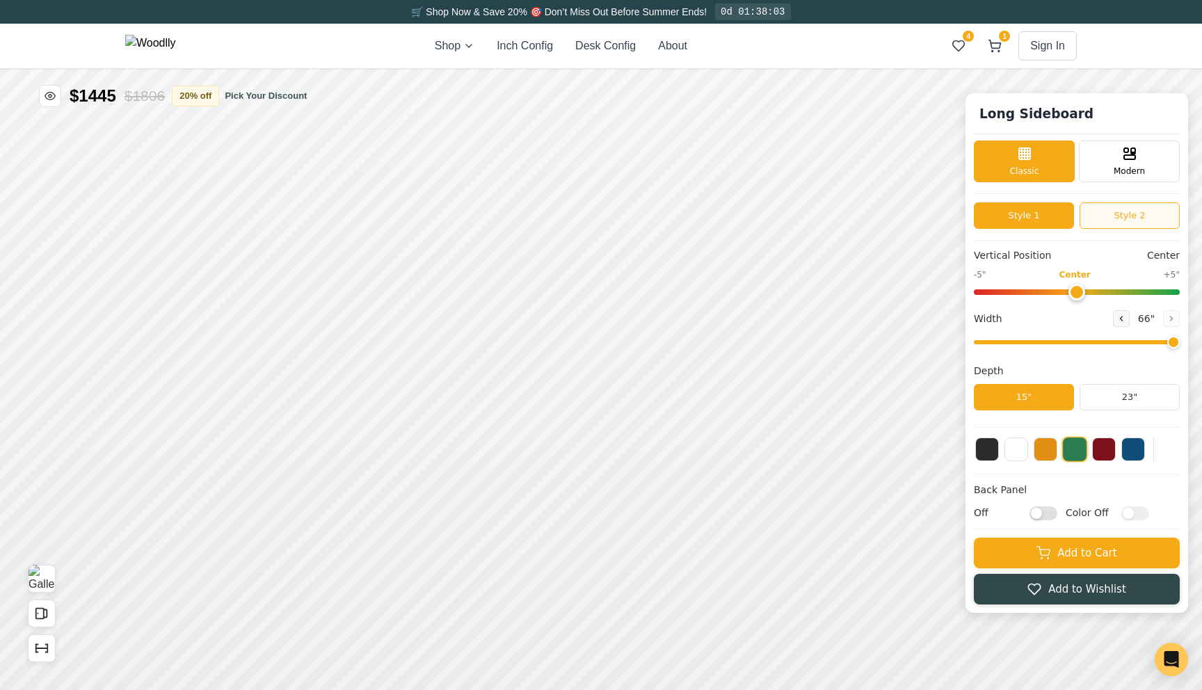
click at [1112, 218] on button "Style 2" at bounding box center [1130, 215] width 100 height 26
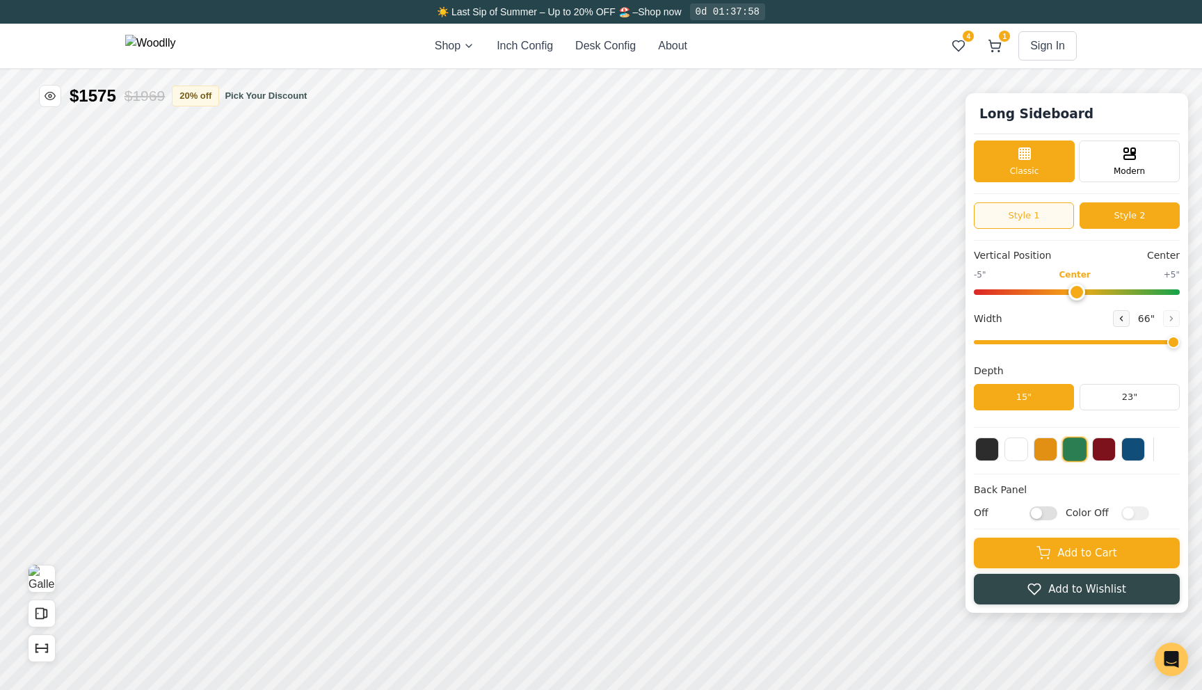
click at [1060, 219] on button "Style 1" at bounding box center [1024, 215] width 100 height 26
click at [1126, 319] on button at bounding box center [1121, 318] width 17 height 17
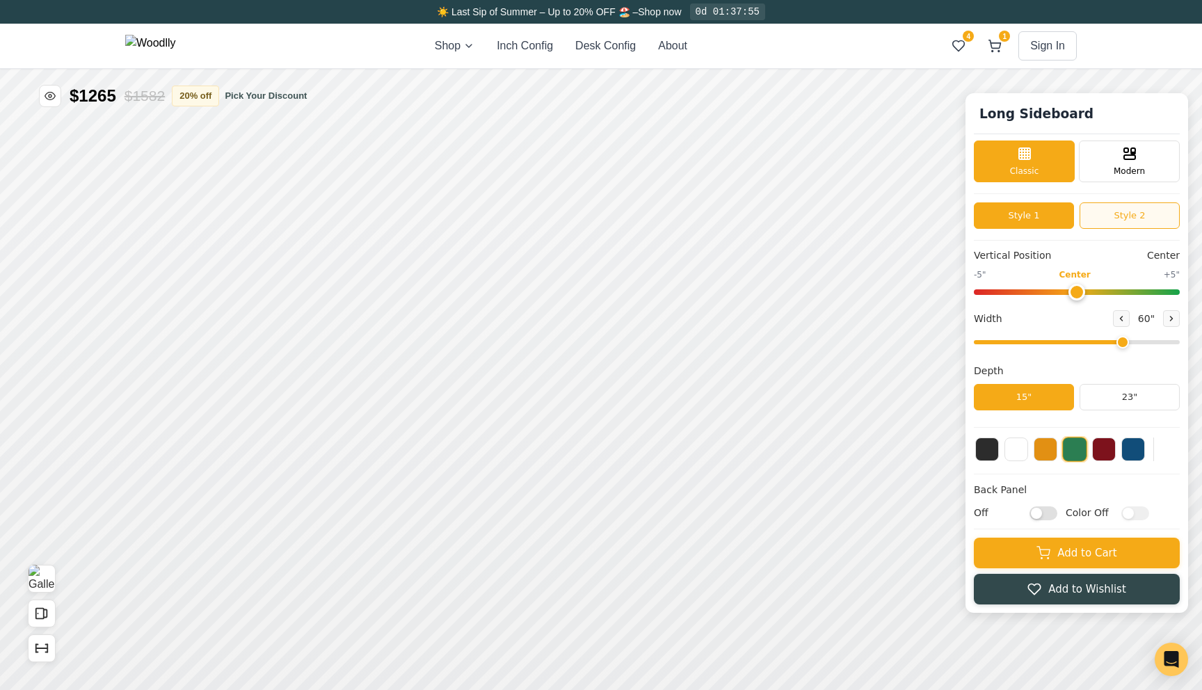
click at [1127, 225] on button "Style 2" at bounding box center [1130, 215] width 100 height 26
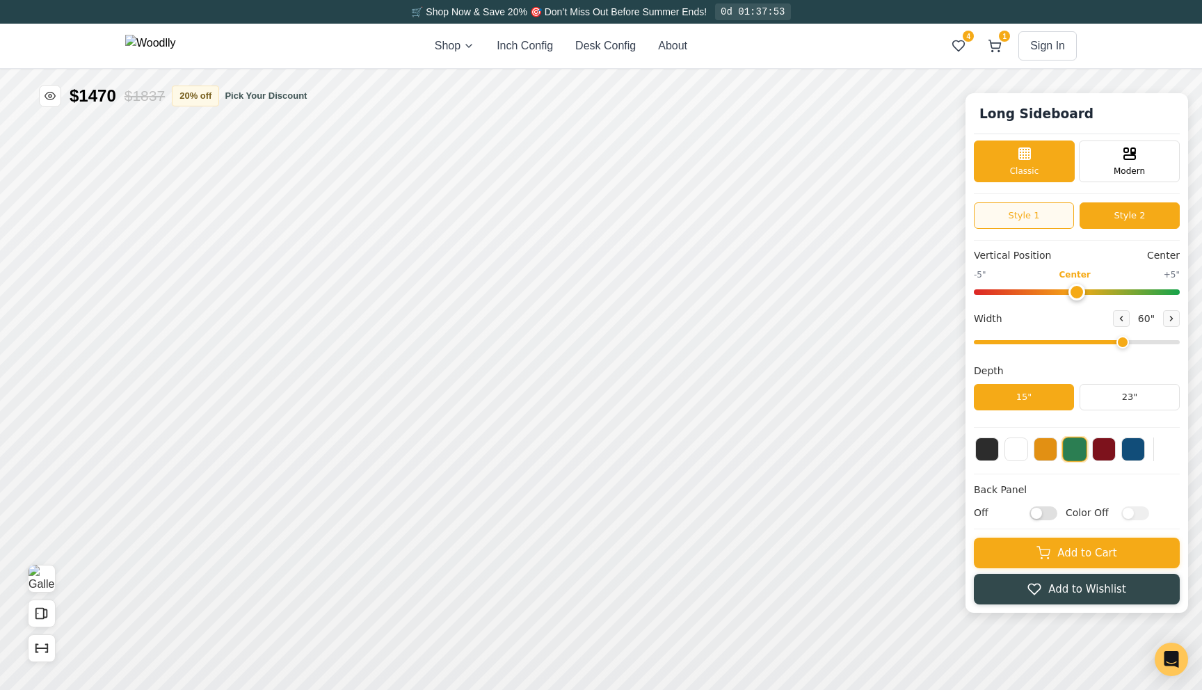
click at [1045, 221] on button "Style 1" at bounding box center [1024, 215] width 100 height 26
click at [1122, 221] on button "Style 2" at bounding box center [1130, 215] width 100 height 26
click at [1056, 216] on button "Style 1" at bounding box center [1024, 215] width 100 height 26
click at [1122, 222] on button "Style 2" at bounding box center [1130, 215] width 100 height 26
click at [1065, 212] on button "Style 1" at bounding box center [1024, 215] width 100 height 26
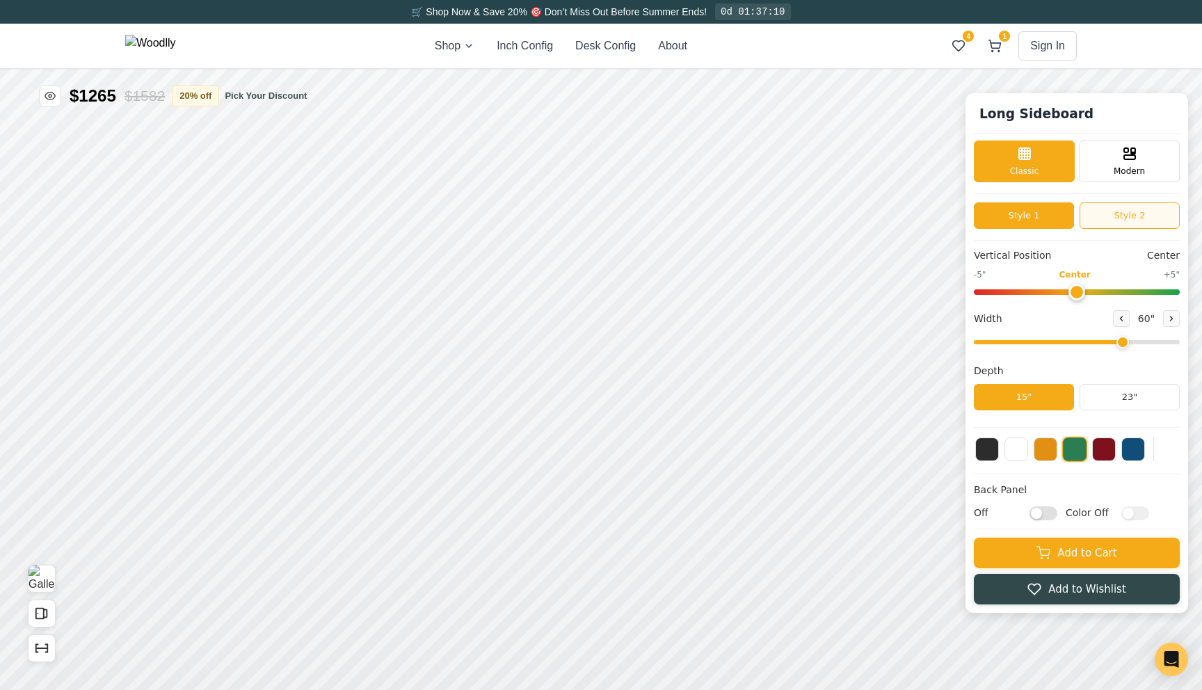
click at [1120, 216] on button "Style 2" at bounding box center [1130, 215] width 100 height 26
click at [1128, 321] on button at bounding box center [1121, 318] width 17 height 17
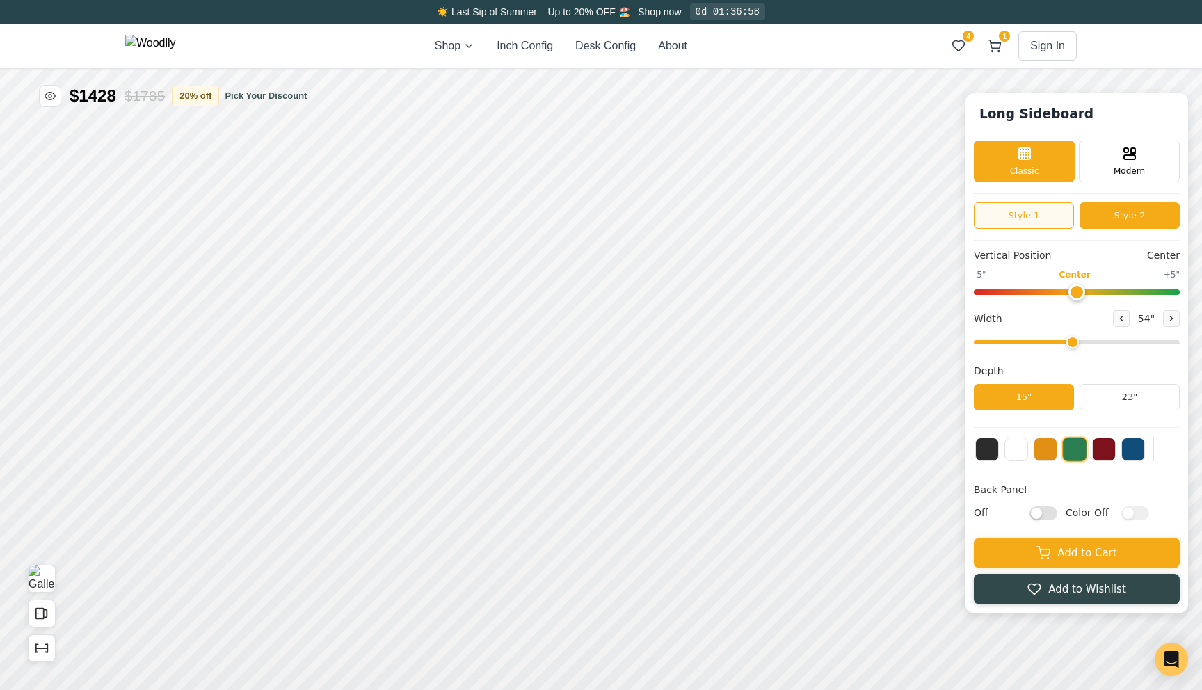
click at [1049, 209] on button "Style 1" at bounding box center [1024, 215] width 100 height 26
click at [1120, 218] on button "Style 2" at bounding box center [1130, 215] width 100 height 26
click at [1126, 322] on button at bounding box center [1121, 318] width 17 height 17
click at [1173, 321] on icon at bounding box center [1172, 318] width 8 height 8
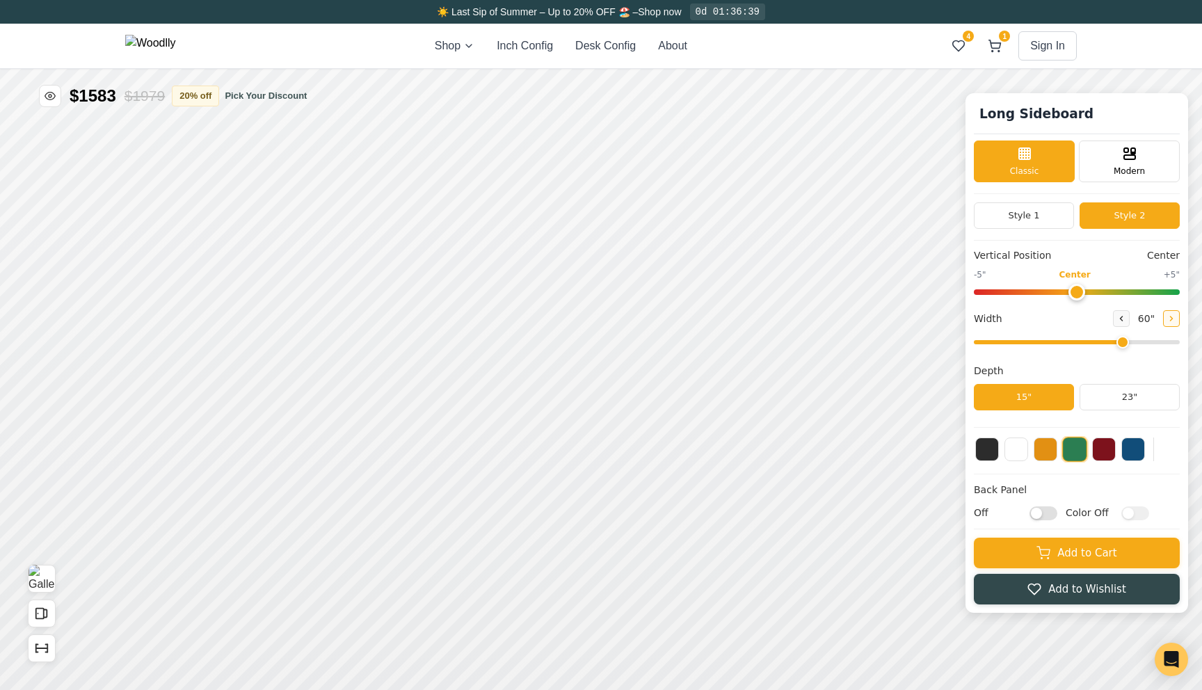
click at [1173, 321] on icon at bounding box center [1172, 318] width 8 height 8
click at [1056, 214] on button "Style 1" at bounding box center [1024, 215] width 100 height 26
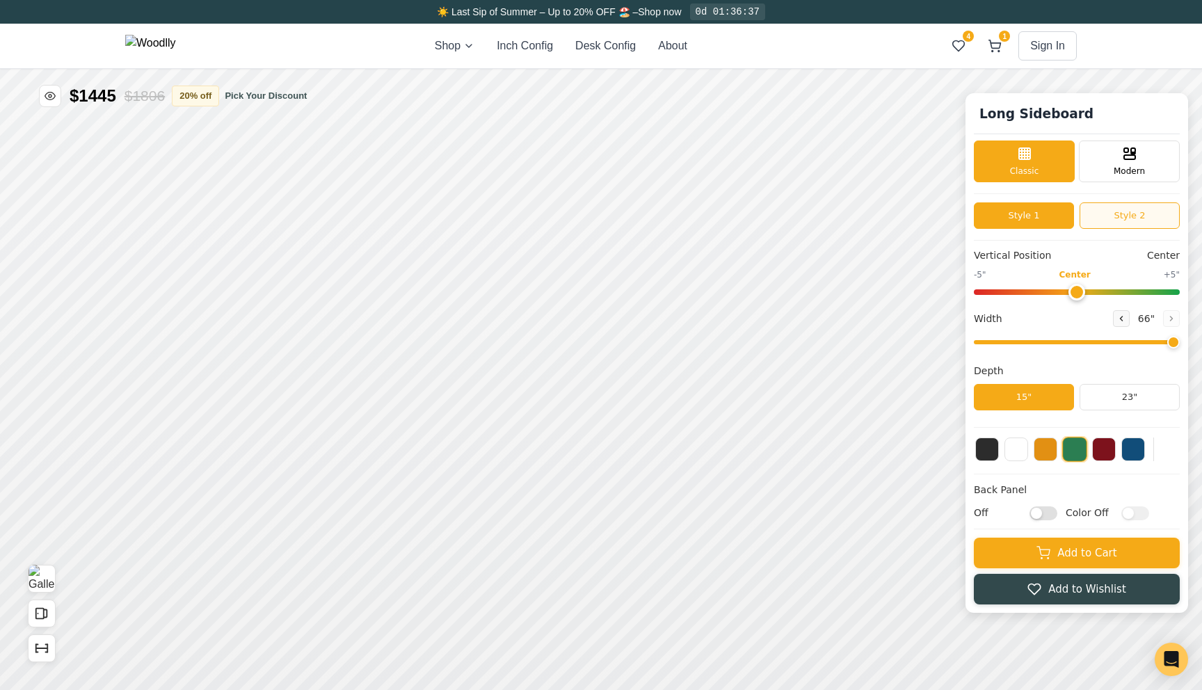
click at [1116, 218] on button "Style 2" at bounding box center [1130, 215] width 100 height 26
click at [1060, 222] on button "Style 1" at bounding box center [1024, 215] width 100 height 26
click at [1120, 221] on button "Style 2" at bounding box center [1130, 215] width 100 height 26
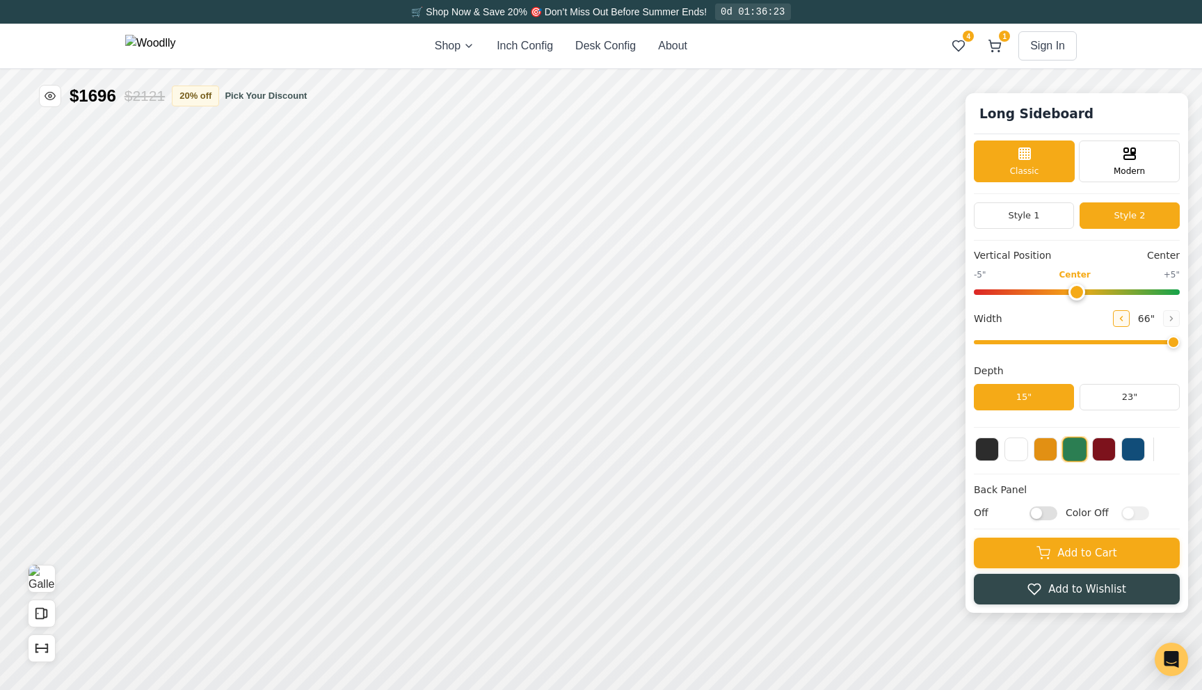
click at [1122, 326] on button at bounding box center [1121, 318] width 17 height 17
click at [1048, 222] on button "Style 1" at bounding box center [1024, 215] width 100 height 26
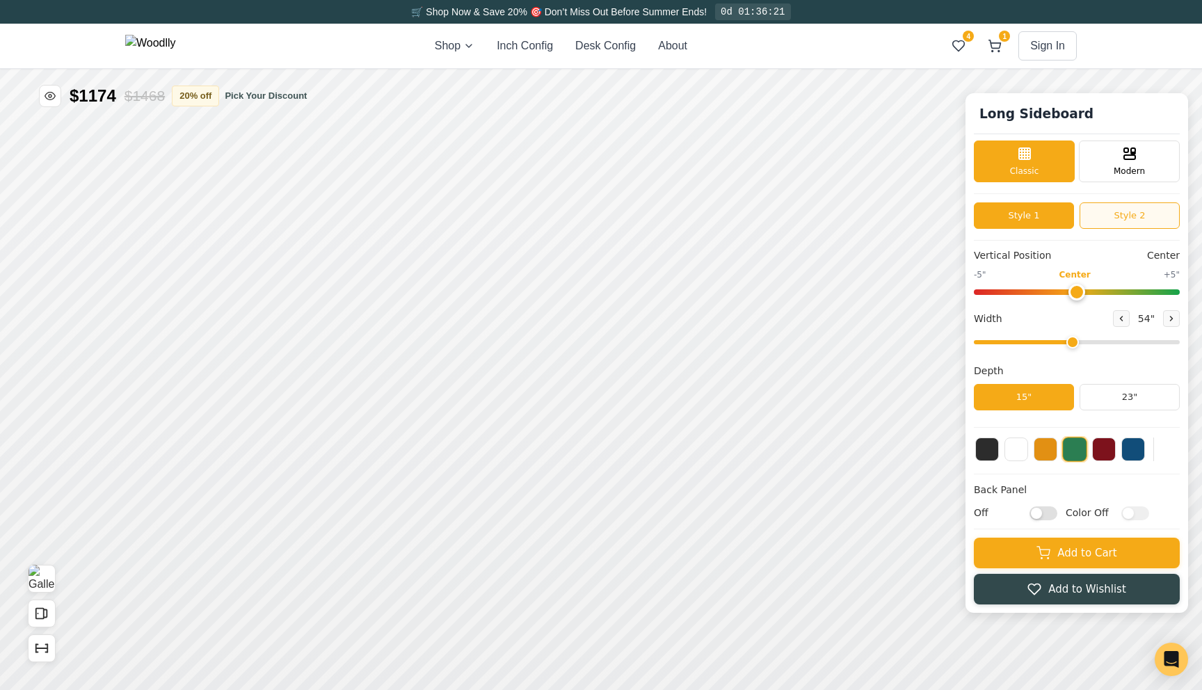
click at [1108, 222] on button "Style 2" at bounding box center [1130, 215] width 100 height 26
click at [1052, 218] on button "Style 1" at bounding box center [1024, 215] width 100 height 26
click at [1117, 221] on button "Style 2" at bounding box center [1130, 215] width 100 height 26
click at [1174, 316] on icon at bounding box center [1172, 318] width 8 height 8
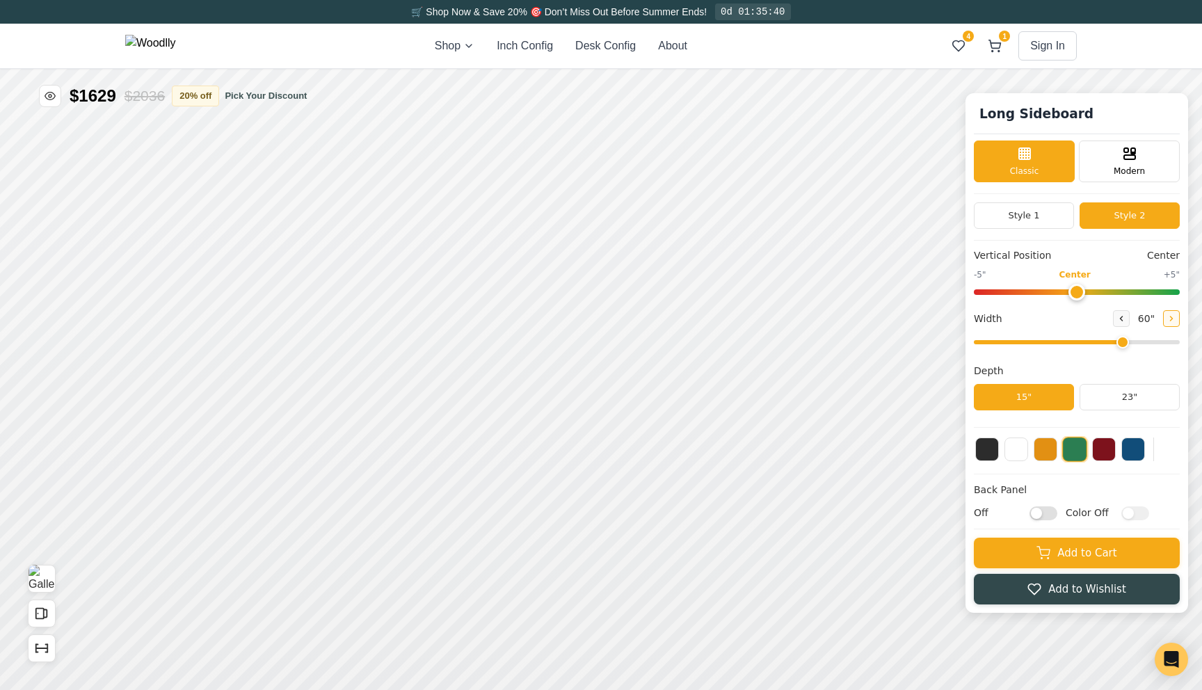
click at [1174, 316] on icon at bounding box center [1172, 318] width 8 height 8
click at [1044, 212] on button "Style 1" at bounding box center [1024, 215] width 100 height 26
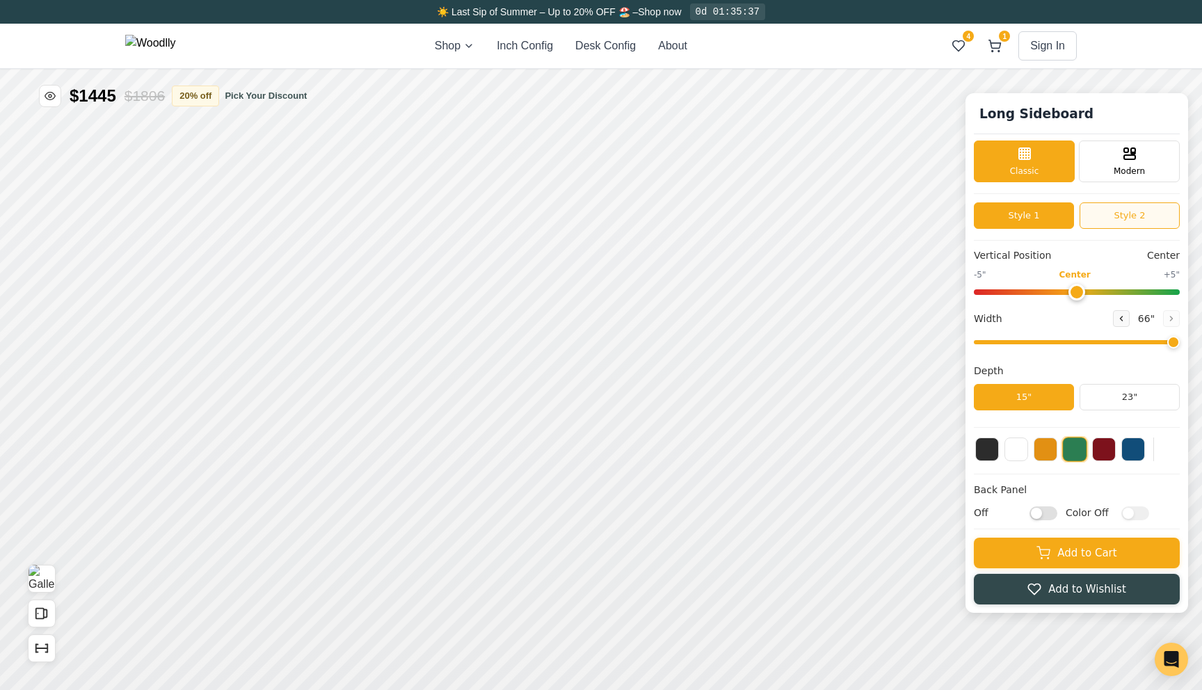
click at [1100, 213] on button "Style 2" at bounding box center [1130, 215] width 100 height 26
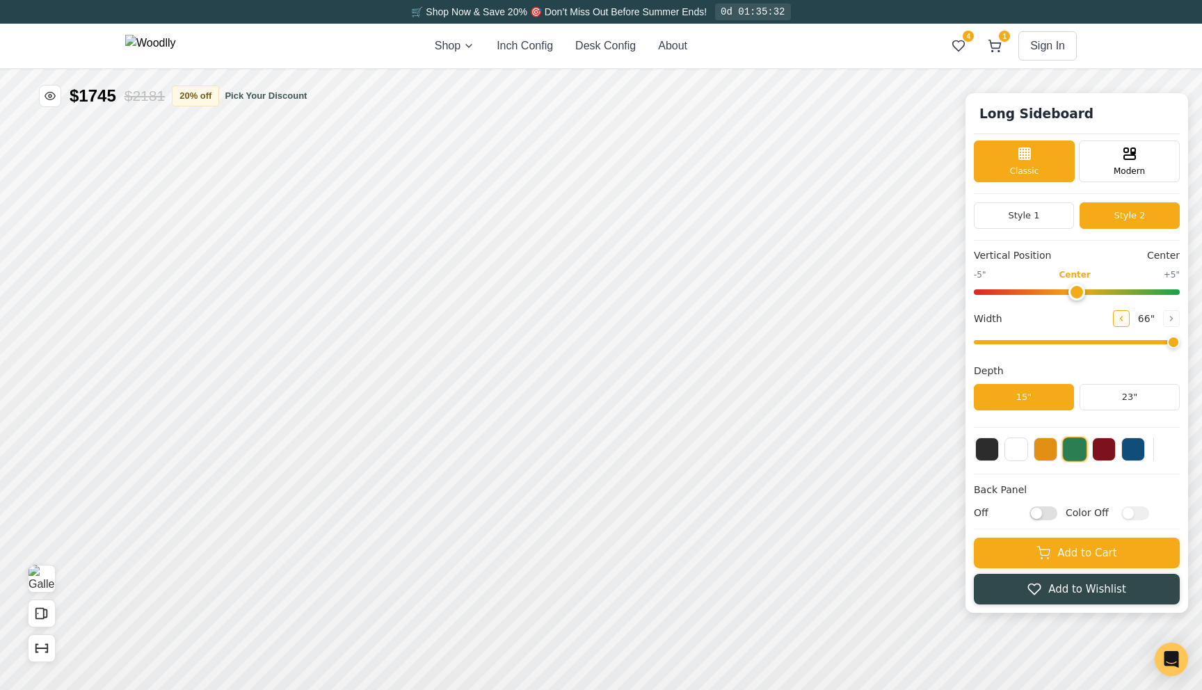
click at [1121, 322] on icon at bounding box center [1121, 318] width 8 height 8
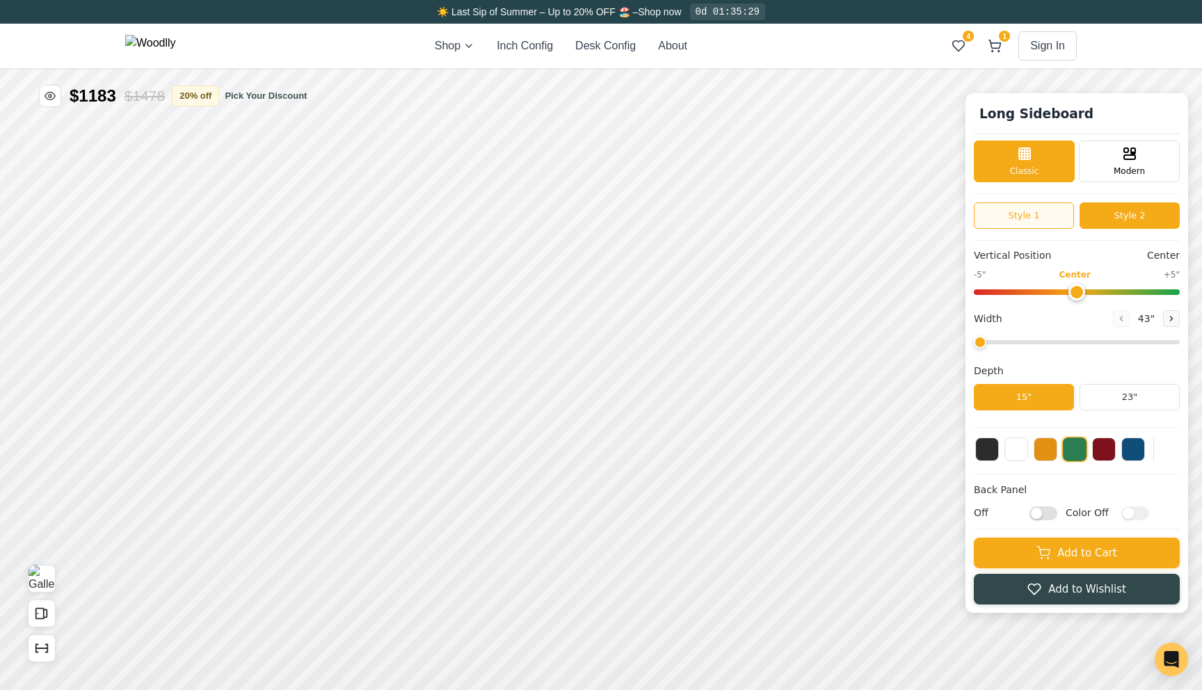
click at [1067, 212] on button "Style 1" at bounding box center [1024, 215] width 100 height 26
click at [1119, 220] on button "Style 2" at bounding box center [1130, 215] width 100 height 26
click at [1171, 321] on icon at bounding box center [1172, 319] width 2 height 4
click at [1048, 223] on button "Style 1" at bounding box center [1024, 215] width 100 height 26
click at [1111, 216] on button "Style 2" at bounding box center [1130, 215] width 100 height 26
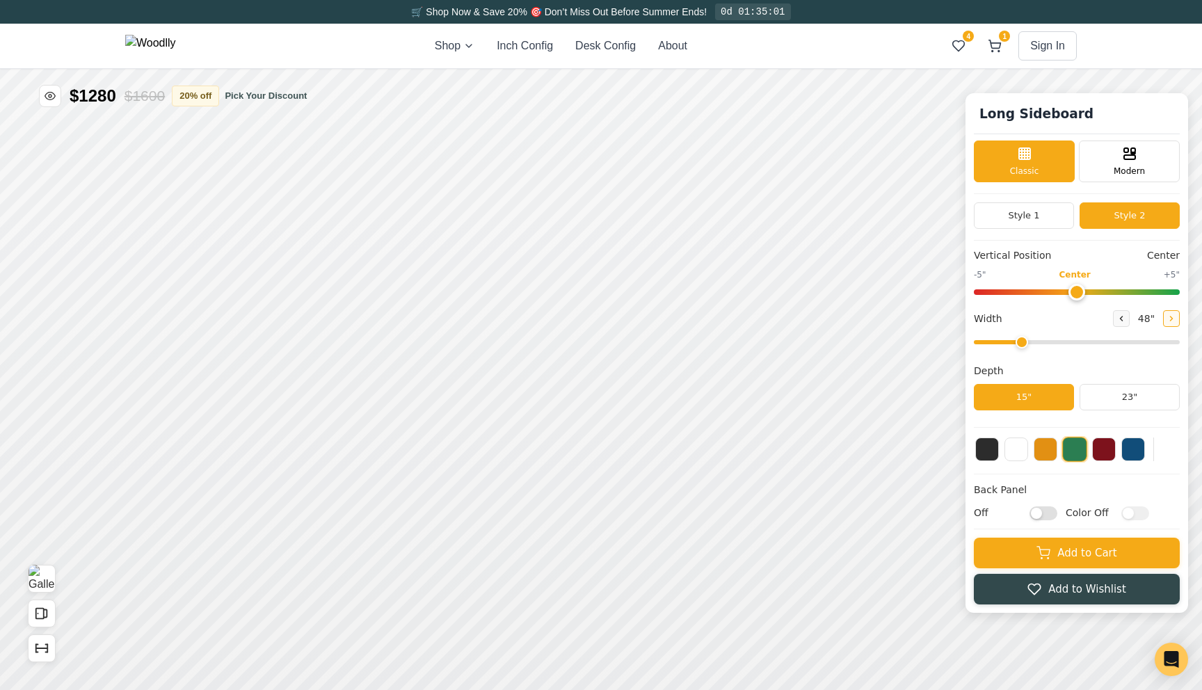
click at [1173, 320] on icon at bounding box center [1172, 318] width 8 height 8
click at [1047, 218] on button "Style 1" at bounding box center [1024, 215] width 100 height 26
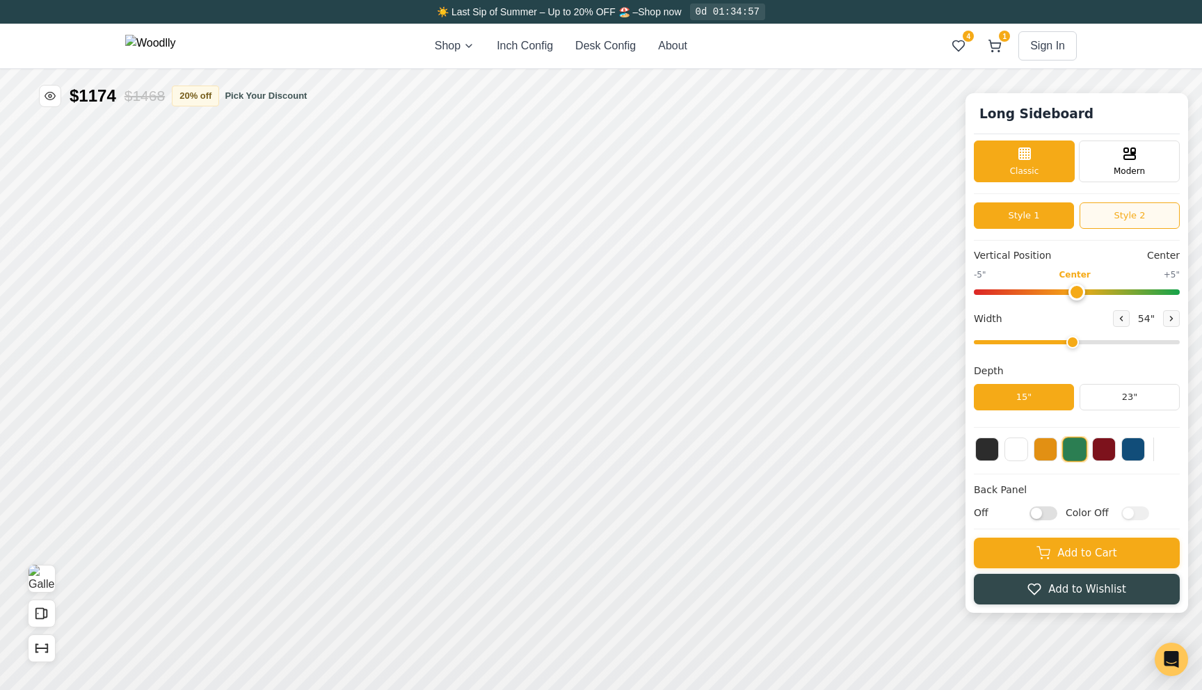
click at [1126, 222] on button "Style 2" at bounding box center [1130, 215] width 100 height 26
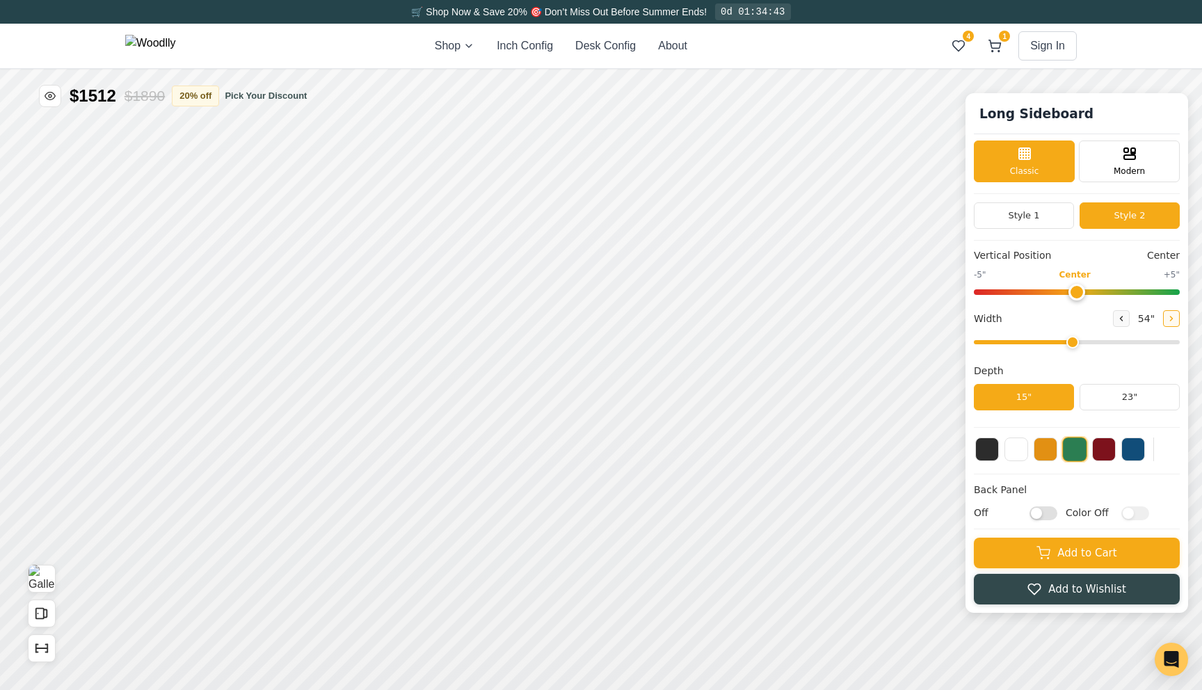
click at [1168, 317] on icon at bounding box center [1172, 318] width 8 height 8
click at [1124, 319] on icon at bounding box center [1121, 318] width 8 height 8
click at [1065, 220] on button "Style 1" at bounding box center [1024, 215] width 100 height 26
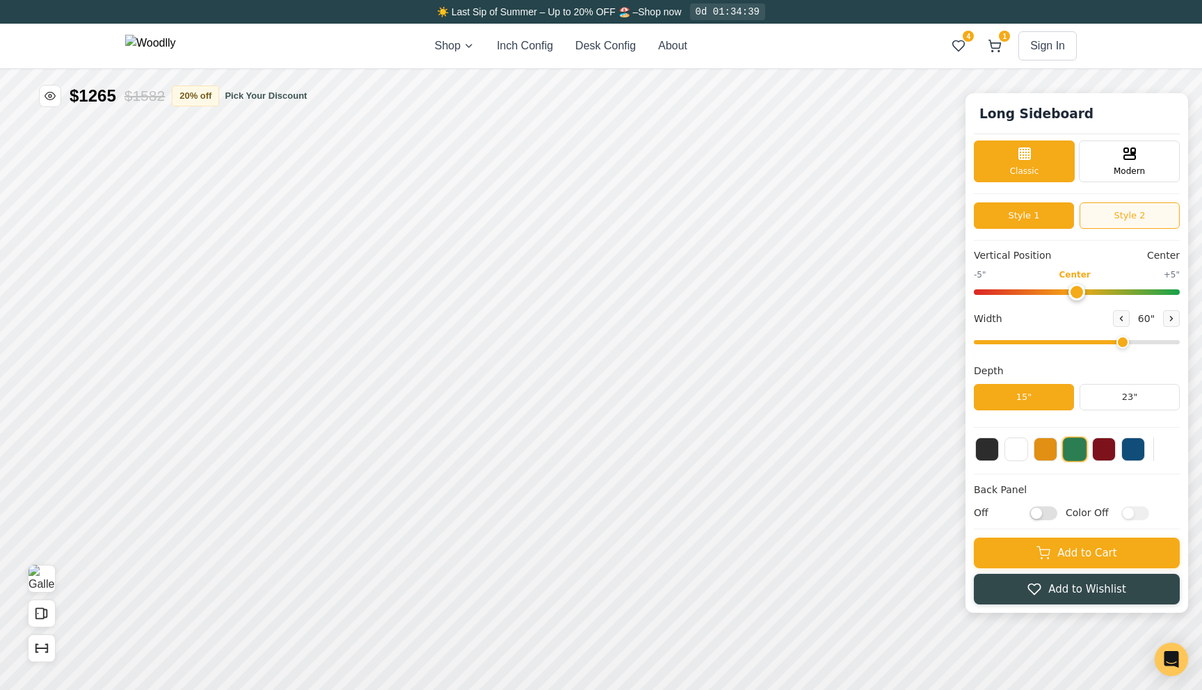
click at [1105, 223] on button "Style 2" at bounding box center [1130, 215] width 100 height 26
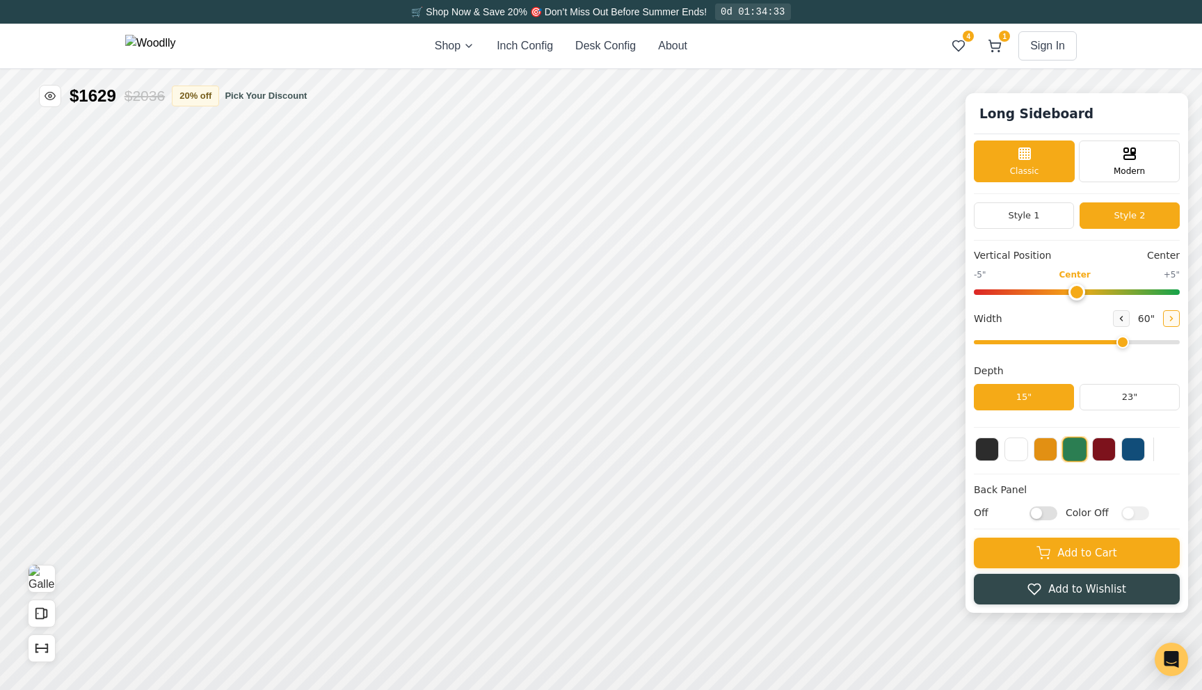
click at [1173, 321] on icon at bounding box center [1172, 318] width 8 height 8
click at [1042, 219] on button "Style 1" at bounding box center [1024, 215] width 100 height 26
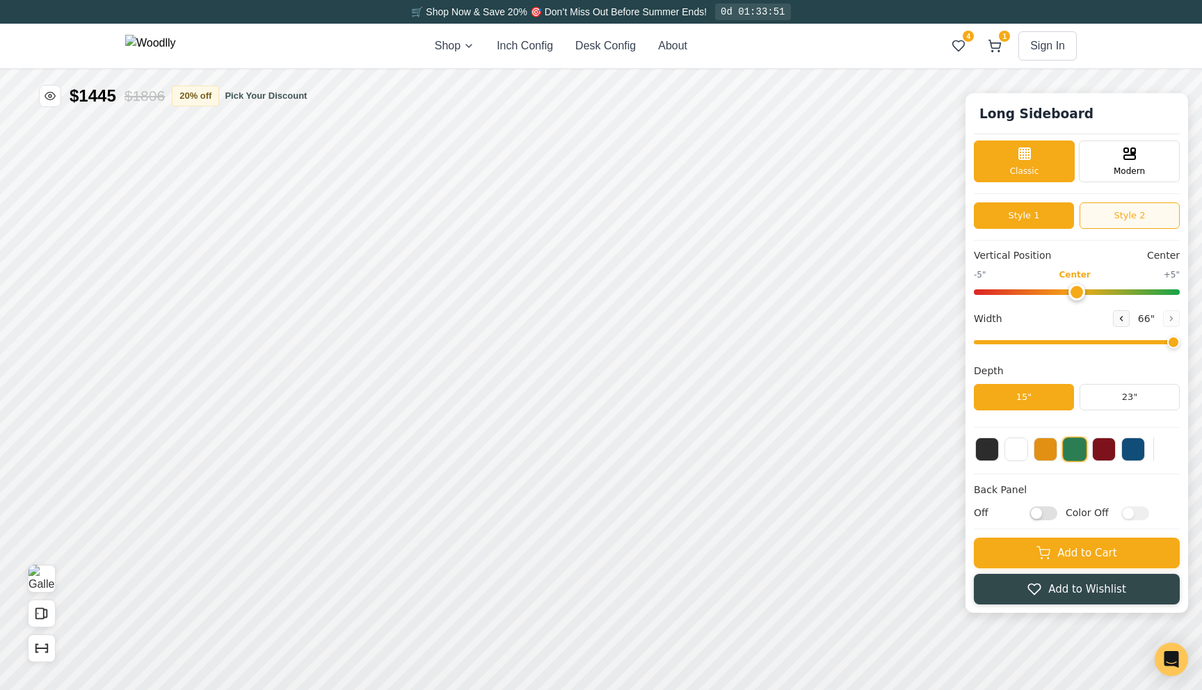
click at [1101, 205] on button "Style 2" at bounding box center [1130, 215] width 100 height 26
click at [1121, 324] on button at bounding box center [1121, 318] width 17 height 17
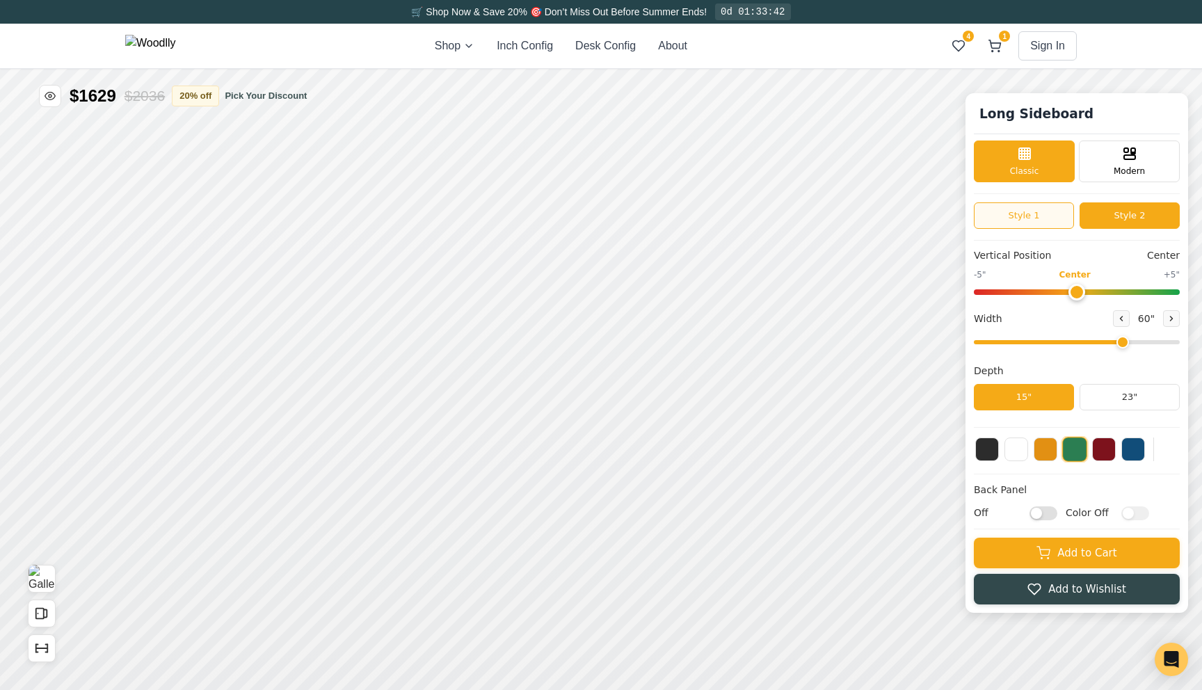
click at [1060, 221] on button "Style 1" at bounding box center [1024, 215] width 100 height 26
click at [1113, 221] on button "Style 2" at bounding box center [1130, 215] width 100 height 26
click at [1058, 223] on button "Style 1" at bounding box center [1024, 215] width 100 height 26
click at [1126, 318] on button at bounding box center [1121, 318] width 17 height 17
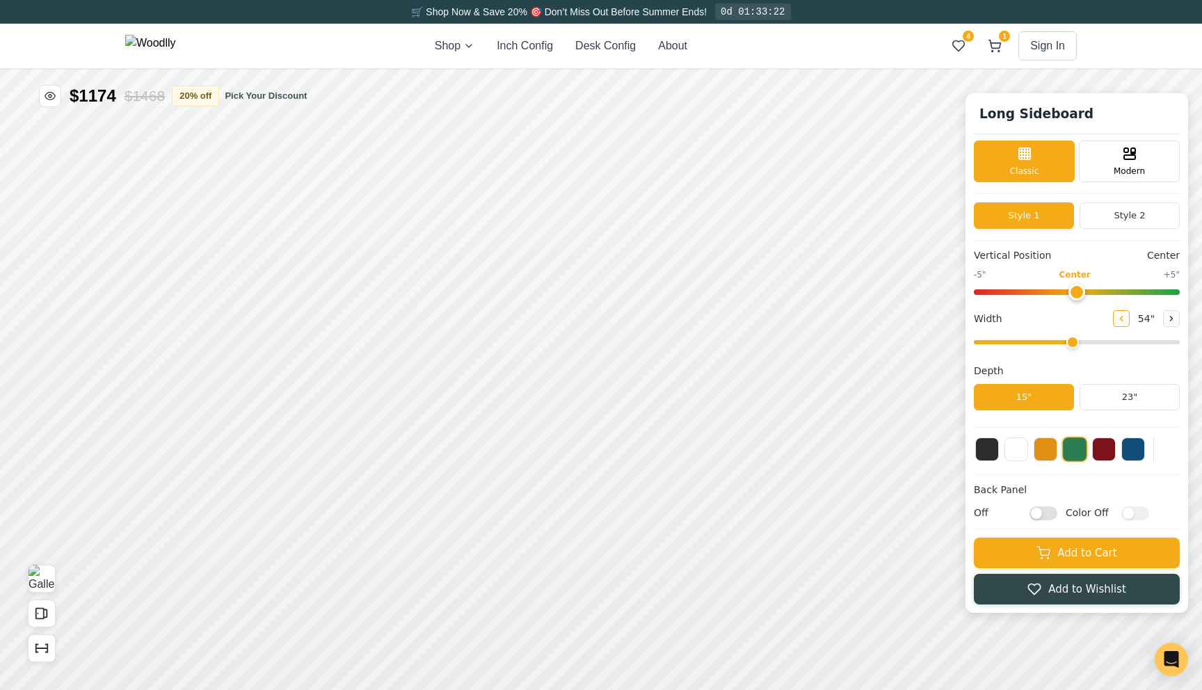
click at [1126, 318] on button at bounding box center [1121, 318] width 17 height 17
click at [1130, 212] on button "Style 2" at bounding box center [1130, 215] width 100 height 26
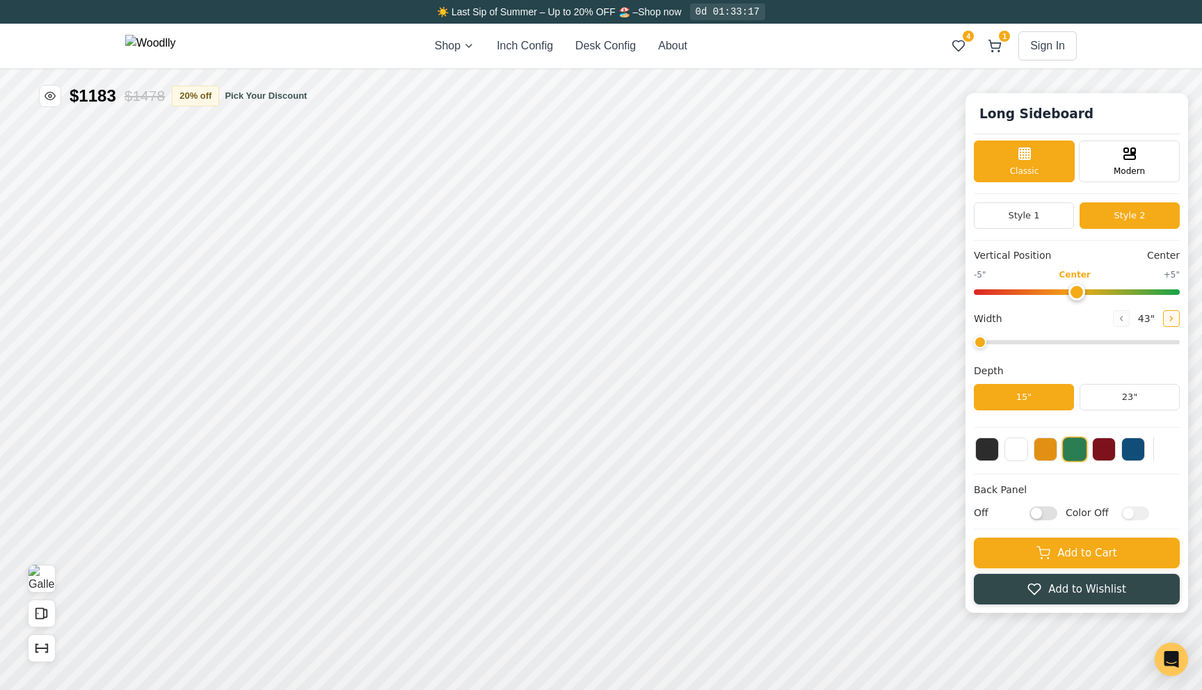
click at [1170, 320] on icon at bounding box center [1172, 318] width 8 height 8
click at [1123, 324] on button at bounding box center [1121, 318] width 17 height 17
click at [1172, 322] on icon at bounding box center [1172, 318] width 8 height 8
click at [1128, 324] on button at bounding box center [1121, 318] width 17 height 17
click at [1171, 324] on button at bounding box center [1171, 318] width 17 height 17
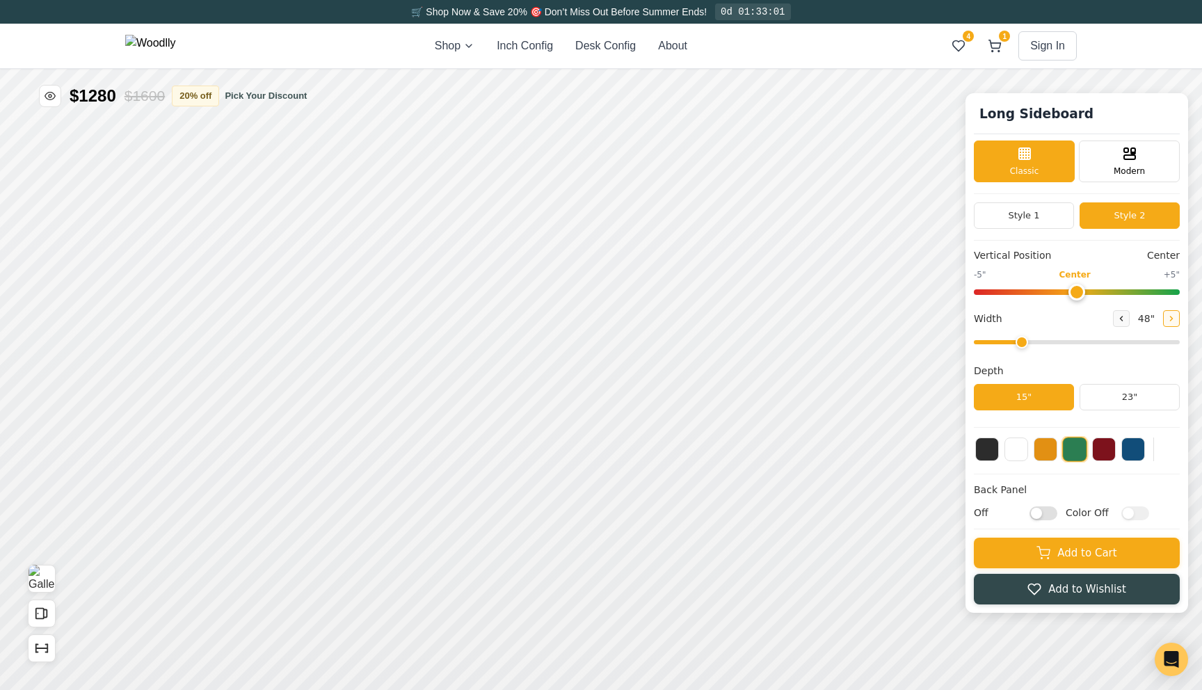
click at [1171, 324] on button at bounding box center [1171, 318] width 17 height 17
click at [1040, 214] on button "Style 1" at bounding box center [1024, 215] width 100 height 26
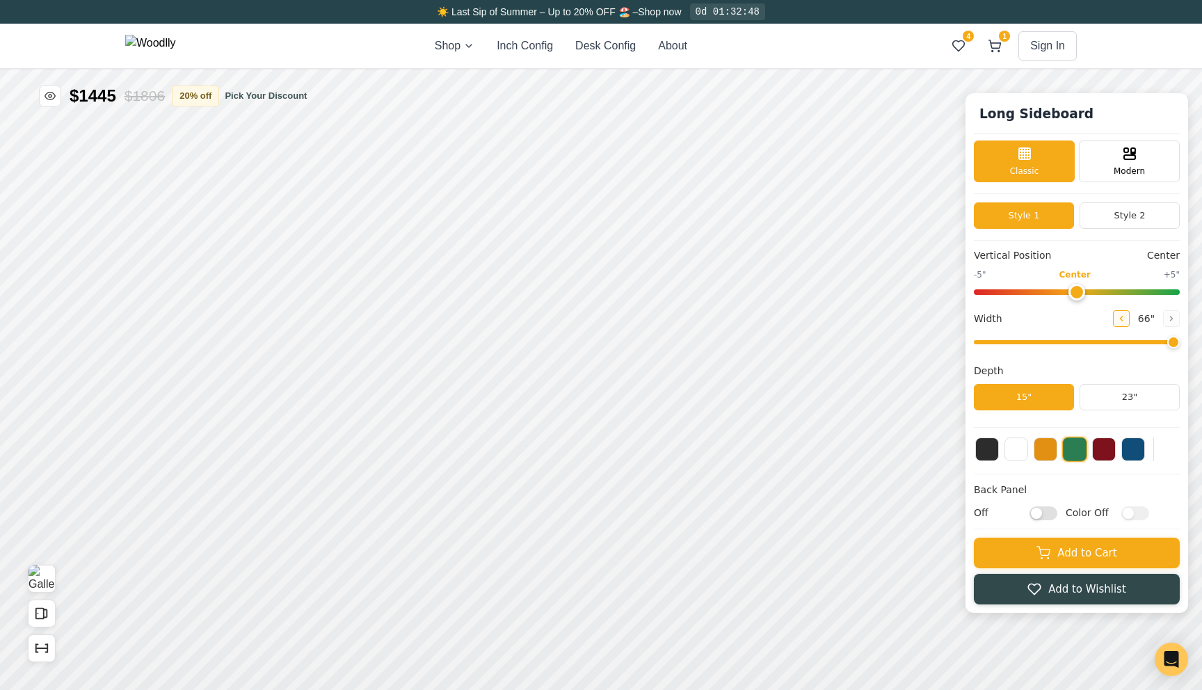
click at [1122, 318] on icon at bounding box center [1121, 318] width 8 height 8
click at [1174, 322] on icon at bounding box center [1172, 318] width 8 height 8
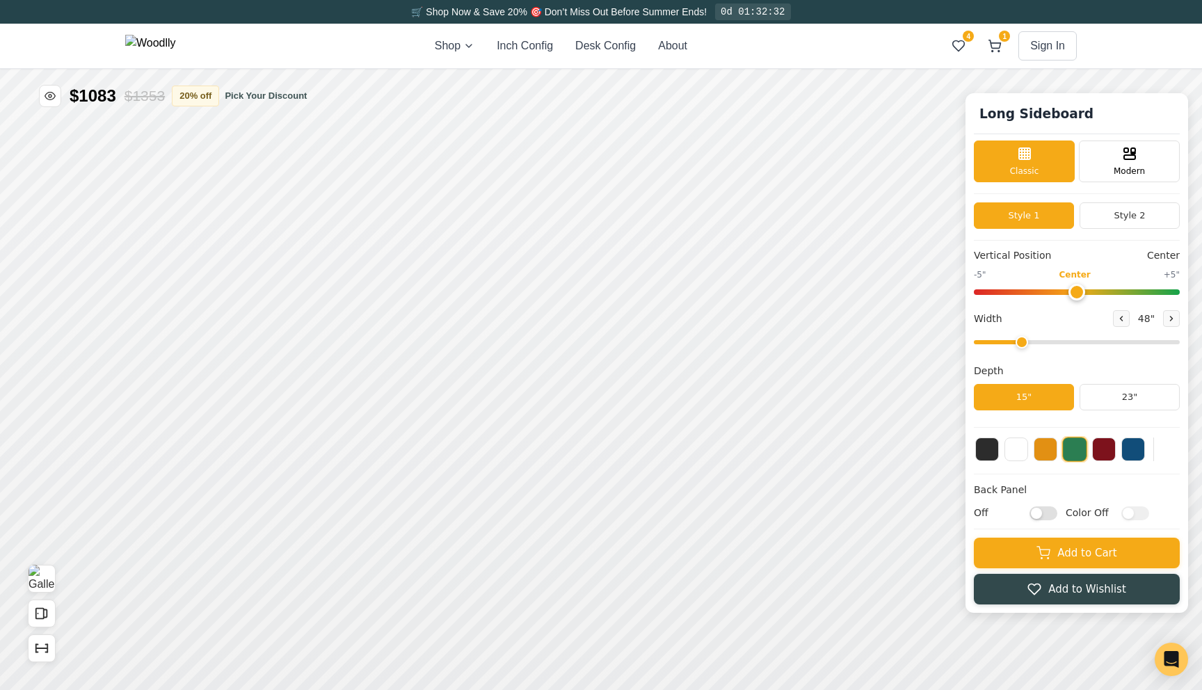
click at [823, 56] on div "Shop Inch Config Desk Config About 4 1 Sign In 4 1" at bounding box center [601, 46] width 952 height 45
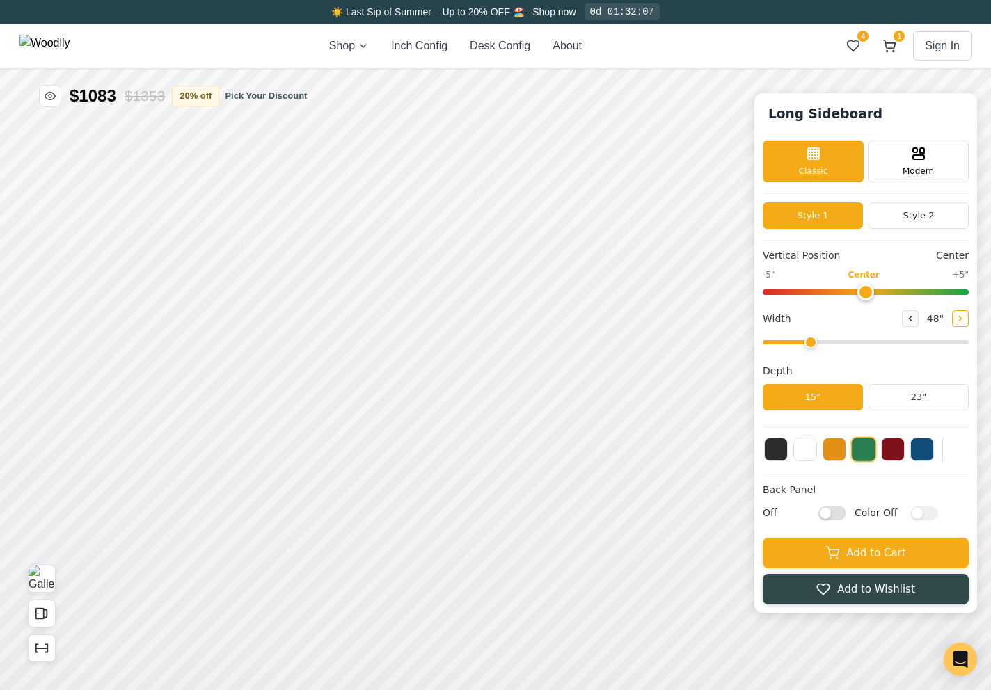
click at [959, 319] on icon at bounding box center [960, 318] width 8 height 8
type input "60"
click at [958, 321] on icon at bounding box center [960, 318] width 8 height 8
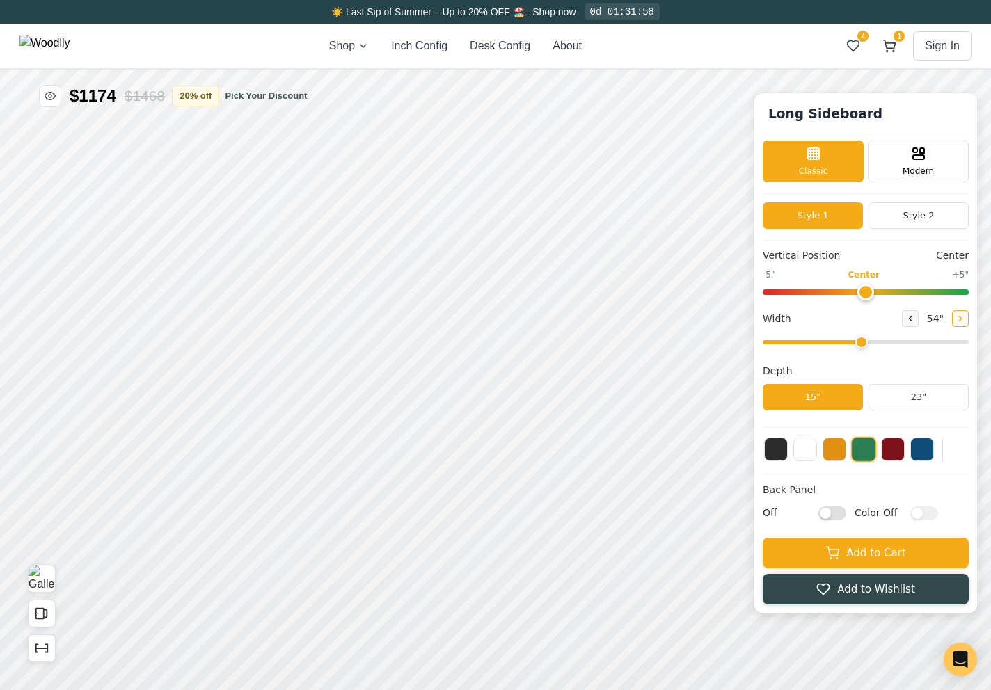
click at [958, 321] on icon at bounding box center [960, 318] width 8 height 8
click at [914, 321] on button at bounding box center [910, 318] width 17 height 17
click at [959, 317] on icon at bounding box center [960, 319] width 2 height 4
click at [911, 317] on icon at bounding box center [910, 319] width 2 height 4
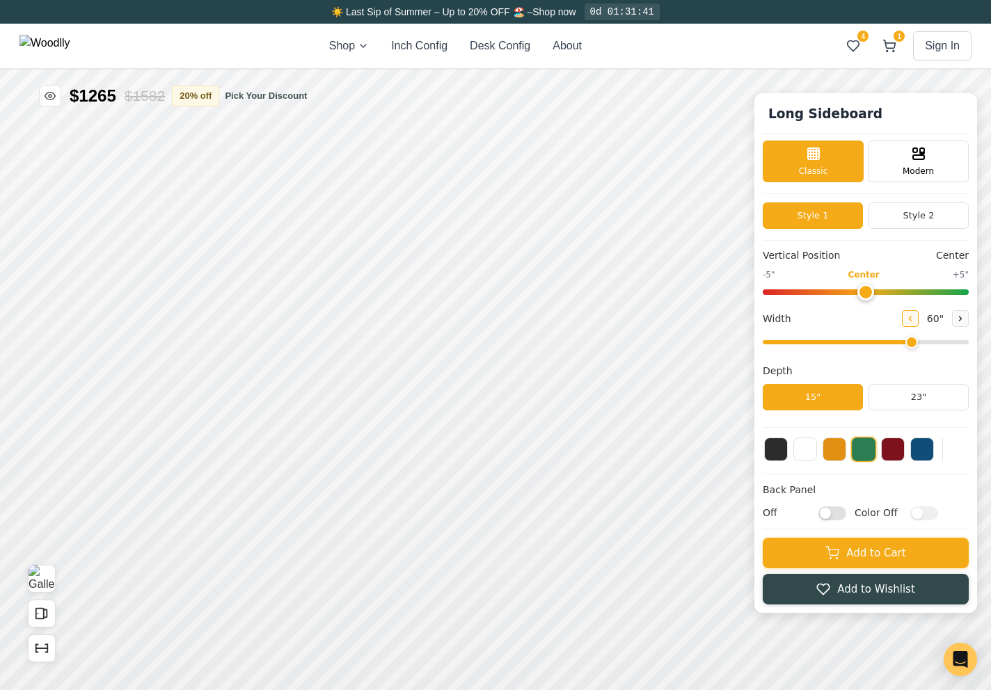
click at [911, 317] on icon at bounding box center [910, 319] width 2 height 4
click at [959, 320] on icon at bounding box center [960, 319] width 2 height 4
click at [913, 318] on icon at bounding box center [910, 318] width 8 height 8
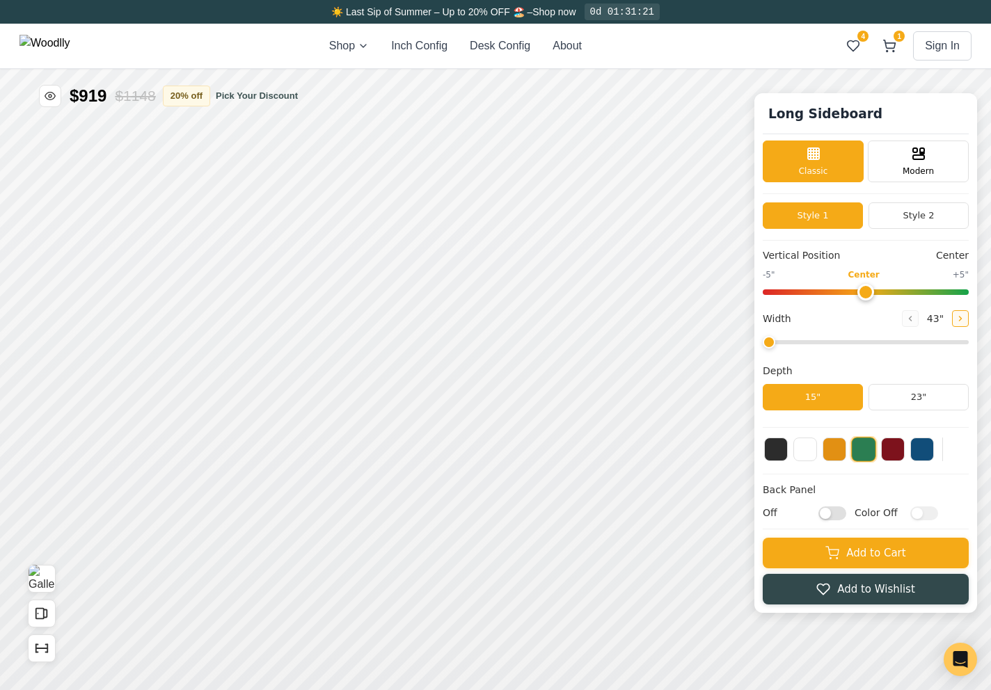
click at [959, 317] on icon at bounding box center [960, 318] width 8 height 8
click at [915, 317] on button at bounding box center [910, 318] width 17 height 17
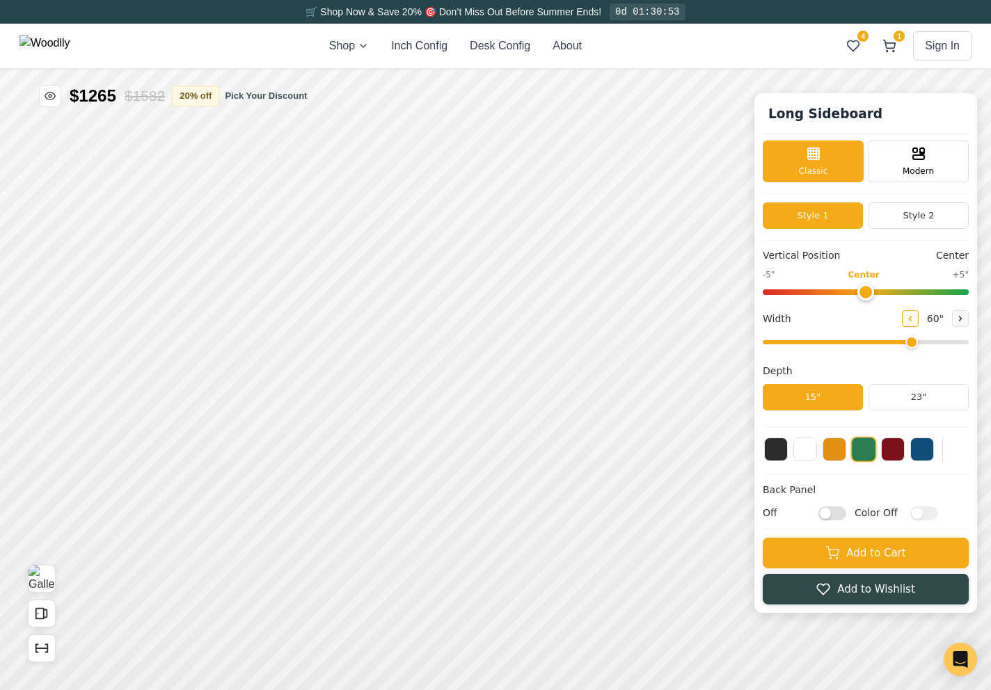
click at [915, 317] on button at bounding box center [910, 318] width 17 height 17
click at [962, 321] on icon at bounding box center [960, 318] width 8 height 8
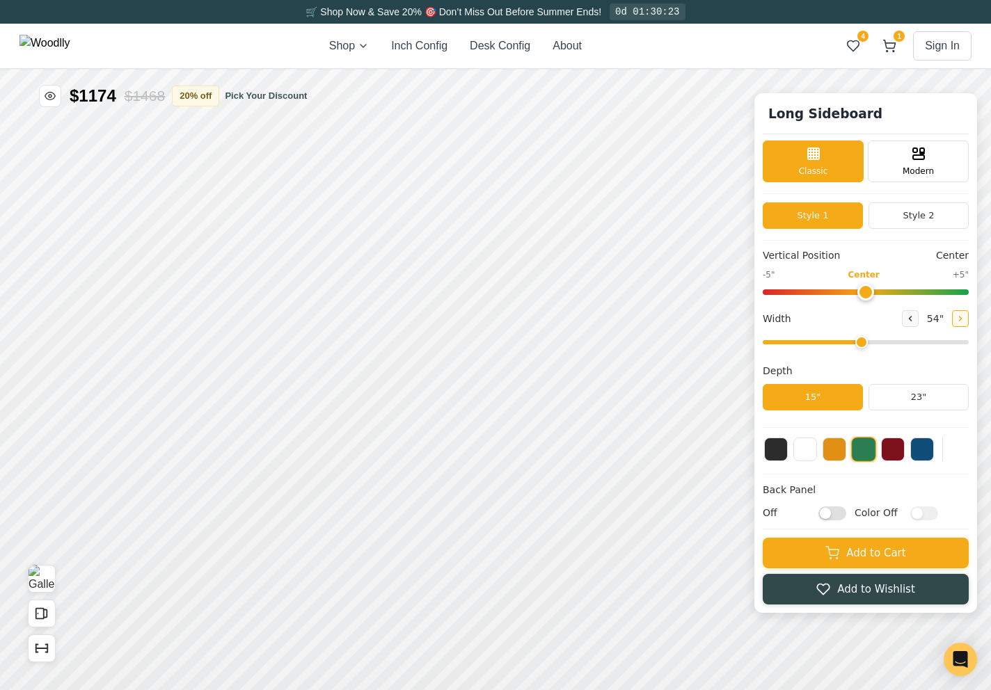
click at [962, 321] on icon at bounding box center [960, 318] width 8 height 8
click at [907, 319] on icon at bounding box center [910, 318] width 8 height 8
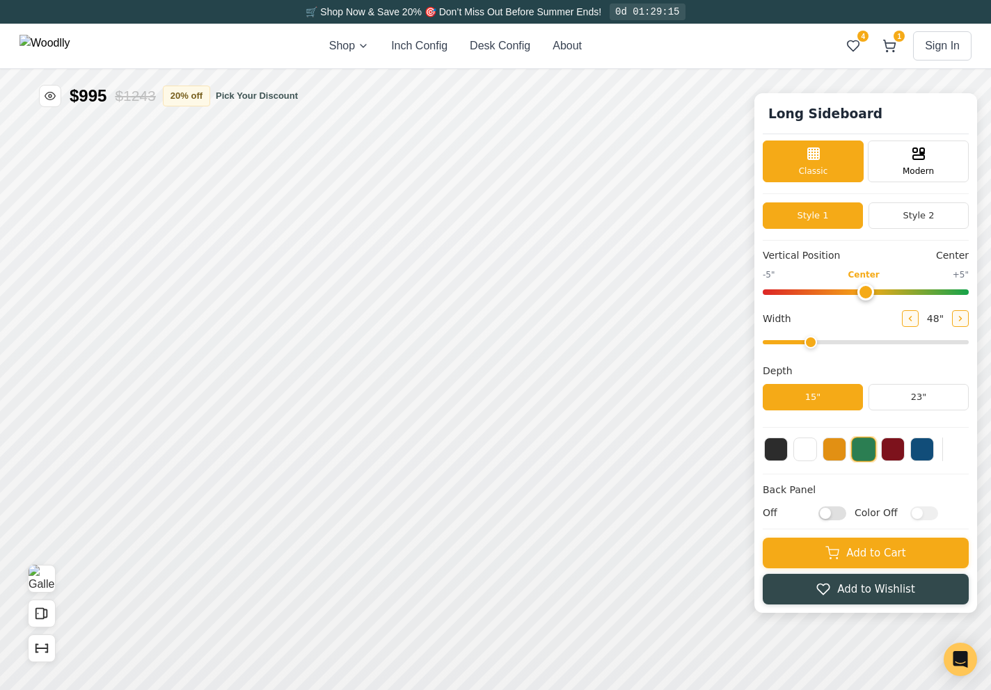
click at [907, 319] on icon at bounding box center [910, 318] width 8 height 8
click at [961, 318] on icon at bounding box center [960, 319] width 2 height 4
click at [911, 320] on icon at bounding box center [910, 319] width 2 height 4
click at [959, 321] on icon at bounding box center [960, 318] width 8 height 8
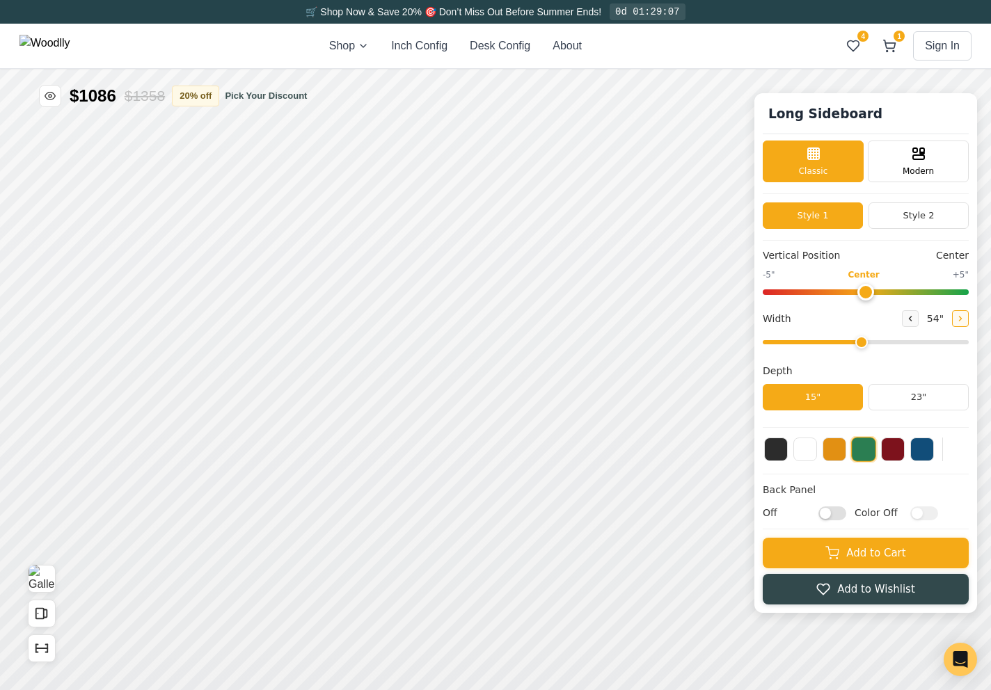
click at [959, 321] on icon at bounding box center [960, 318] width 8 height 8
click at [900, 223] on button "Style 2" at bounding box center [918, 215] width 100 height 26
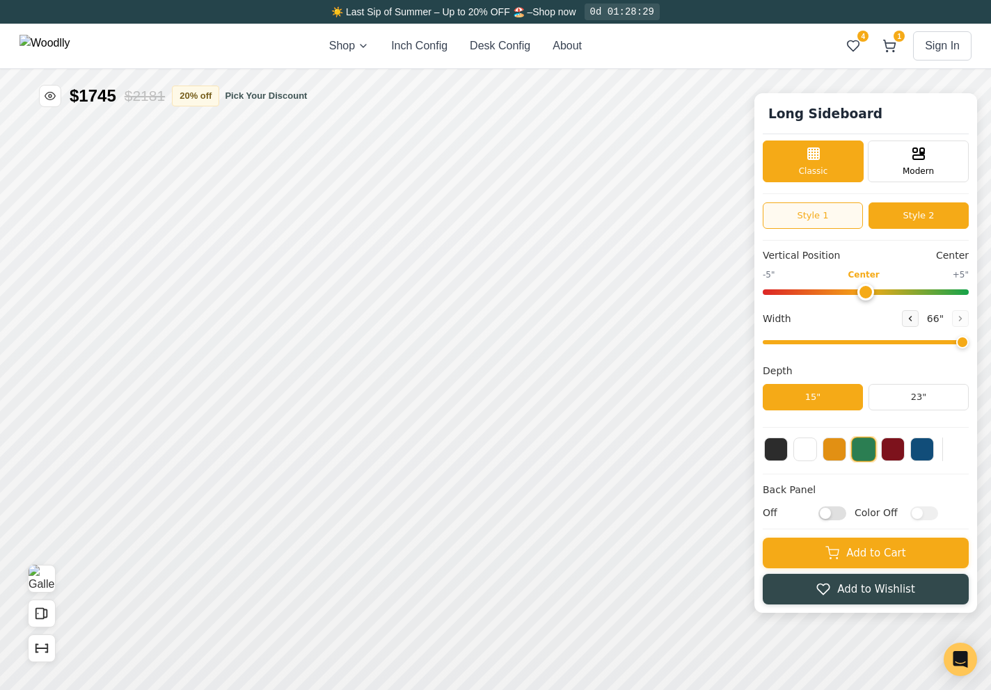
click at [850, 216] on button "Style 1" at bounding box center [813, 215] width 100 height 26
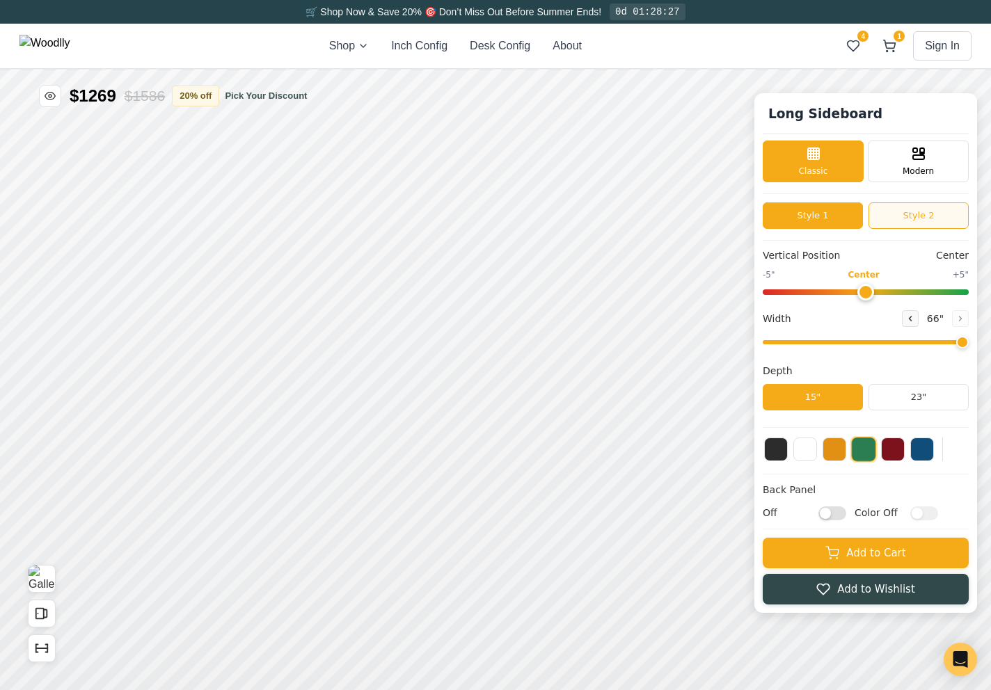
click at [900, 212] on button "Style 2" at bounding box center [918, 215] width 100 height 26
click at [911, 316] on icon at bounding box center [910, 318] width 8 height 8
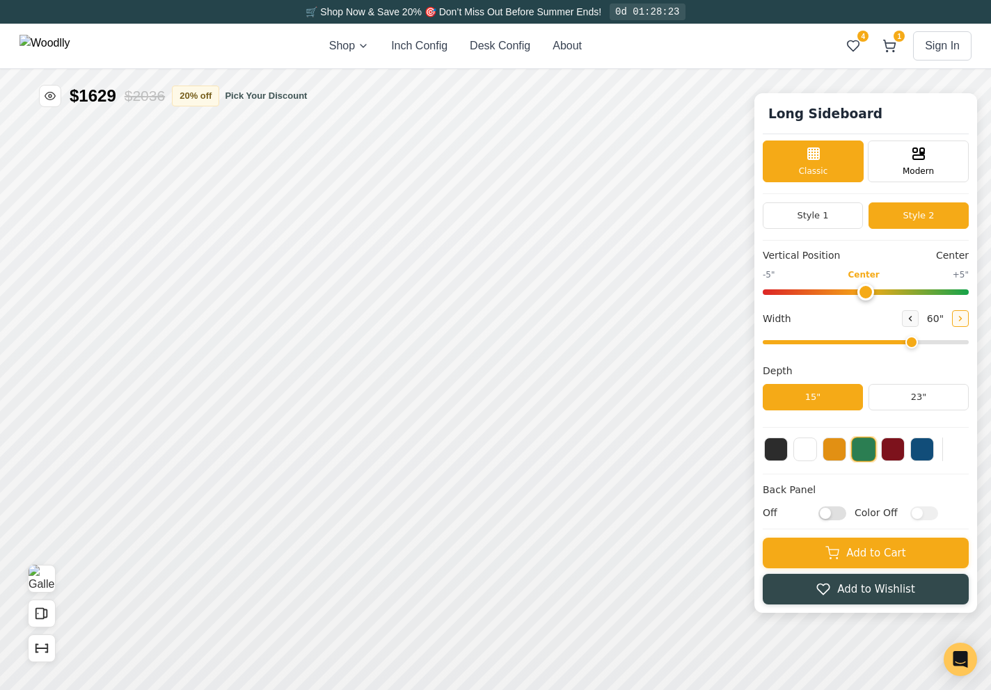
click at [966, 322] on button at bounding box center [960, 318] width 17 height 17
click at [914, 319] on icon at bounding box center [910, 318] width 8 height 8
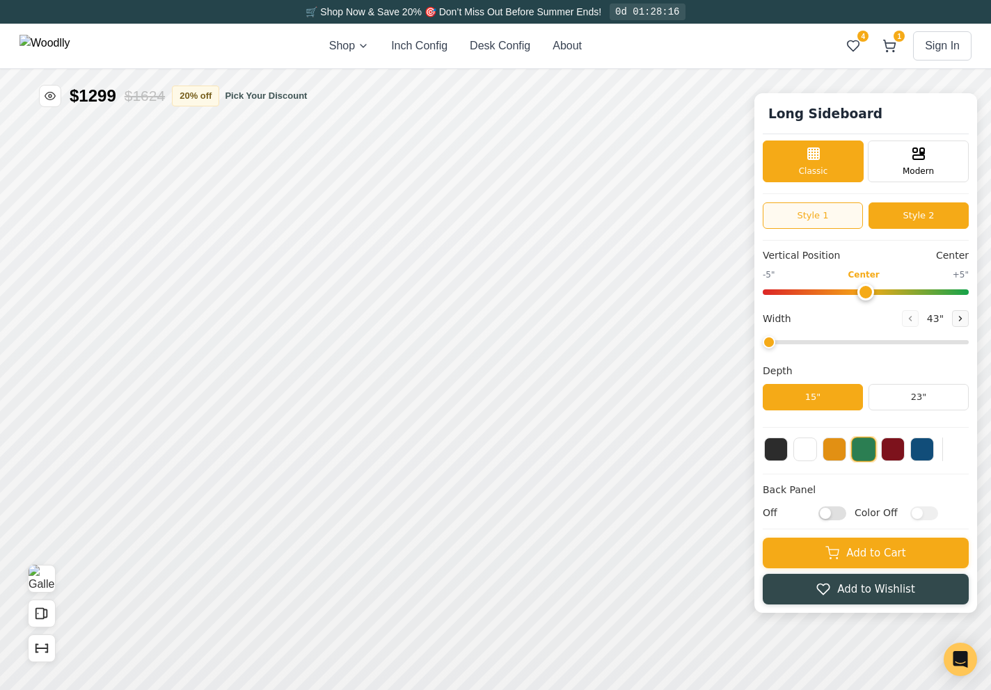
click at [849, 207] on button "Style 1" at bounding box center [813, 215] width 100 height 26
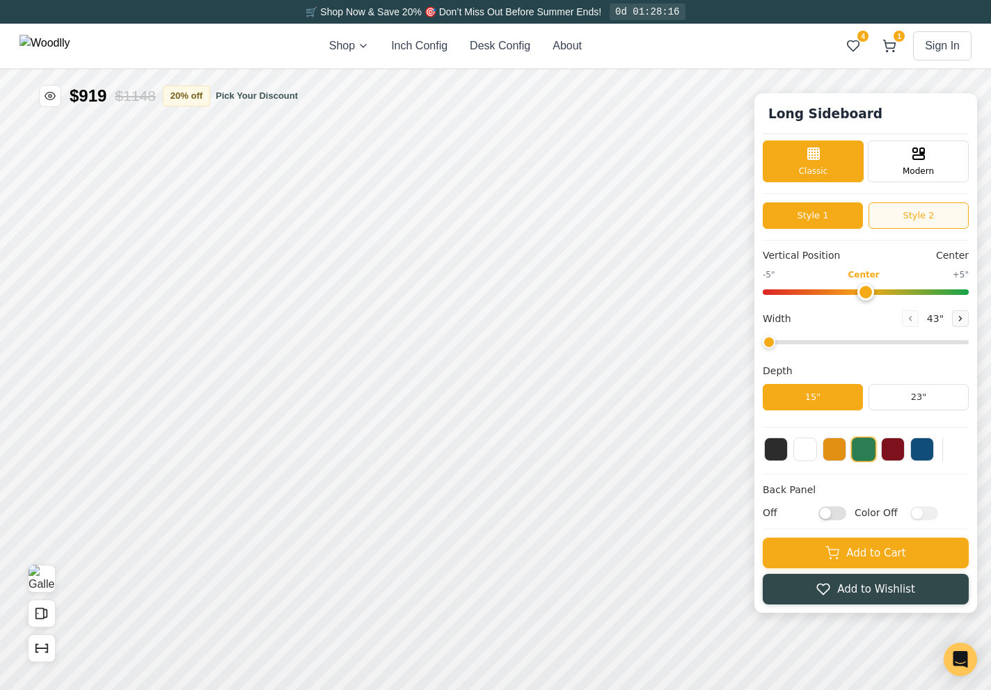
click at [907, 218] on button "Style 2" at bounding box center [918, 215] width 100 height 26
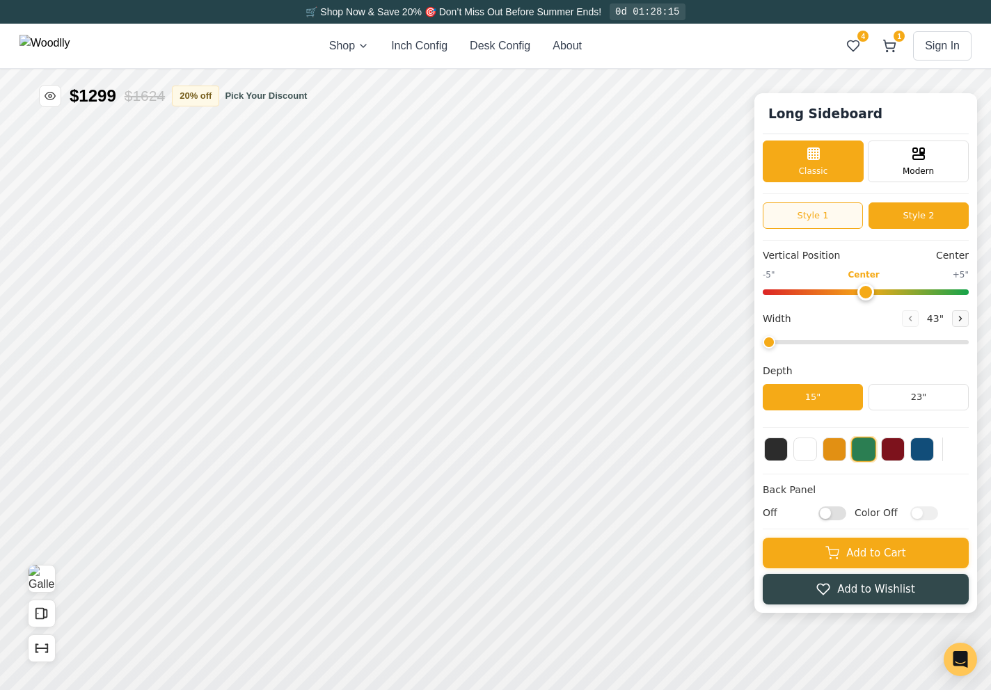
click at [859, 221] on button "Style 1" at bounding box center [813, 215] width 100 height 26
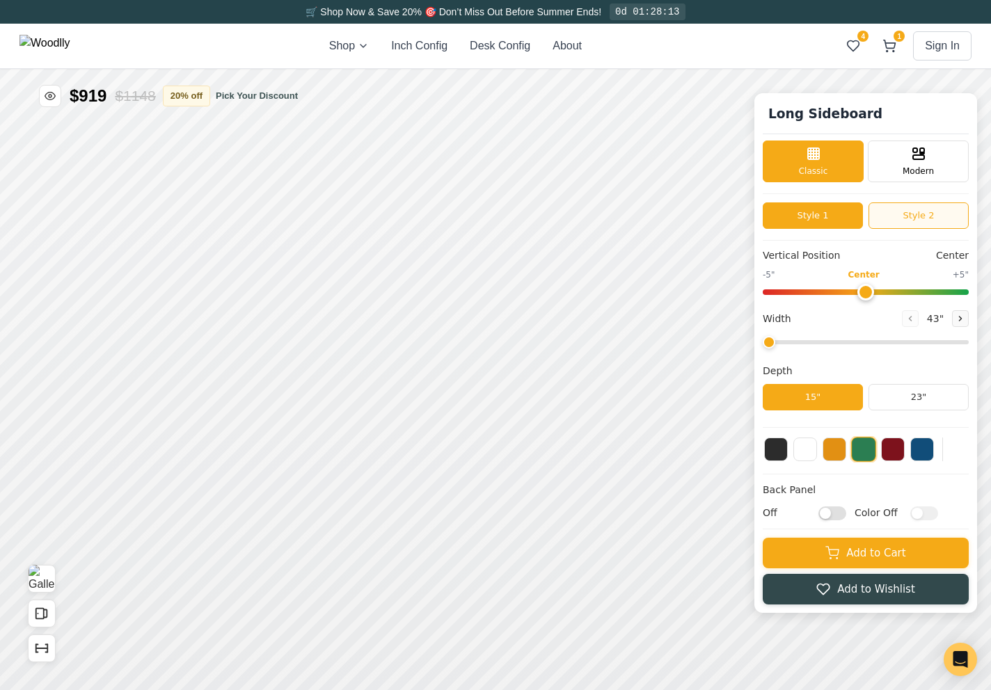
click at [905, 216] on button "Style 2" at bounding box center [918, 215] width 100 height 26
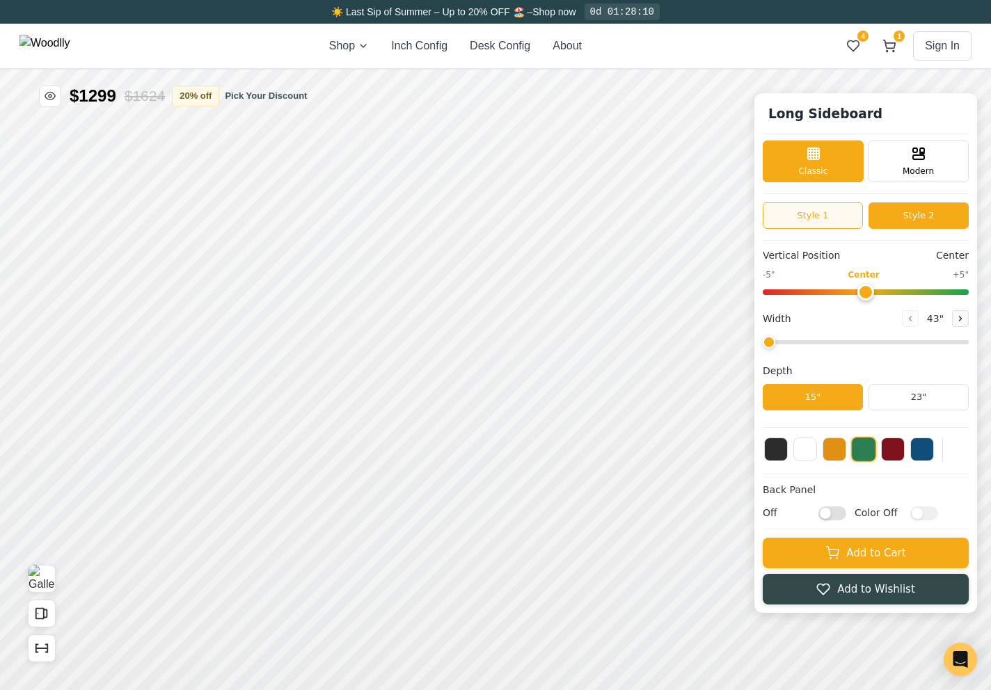
click at [848, 211] on button "Style 1" at bounding box center [813, 215] width 100 height 26
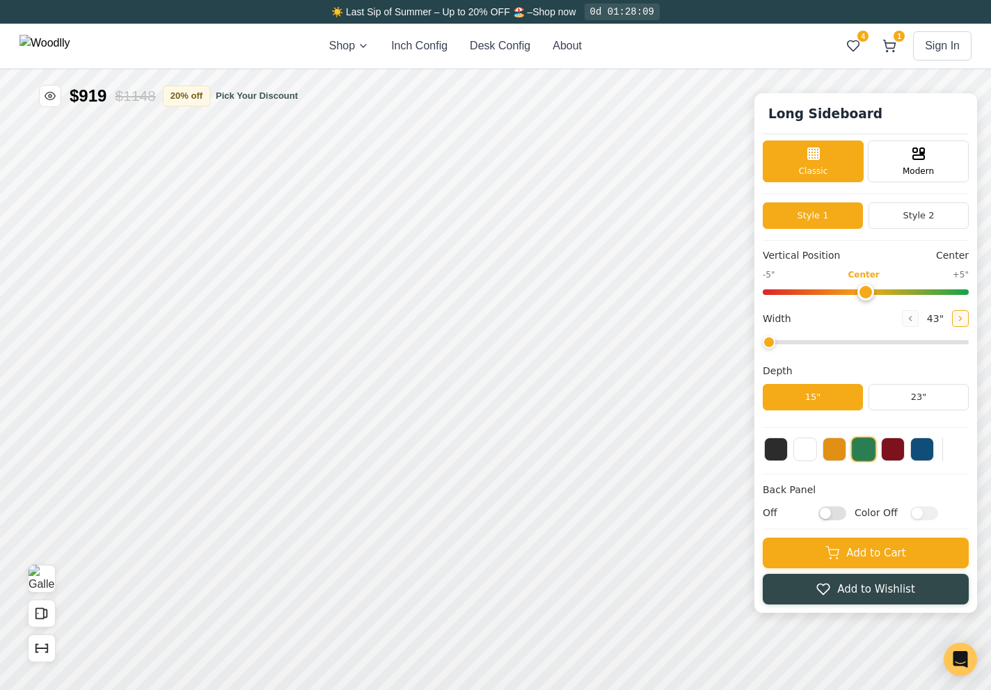
click at [957, 314] on icon at bounding box center [960, 318] width 8 height 8
click at [916, 218] on button "Style 2" at bounding box center [918, 215] width 100 height 26
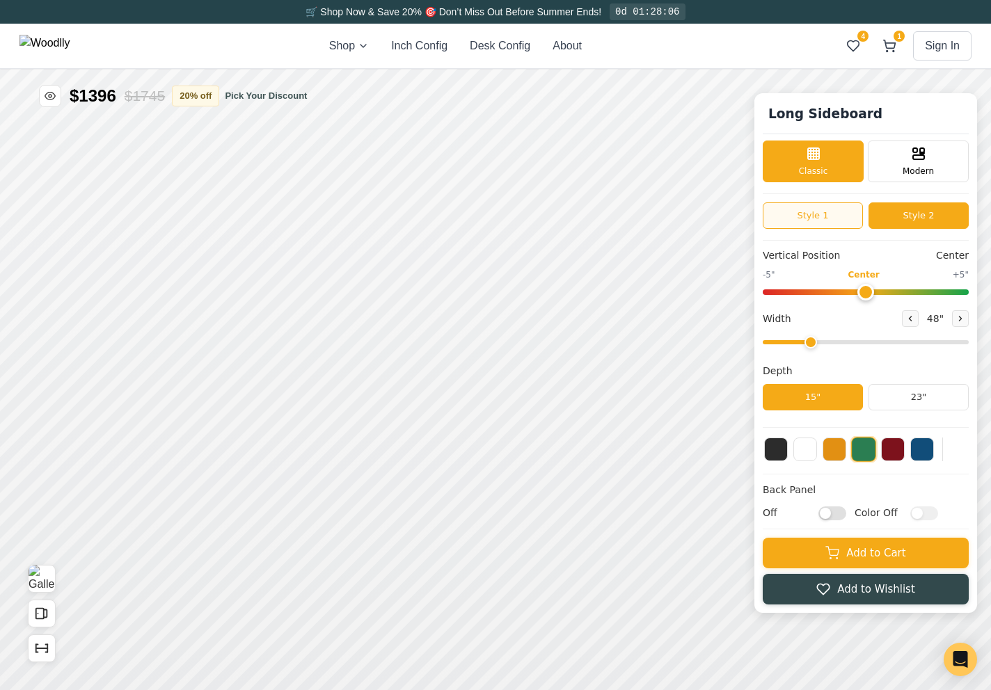
click at [835, 221] on button "Style 1" at bounding box center [813, 215] width 100 height 26
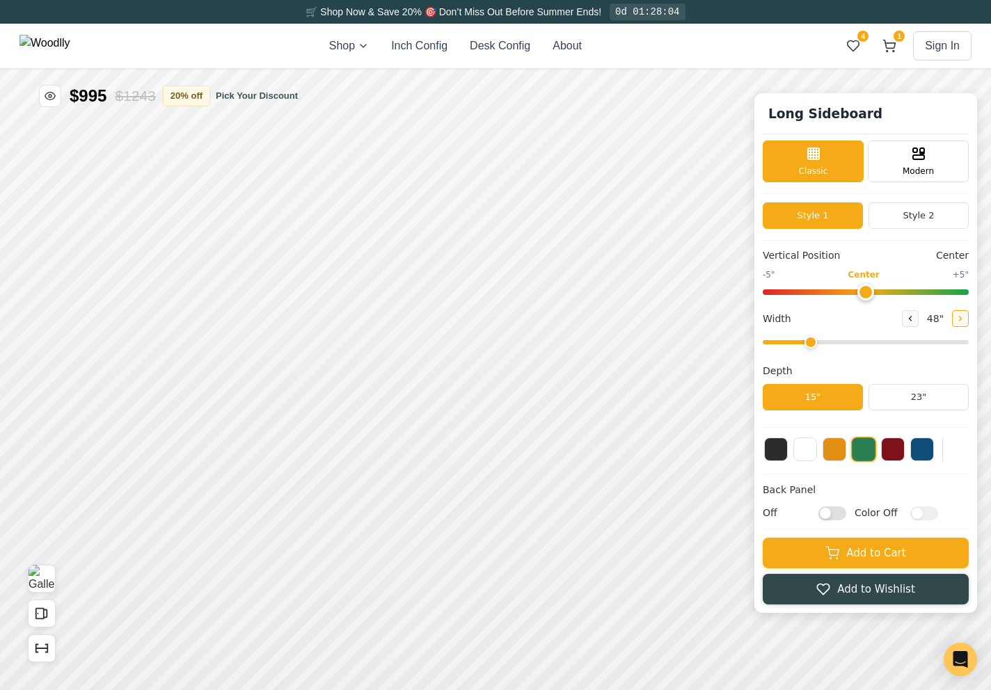
click at [956, 314] on icon at bounding box center [960, 318] width 8 height 8
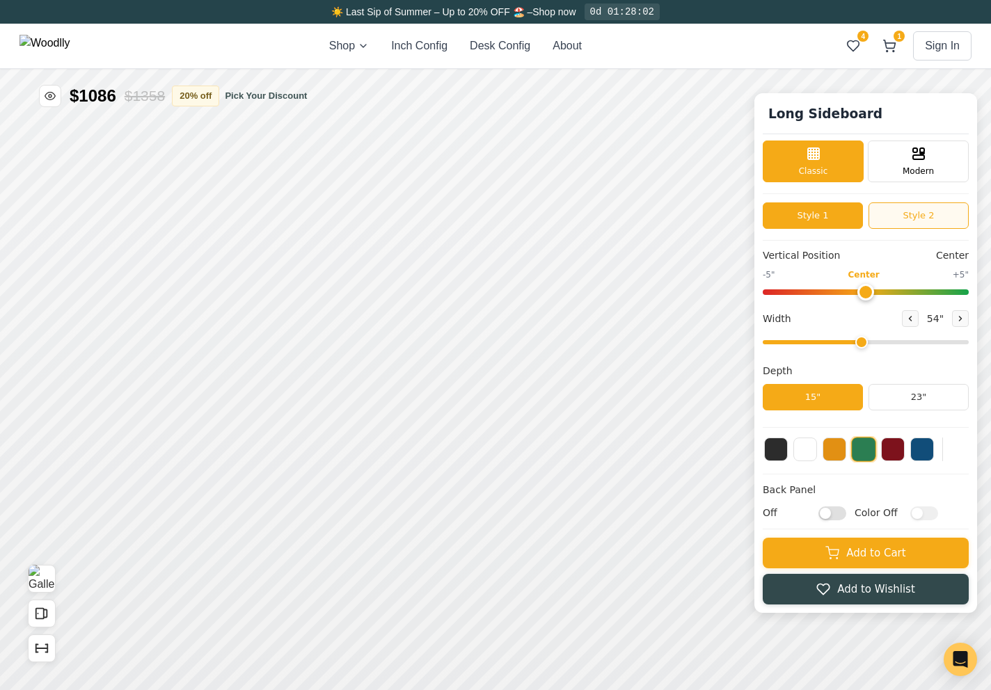
click at [901, 223] on button "Style 2" at bounding box center [918, 215] width 100 height 26
click at [836, 220] on button "Style 1" at bounding box center [813, 215] width 100 height 26
click at [957, 320] on icon at bounding box center [960, 318] width 8 height 8
click at [907, 215] on button "Style 2" at bounding box center [918, 215] width 100 height 26
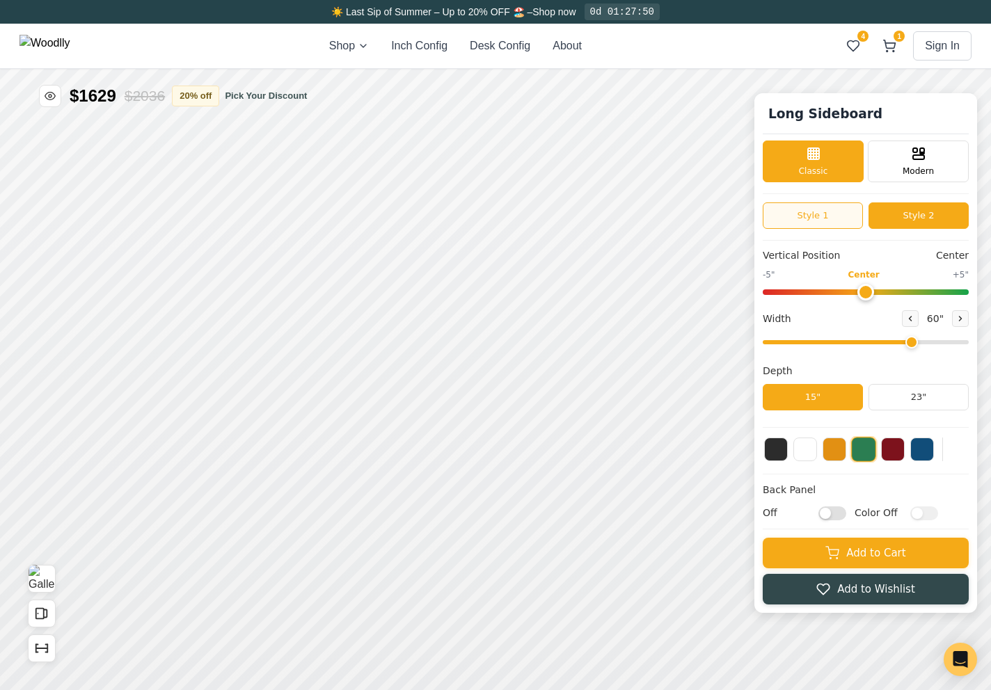
click at [856, 214] on button "Style 1" at bounding box center [813, 215] width 100 height 26
click at [964, 314] on icon at bounding box center [960, 318] width 8 height 8
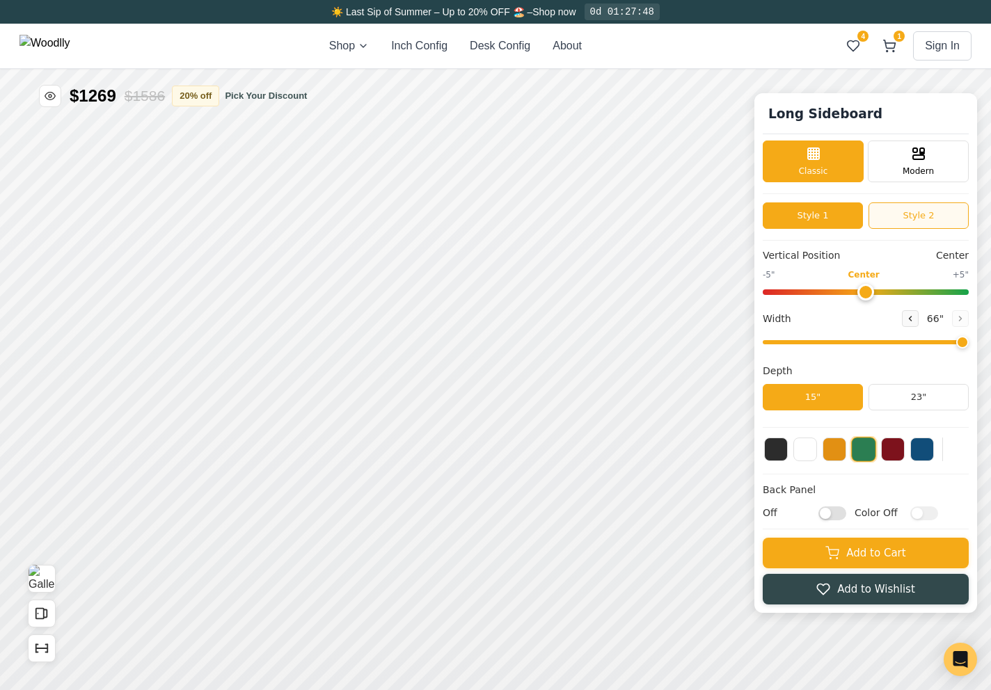
click at [907, 217] on button "Style 2" at bounding box center [918, 215] width 100 height 26
click at [836, 210] on button "Style 1" at bounding box center [813, 215] width 100 height 26
click at [916, 223] on button "Style 2" at bounding box center [918, 215] width 100 height 26
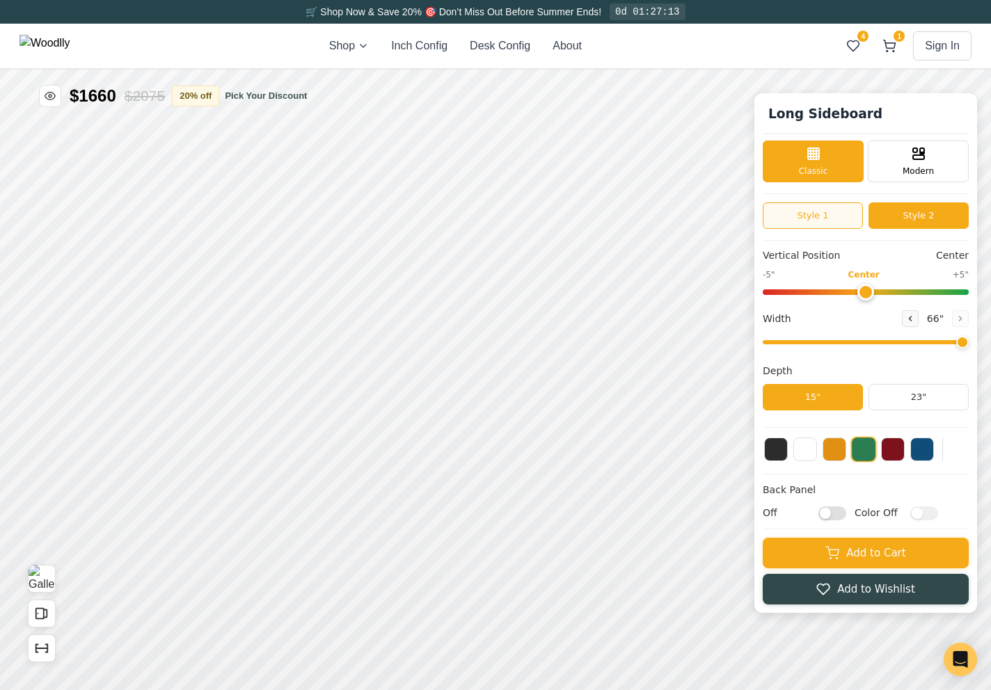
click at [841, 220] on button "Style 1" at bounding box center [813, 215] width 100 height 26
click at [911, 321] on icon at bounding box center [910, 319] width 2 height 4
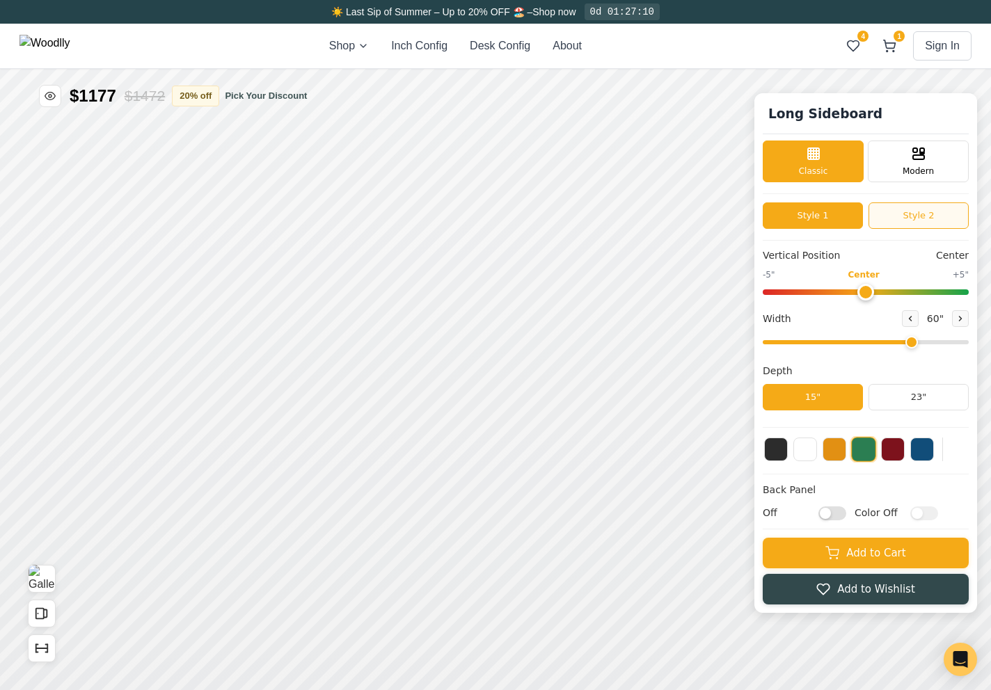
click at [909, 223] on button "Style 2" at bounding box center [918, 215] width 100 height 26
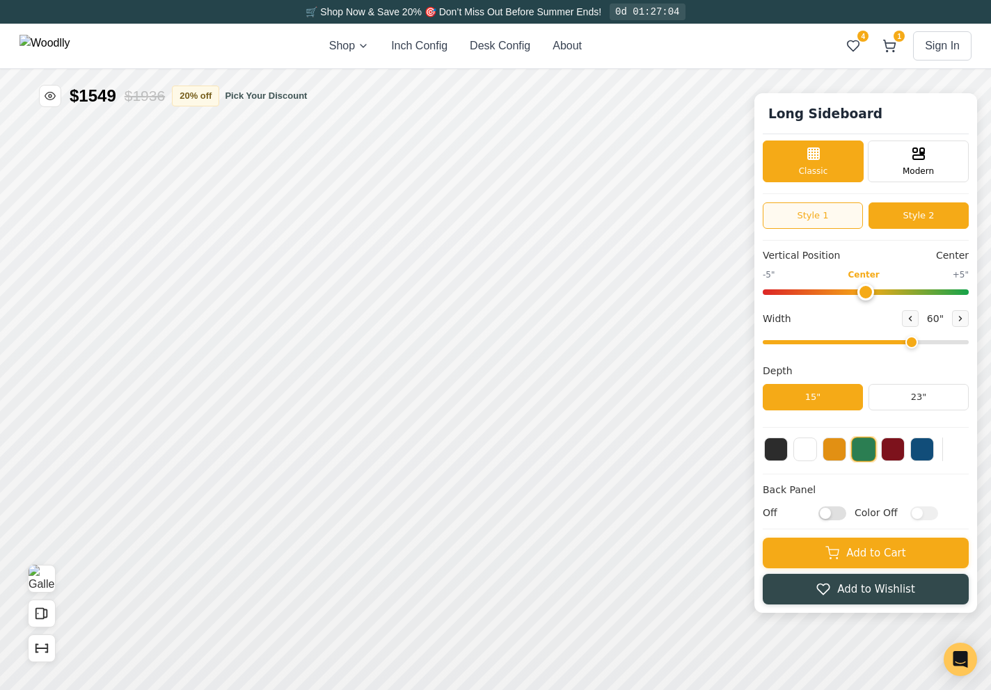
click at [847, 220] on button "Style 1" at bounding box center [813, 215] width 100 height 26
click at [910, 317] on icon at bounding box center [910, 319] width 2 height 4
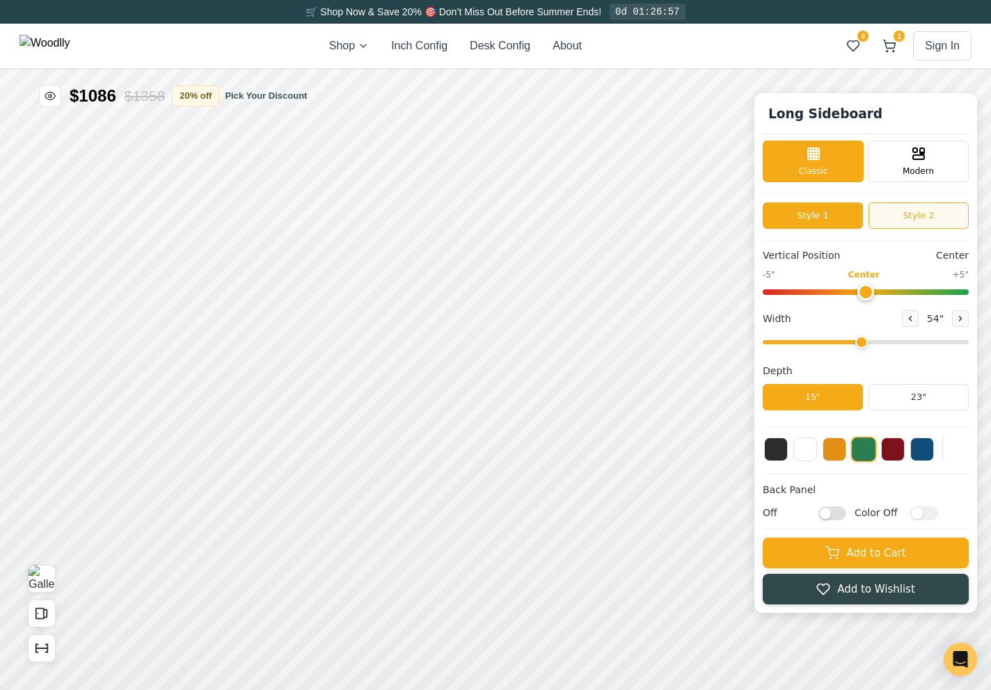
click at [931, 210] on button "Style 2" at bounding box center [918, 215] width 100 height 26
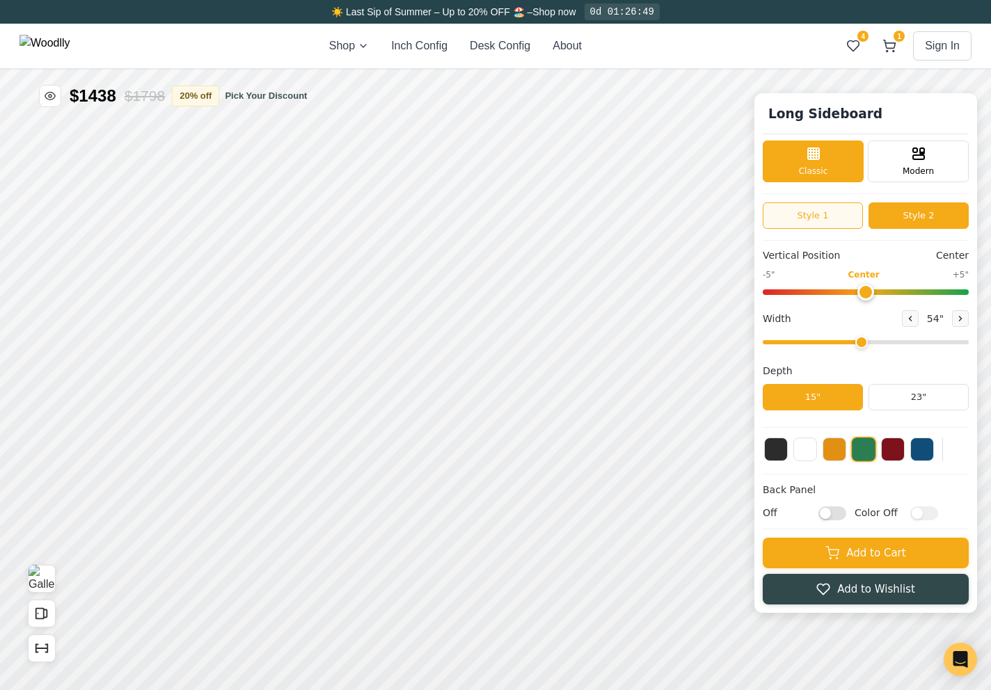
click at [844, 207] on button "Style 1" at bounding box center [813, 215] width 100 height 26
click at [912, 321] on icon at bounding box center [910, 318] width 8 height 8
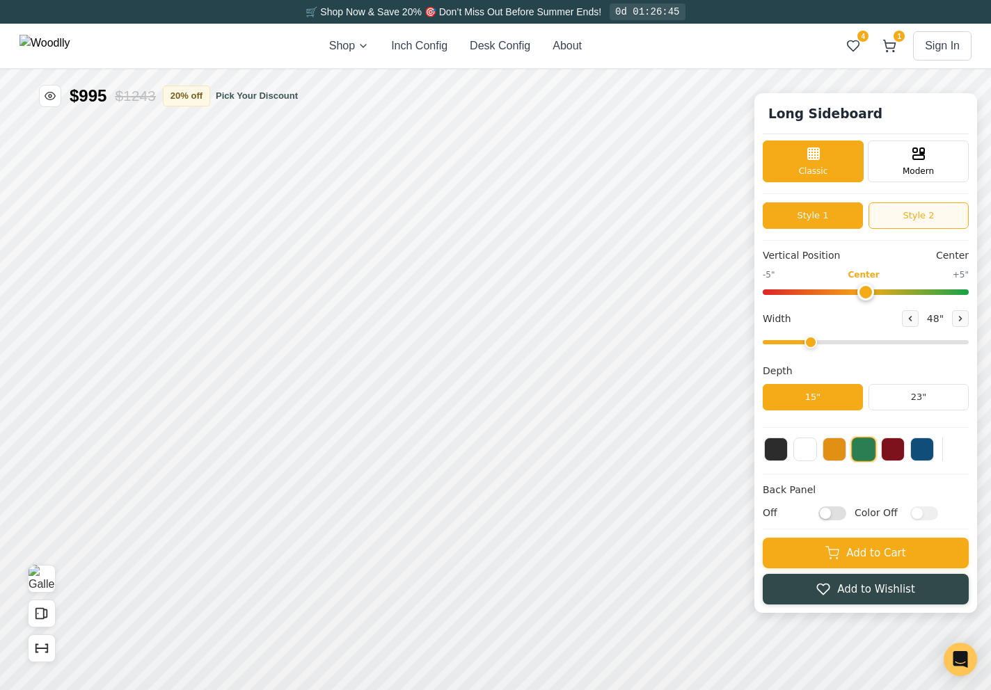
click at [902, 217] on button "Style 2" at bounding box center [918, 215] width 100 height 26
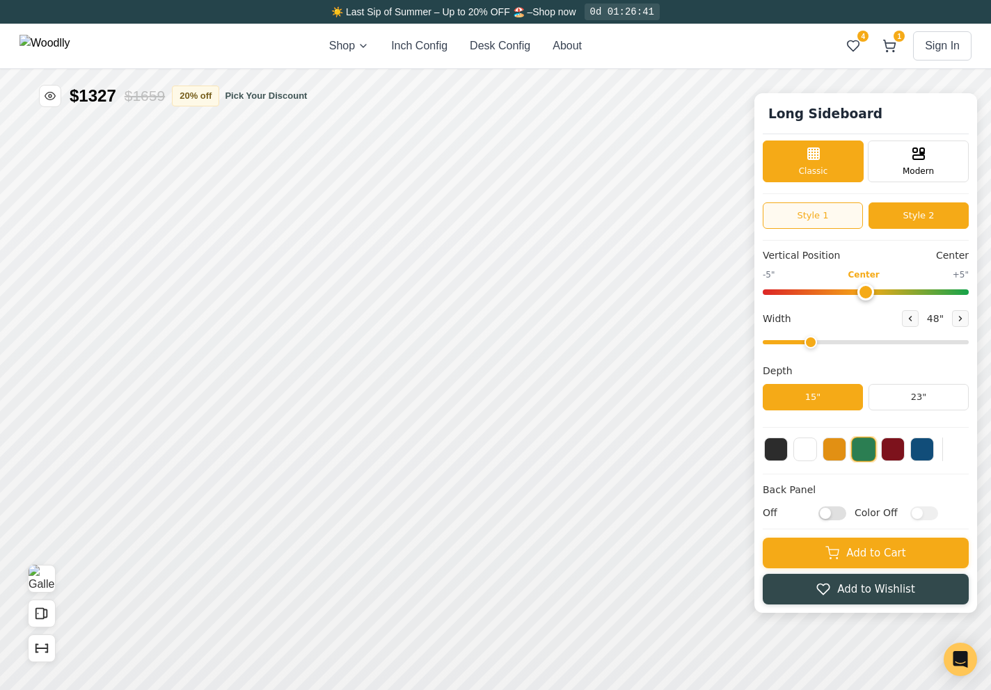
click at [839, 221] on button "Style 1" at bounding box center [813, 215] width 100 height 26
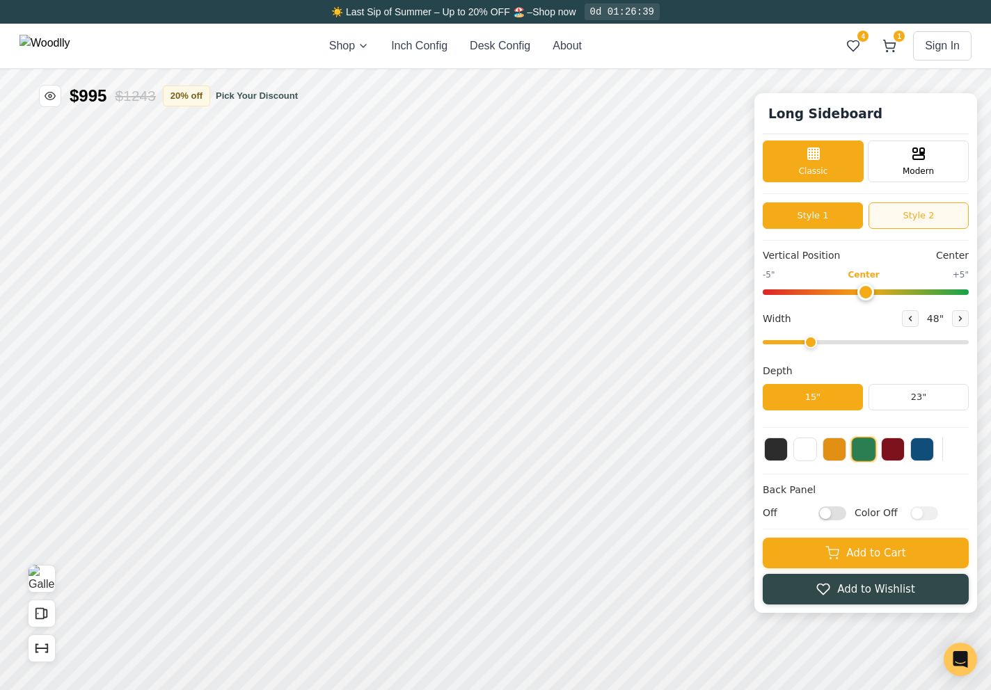
click at [917, 220] on button "Style 2" at bounding box center [918, 215] width 100 height 26
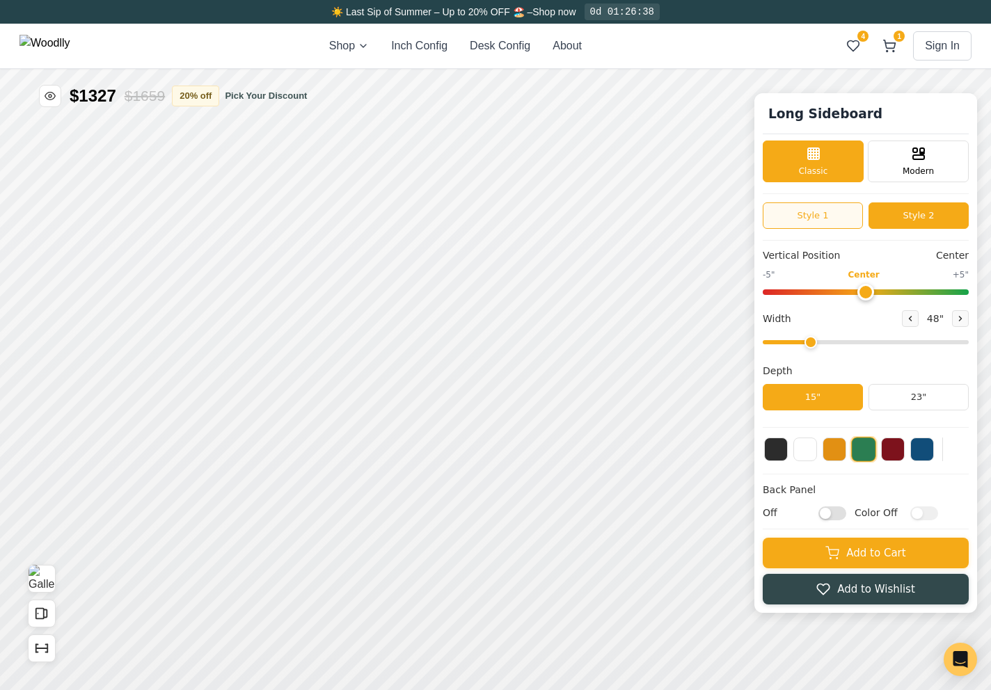
click at [852, 216] on button "Style 1" at bounding box center [813, 215] width 100 height 26
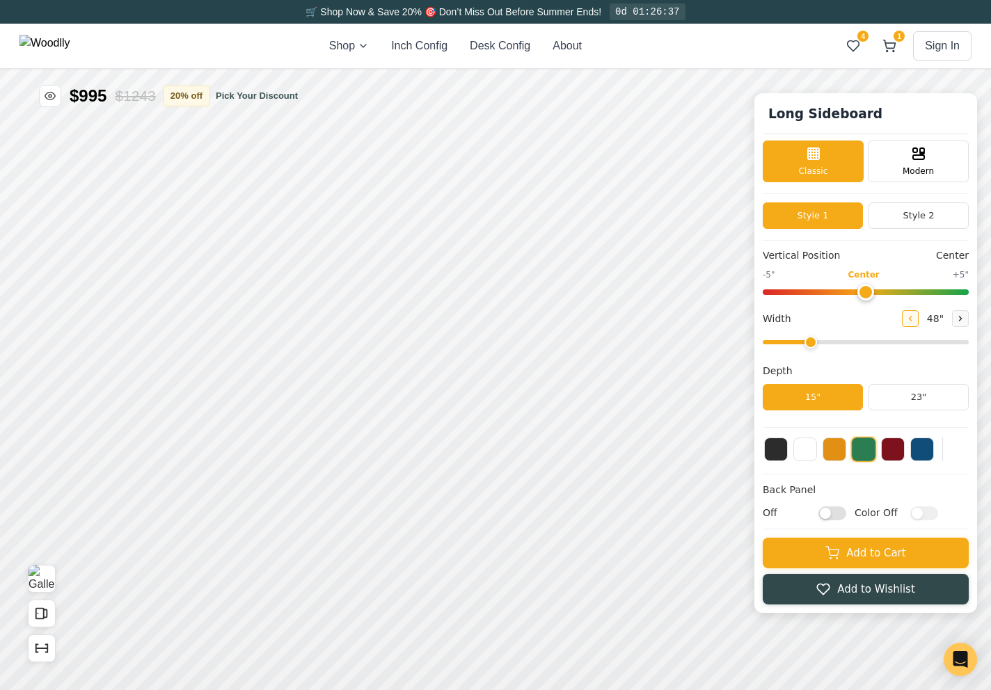
click at [906, 318] on icon at bounding box center [910, 318] width 8 height 8
click at [899, 217] on button "Style 2" at bounding box center [918, 215] width 100 height 26
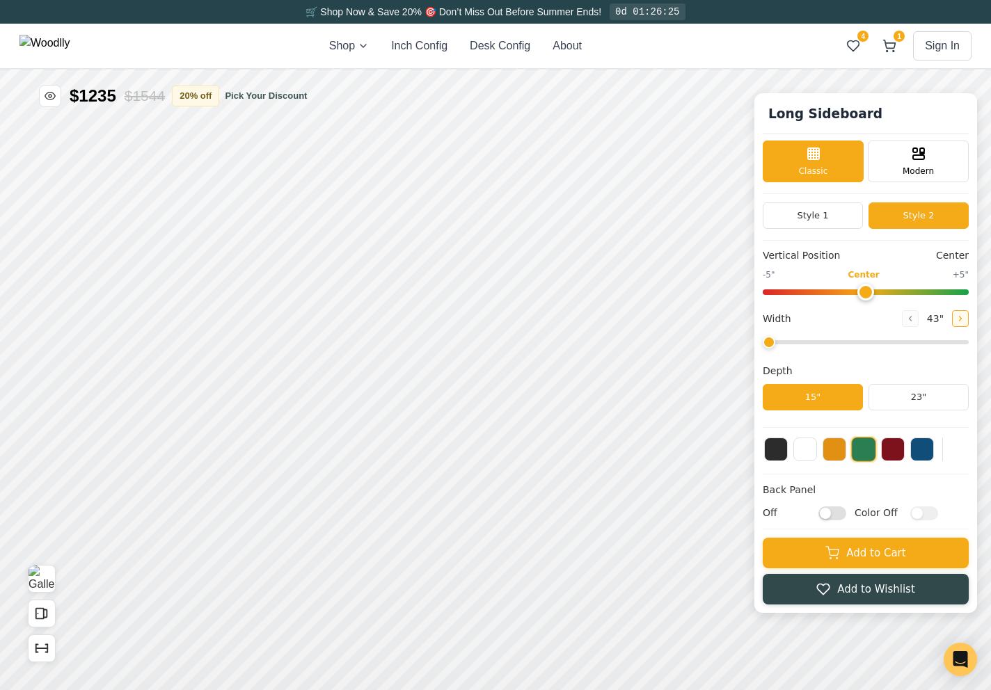
click at [964, 320] on button at bounding box center [960, 318] width 17 height 17
click at [845, 221] on button "Style 1" at bounding box center [813, 215] width 100 height 26
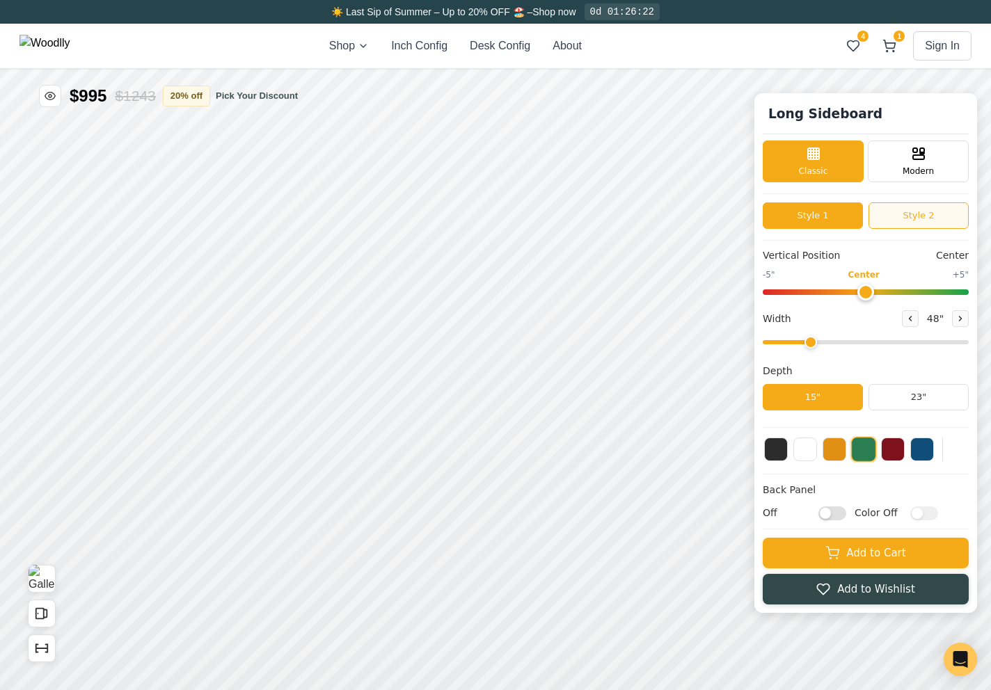
click at [893, 221] on button "Style 2" at bounding box center [918, 215] width 100 height 26
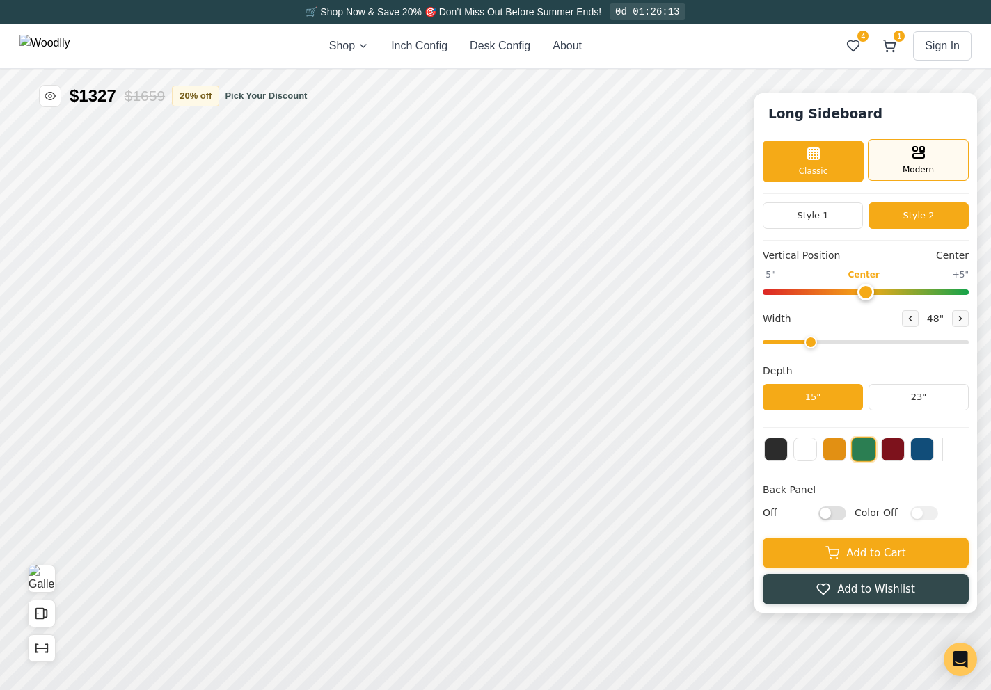
click at [899, 167] on div "Modern" at bounding box center [918, 160] width 101 height 42
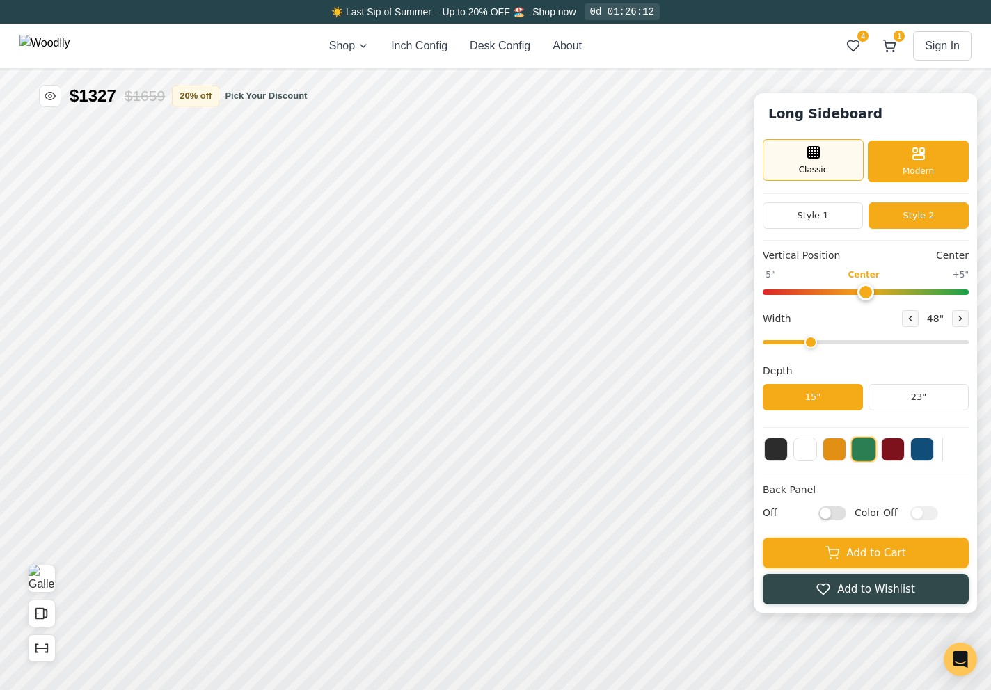
click at [845, 160] on div "Classic" at bounding box center [813, 160] width 101 height 42
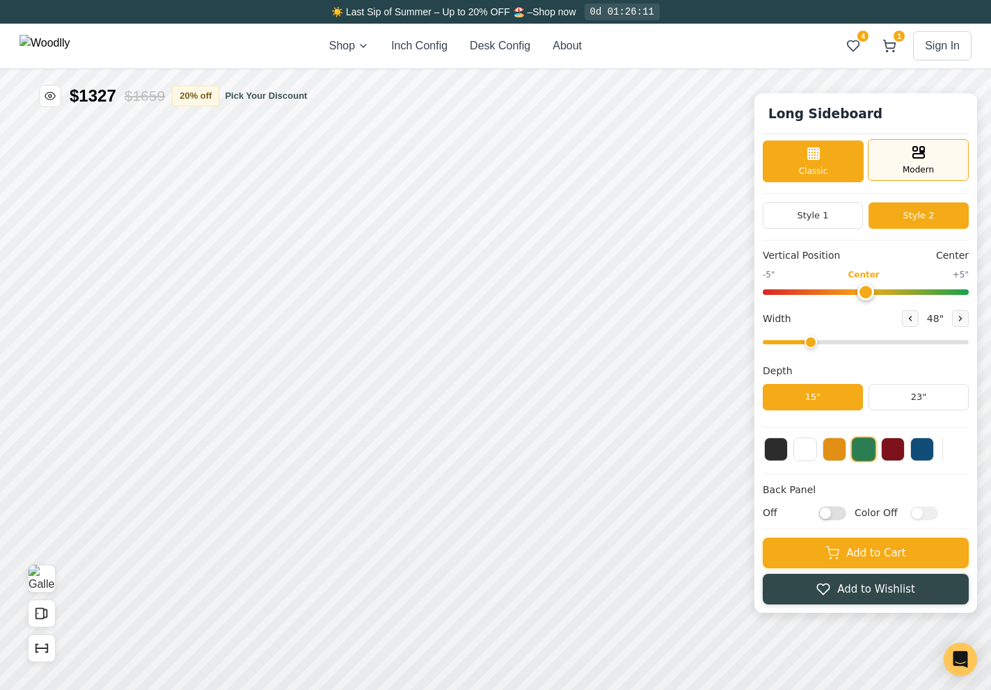
click at [908, 158] on div "Modern" at bounding box center [918, 160] width 101 height 42
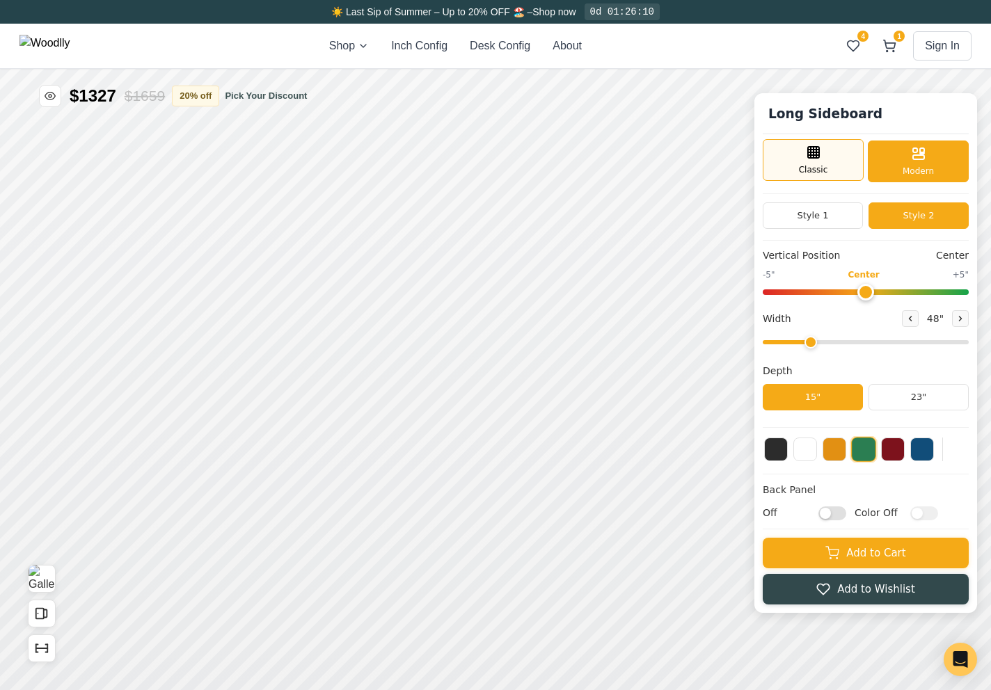
click at [845, 166] on div "Classic" at bounding box center [813, 160] width 101 height 42
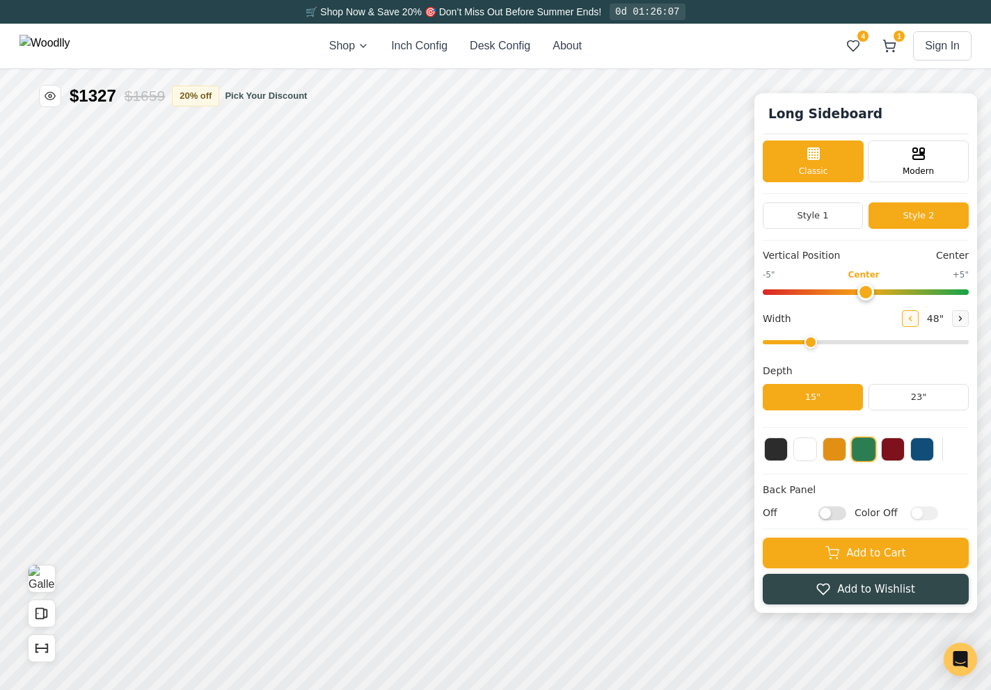
click at [906, 316] on icon at bounding box center [910, 318] width 8 height 8
click at [955, 320] on button at bounding box center [960, 318] width 17 height 17
click at [854, 214] on button "Style 1" at bounding box center [813, 215] width 100 height 26
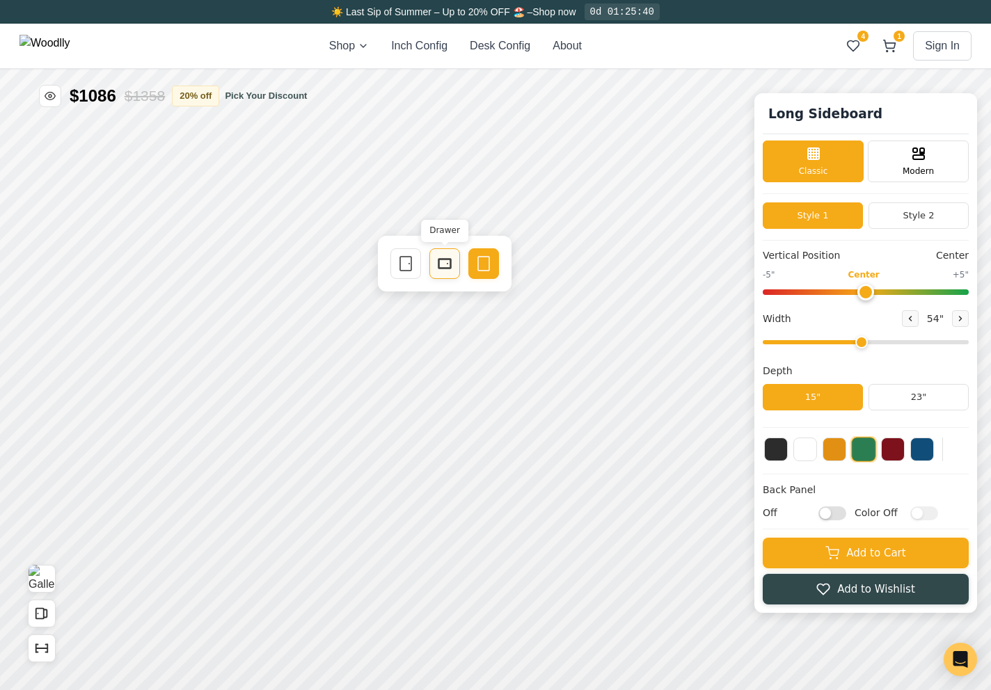
click at [438, 266] on rect at bounding box center [444, 264] width 13 height 10
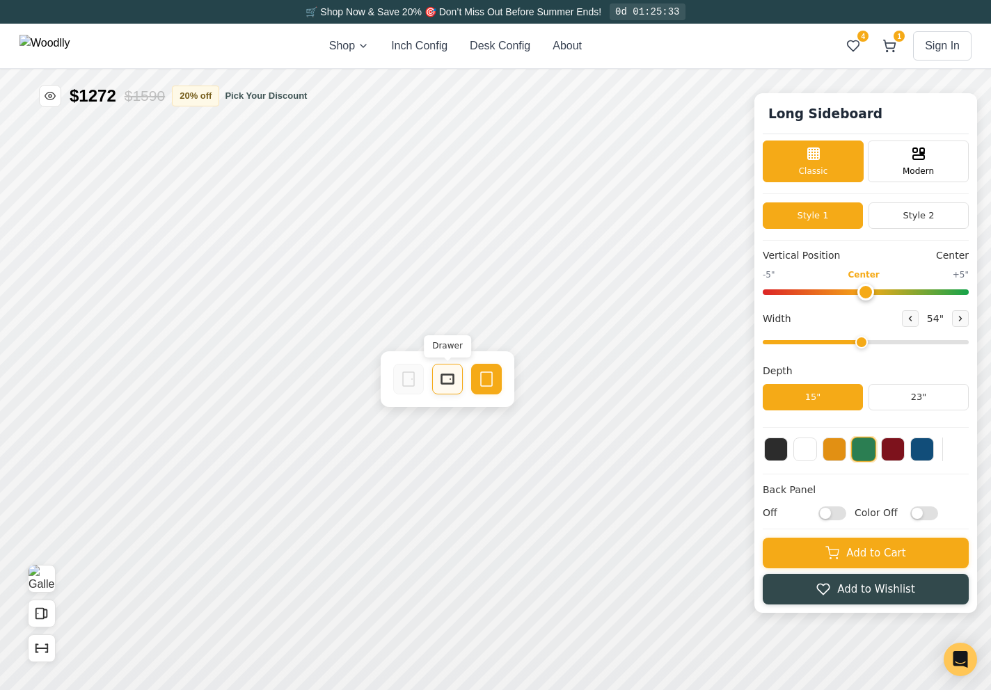
click at [436, 380] on div "Drawer" at bounding box center [447, 379] width 31 height 31
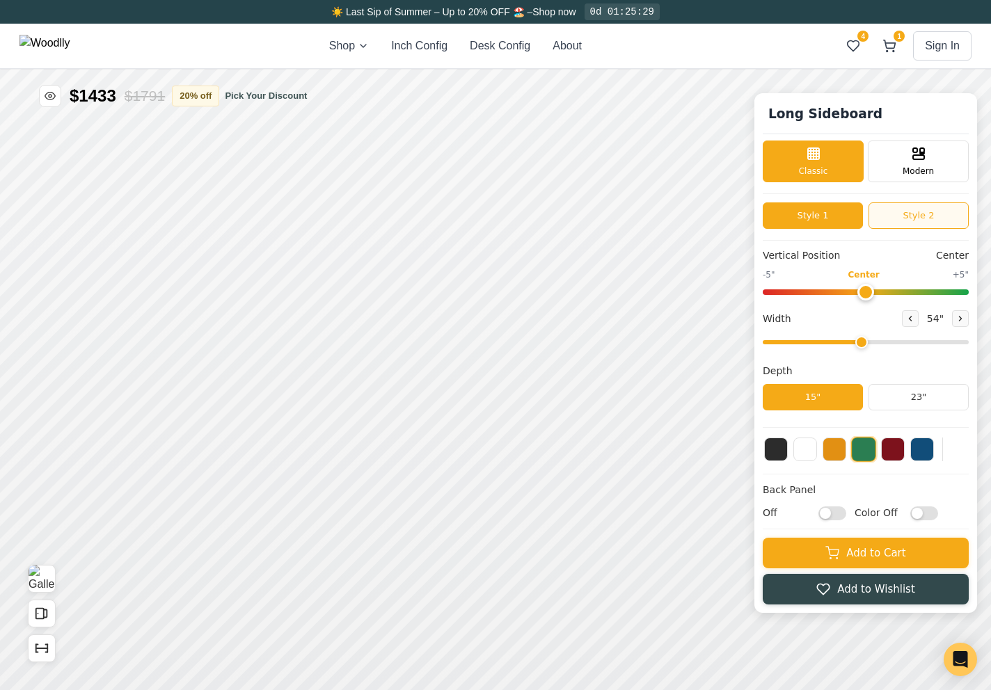
click at [928, 213] on button "Style 2" at bounding box center [918, 215] width 100 height 26
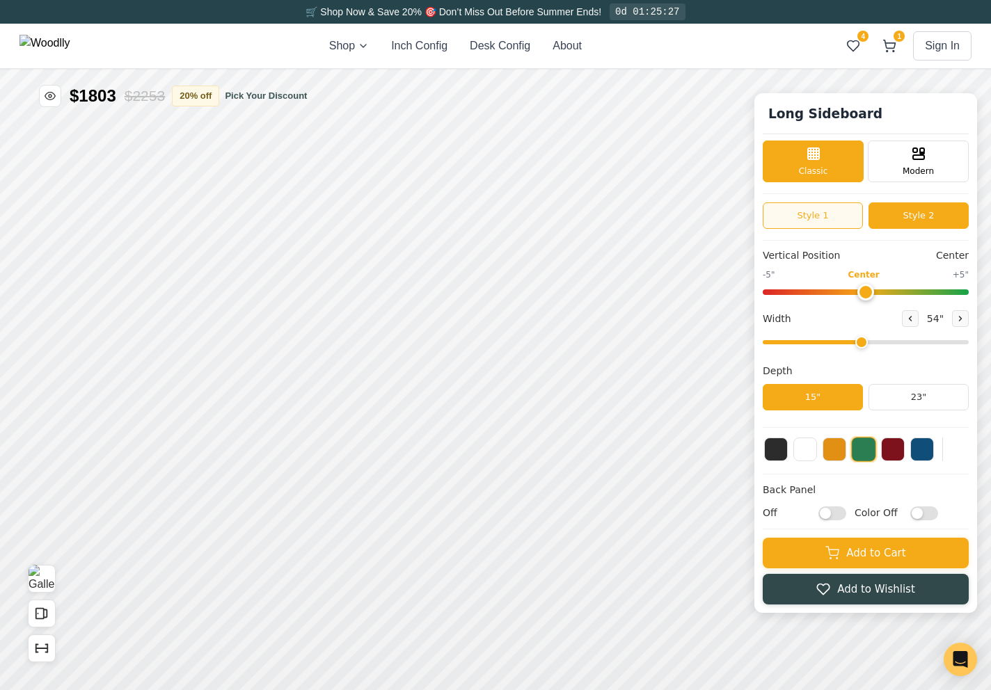
click at [821, 218] on button "Style 1" at bounding box center [813, 215] width 100 height 26
click at [912, 213] on button "Style 2" at bounding box center [918, 215] width 100 height 26
click at [38, 644] on icon "Show Dimensions" at bounding box center [41, 648] width 15 height 15
click at [911, 321] on icon at bounding box center [910, 318] width 8 height 8
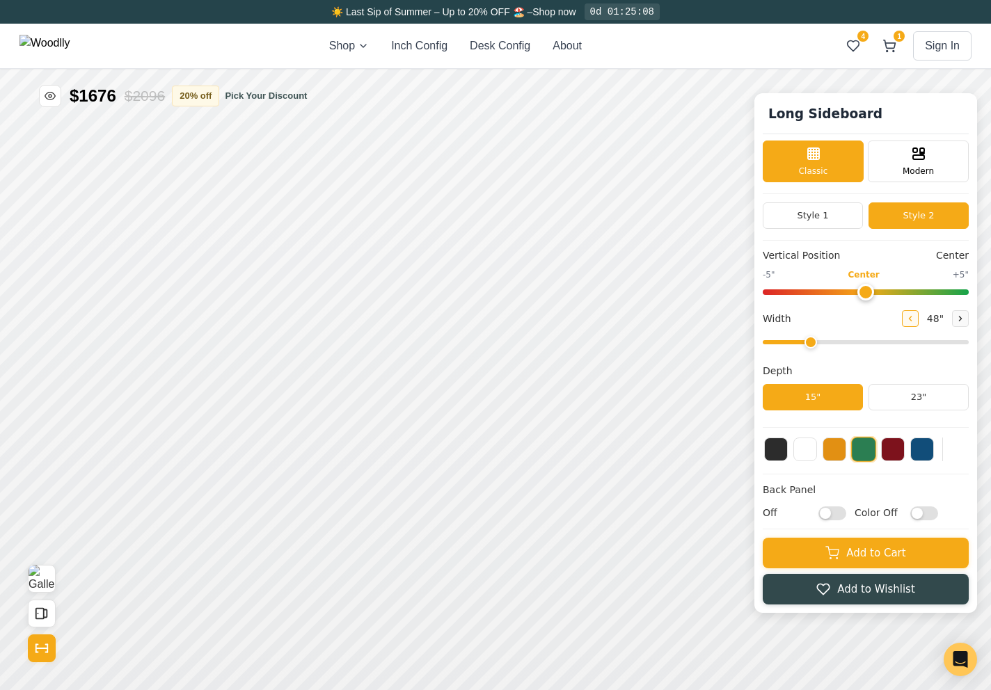
click at [911, 321] on icon at bounding box center [910, 318] width 8 height 8
click at [497, 266] on icon at bounding box center [499, 266] width 17 height 17
click at [960, 315] on icon at bounding box center [960, 318] width 8 height 8
click at [965, 323] on button at bounding box center [960, 318] width 17 height 17
type input "54"
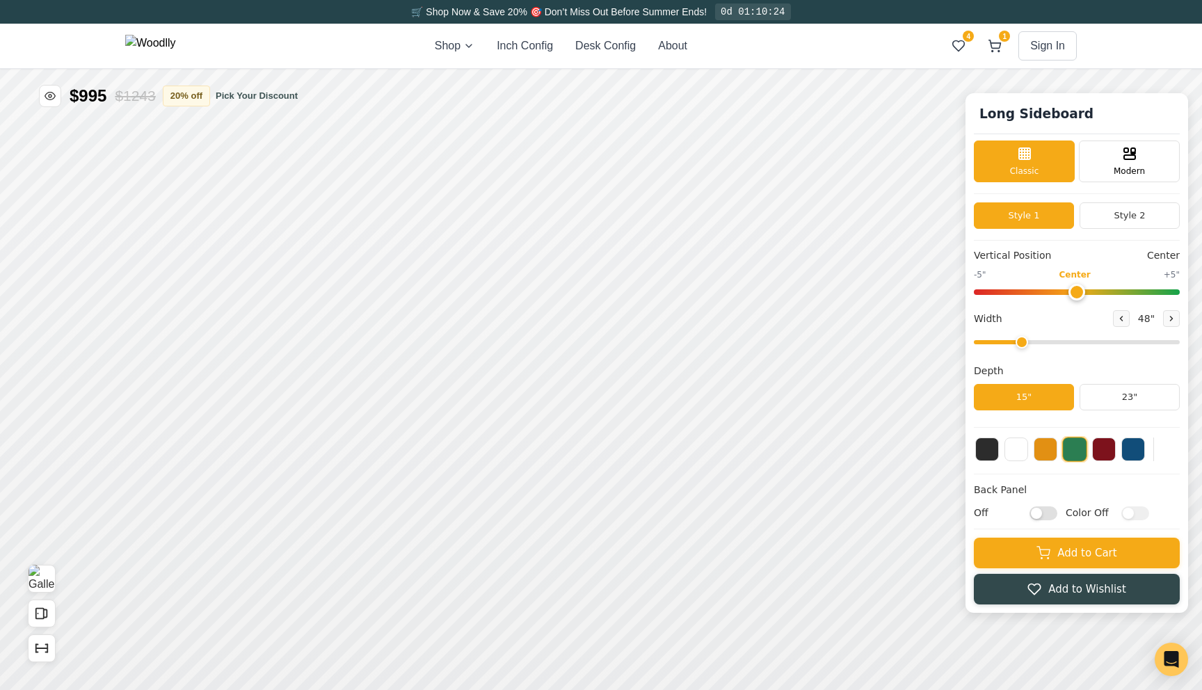
drag, startPoint x: 1014, startPoint y: 344, endPoint x: 1051, endPoint y: 346, distance: 36.2
click at [990, 344] on input "range" at bounding box center [1077, 342] width 206 height 4
click at [990, 340] on input "range" at bounding box center [1077, 342] width 206 height 4
click at [990, 220] on button "Style 2" at bounding box center [1130, 215] width 100 height 26
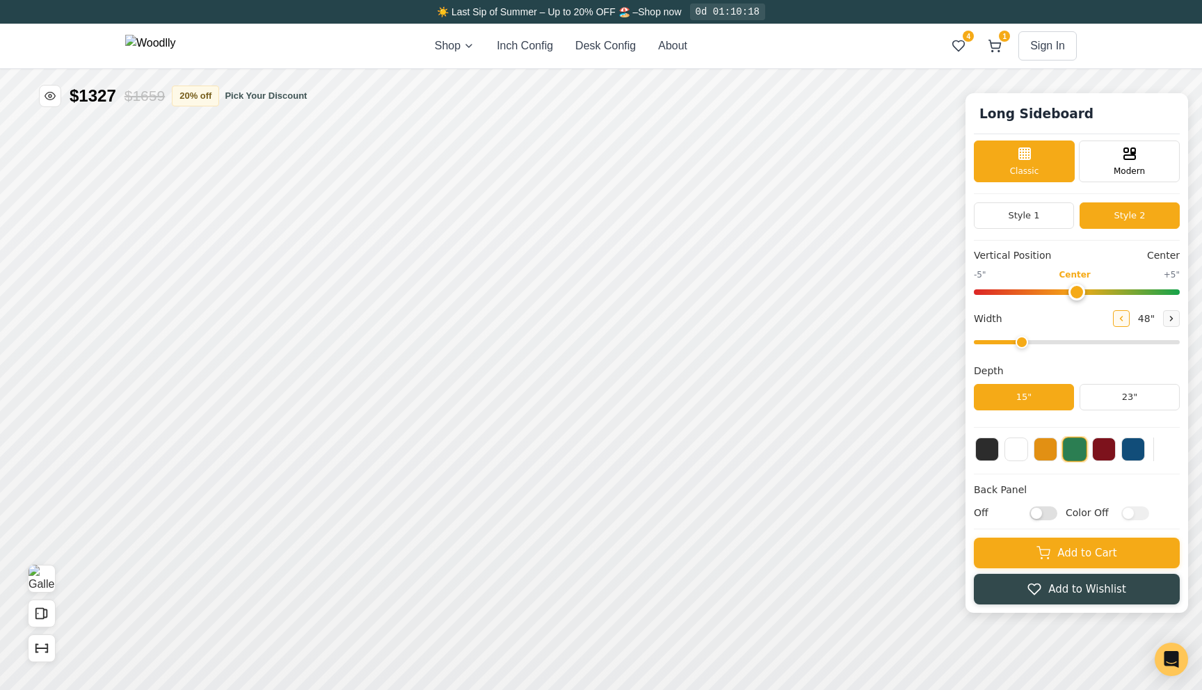
click at [990, 324] on button at bounding box center [1121, 318] width 17 height 17
click at [990, 319] on icon at bounding box center [1172, 318] width 8 height 8
click at [39, 643] on icon "Show Dimensions" at bounding box center [41, 648] width 15 height 15
click at [990, 317] on icon at bounding box center [1121, 318] width 8 height 8
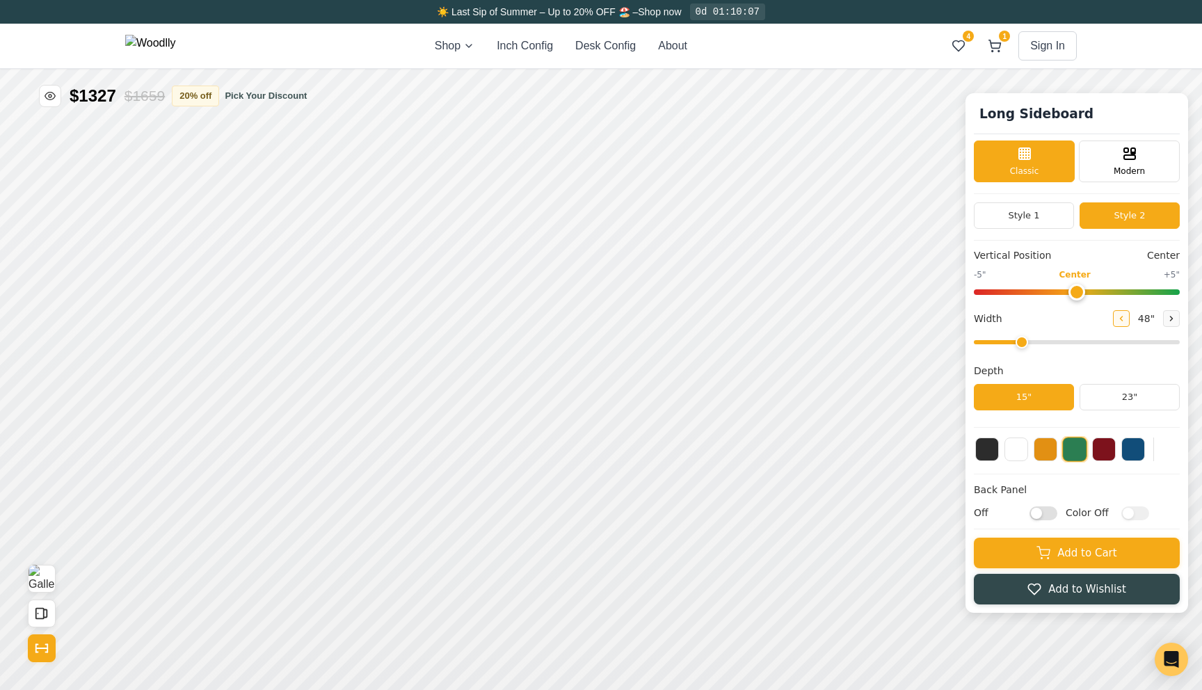
click at [990, 322] on icon at bounding box center [1121, 318] width 8 height 8
click at [990, 323] on button at bounding box center [1171, 318] width 17 height 17
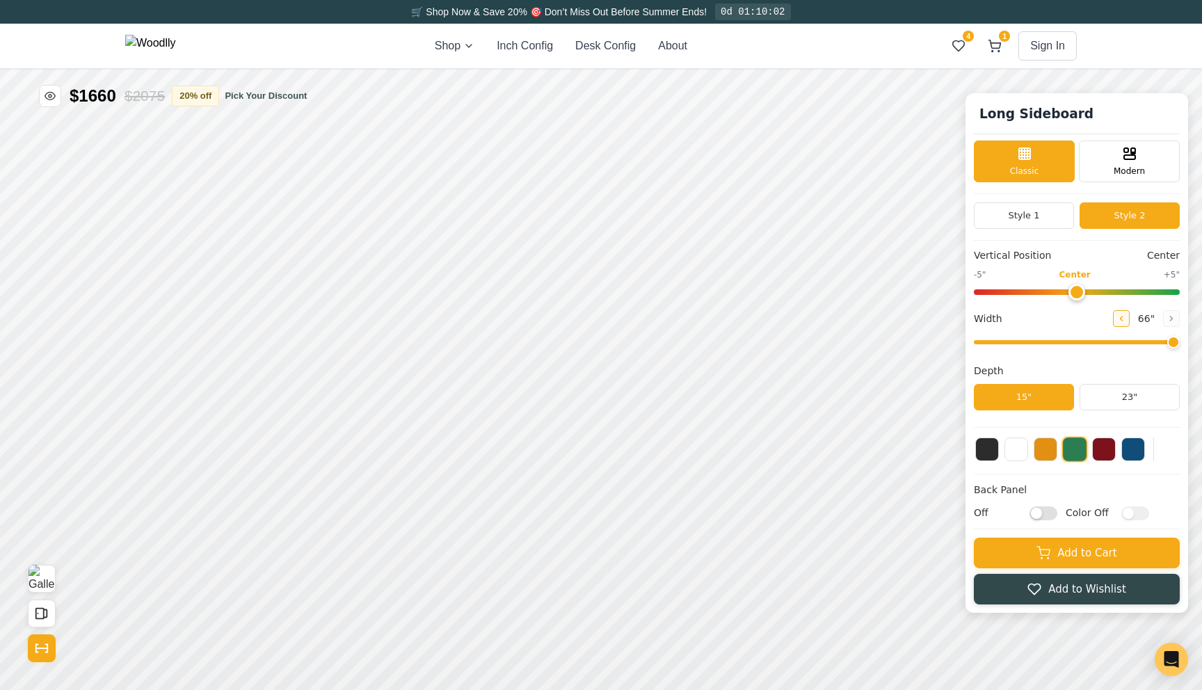
click at [990, 316] on button at bounding box center [1121, 318] width 17 height 17
click at [990, 395] on button "23"" at bounding box center [1130, 397] width 100 height 26
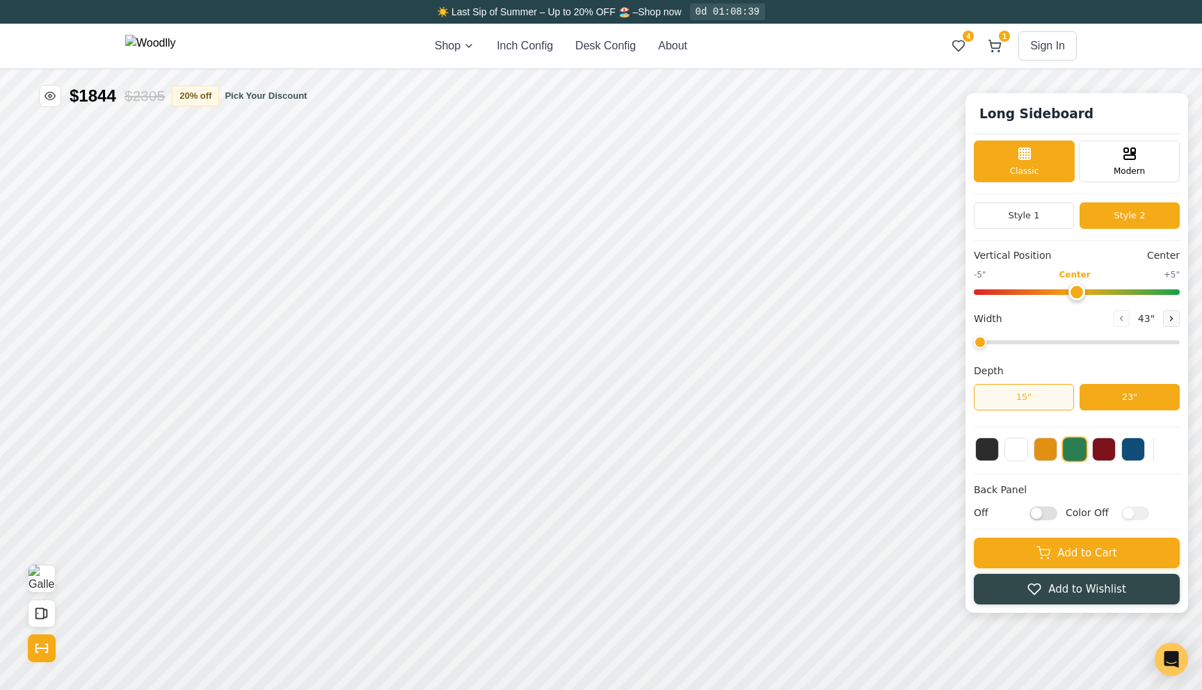
click at [990, 400] on button "15"" at bounding box center [1024, 397] width 100 height 26
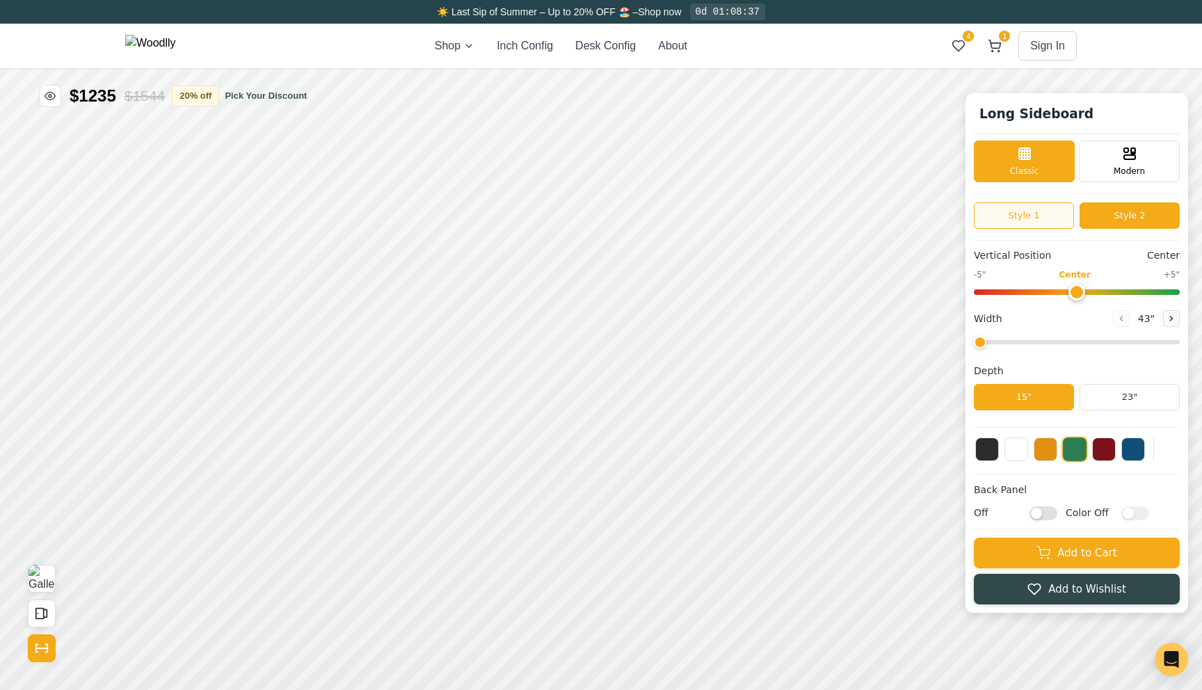
click at [990, 209] on button "Style 1" at bounding box center [1024, 215] width 100 height 26
click at [990, 218] on button "Style 2" at bounding box center [1130, 215] width 100 height 26
click at [990, 320] on button at bounding box center [1171, 318] width 17 height 17
click at [990, 324] on button at bounding box center [1121, 318] width 17 height 17
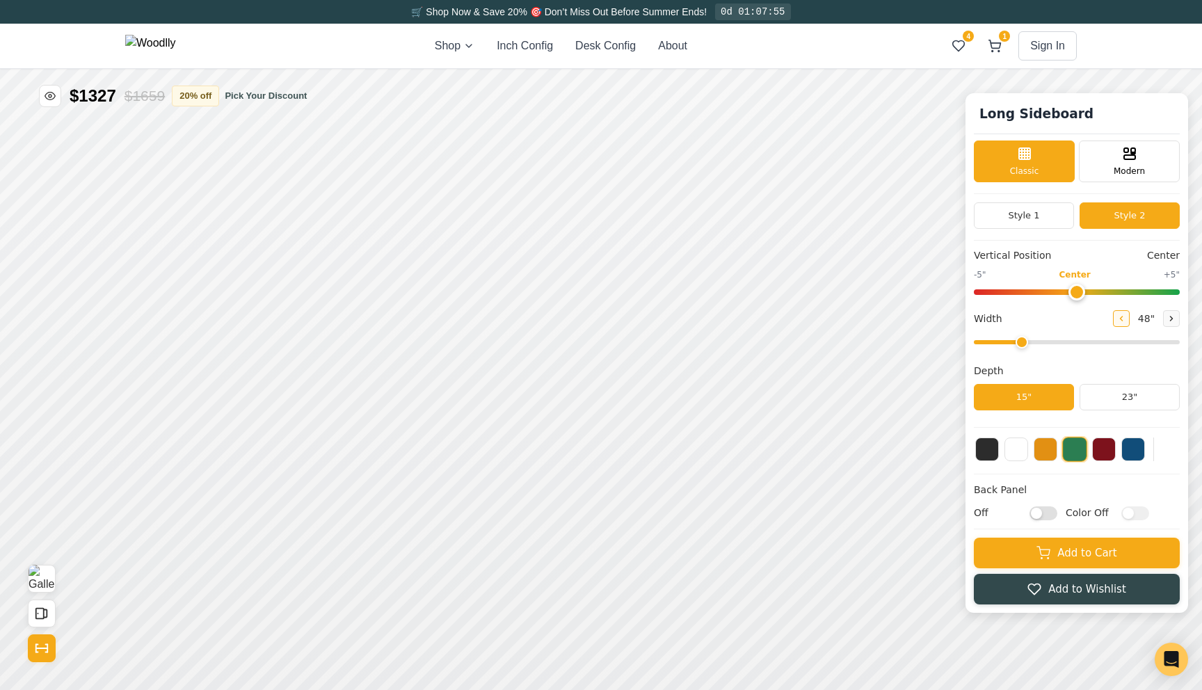
click at [990, 324] on button at bounding box center [1121, 318] width 17 height 17
click at [990, 319] on icon at bounding box center [1172, 319] width 2 height 4
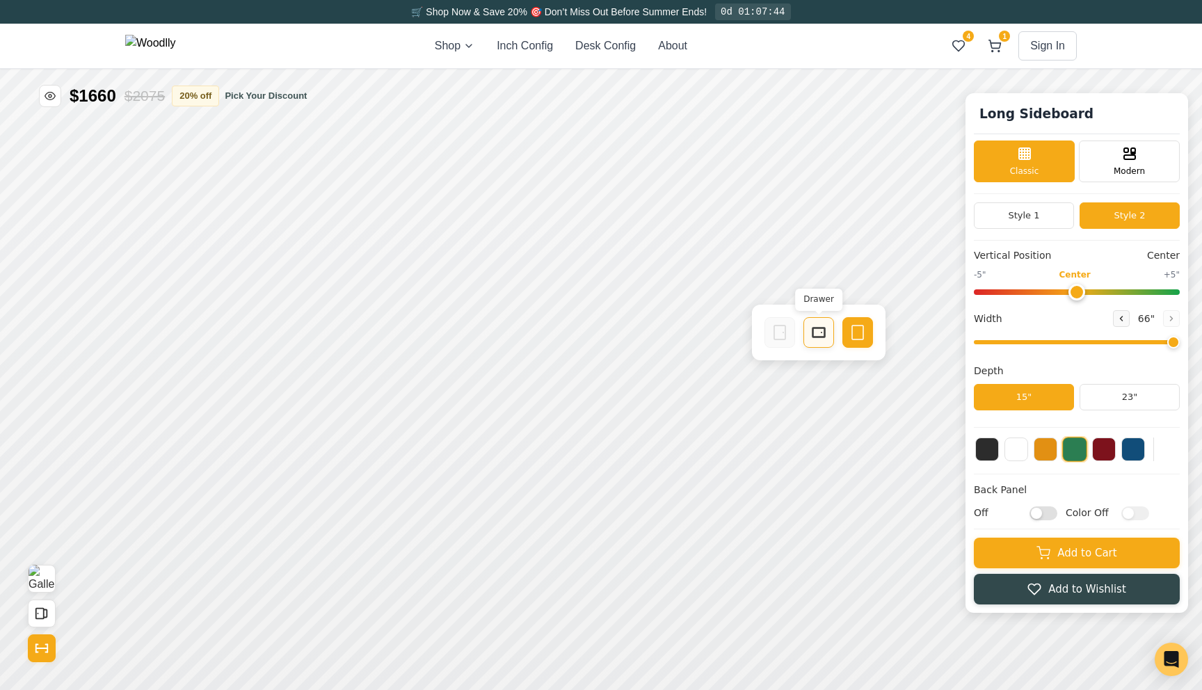
click at [816, 340] on div "Drawer" at bounding box center [819, 332] width 31 height 31
click at [990, 318] on icon at bounding box center [1121, 318] width 8 height 8
click at [990, 312] on button at bounding box center [1171, 318] width 17 height 17
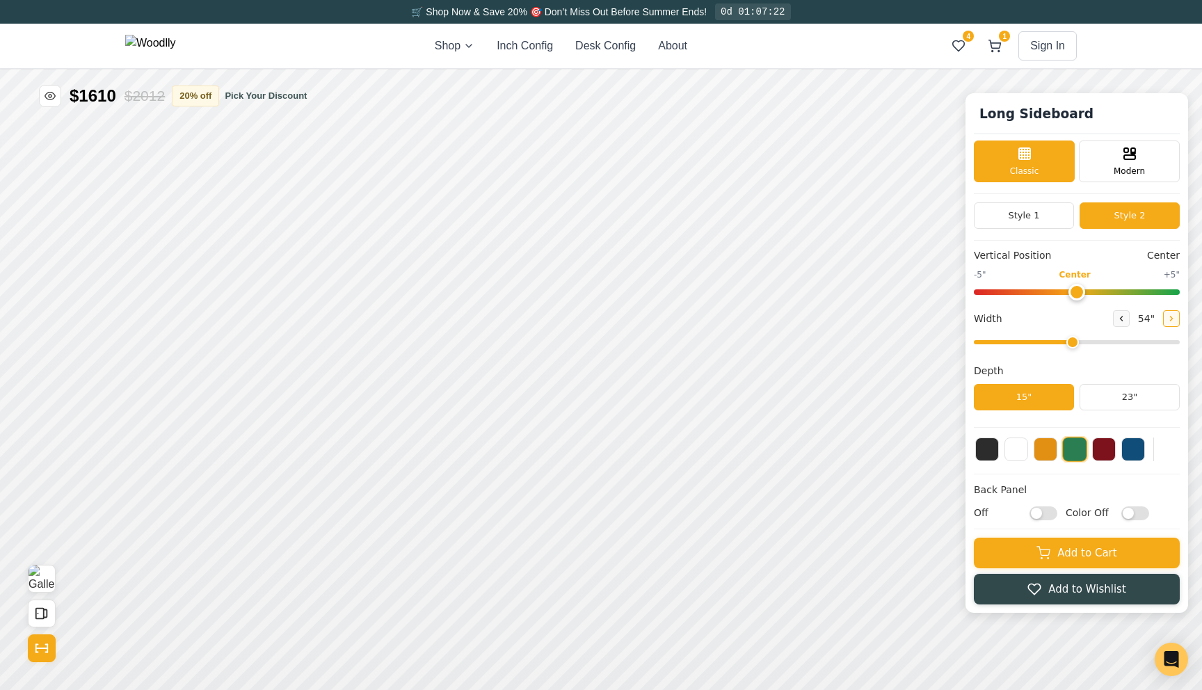
click at [990, 319] on icon at bounding box center [1172, 318] width 8 height 8
click at [990, 319] on button at bounding box center [1121, 318] width 17 height 17
click at [990, 319] on icon at bounding box center [1121, 318] width 8 height 8
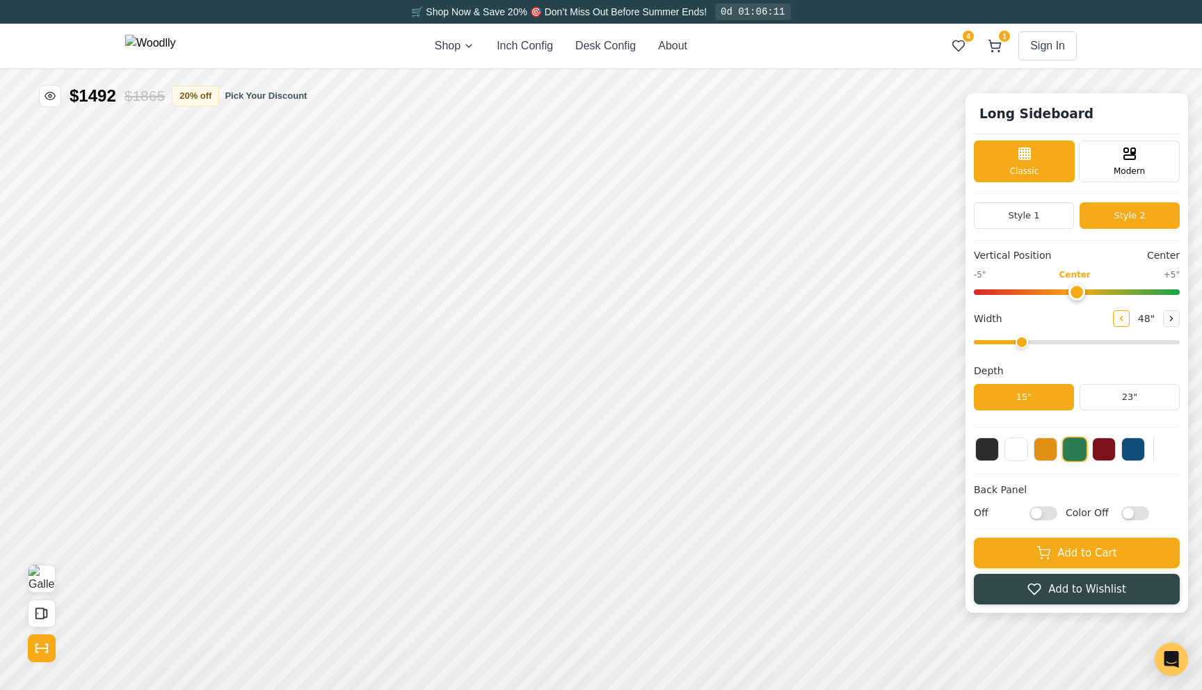
click at [990, 319] on icon at bounding box center [1121, 318] width 8 height 8
click at [799, 330] on icon at bounding box center [798, 332] width 17 height 17
click at [990, 319] on icon at bounding box center [1172, 319] width 2 height 4
type input "48"
click at [990, 0] on html "🛒 Shop Now & Save 20% 🎯 Don’t Miss Out Before Summer Ends! 0d 01:06:02 Shop Inc…" at bounding box center [601, 0] width 1202 height 0
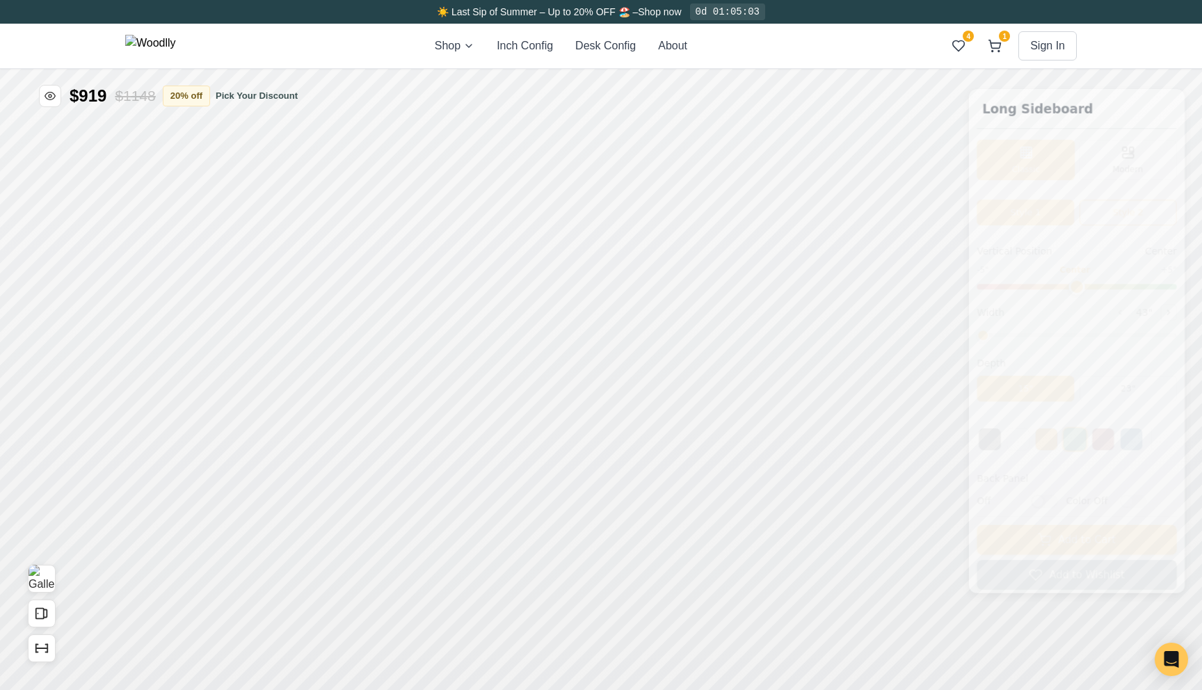
click at [1138, 218] on button "Style 2" at bounding box center [1130, 215] width 100 height 26
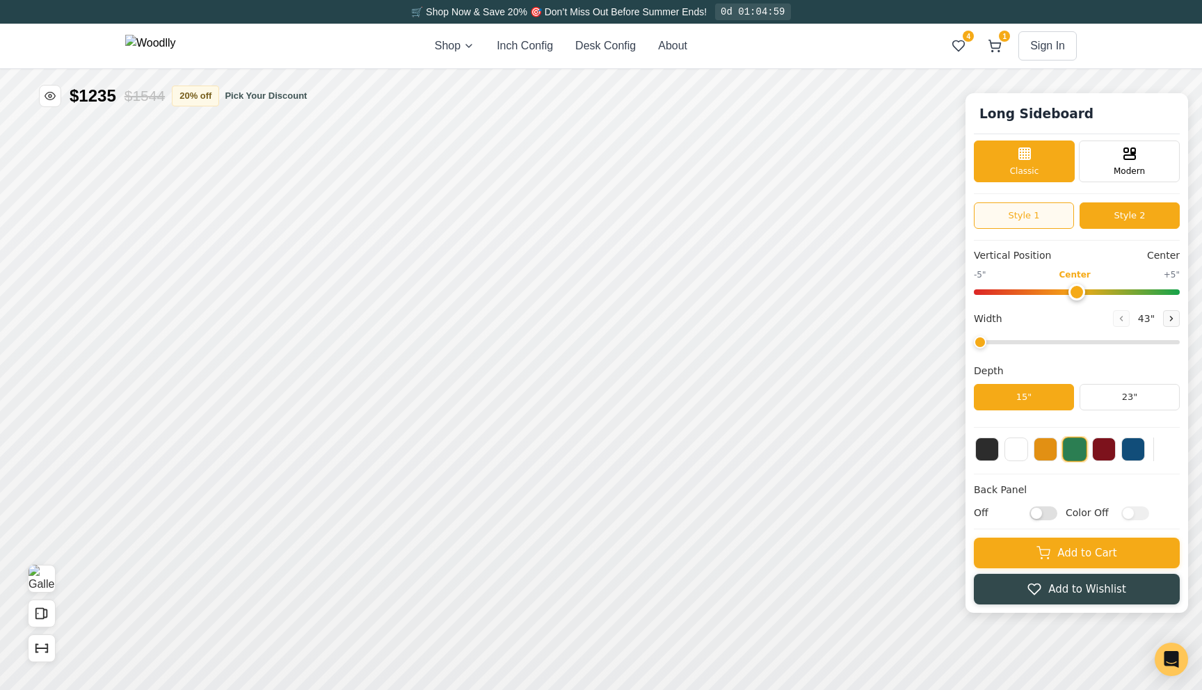
click at [1060, 209] on button "Style 1" at bounding box center [1024, 215] width 100 height 26
click at [1110, 223] on button "Style 2" at bounding box center [1130, 215] width 100 height 26
click at [1171, 319] on icon at bounding box center [1172, 318] width 8 height 8
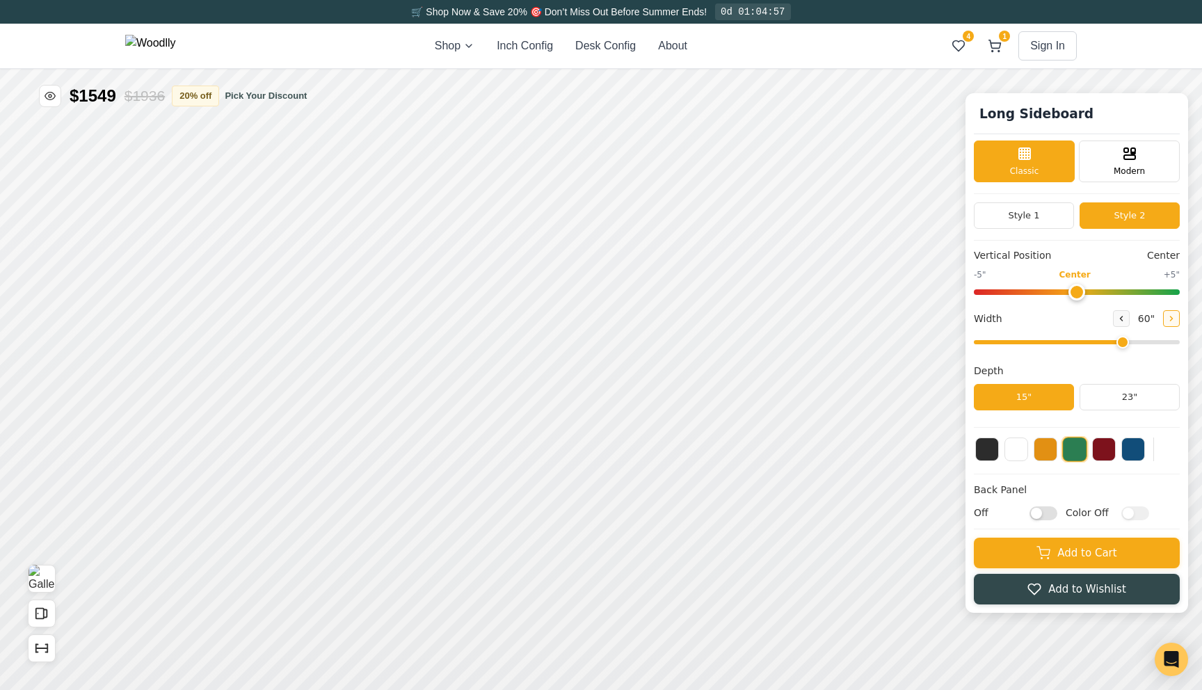
click at [1171, 319] on icon at bounding box center [1172, 318] width 8 height 8
type input "66"
click at [786, 262] on icon at bounding box center [780, 258] width 17 height 17
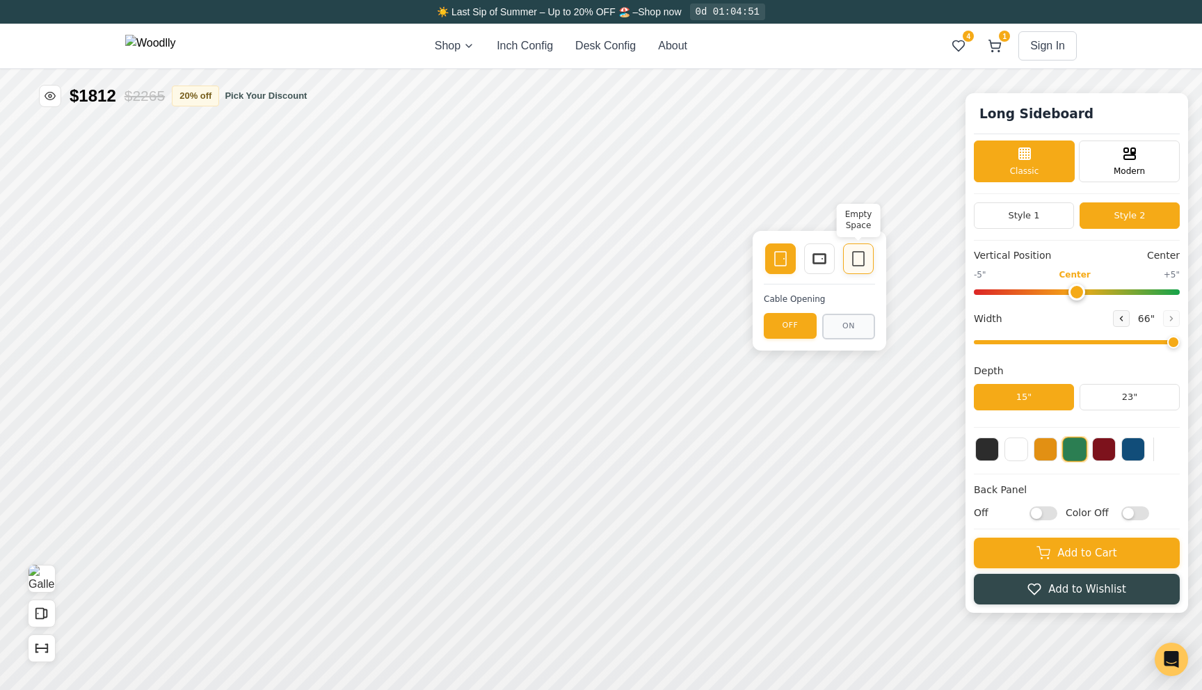
click at [858, 260] on icon at bounding box center [858, 258] width 17 height 17
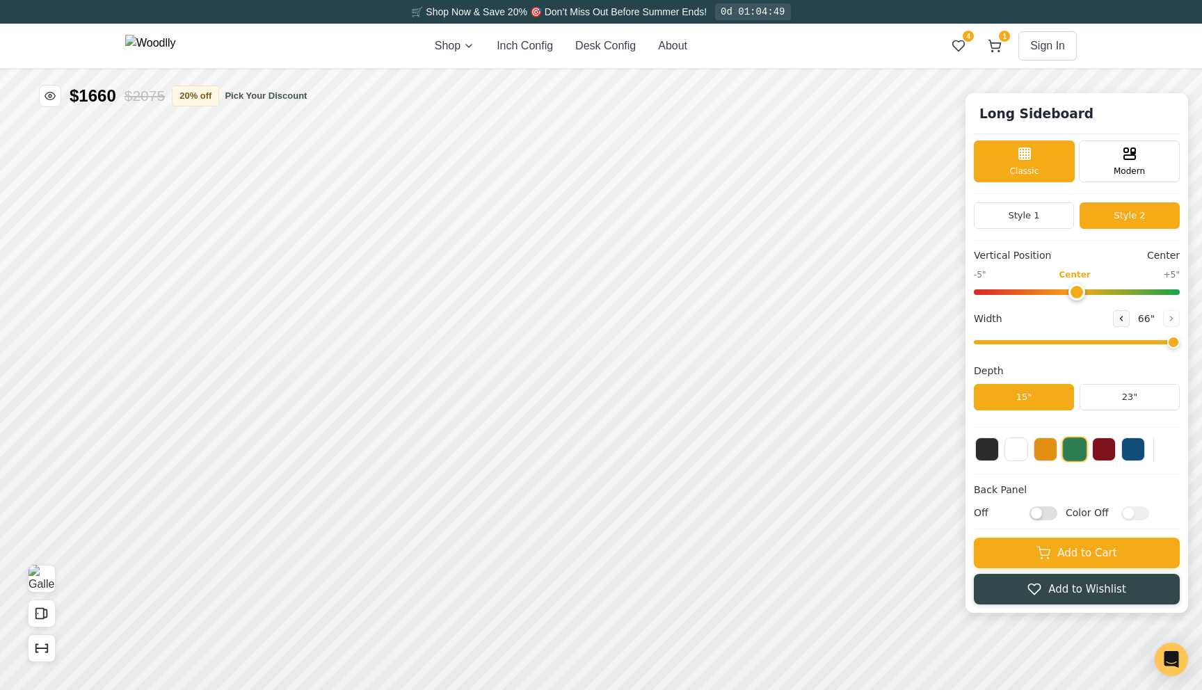
click at [1037, 514] on input "Off" at bounding box center [1044, 513] width 28 height 14
click at [1037, 514] on input "On" at bounding box center [1044, 513] width 28 height 14
click at [1037, 514] on input "Off" at bounding box center [1044, 513] width 28 height 14
checkbox input "true"
click at [1126, 513] on input "Color Off" at bounding box center [1136, 513] width 28 height 14
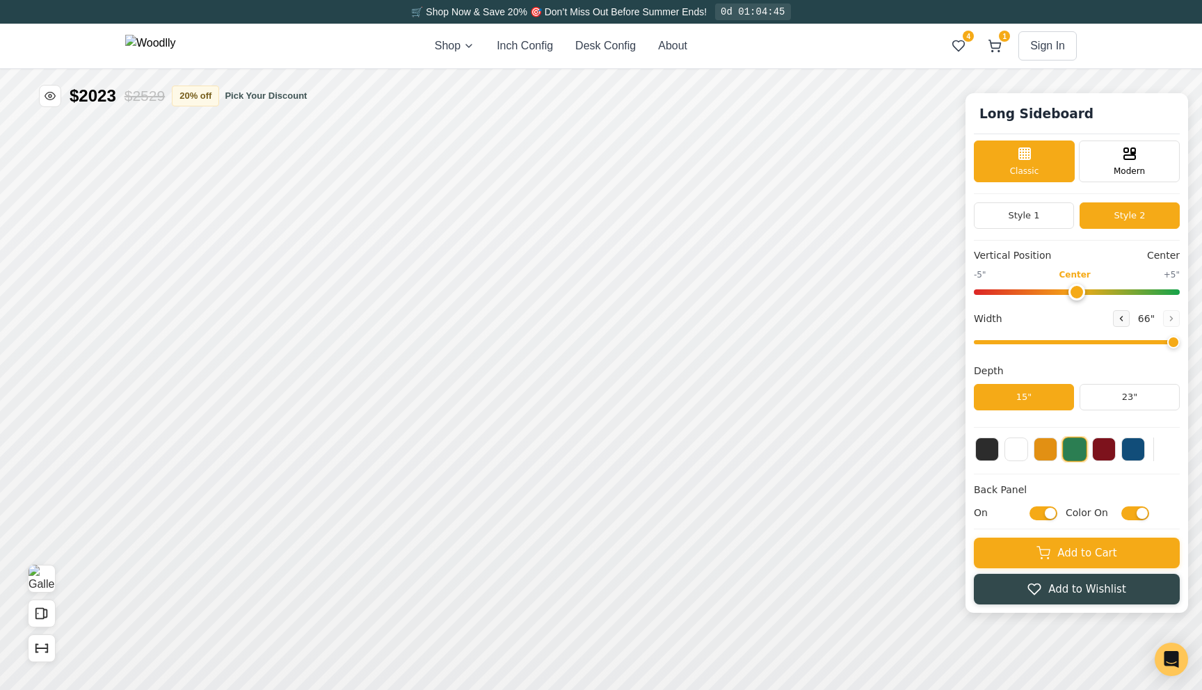
click at [1126, 513] on input "Color On" at bounding box center [1136, 513] width 28 height 14
checkbox input "false"
click at [1049, 508] on input "On" at bounding box center [1044, 513] width 28 height 14
checkbox input "false"
click at [1049, 218] on button "Style 1" at bounding box center [1024, 215] width 100 height 26
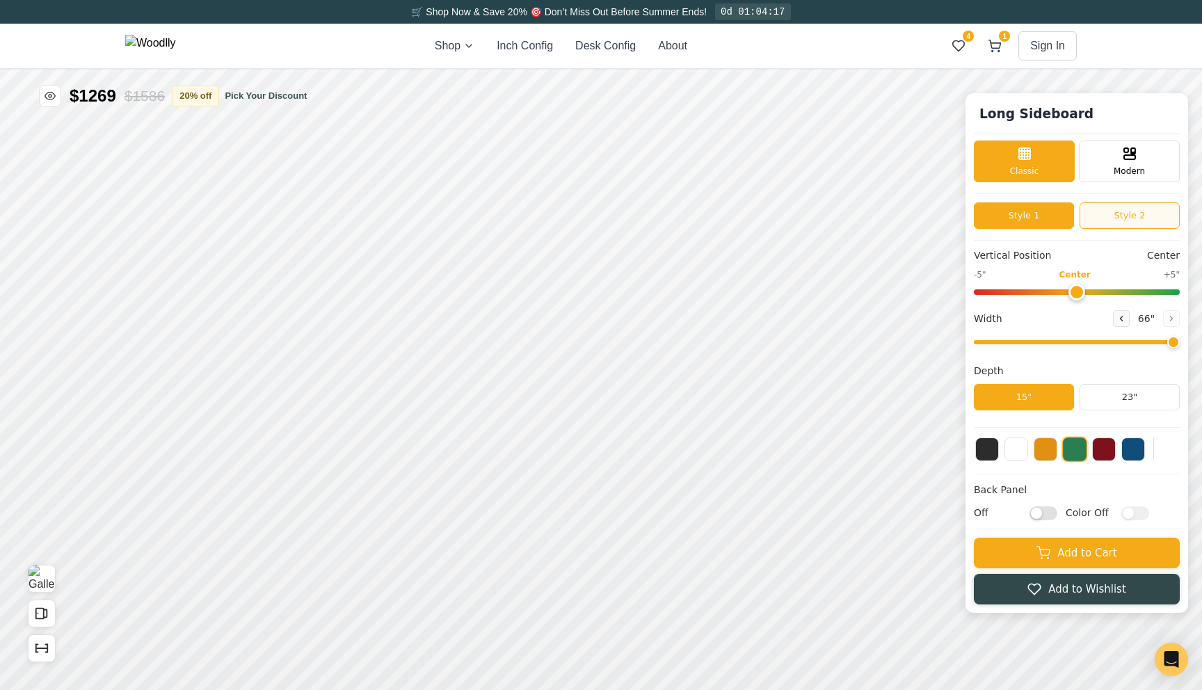
click at [1112, 220] on button "Style 2" at bounding box center [1130, 215] width 100 height 26
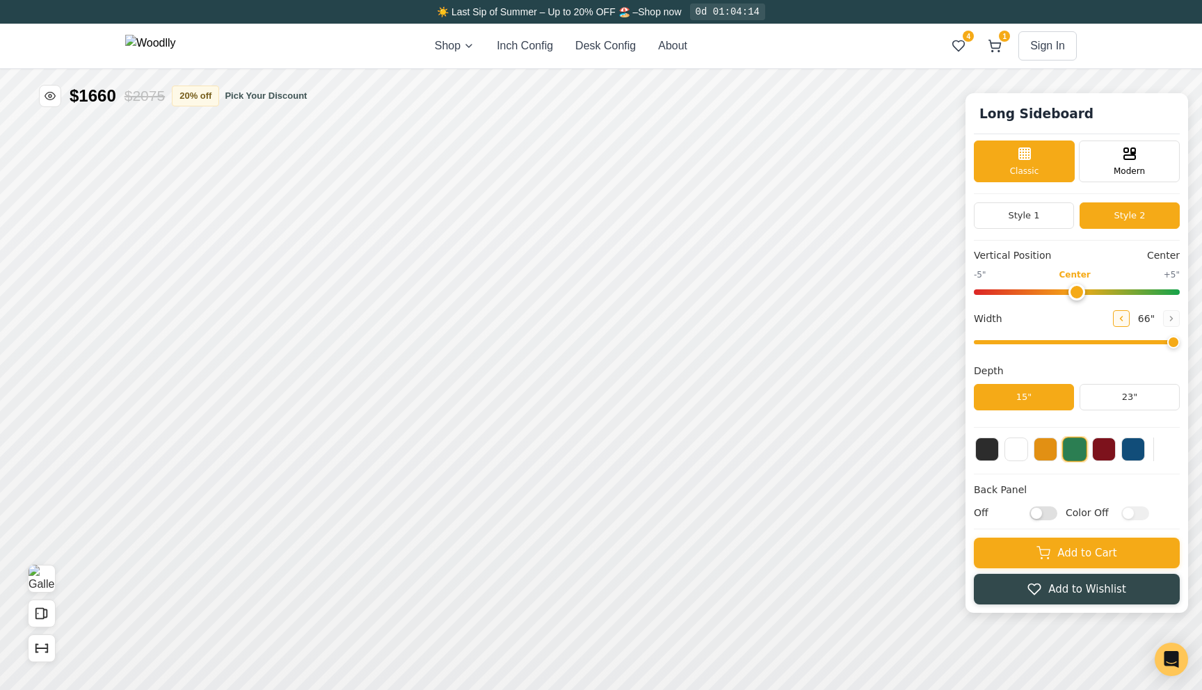
click at [1126, 318] on button at bounding box center [1121, 318] width 17 height 17
click at [43, 648] on icon "Show Dimensions" at bounding box center [41, 648] width 15 height 15
click at [1123, 322] on icon at bounding box center [1121, 318] width 8 height 8
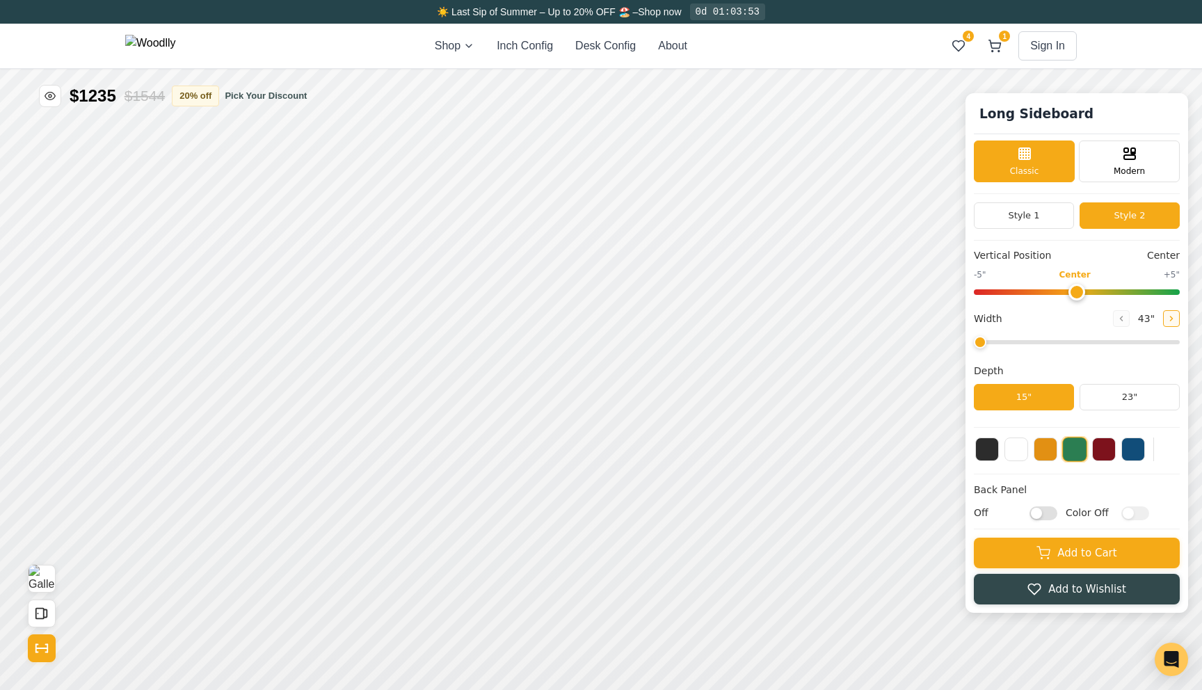
click at [1167, 320] on button at bounding box center [1171, 318] width 17 height 17
click at [1058, 225] on button "Style 1" at bounding box center [1024, 215] width 100 height 26
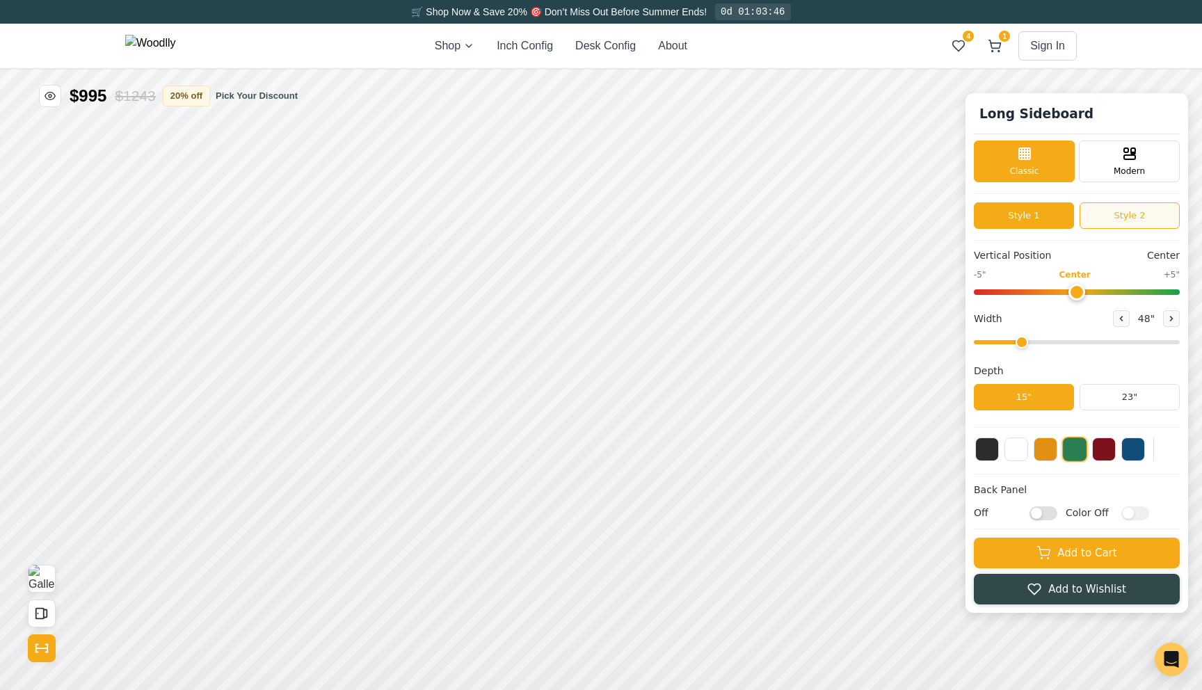
click at [1107, 222] on button "Style 2" at bounding box center [1130, 215] width 100 height 26
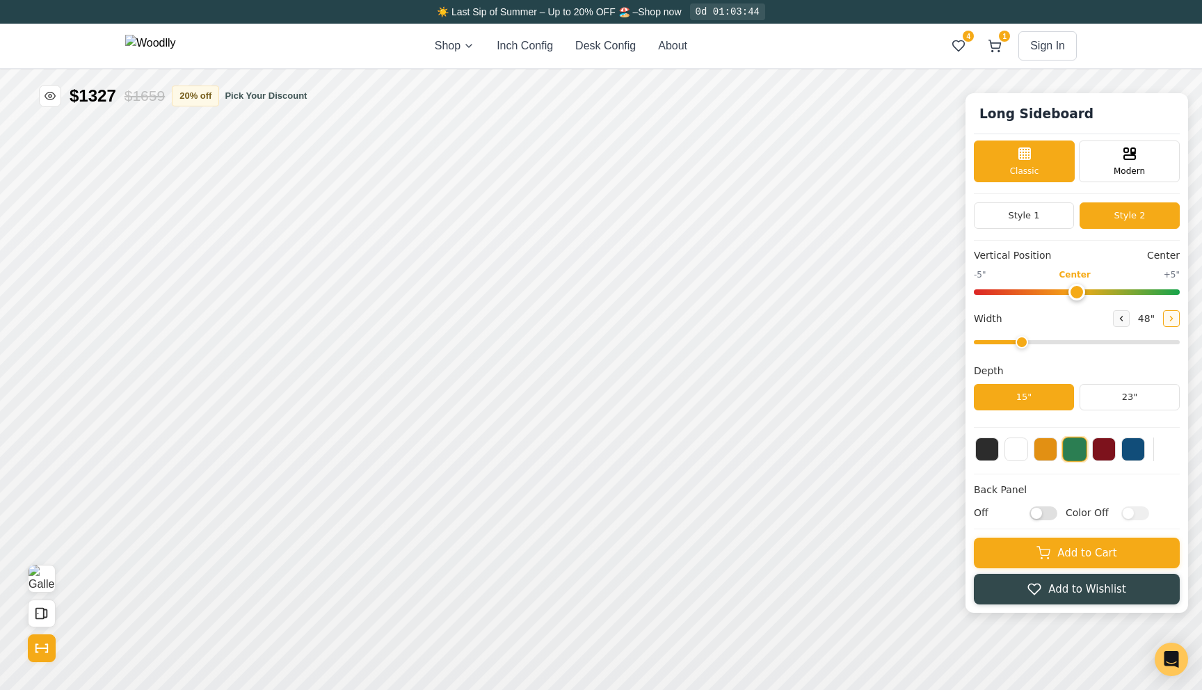
click at [1170, 319] on icon at bounding box center [1172, 318] width 8 height 8
click at [1121, 318] on icon at bounding box center [1122, 319] width 2 height 4
click at [1164, 320] on button at bounding box center [1171, 318] width 17 height 17
click at [1170, 320] on icon at bounding box center [1172, 318] width 8 height 8
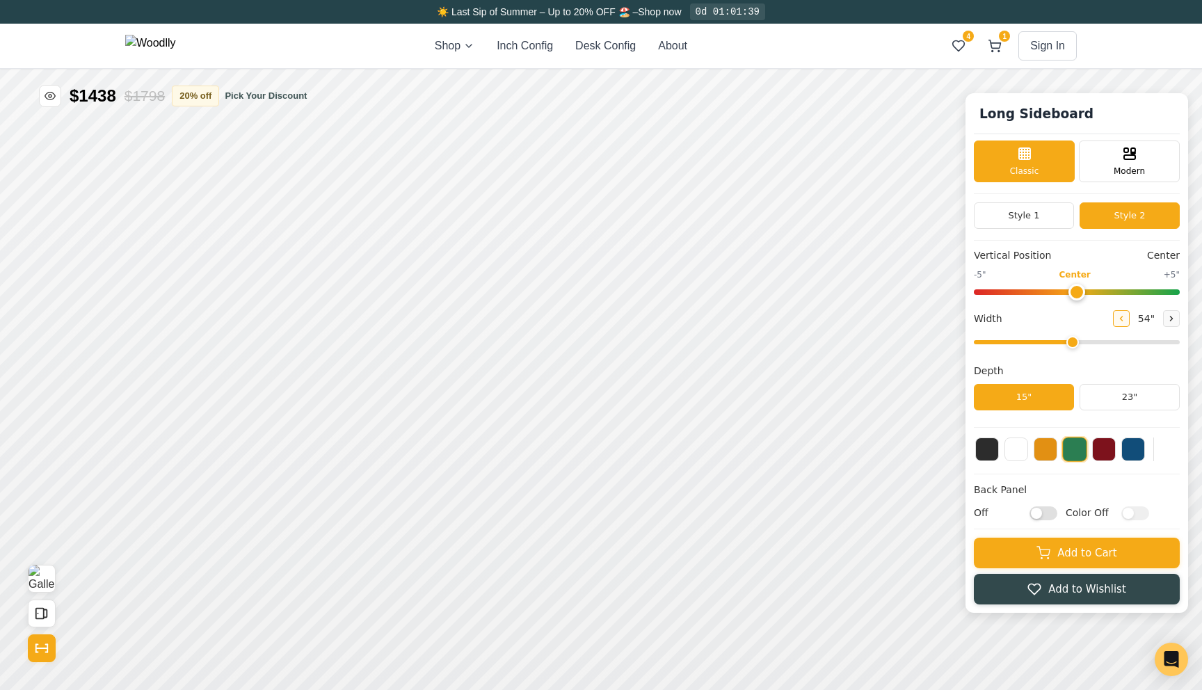
click at [1123, 318] on icon at bounding box center [1121, 318] width 8 height 8
click at [1053, 223] on button "Style 1" at bounding box center [1024, 215] width 100 height 26
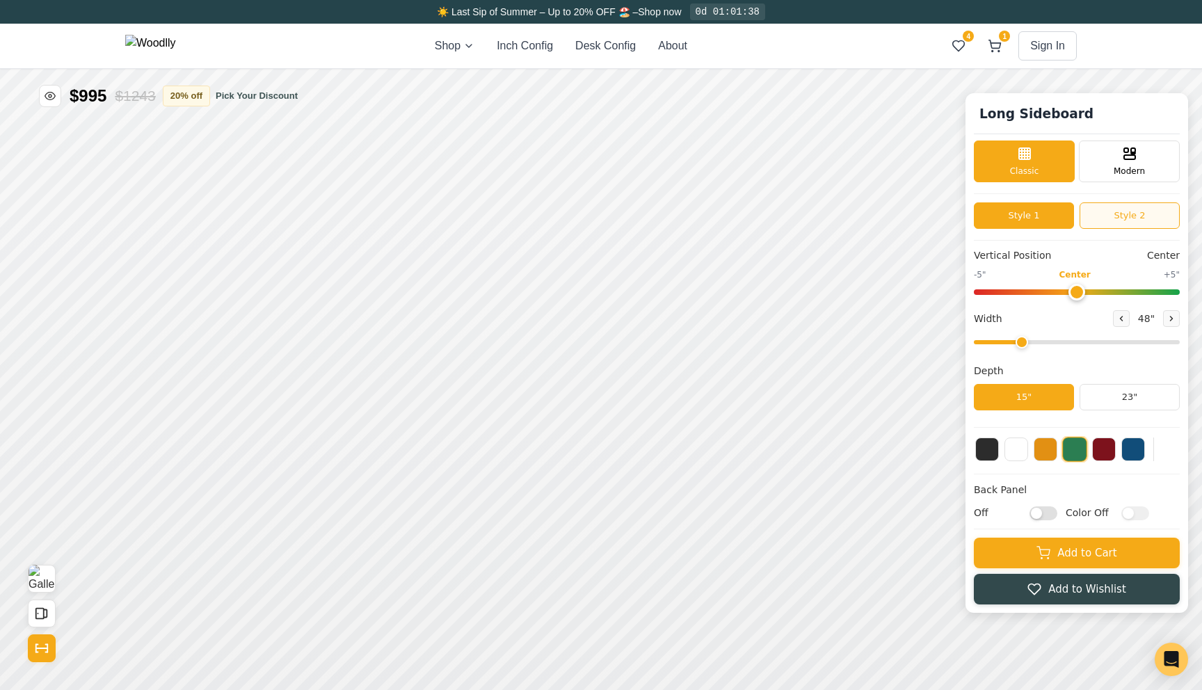
click at [1097, 225] on button "Style 2" at bounding box center [1130, 215] width 100 height 26
click at [1061, 221] on button "Style 1" at bounding box center [1024, 215] width 100 height 26
click at [1097, 221] on button "Style 2" at bounding box center [1130, 215] width 100 height 26
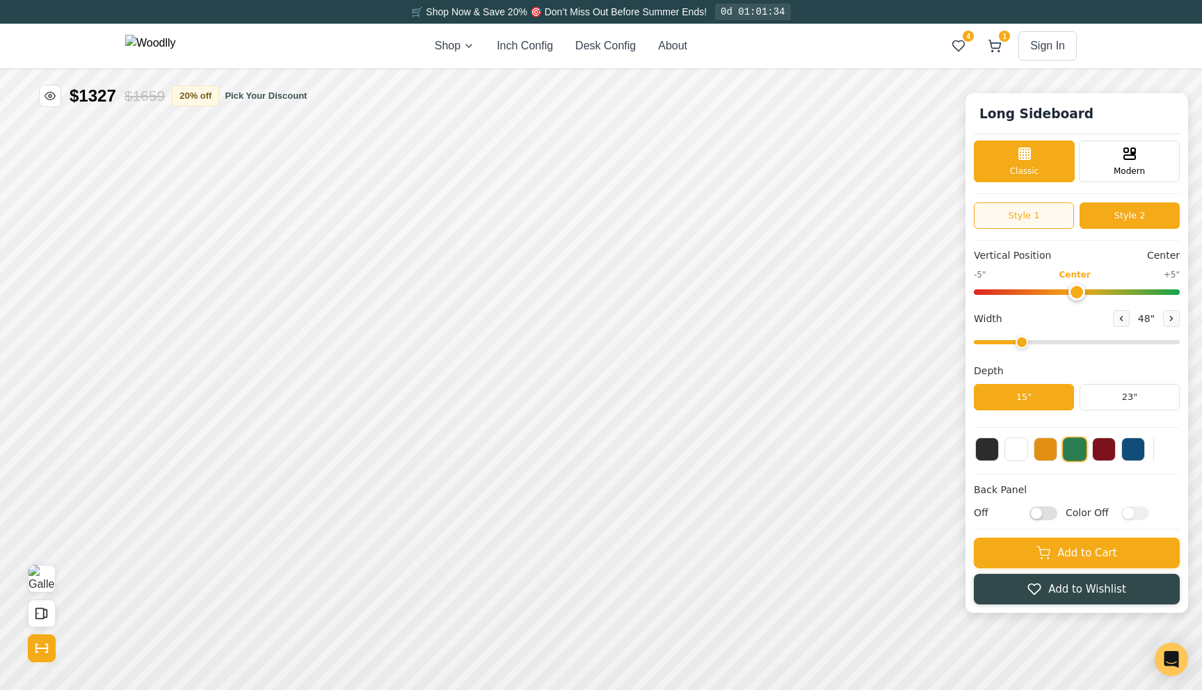
click at [1049, 214] on button "Style 1" at bounding box center [1024, 215] width 100 height 26
click at [1072, 213] on button "Style 1" at bounding box center [1024, 215] width 100 height 26
click at [1097, 212] on button "Style 2" at bounding box center [1130, 215] width 100 height 26
click at [1170, 319] on icon at bounding box center [1172, 318] width 8 height 8
click at [1119, 317] on icon at bounding box center [1121, 318] width 8 height 8
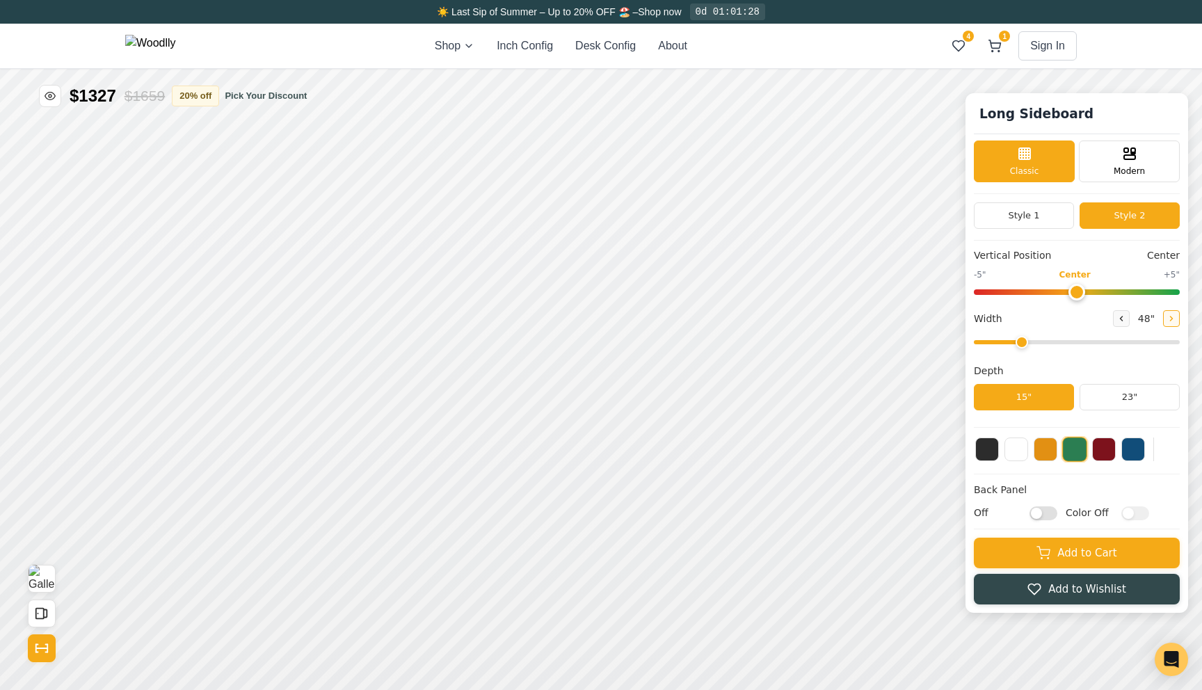
click at [1170, 324] on button at bounding box center [1171, 318] width 17 height 17
click at [1057, 209] on button "Style 1" at bounding box center [1024, 215] width 100 height 26
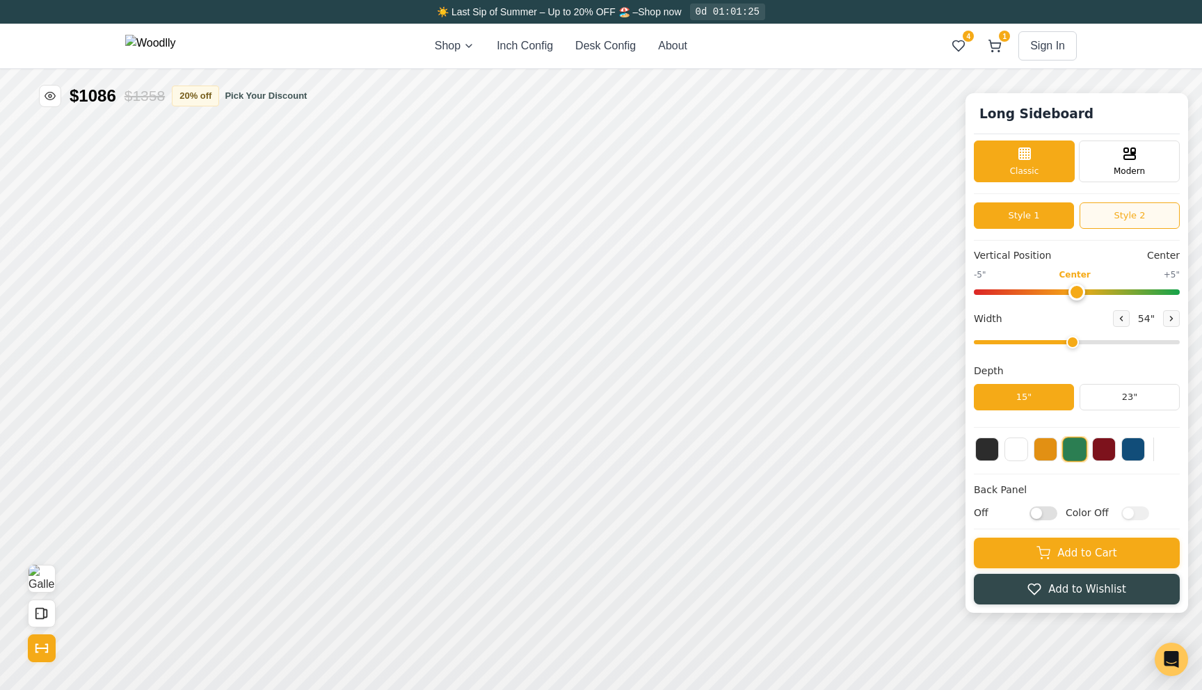
click at [1108, 215] on button "Style 2" at bounding box center [1130, 215] width 100 height 26
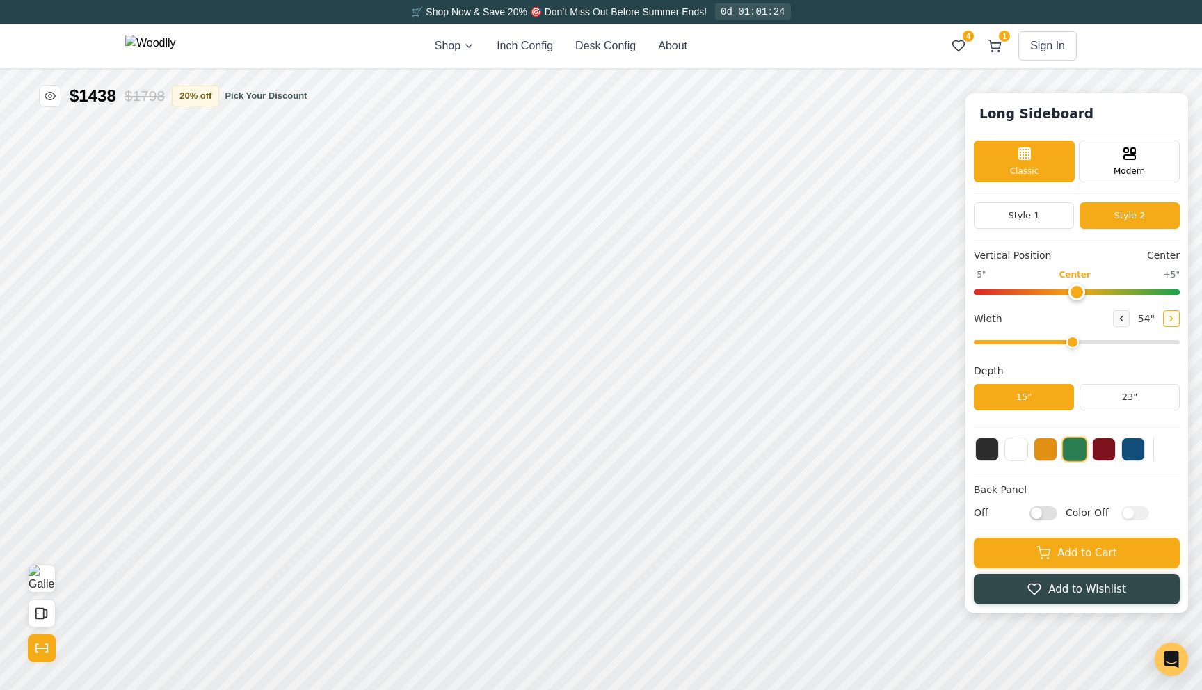
click at [1171, 326] on button at bounding box center [1171, 318] width 17 height 17
click at [1125, 317] on icon at bounding box center [1121, 318] width 8 height 8
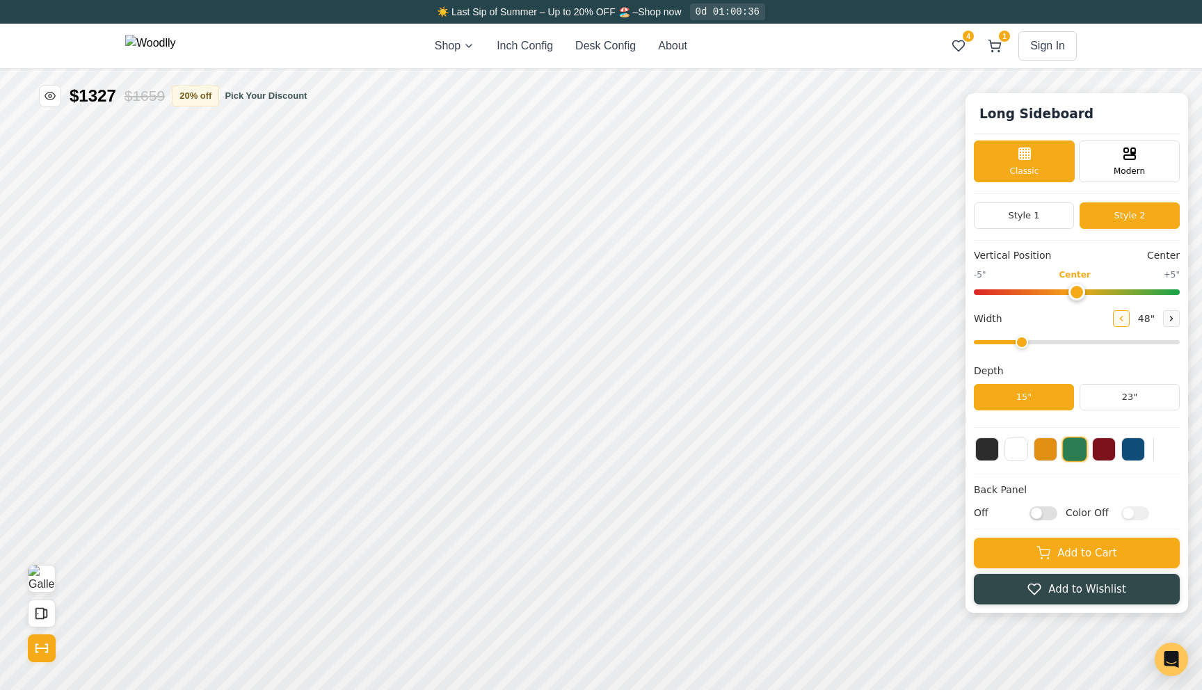
click at [1125, 317] on icon at bounding box center [1121, 318] width 8 height 8
click at [1165, 320] on button at bounding box center [1171, 318] width 17 height 17
click at [1171, 321] on icon at bounding box center [1172, 318] width 8 height 8
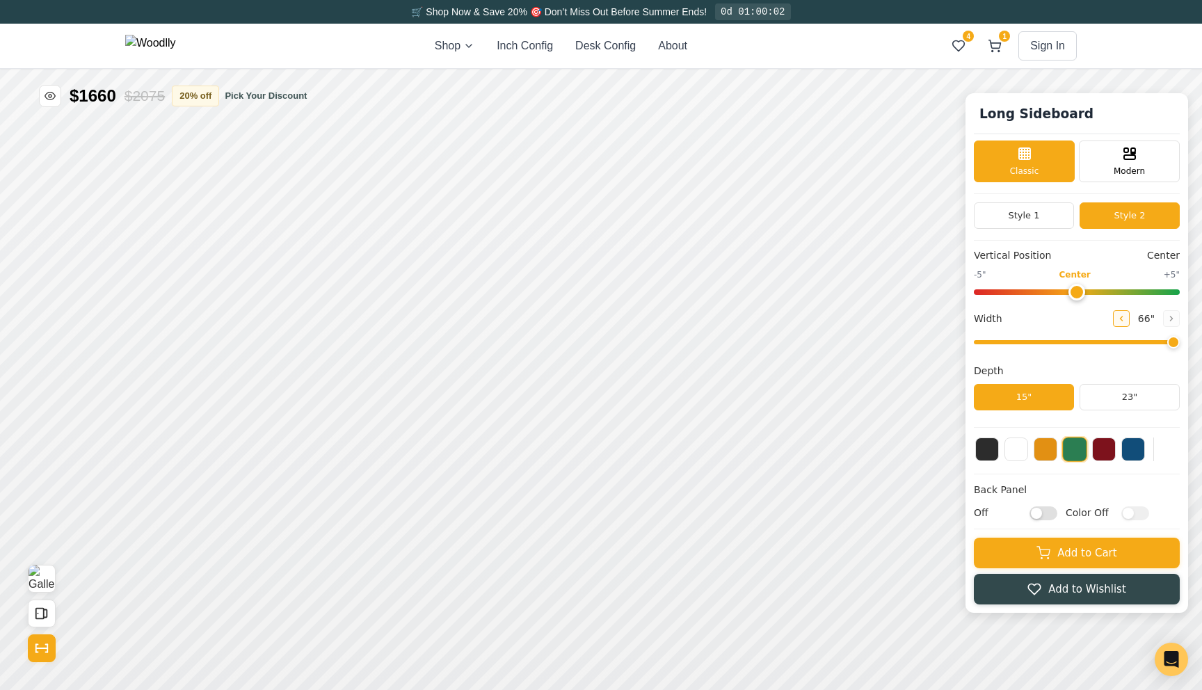
click at [1127, 321] on button at bounding box center [1121, 318] width 17 height 17
click at [1173, 321] on icon at bounding box center [1172, 318] width 8 height 8
click at [1174, 320] on icon at bounding box center [1172, 318] width 8 height 8
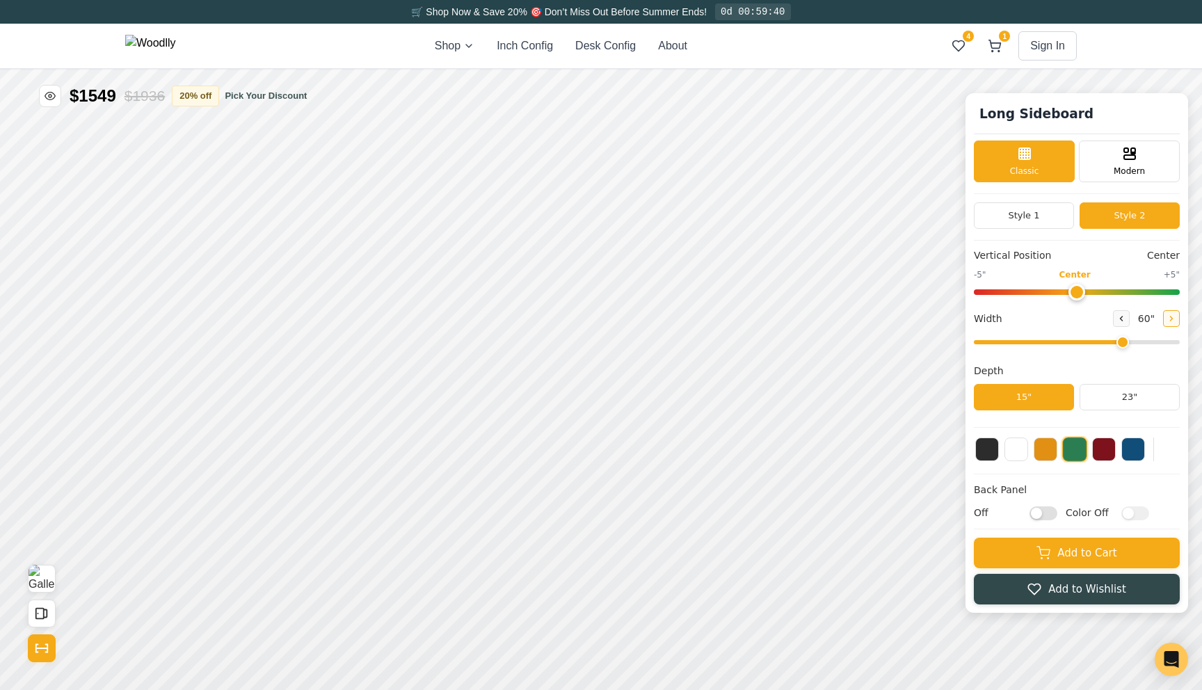
click at [1177, 319] on button at bounding box center [1171, 318] width 17 height 17
click at [1128, 316] on button at bounding box center [1121, 318] width 17 height 17
click at [1174, 316] on icon at bounding box center [1172, 318] width 8 height 8
click at [1124, 322] on icon at bounding box center [1121, 318] width 8 height 8
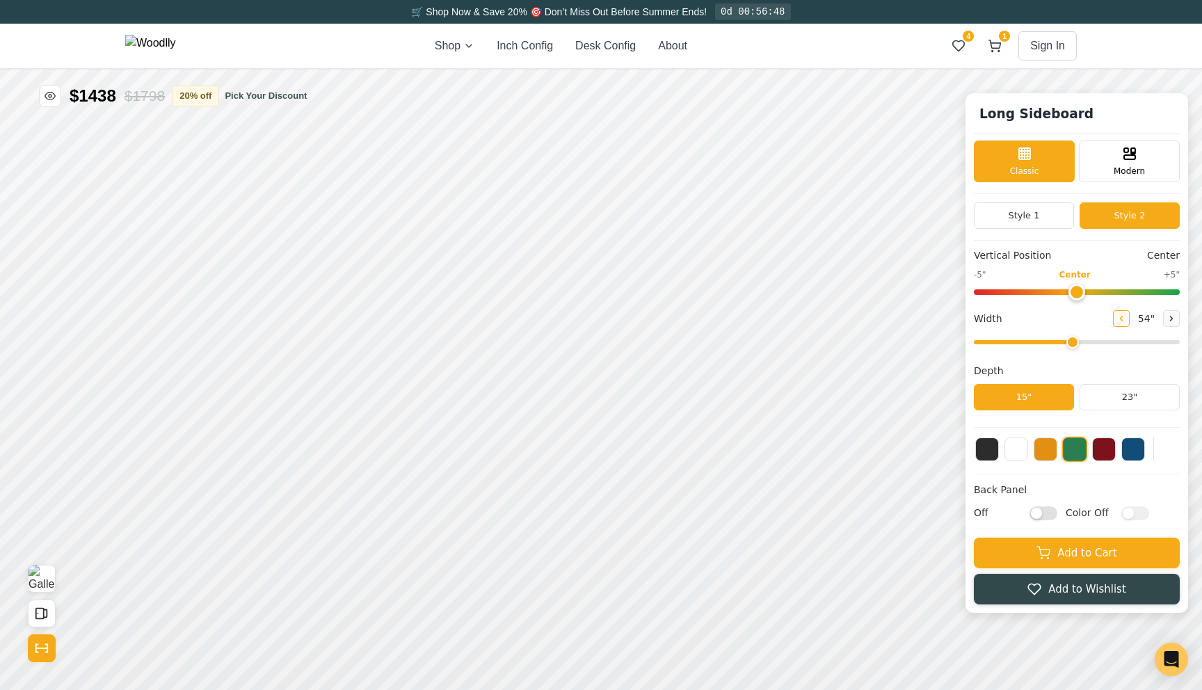
click at [1124, 322] on icon at bounding box center [1121, 318] width 8 height 8
click at [1169, 318] on icon at bounding box center [1172, 318] width 8 height 8
click at [1122, 318] on icon at bounding box center [1121, 318] width 8 height 8
click at [1168, 320] on icon at bounding box center [1172, 318] width 8 height 8
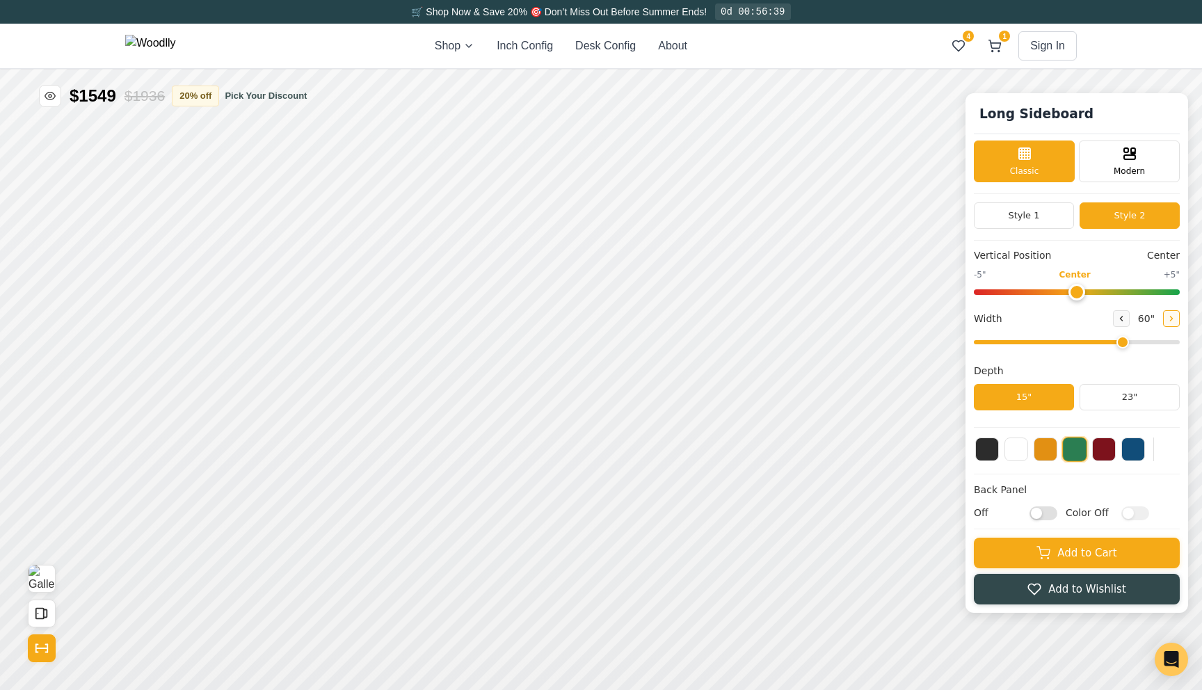
click at [1168, 320] on icon at bounding box center [1172, 318] width 8 height 8
click at [1124, 321] on icon at bounding box center [1121, 318] width 8 height 8
click at [1062, 212] on button "Style 1" at bounding box center [1024, 215] width 100 height 26
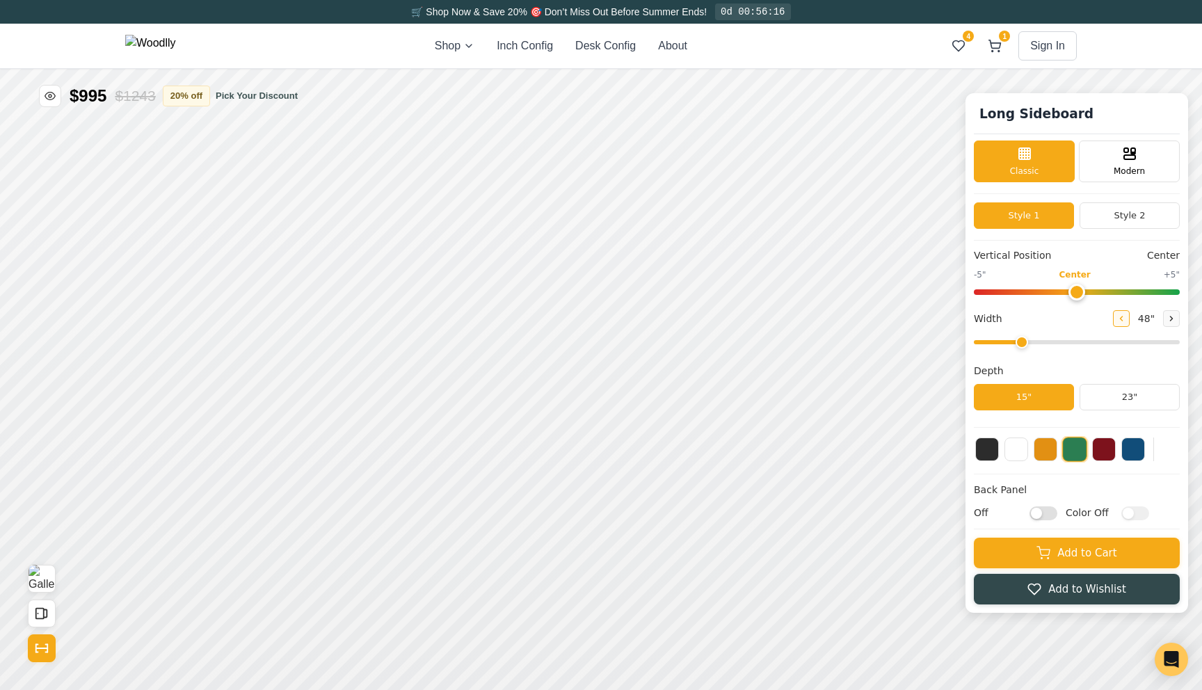
click at [1124, 317] on icon at bounding box center [1121, 318] width 8 height 8
click at [1168, 318] on icon at bounding box center [1172, 318] width 8 height 8
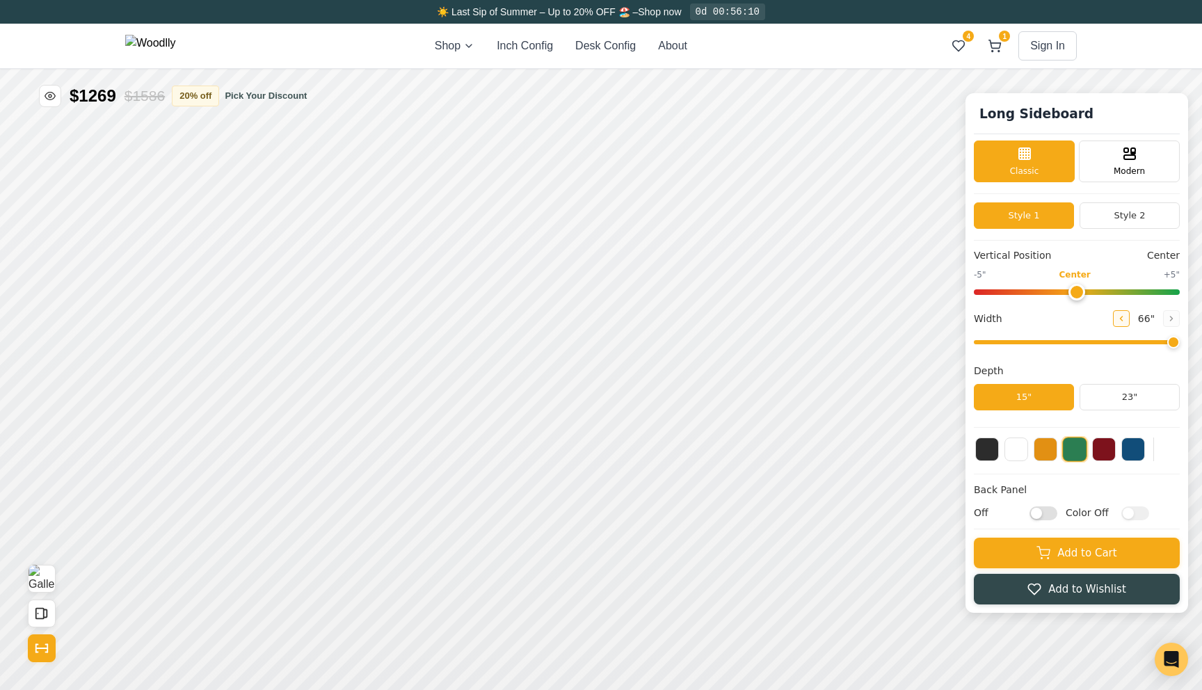
click at [1122, 317] on icon at bounding box center [1121, 318] width 8 height 8
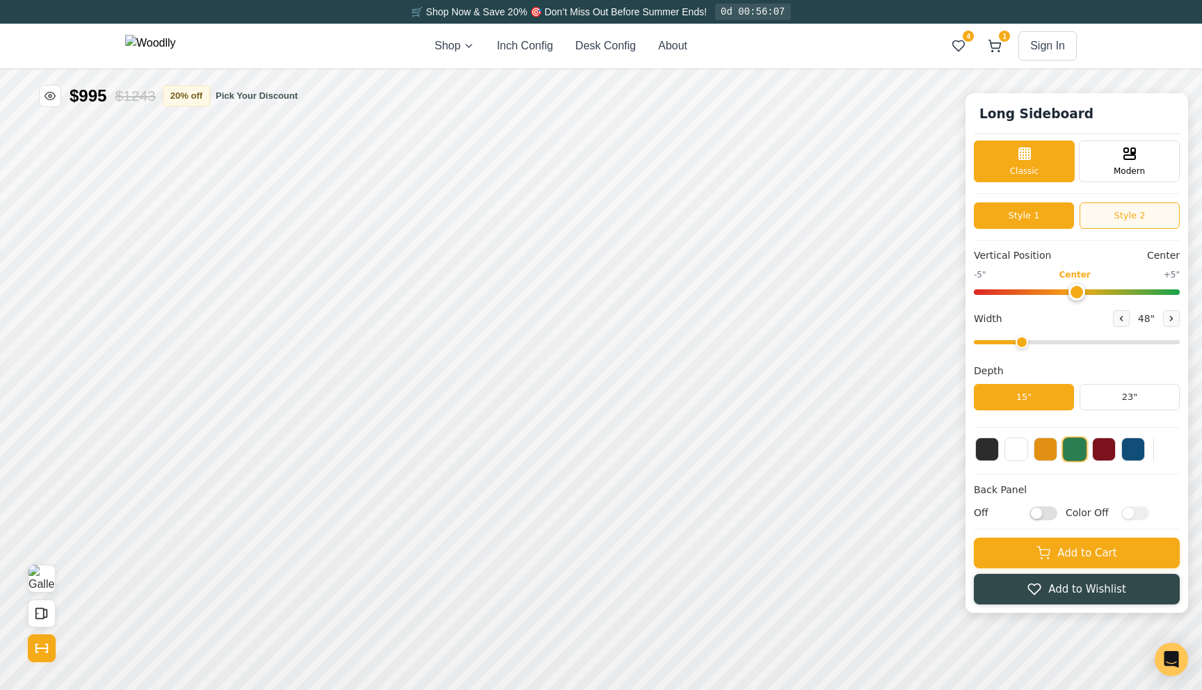
click at [1134, 216] on button "Style 2" at bounding box center [1130, 215] width 100 height 26
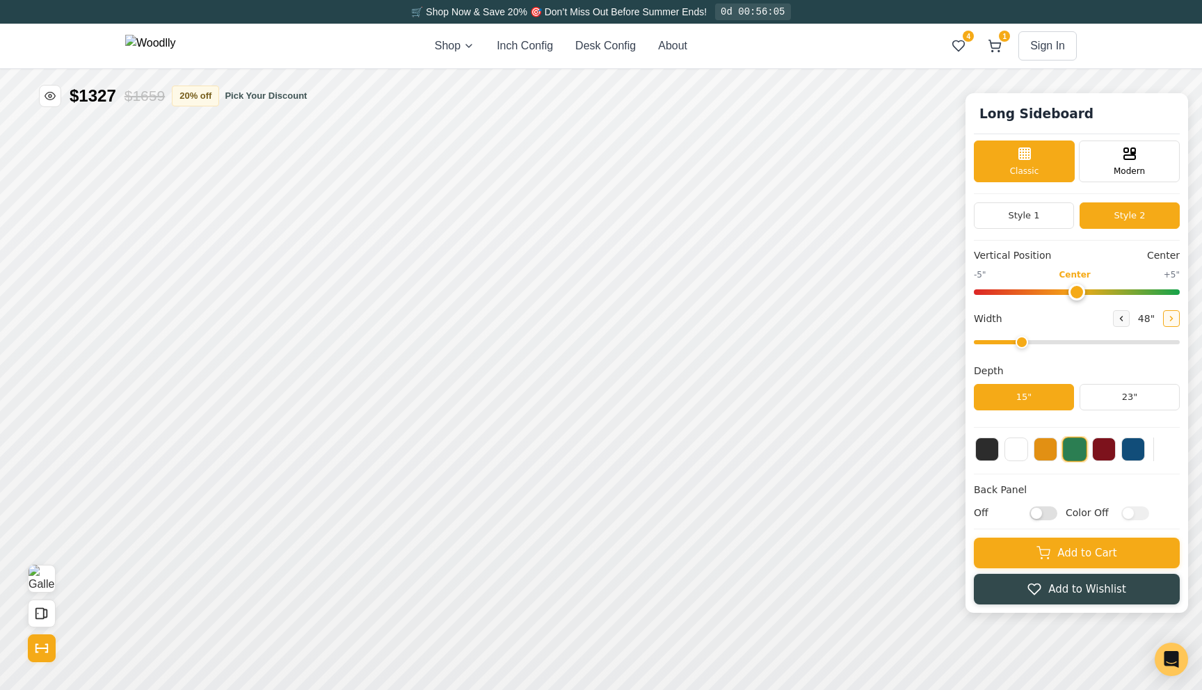
click at [1166, 319] on button at bounding box center [1171, 318] width 17 height 17
click at [1123, 317] on icon at bounding box center [1121, 318] width 8 height 8
click at [1173, 315] on icon at bounding box center [1172, 318] width 8 height 8
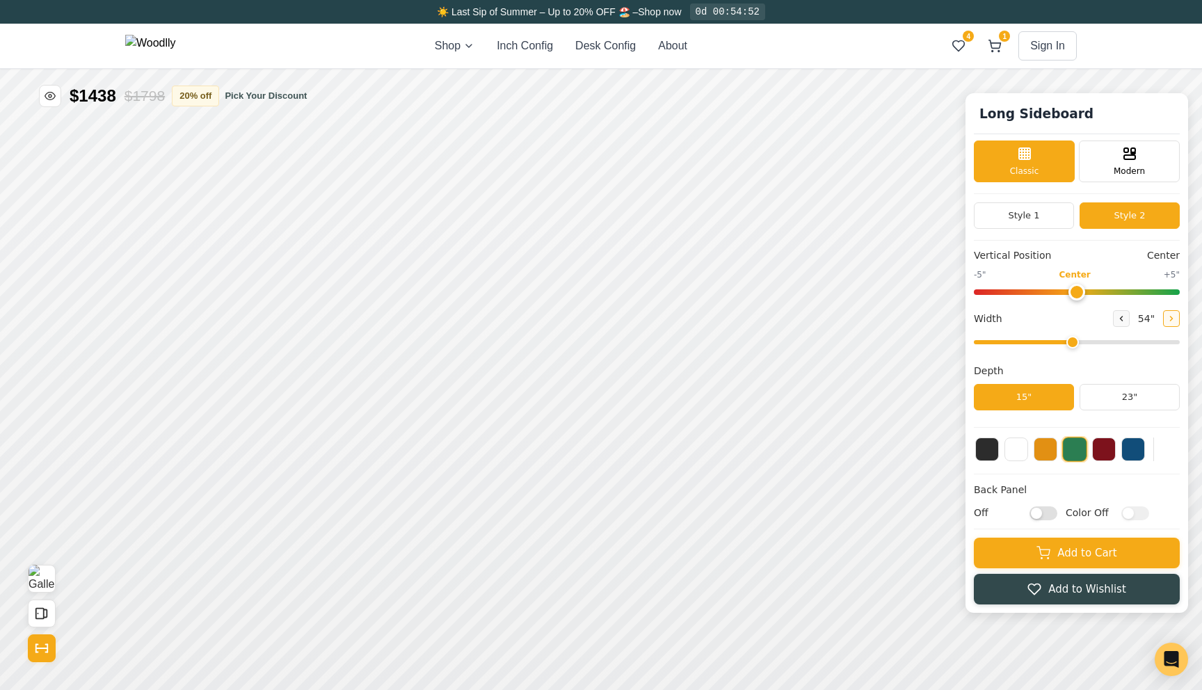
click at [1175, 317] on icon at bounding box center [1172, 318] width 8 height 8
click at [1124, 319] on icon at bounding box center [1121, 318] width 8 height 8
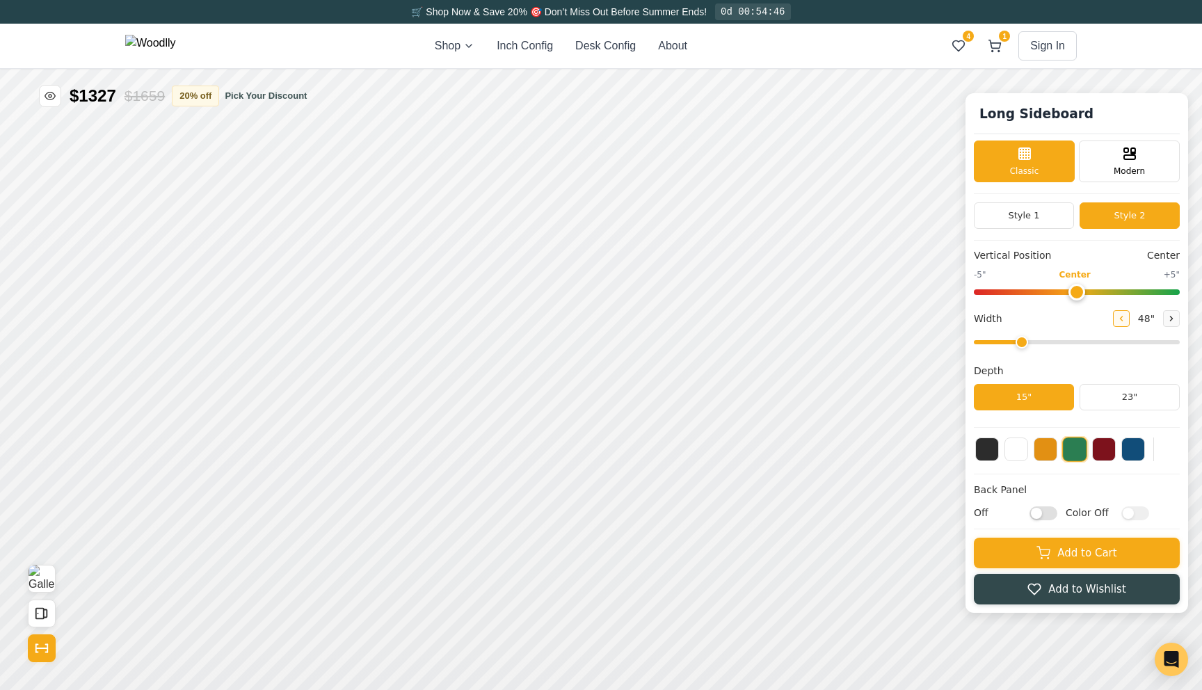
click at [1124, 319] on icon at bounding box center [1121, 318] width 8 height 8
click at [1166, 321] on button at bounding box center [1171, 318] width 17 height 17
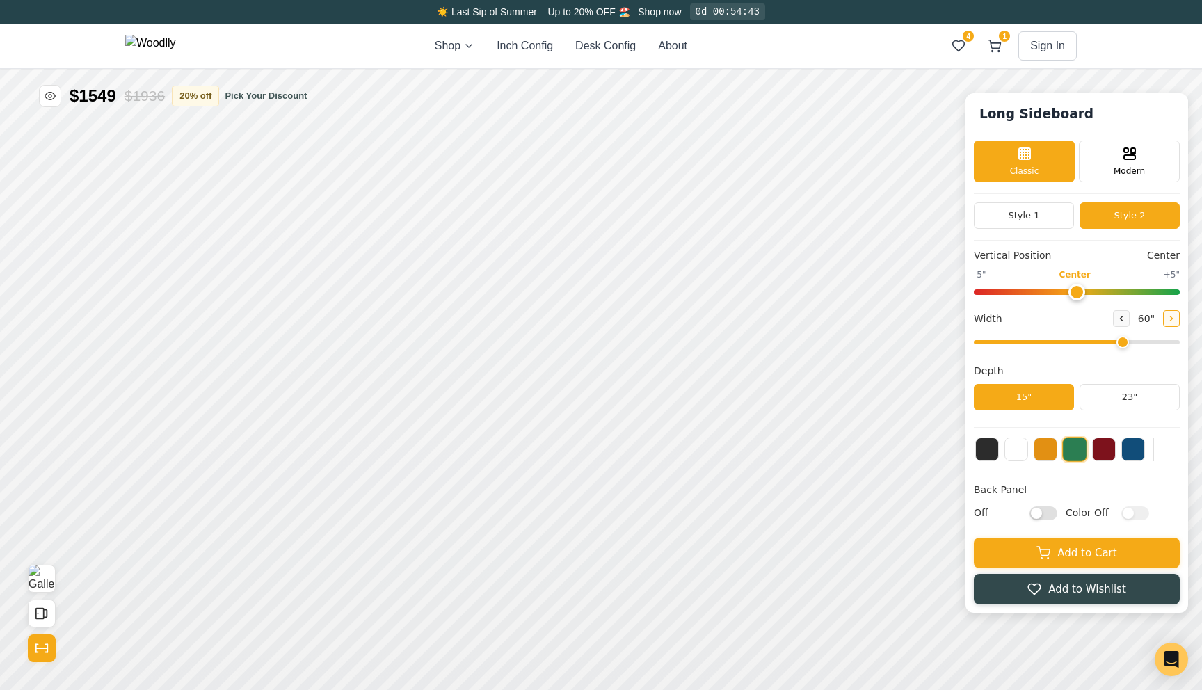
type input "66"
click at [45, 648] on icon "Show Dimensions" at bounding box center [42, 648] width 12 height 0
click at [1044, 513] on input "Off" at bounding box center [1044, 513] width 28 height 14
checkbox input "true"
click at [1131, 511] on input "Color Off" at bounding box center [1136, 513] width 28 height 14
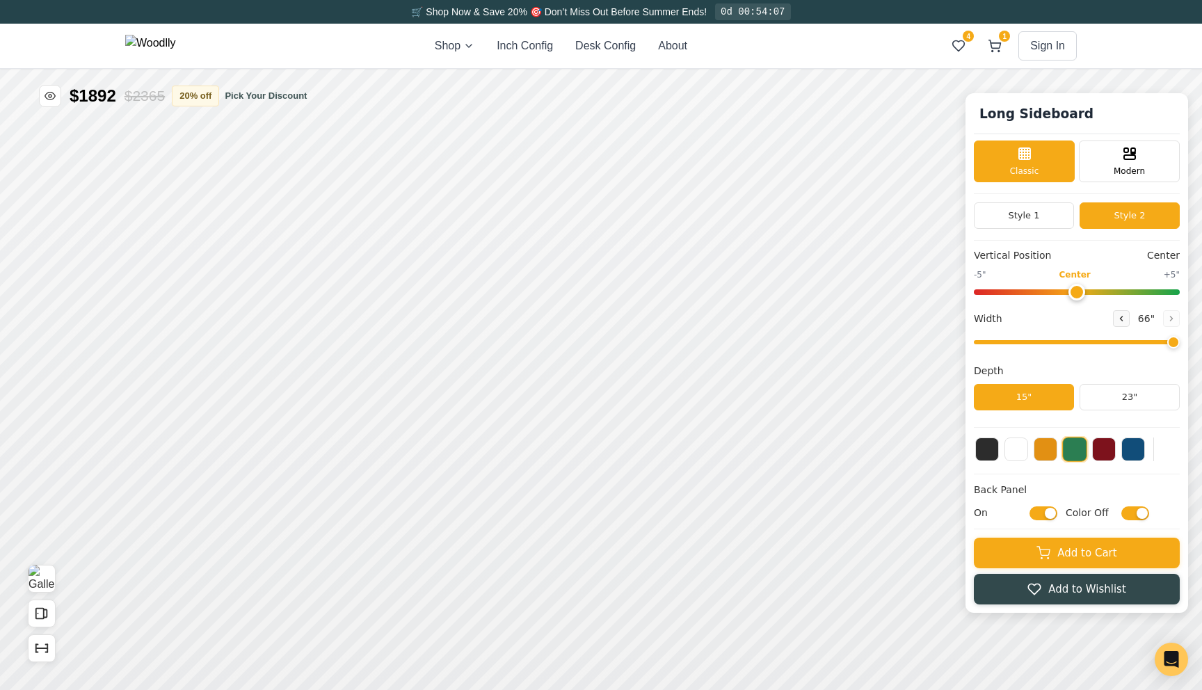
checkbox input "true"
click at [1124, 319] on icon at bounding box center [1121, 318] width 8 height 8
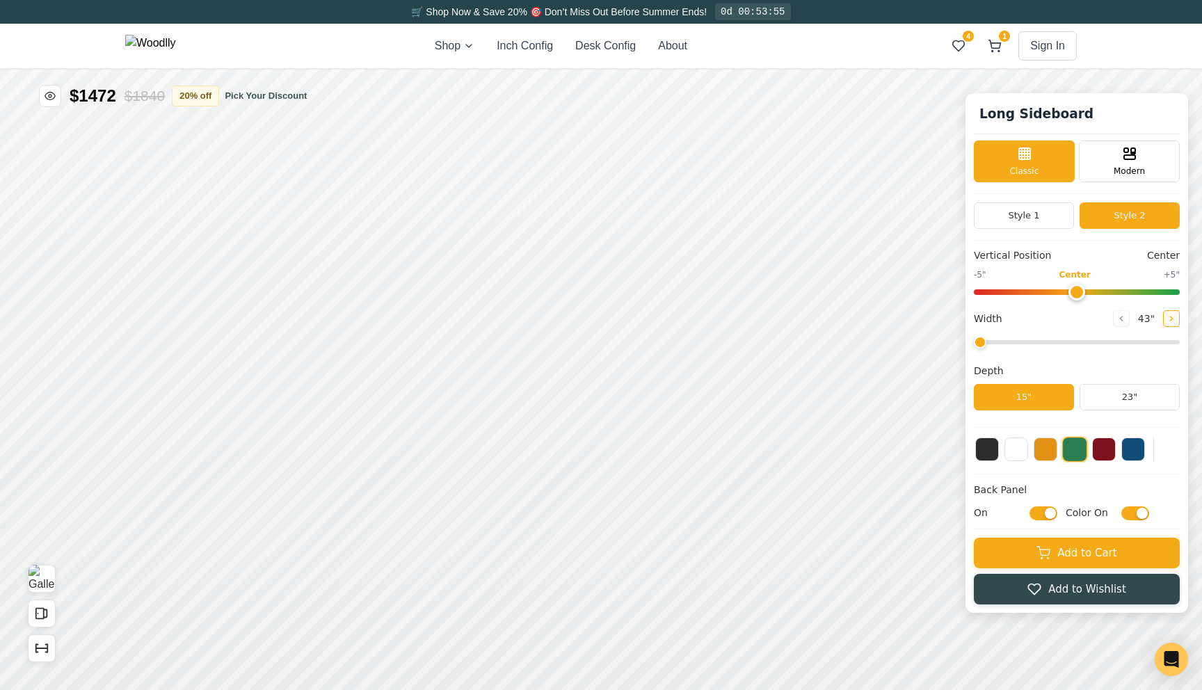
click at [1172, 314] on icon at bounding box center [1172, 318] width 8 height 8
click at [1126, 319] on button at bounding box center [1121, 318] width 17 height 17
click at [1061, 212] on button "Style 1" at bounding box center [1024, 215] width 100 height 26
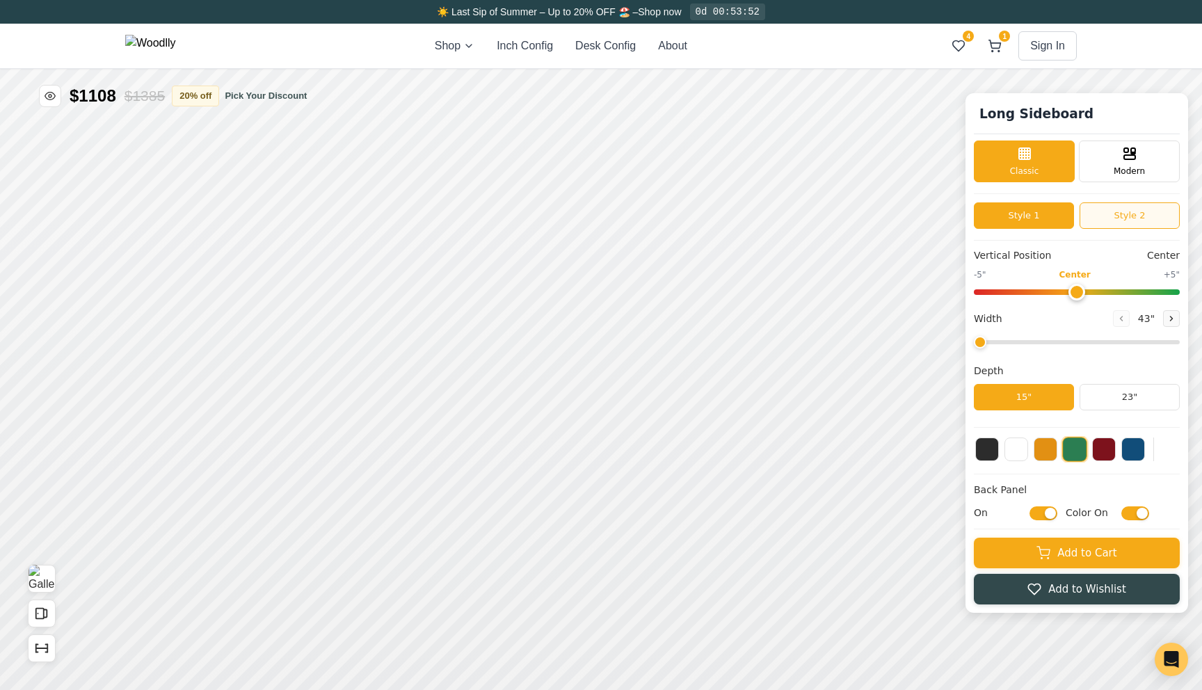
click at [1104, 217] on button "Style 2" at bounding box center [1130, 215] width 100 height 26
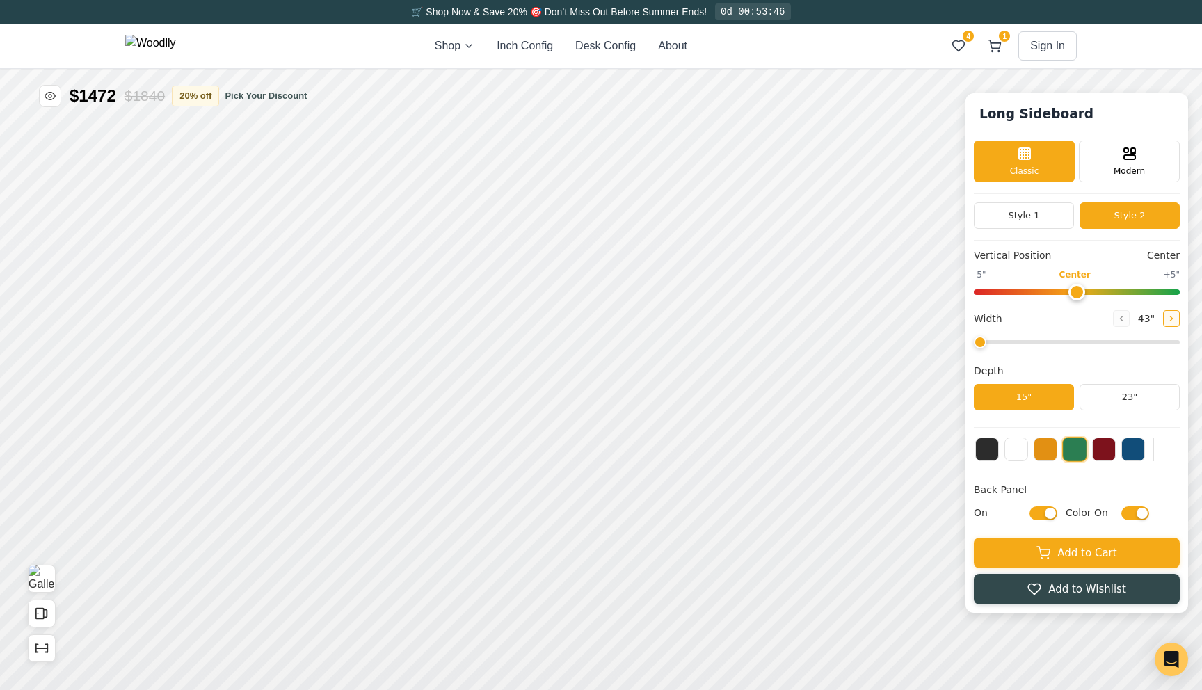
click at [1169, 324] on button at bounding box center [1171, 318] width 17 height 17
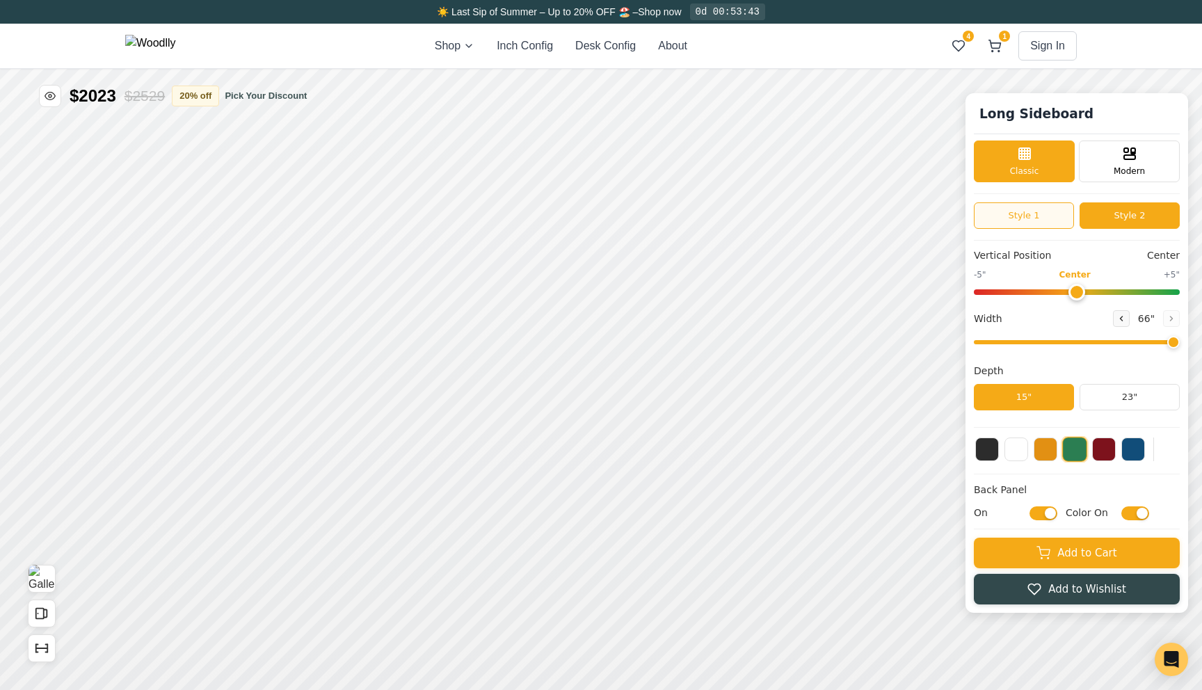
click at [1064, 223] on button "Style 1" at bounding box center [1024, 215] width 100 height 26
click at [1101, 220] on button "Style 2" at bounding box center [1130, 215] width 100 height 26
click at [1062, 222] on button "Style 1" at bounding box center [1024, 215] width 100 height 26
click at [1102, 216] on button "Style 2" at bounding box center [1130, 215] width 100 height 26
click at [1053, 215] on button "Style 1" at bounding box center [1024, 215] width 100 height 26
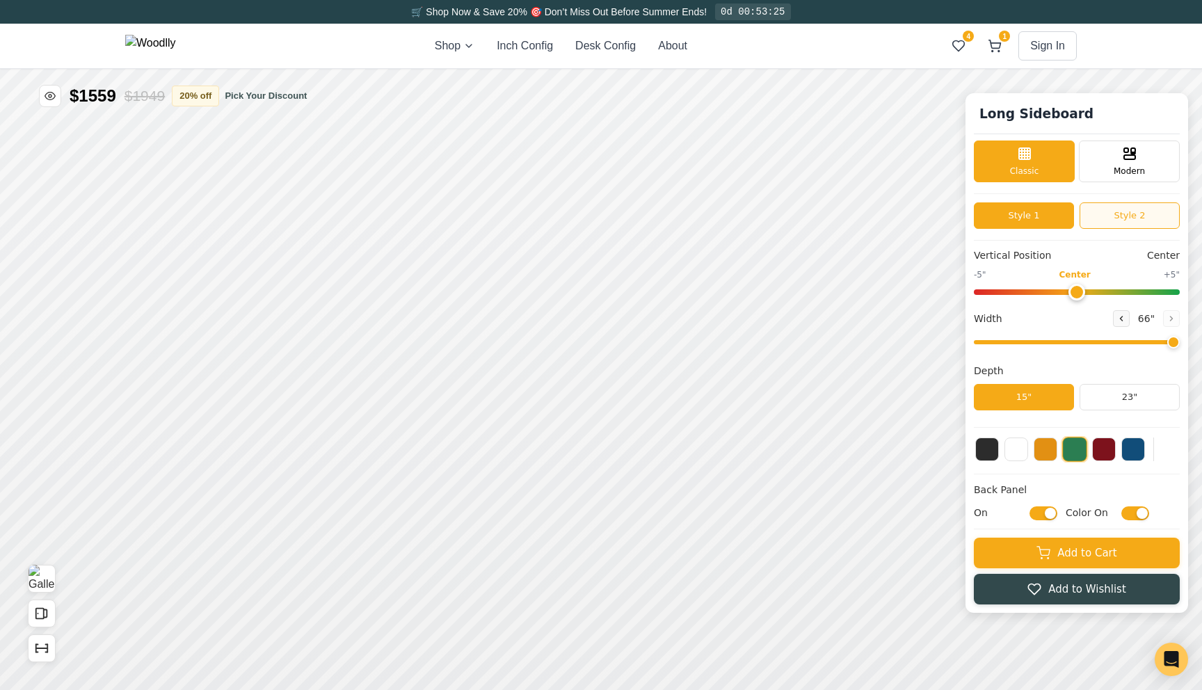
click at [1087, 215] on button "Style 2" at bounding box center [1130, 215] width 100 height 26
click at [1121, 320] on icon at bounding box center [1121, 318] width 8 height 8
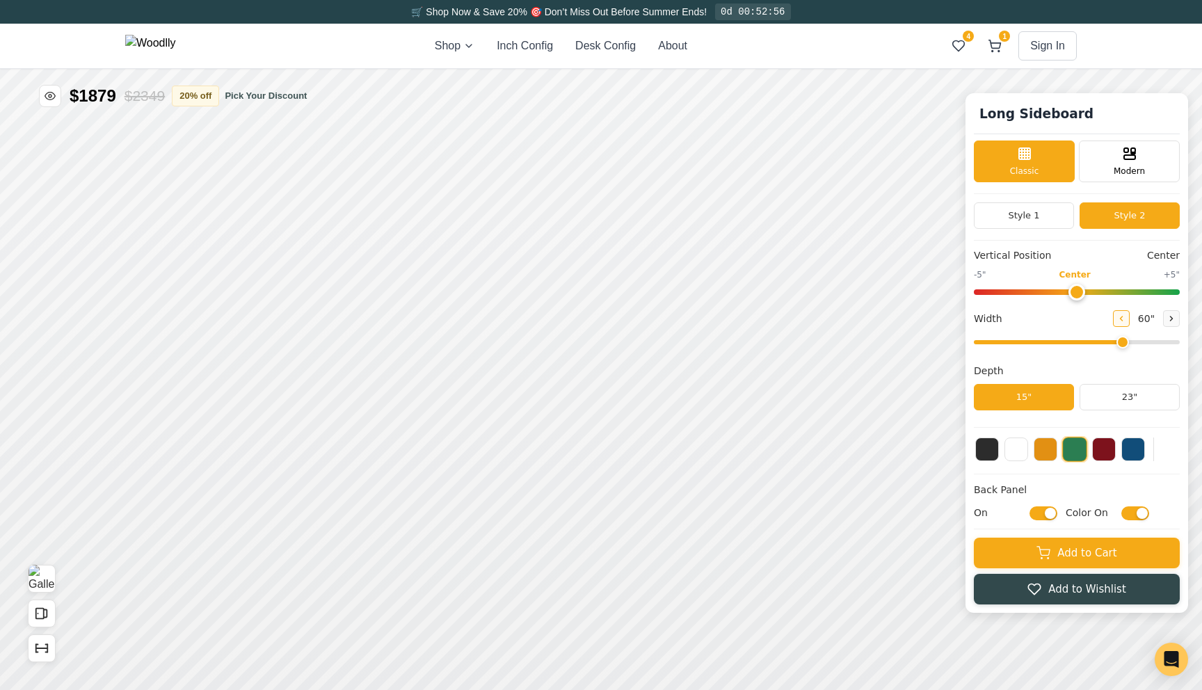
click at [1121, 320] on icon at bounding box center [1121, 318] width 8 height 8
click at [1163, 324] on button at bounding box center [1171, 318] width 17 height 17
click at [1049, 219] on button "Style 1" at bounding box center [1024, 215] width 100 height 26
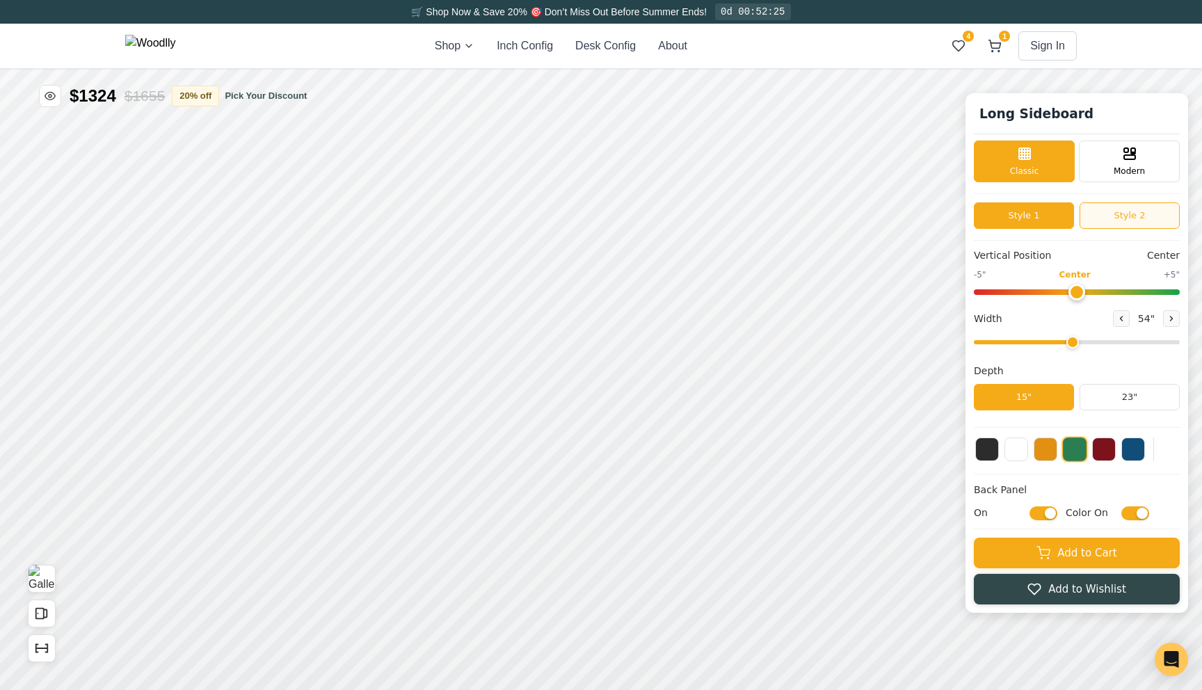
click at [1129, 218] on button "Style 2" at bounding box center [1130, 215] width 100 height 26
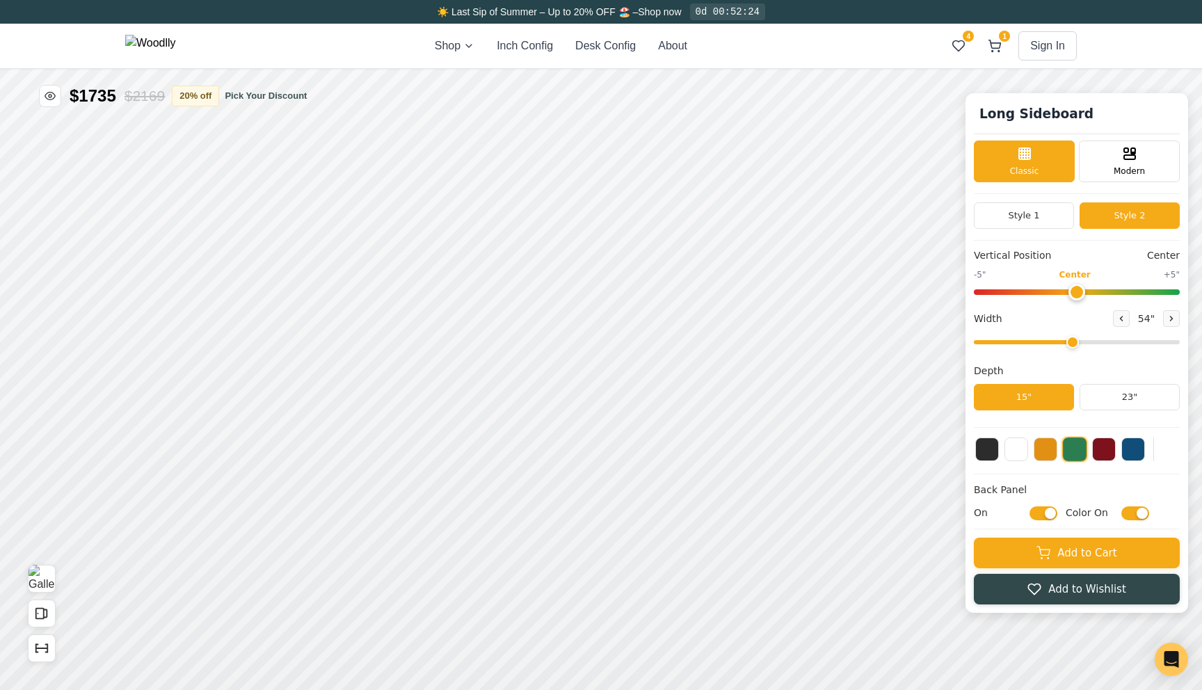
click at [1078, 216] on div "Style 1 Style 2" at bounding box center [1077, 215] width 206 height 26
click at [1049, 215] on button "Style 1" at bounding box center [1024, 215] width 100 height 26
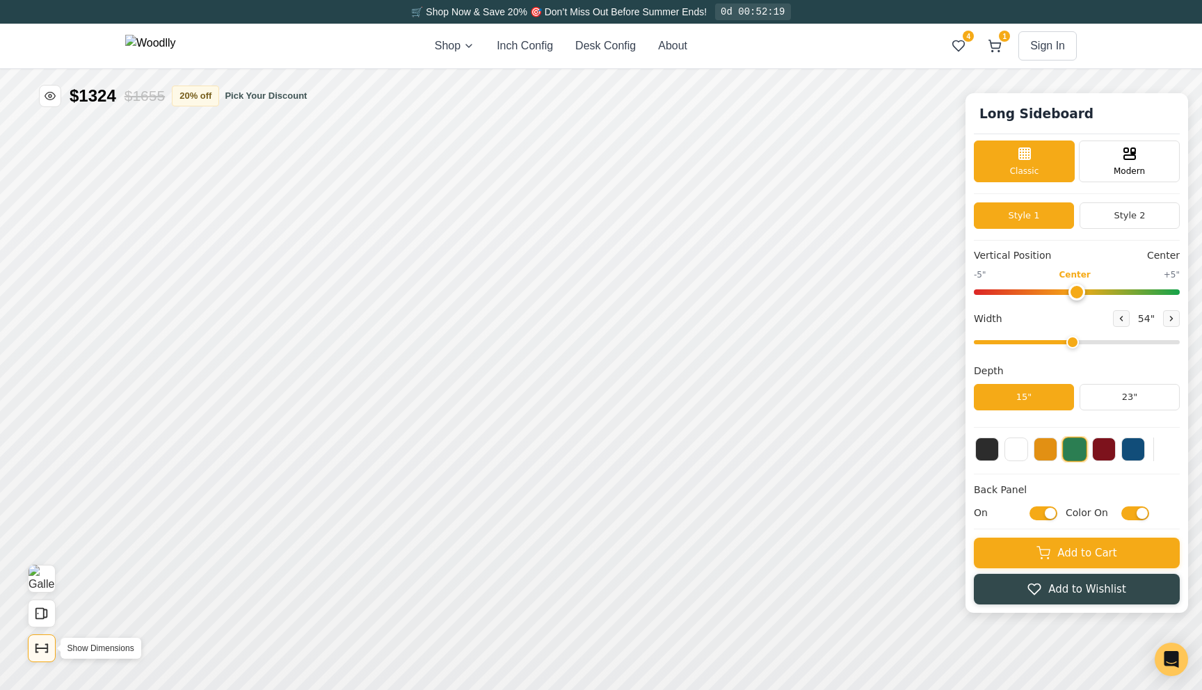
click at [47, 637] on button "Show Dimensions" at bounding box center [42, 649] width 28 height 28
click at [1151, 208] on button "Style 2" at bounding box center [1130, 215] width 100 height 26
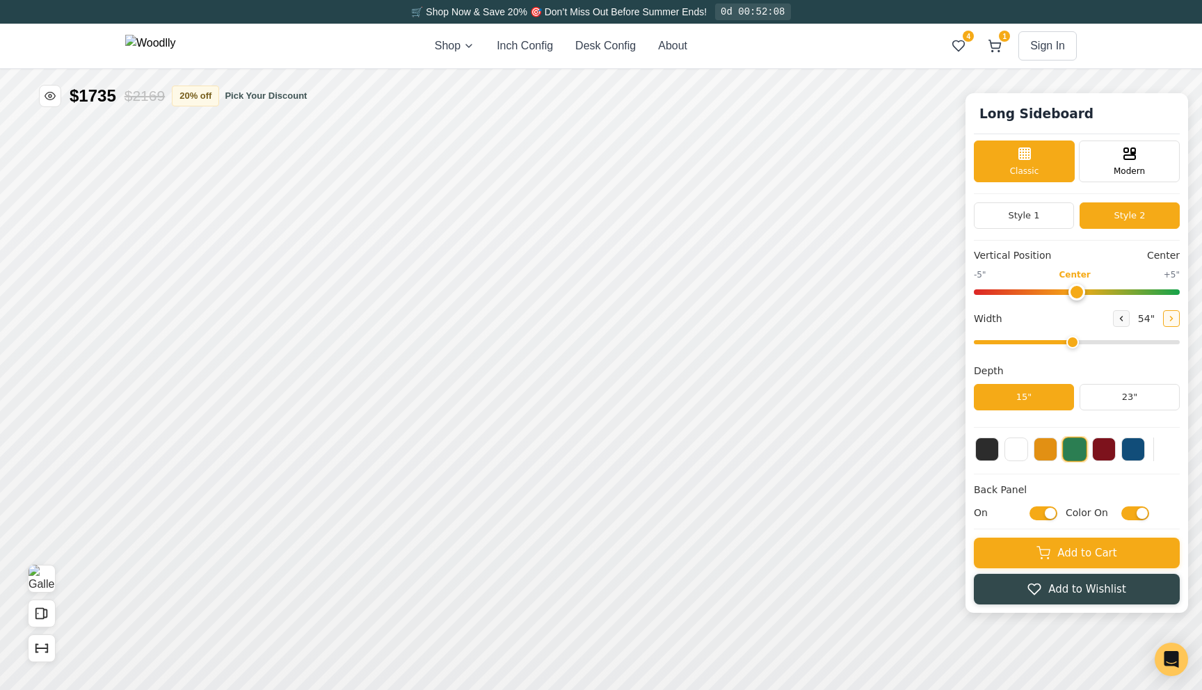
click at [1166, 322] on button at bounding box center [1171, 318] width 17 height 17
click at [1179, 321] on button at bounding box center [1171, 318] width 17 height 17
click at [1023, 228] on button "Style 1" at bounding box center [1024, 215] width 100 height 26
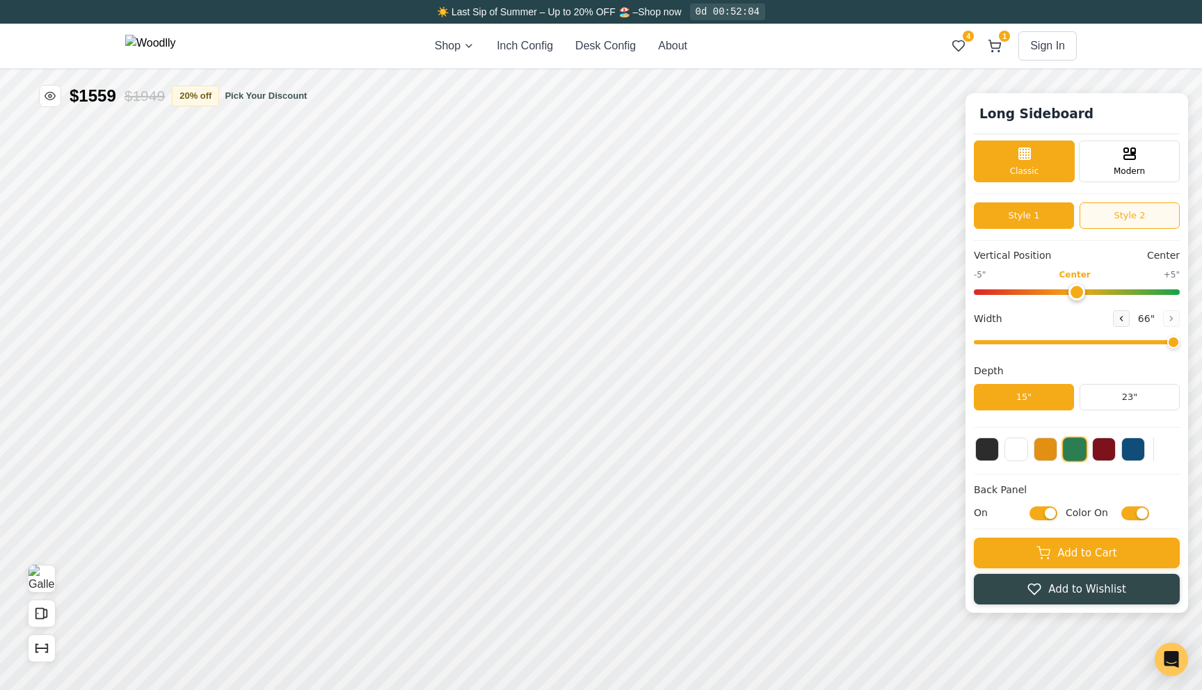
click at [1147, 224] on button "Style 2" at bounding box center [1130, 215] width 100 height 26
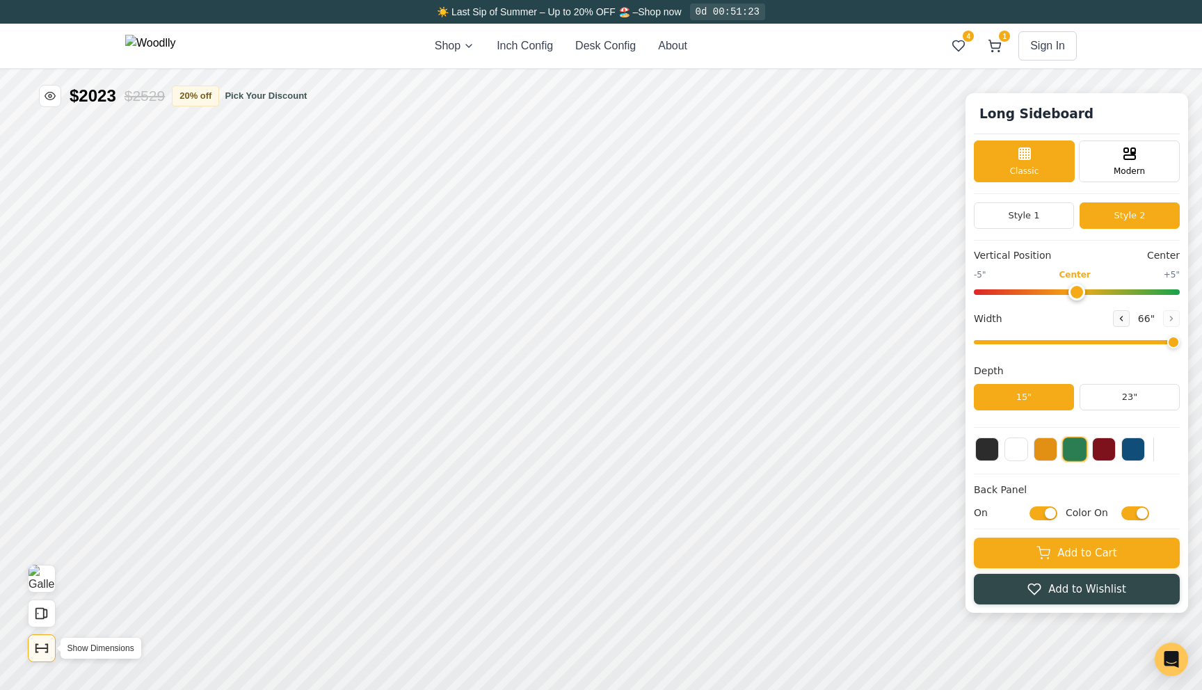
click at [45, 649] on icon "Show Dimensions" at bounding box center [41, 648] width 15 height 15
click at [1125, 323] on icon at bounding box center [1121, 318] width 8 height 8
click at [1067, 218] on button "Style 1" at bounding box center [1024, 215] width 100 height 26
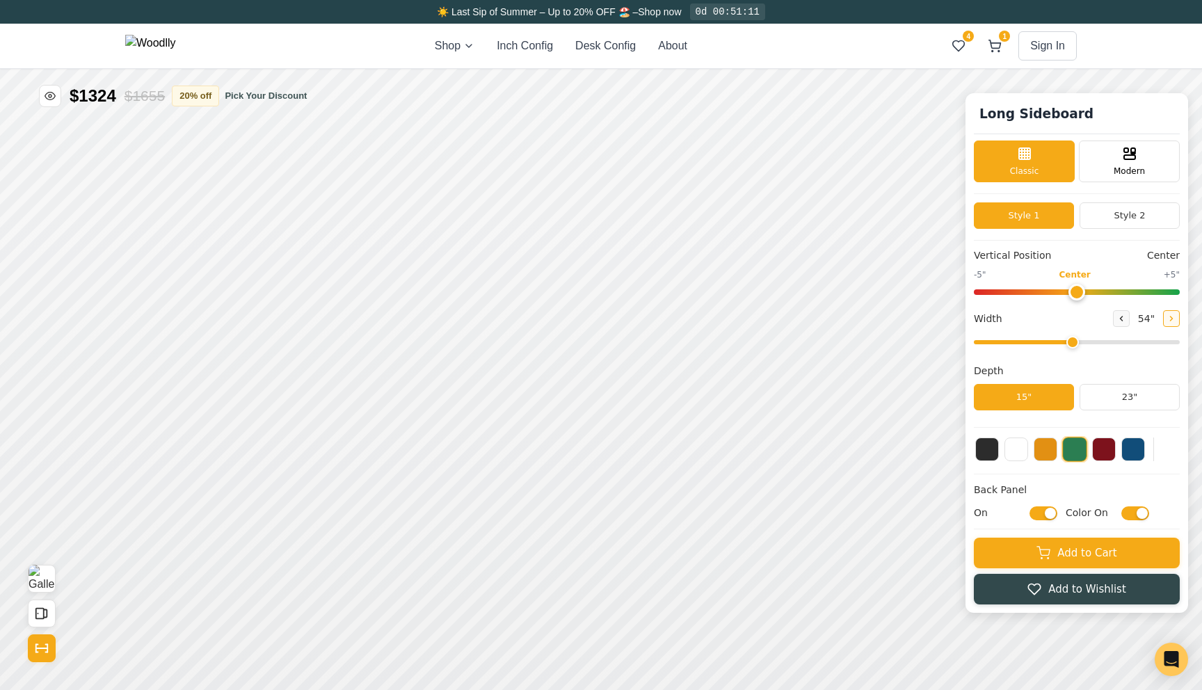
click at [1170, 319] on icon at bounding box center [1172, 318] width 8 height 8
click at [1122, 321] on icon at bounding box center [1121, 318] width 8 height 8
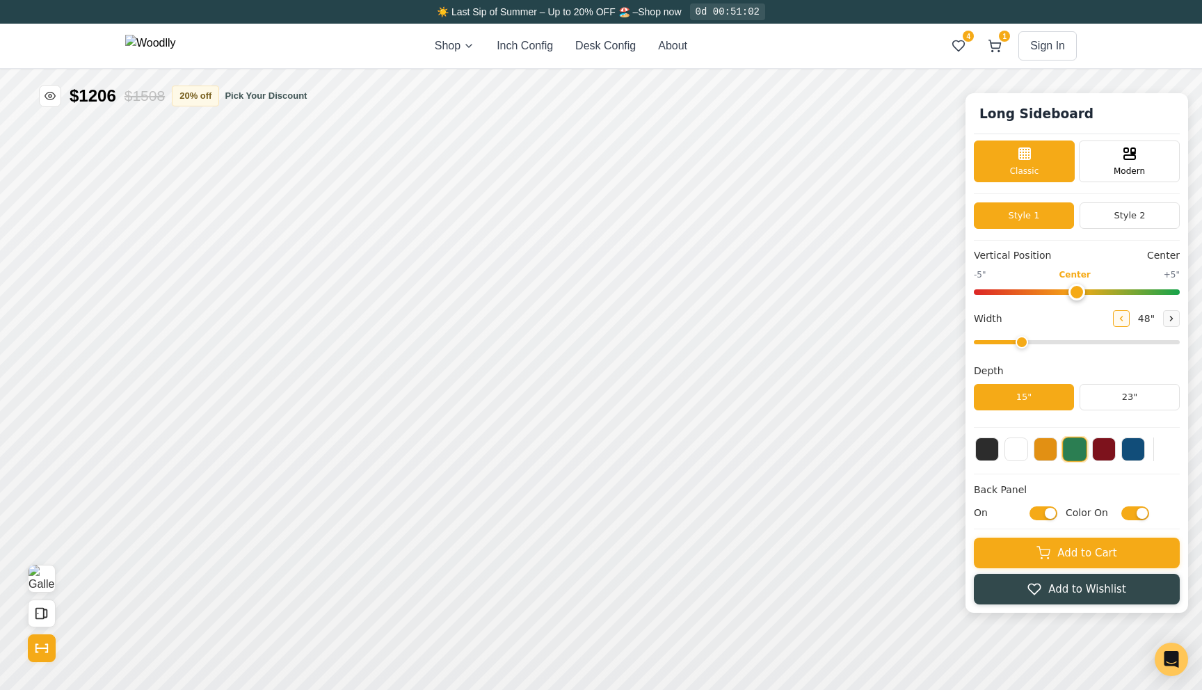
click at [1122, 321] on icon at bounding box center [1121, 318] width 8 height 8
click at [1134, 214] on button "Style 2" at bounding box center [1130, 215] width 100 height 26
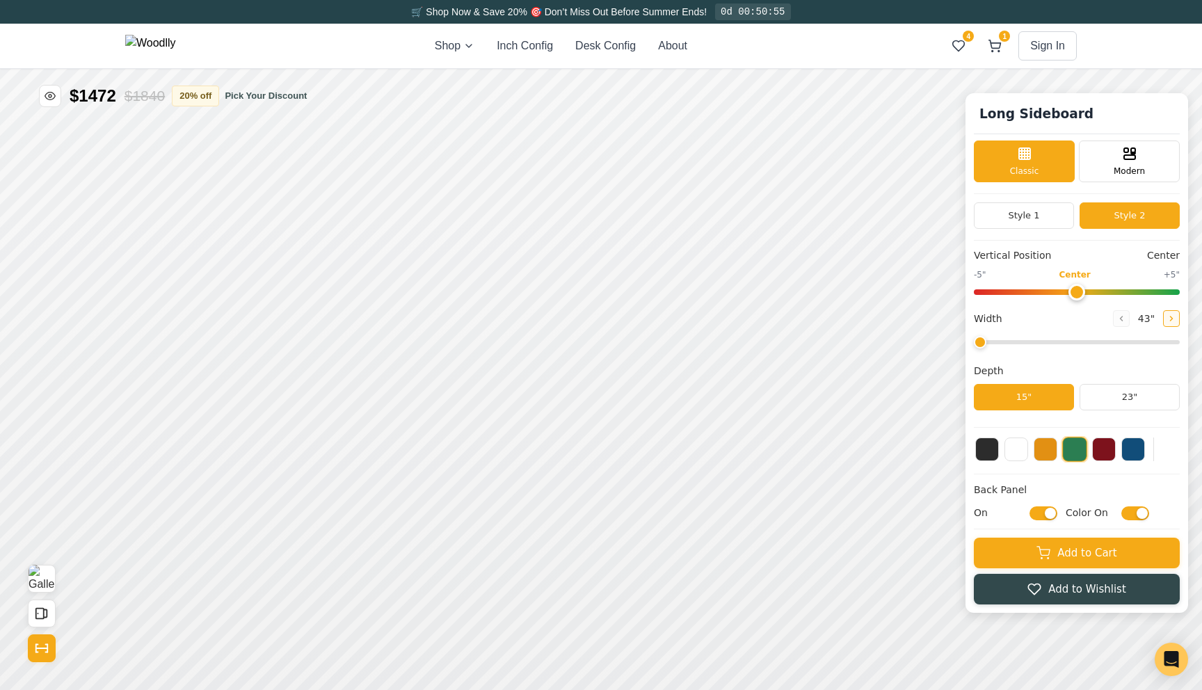
click at [1174, 317] on icon at bounding box center [1172, 318] width 8 height 8
click at [43, 641] on icon "Show Dimensions" at bounding box center [41, 648] width 15 height 15
click at [1058, 226] on button "Style 1" at bounding box center [1024, 215] width 100 height 26
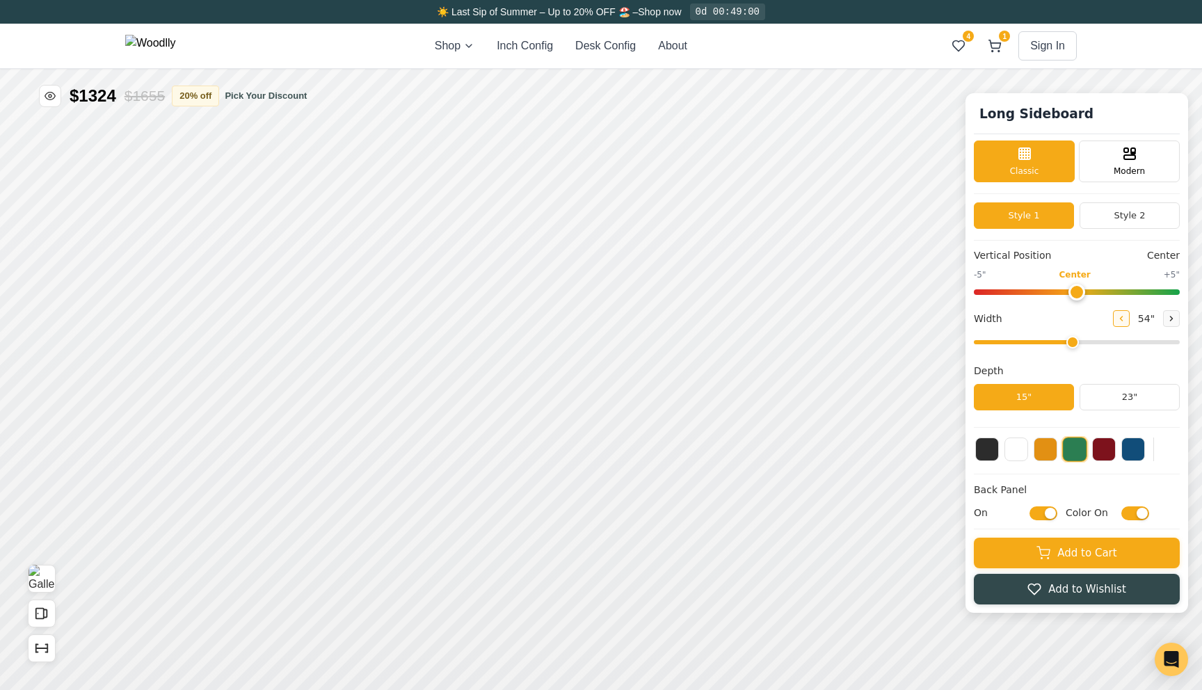
click at [1124, 325] on button at bounding box center [1121, 318] width 17 height 17
type input "43"
click at [1141, 512] on input "Color On" at bounding box center [1136, 513] width 28 height 14
checkbox input "false"
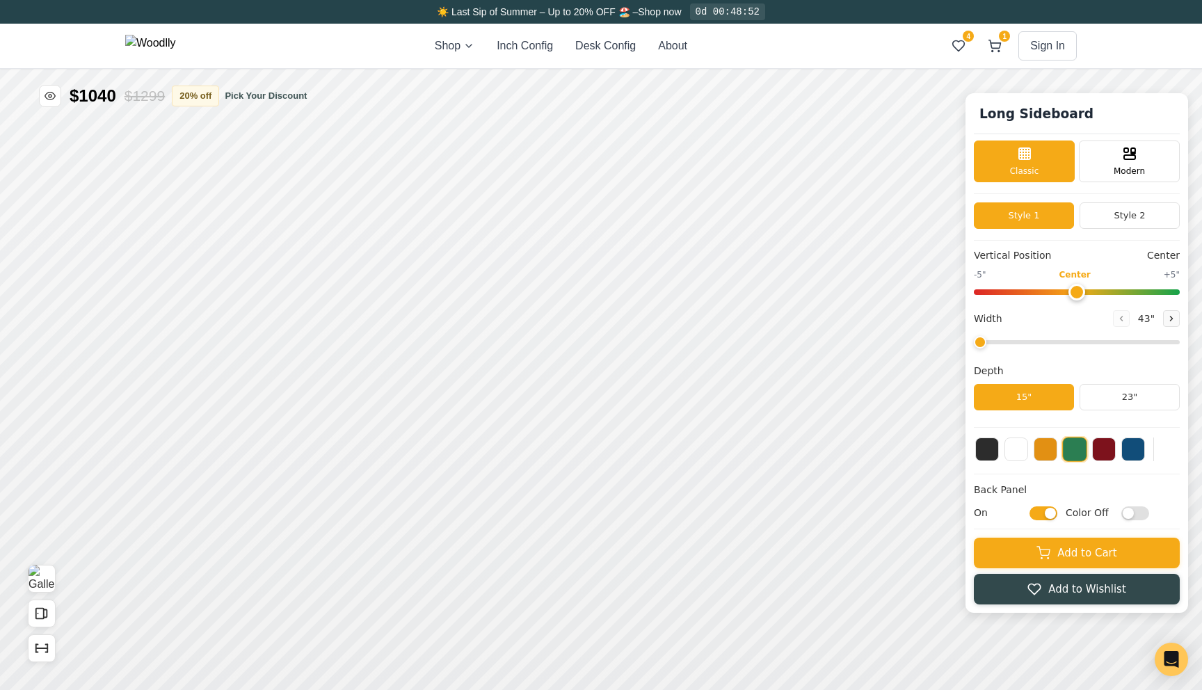
click at [1052, 513] on input "On" at bounding box center [1044, 513] width 28 height 14
click at [1052, 513] on input "Off" at bounding box center [1044, 513] width 28 height 14
click at [1052, 513] on input "On" at bounding box center [1044, 513] width 28 height 14
click at [1052, 513] on input "Off" at bounding box center [1044, 513] width 28 height 14
checkbox input "true"
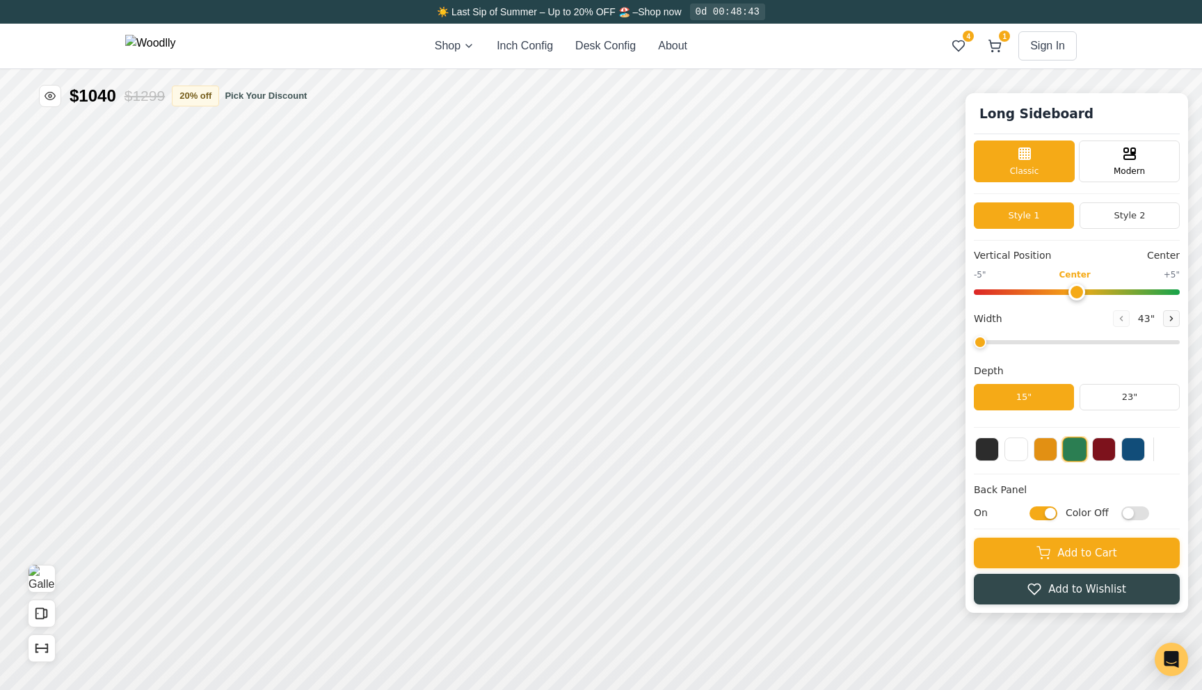
click at [1133, 521] on div "Back Panel On Color Off" at bounding box center [1077, 506] width 206 height 47
click at [1133, 517] on input "Color Off" at bounding box center [1136, 513] width 28 height 14
click at [1133, 517] on input "Color On" at bounding box center [1136, 513] width 28 height 14
checkbox input "false"
click at [1165, 321] on button at bounding box center [1171, 318] width 17 height 17
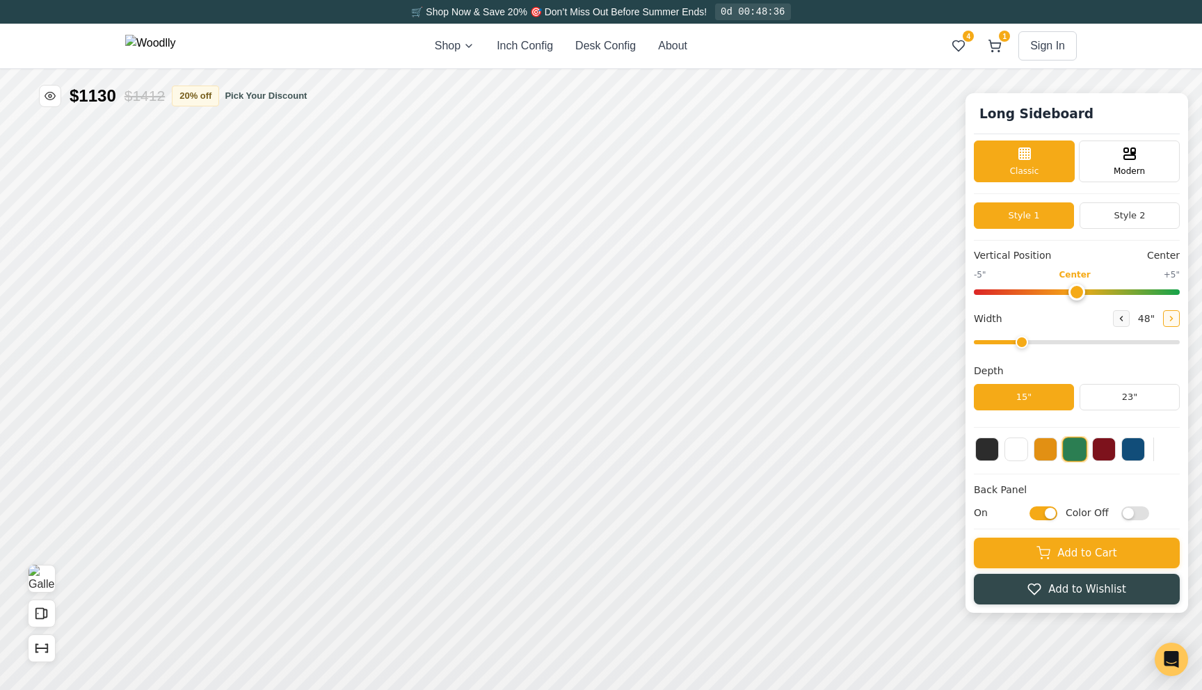
click at [1165, 321] on button at bounding box center [1171, 318] width 17 height 17
click at [1104, 218] on button "Style 2" at bounding box center [1130, 215] width 100 height 26
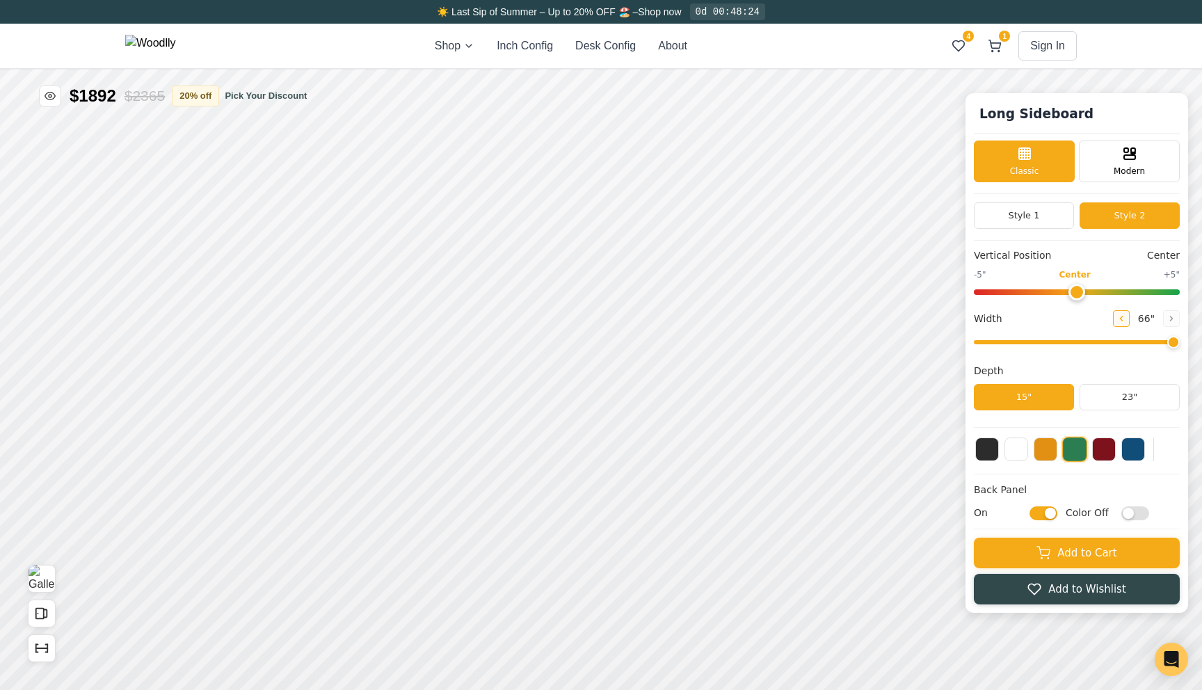
click at [1124, 319] on icon at bounding box center [1121, 318] width 8 height 8
click at [1170, 317] on icon at bounding box center [1172, 318] width 8 height 8
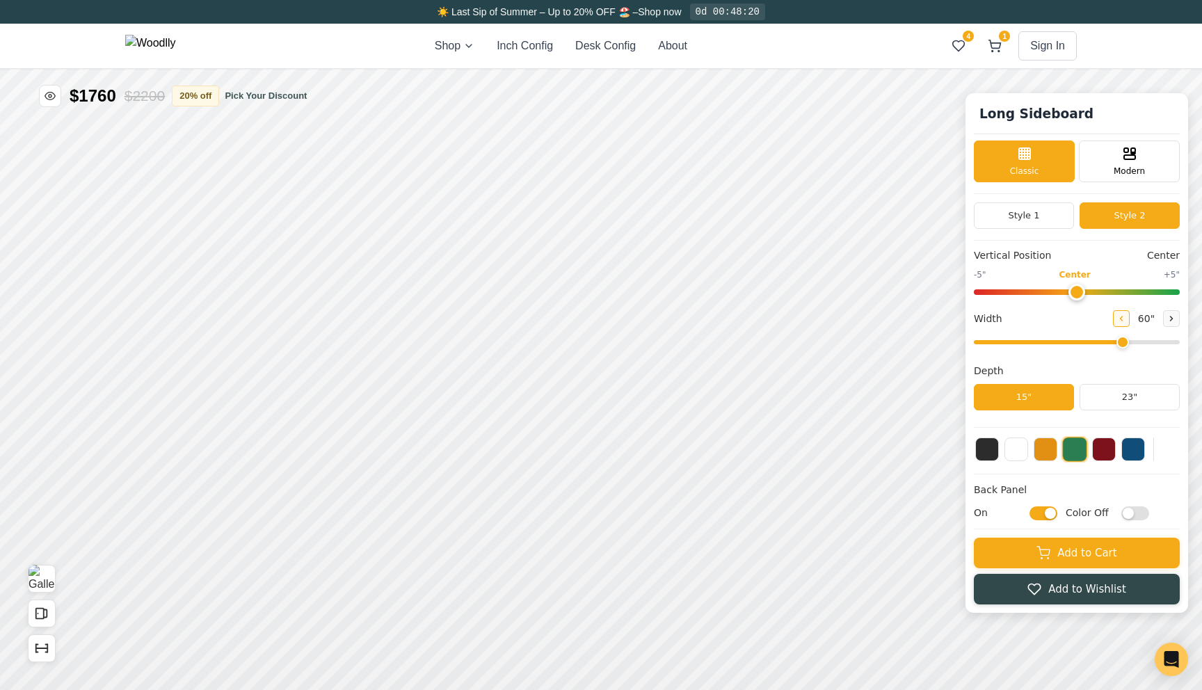
click at [1129, 321] on button at bounding box center [1121, 318] width 17 height 17
click at [1170, 323] on icon at bounding box center [1172, 318] width 8 height 8
click at [1171, 321] on icon at bounding box center [1172, 319] width 2 height 4
click at [1126, 317] on button at bounding box center [1121, 318] width 17 height 17
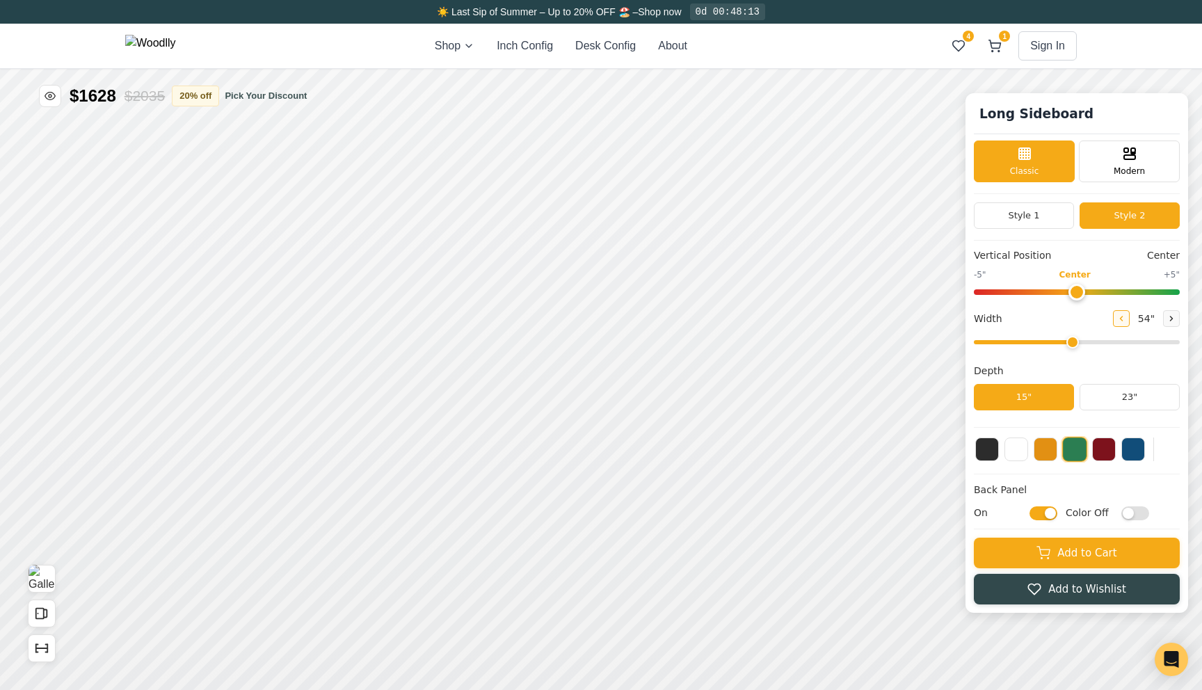
click at [1126, 317] on button at bounding box center [1121, 318] width 17 height 17
type input "48"
click at [1043, 520] on input "On" at bounding box center [1044, 513] width 28 height 14
checkbox input "false"
click at [290, 232] on div "8"" at bounding box center [288, 230] width 10 height 15
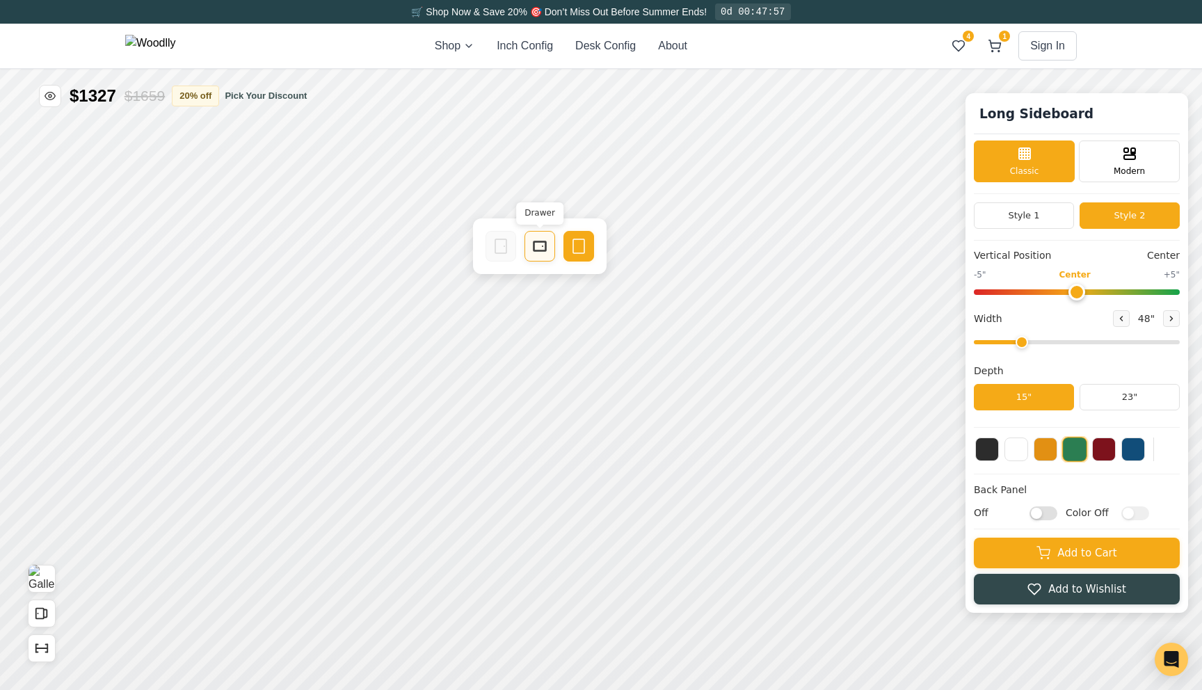
click at [534, 254] on icon at bounding box center [540, 246] width 17 height 17
click at [337, 417] on div "11"" at bounding box center [334, 415] width 16 height 15
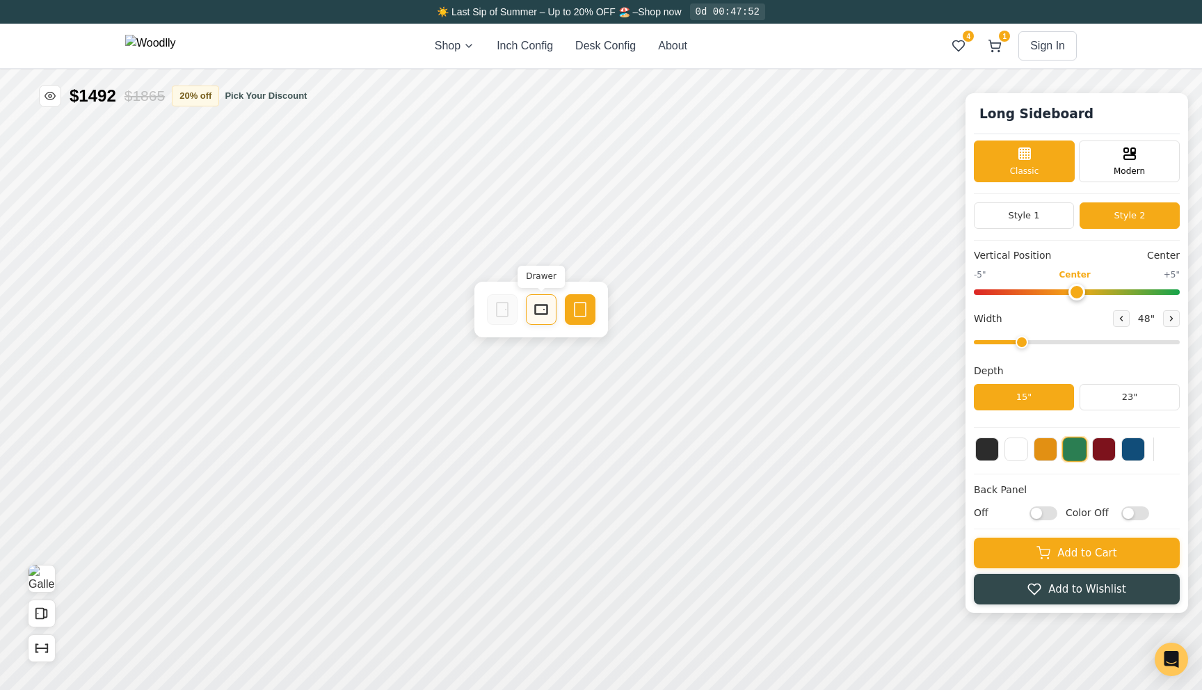
click at [550, 309] on div "Drawer" at bounding box center [541, 309] width 31 height 31
click at [509, 388] on rect at bounding box center [502, 385] width 11 height 14
click at [1167, 322] on button at bounding box center [1171, 318] width 17 height 17
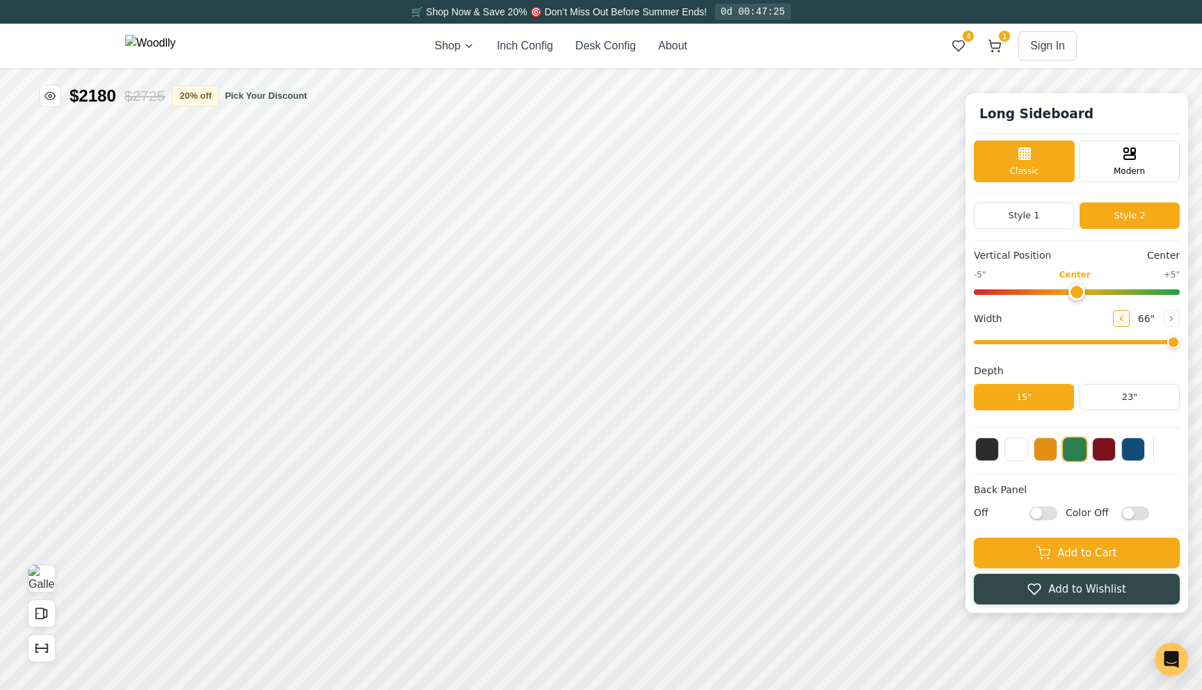
click at [1126, 321] on button at bounding box center [1121, 318] width 17 height 17
click at [1110, 406] on button "23"" at bounding box center [1130, 397] width 100 height 26
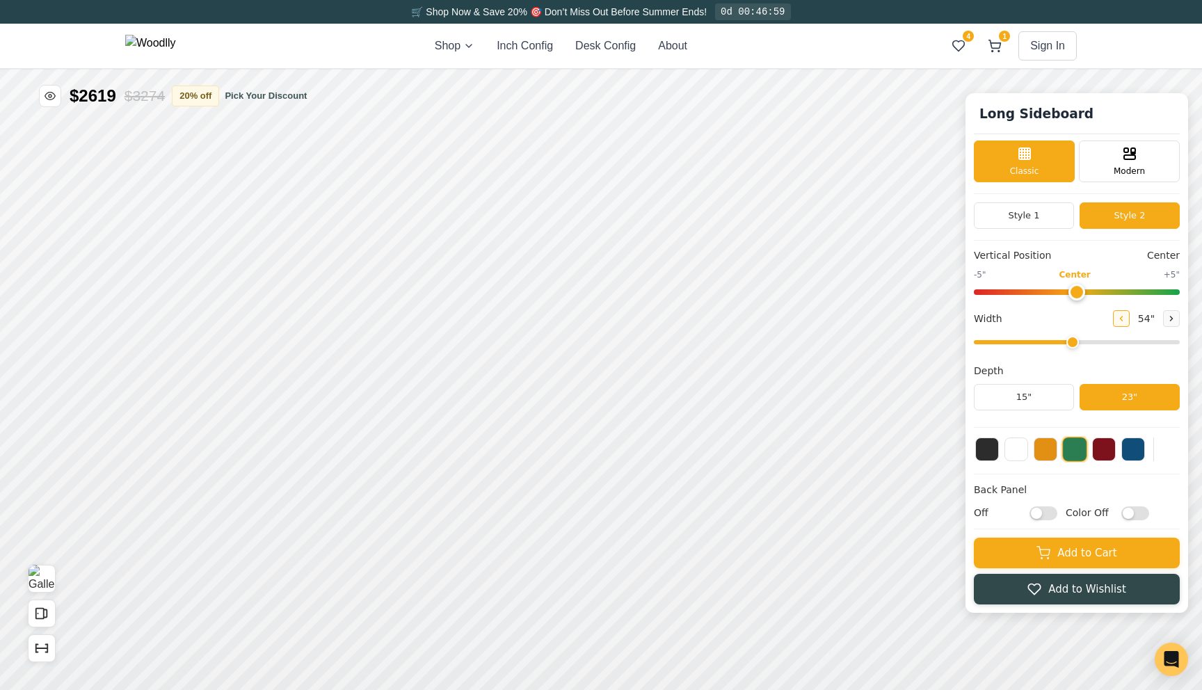
click at [1121, 321] on icon at bounding box center [1121, 318] width 8 height 8
click at [1170, 323] on button at bounding box center [1171, 318] width 17 height 17
click at [1173, 324] on button at bounding box center [1171, 318] width 17 height 17
click at [1120, 317] on icon at bounding box center [1121, 318] width 8 height 8
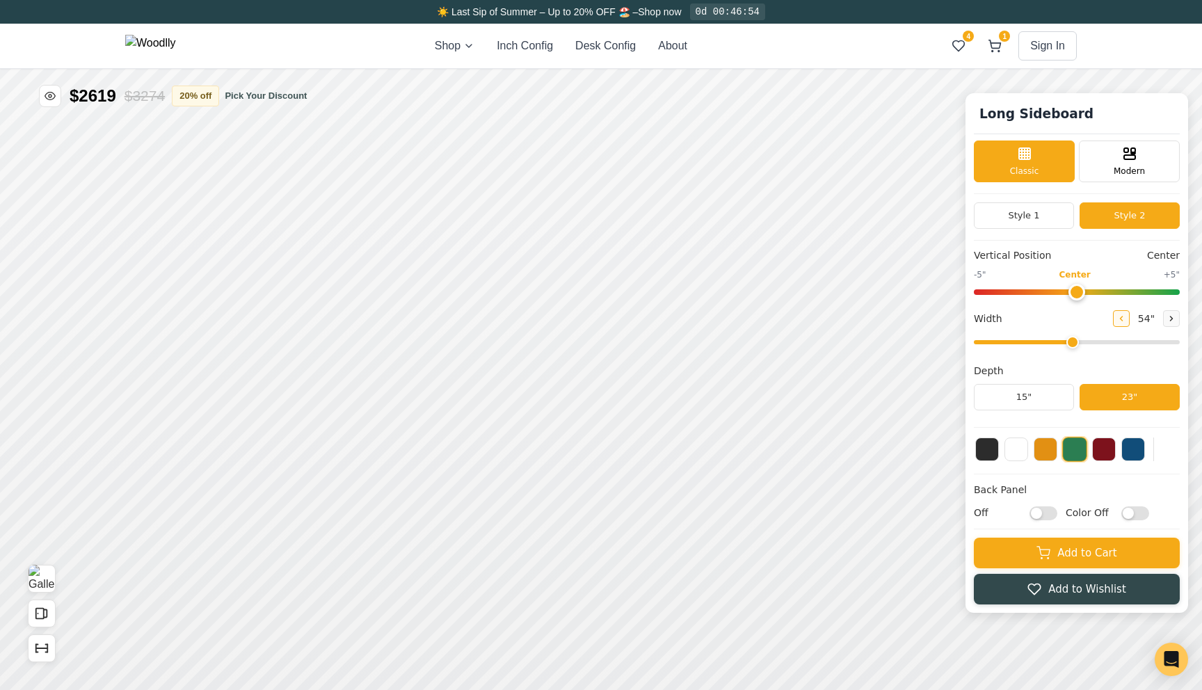
type input "48"
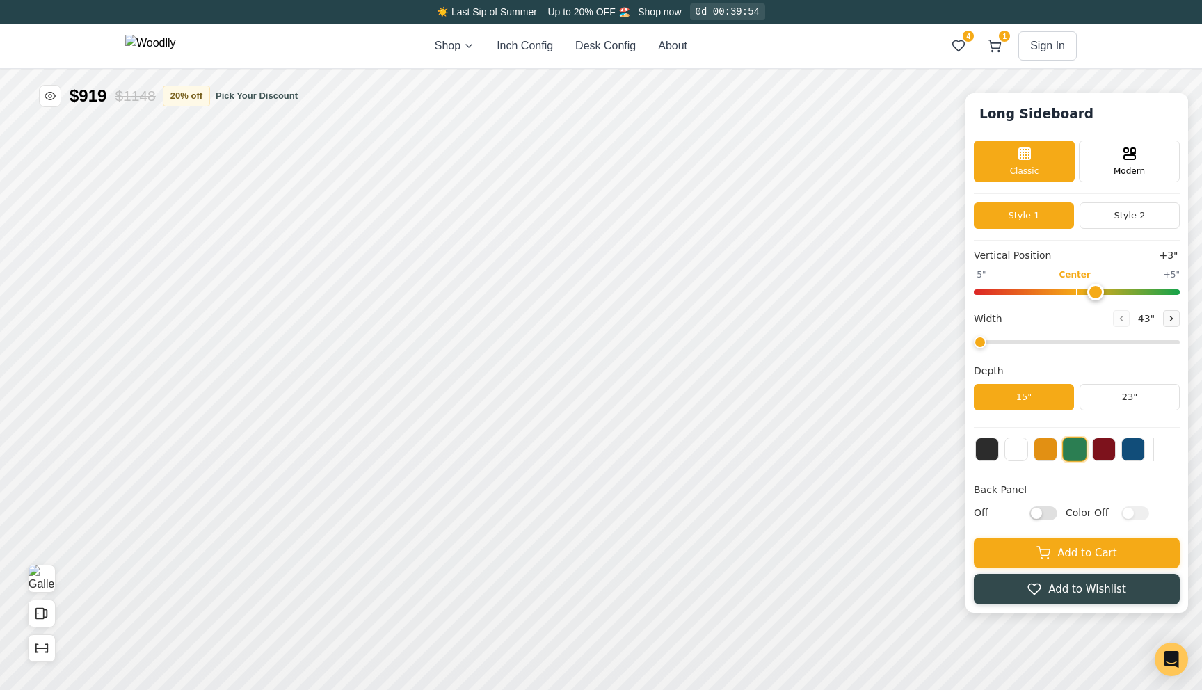
type input "0"
click at [1078, 295] on input "range" at bounding box center [1077, 292] width 206 height 6
click at [210, 98] on button "20 % off" at bounding box center [186, 95] width 47 height 21
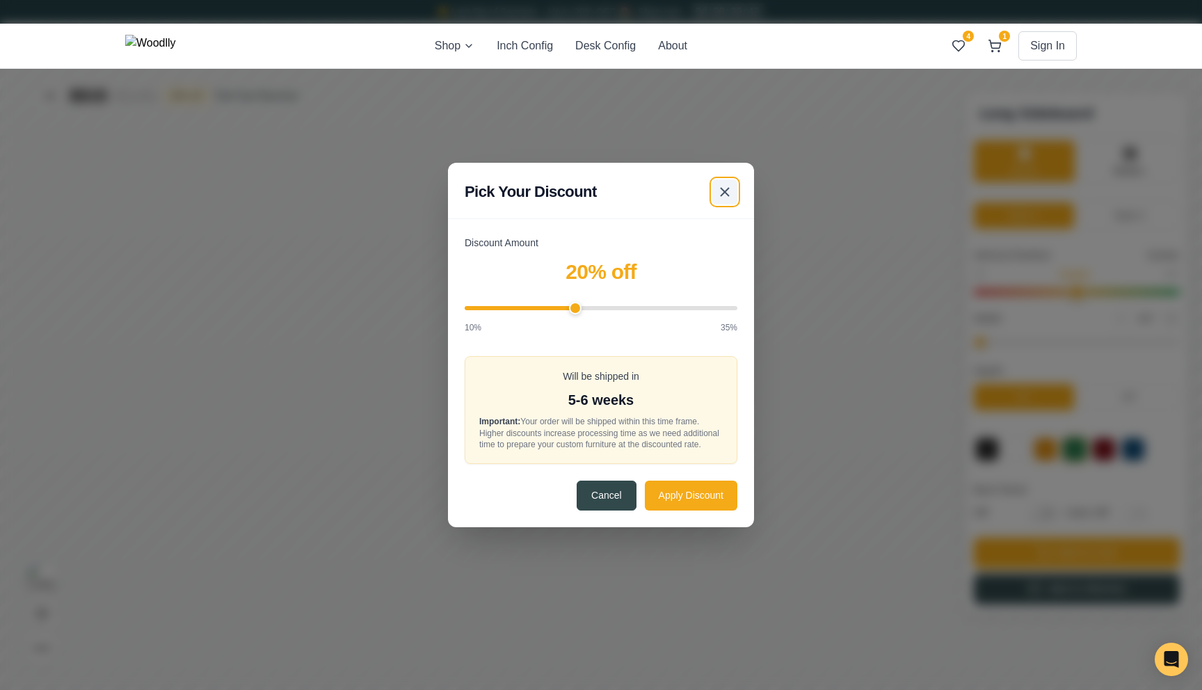
click at [724, 188] on line at bounding box center [725, 192] width 8 height 8
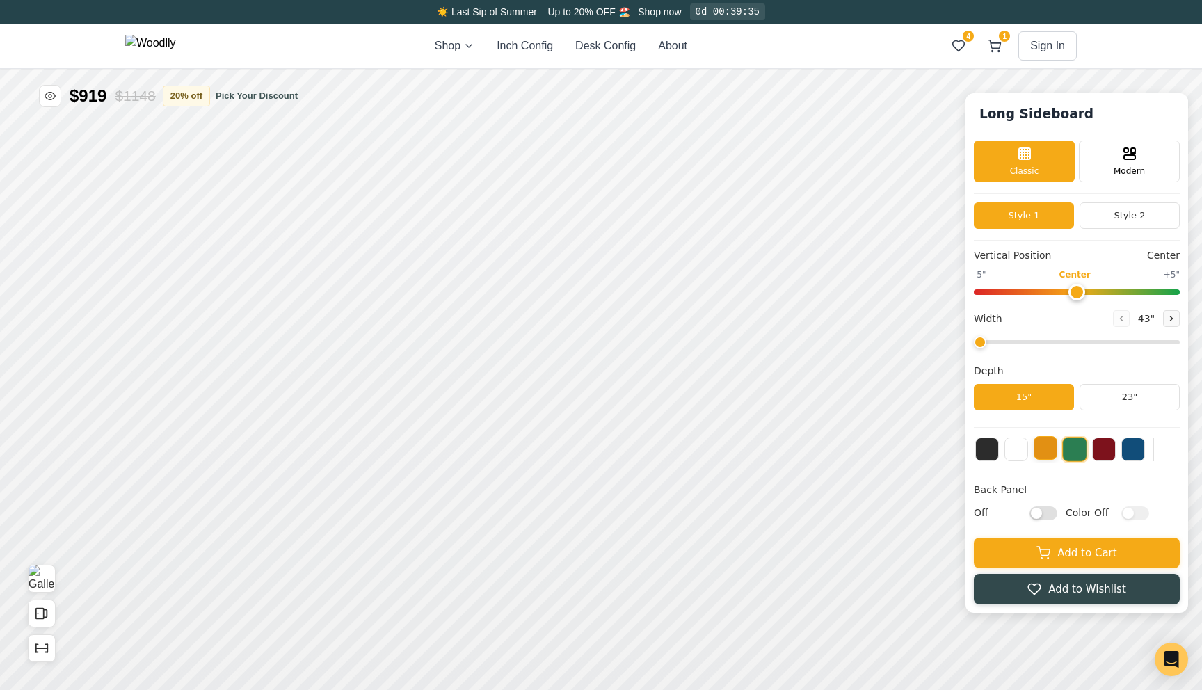
click at [1052, 456] on button at bounding box center [1046, 448] width 24 height 24
click at [305, 232] on div "8"" at bounding box center [306, 232] width 10 height 15
click at [276, 342] on div "20" Tall (spans two bays)" at bounding box center [267, 340] width 32 height 32
click at [277, 420] on div "20"" at bounding box center [271, 418] width 16 height 15
click at [45, 651] on icon "Show Dimensions" at bounding box center [41, 648] width 15 height 15
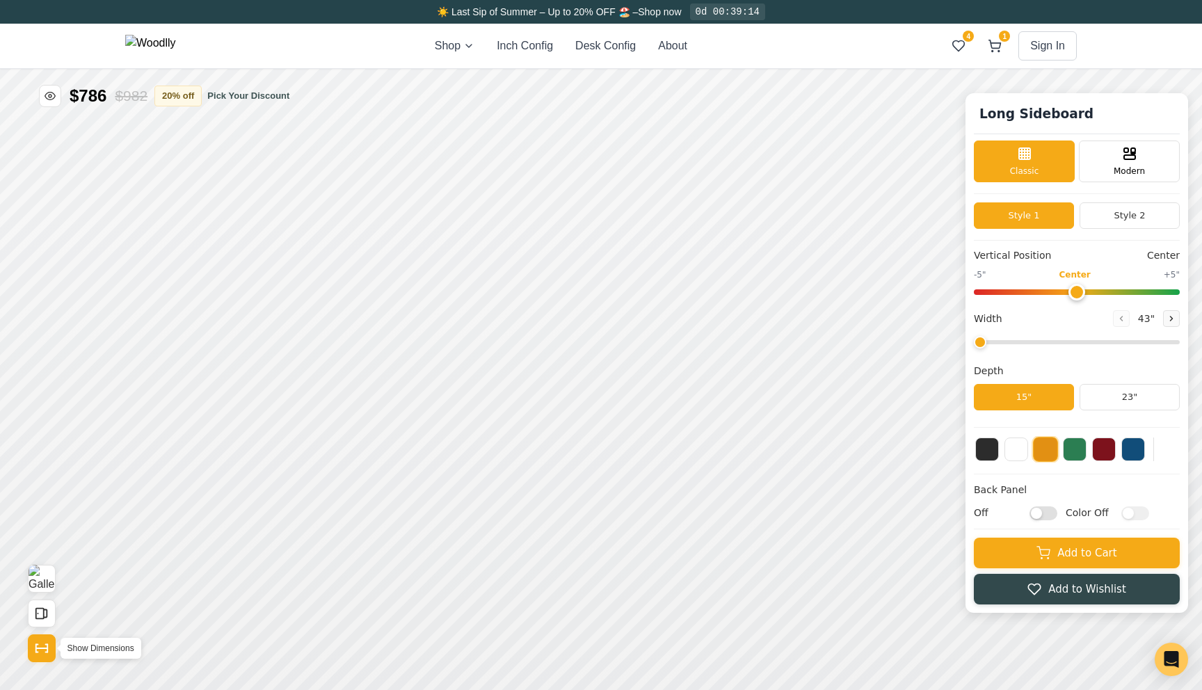
click at [45, 651] on icon "Show Dimensions" at bounding box center [41, 648] width 15 height 15
click at [543, 245] on rect at bounding box center [548, 249] width 11 height 8
click at [514, 348] on icon at bounding box center [510, 353] width 17 height 17
click at [1168, 312] on button at bounding box center [1171, 318] width 17 height 17
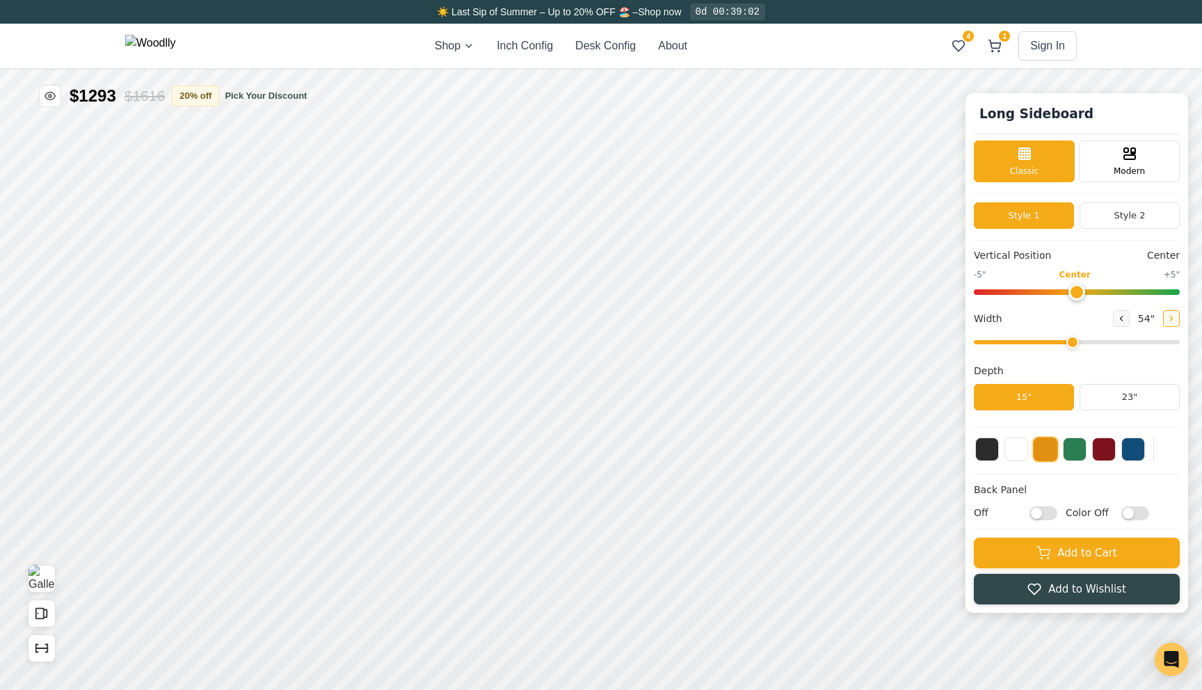
click at [1168, 312] on button at bounding box center [1171, 318] width 17 height 17
click at [1124, 392] on button "23"" at bounding box center [1130, 397] width 100 height 26
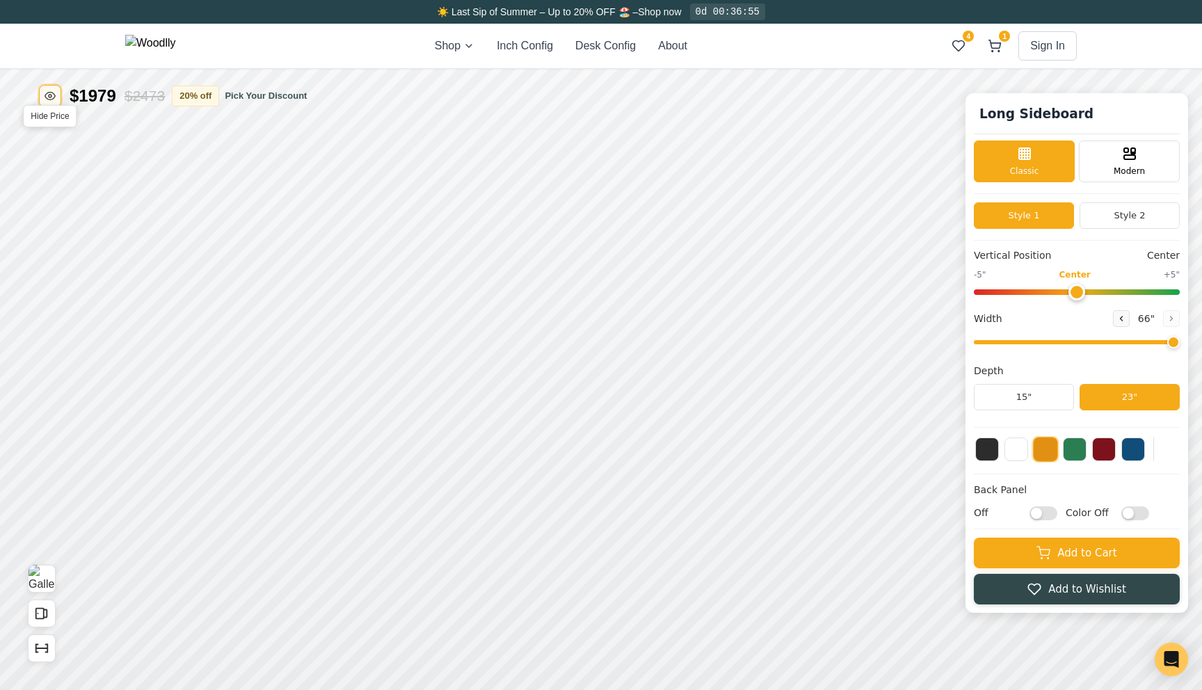
click at [43, 88] on button "Hide Price" at bounding box center [50, 96] width 22 height 22
click at [43, 88] on button "Show Price" at bounding box center [50, 96] width 22 height 22
click at [1128, 209] on button "Style 2" at bounding box center [1130, 215] width 100 height 26
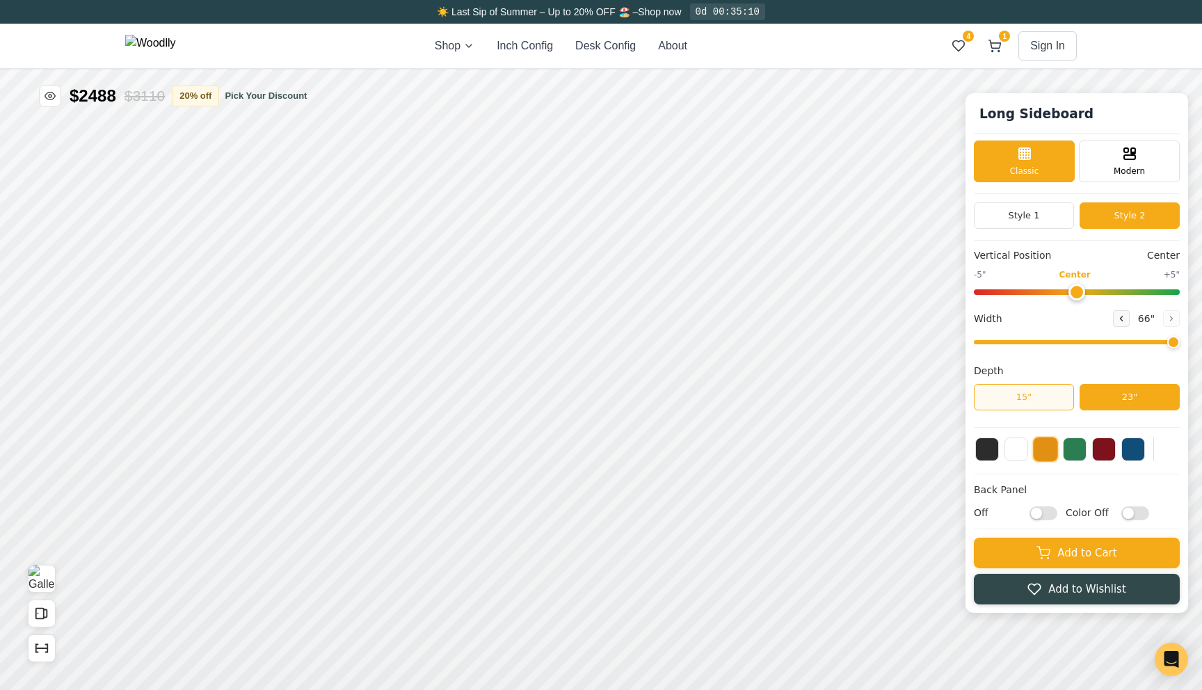
click at [1039, 395] on button "15"" at bounding box center [1024, 397] width 100 height 26
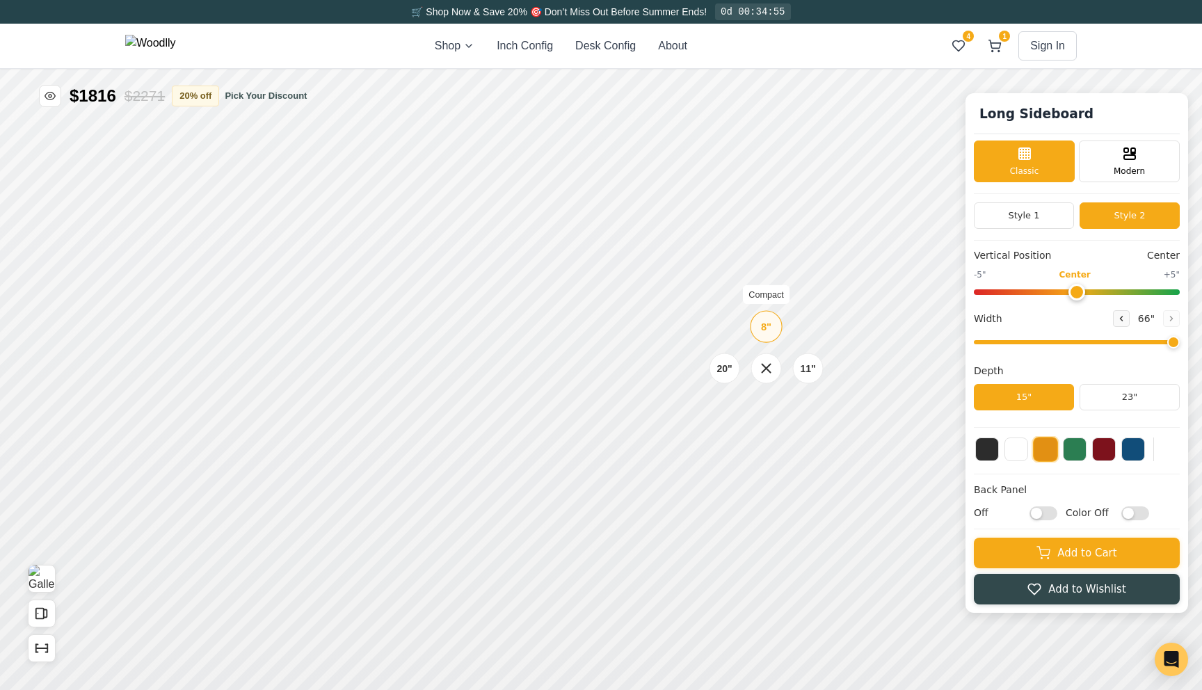
click at [771, 330] on div "8"" at bounding box center [766, 326] width 10 height 15
click at [1126, 317] on button at bounding box center [1121, 318] width 17 height 17
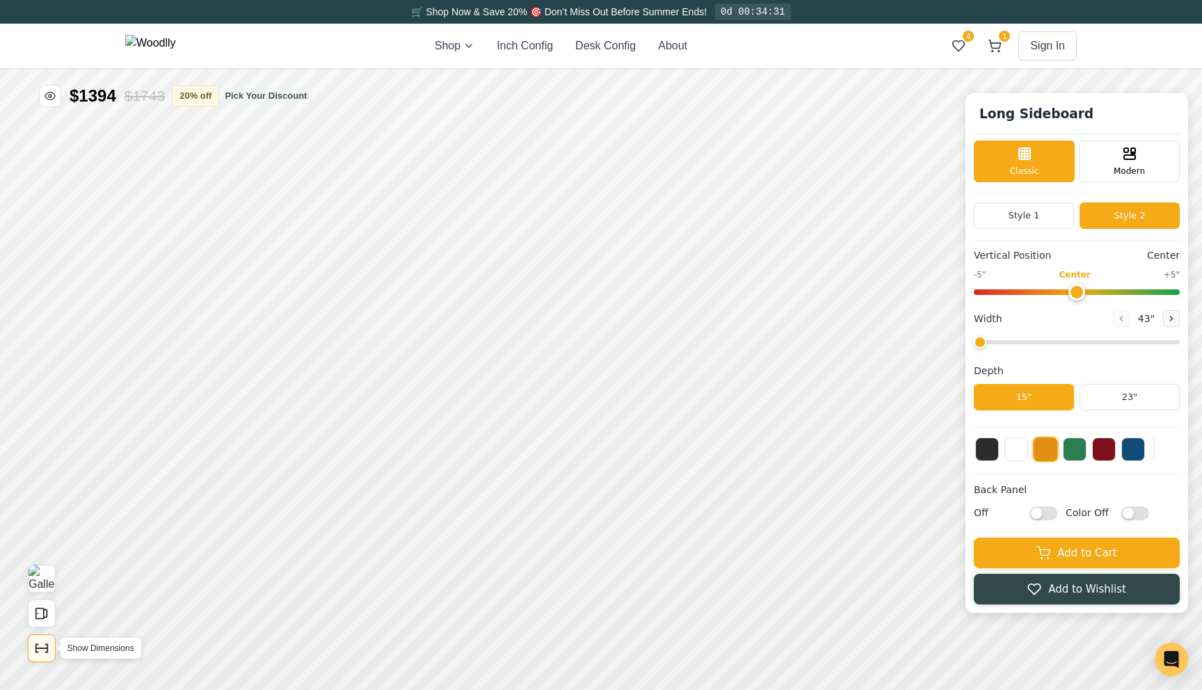
click at [40, 650] on icon "Show Dimensions" at bounding box center [41, 648] width 15 height 15
click at [1168, 321] on icon at bounding box center [1172, 318] width 8 height 8
click at [1177, 316] on button at bounding box center [1171, 318] width 17 height 17
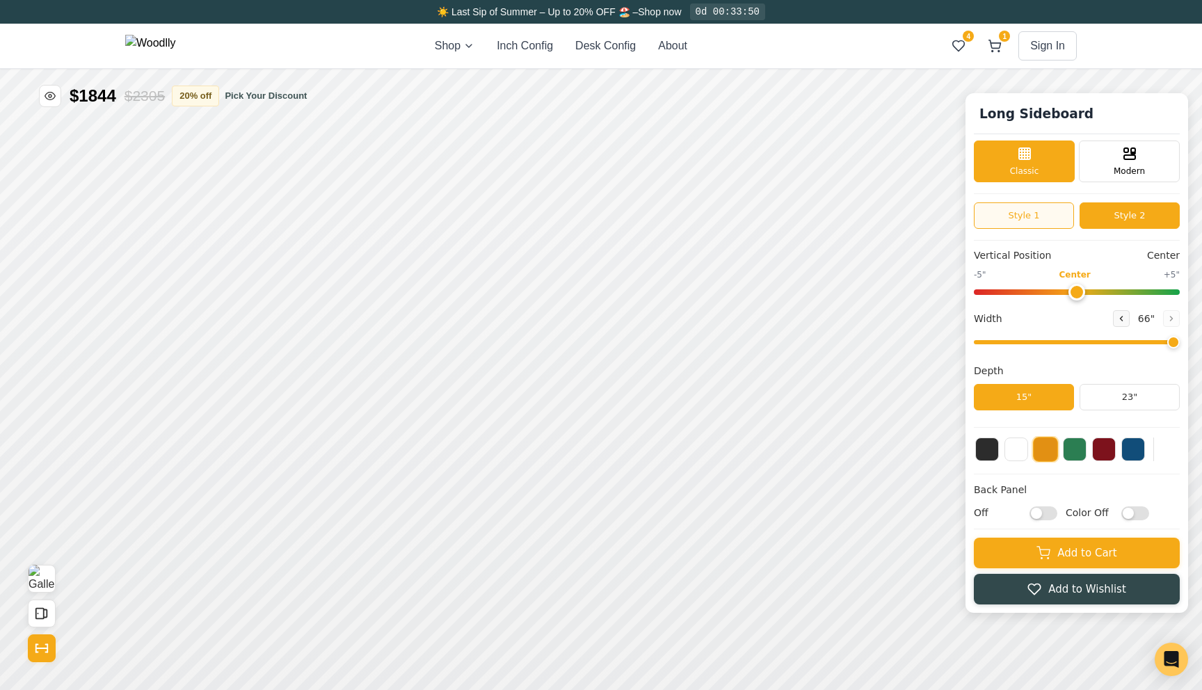
click at [1066, 216] on button "Style 1" at bounding box center [1024, 215] width 100 height 26
click at [1122, 324] on button at bounding box center [1121, 318] width 17 height 17
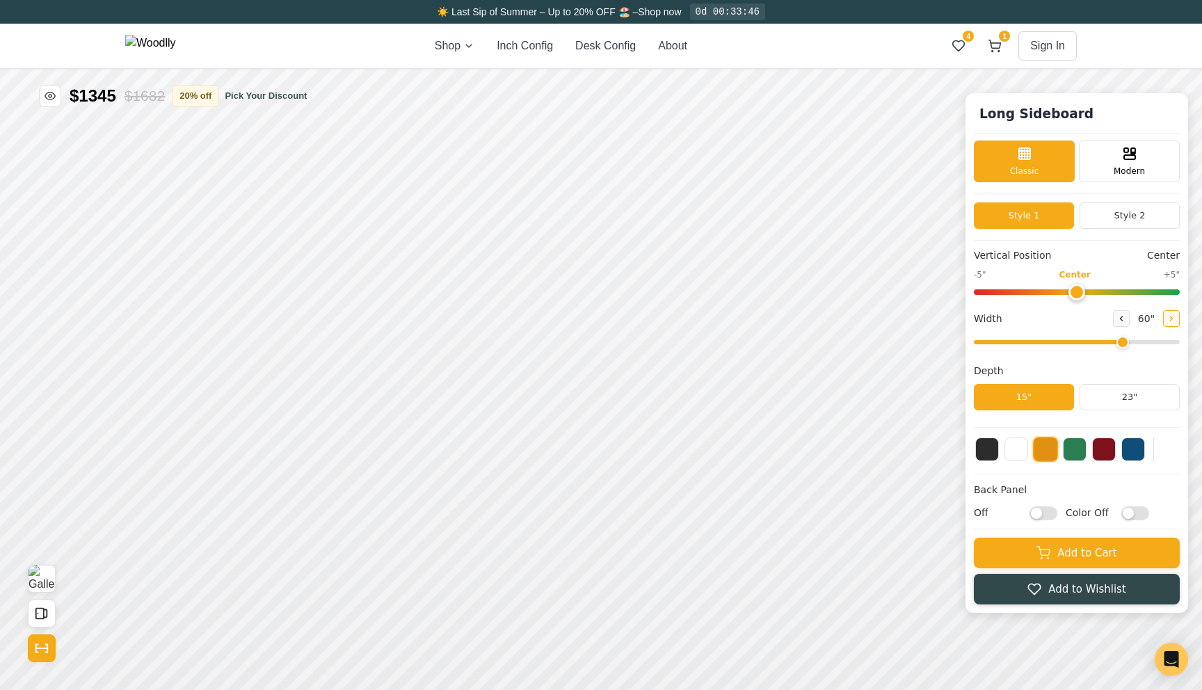
click at [1170, 313] on button at bounding box center [1171, 318] width 17 height 17
click at [1119, 319] on icon at bounding box center [1121, 318] width 8 height 8
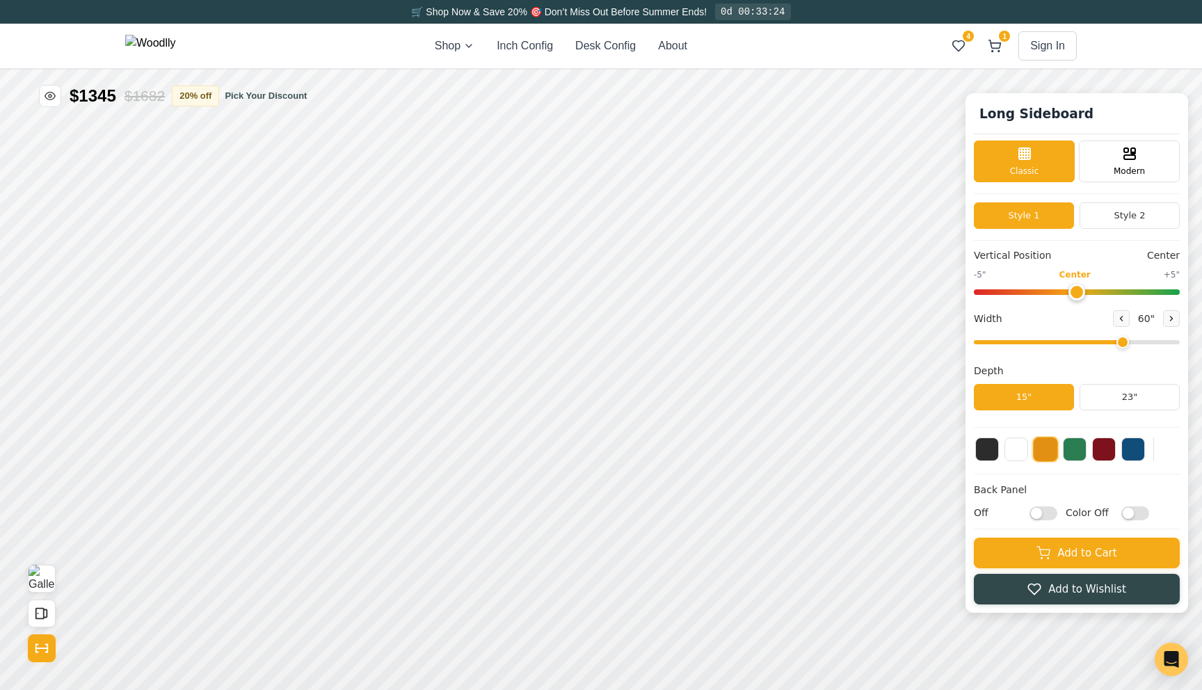
drag, startPoint x: 1029, startPoint y: 341, endPoint x: 1128, endPoint y: 328, distance: 99.7
click at [1128, 340] on input "range" at bounding box center [1077, 342] width 206 height 4
click at [1114, 208] on button "Style 2" at bounding box center [1130, 215] width 100 height 26
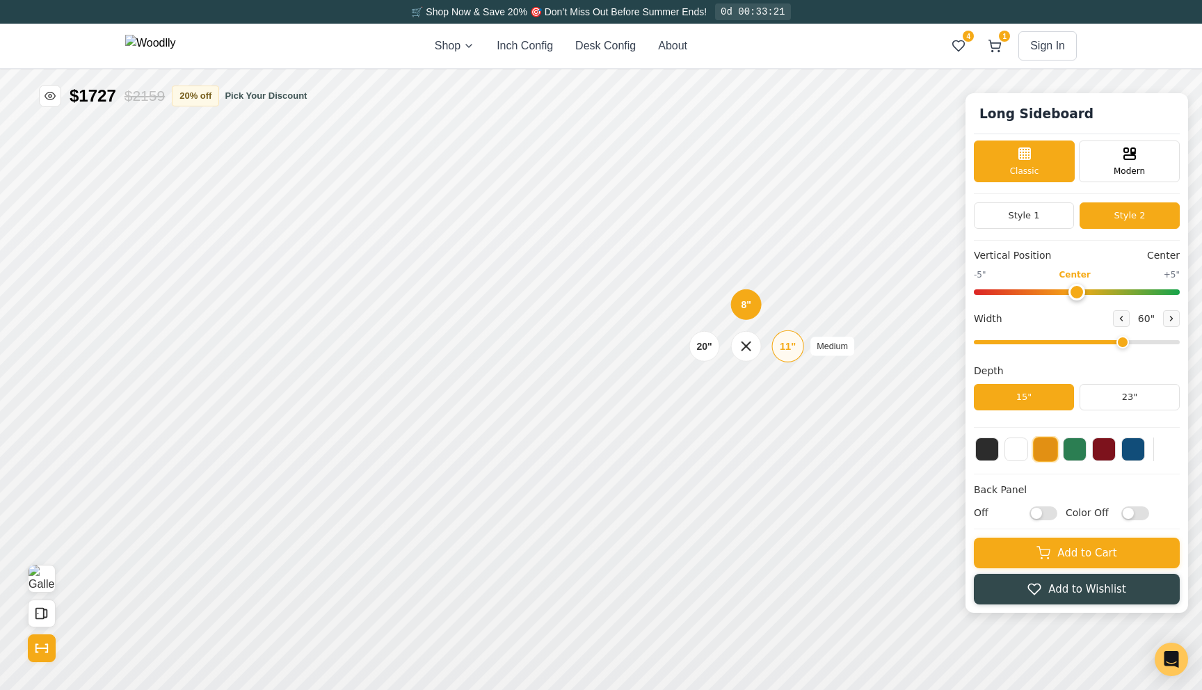
click at [782, 348] on div "11"" at bounding box center [788, 346] width 16 height 15
click at [792, 261] on div "11"" at bounding box center [788, 256] width 16 height 15
click at [286, 356] on div "11" Medium" at bounding box center [289, 346] width 32 height 32
click at [250, 298] on div "8"" at bounding box center [247, 292] width 10 height 15
click at [248, 238] on div "8" Compact" at bounding box center [247, 227] width 32 height 32
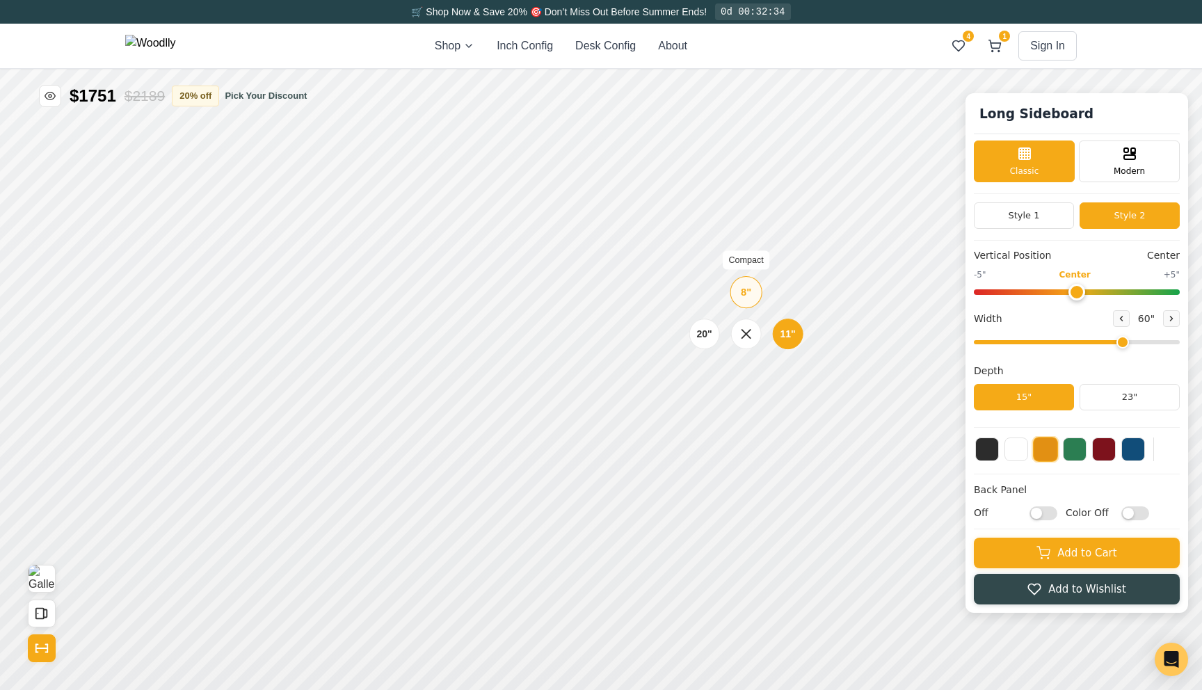
click at [751, 296] on div "8"" at bounding box center [746, 292] width 10 height 15
click at [789, 407] on div "11"" at bounding box center [788, 411] width 16 height 15
drag, startPoint x: 1123, startPoint y: 347, endPoint x: 1202, endPoint y: 363, distance: 80.1
click at [1180, 344] on input "range" at bounding box center [1077, 342] width 206 height 4
click at [28, 649] on button "Show Dimensions" at bounding box center [42, 649] width 28 height 28
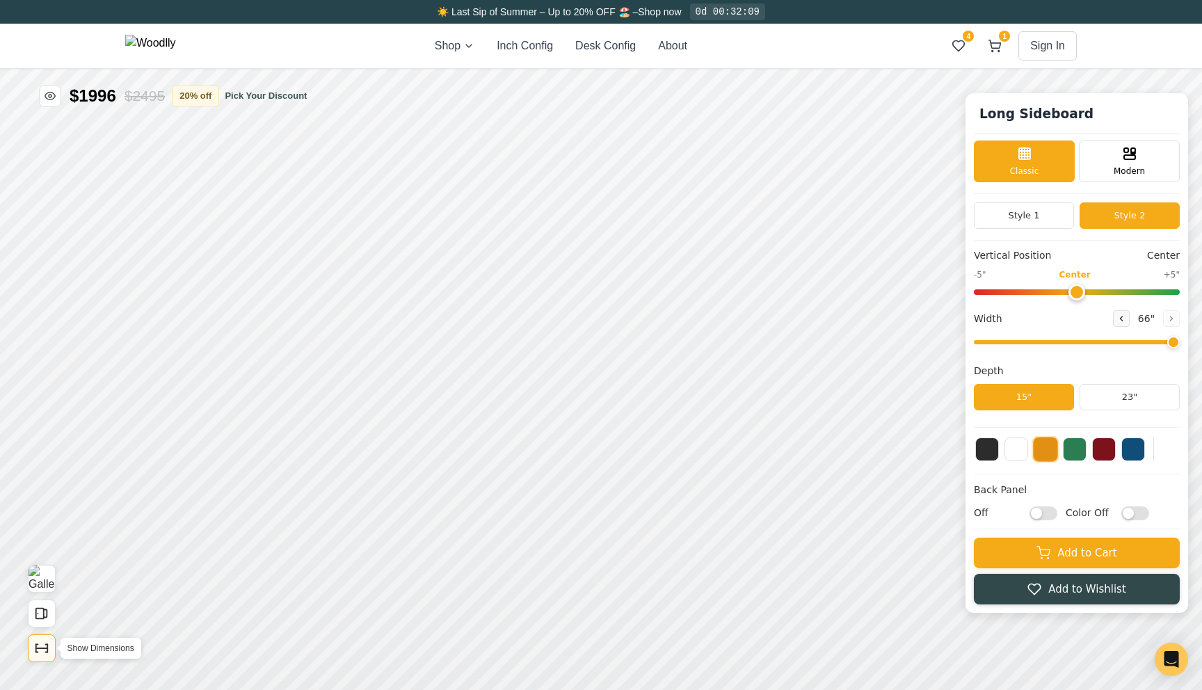
click at [46, 644] on icon "Show Dimensions" at bounding box center [41, 648] width 15 height 15
click at [1122, 318] on icon at bounding box center [1122, 319] width 2 height 4
click at [1171, 315] on icon at bounding box center [1172, 318] width 8 height 8
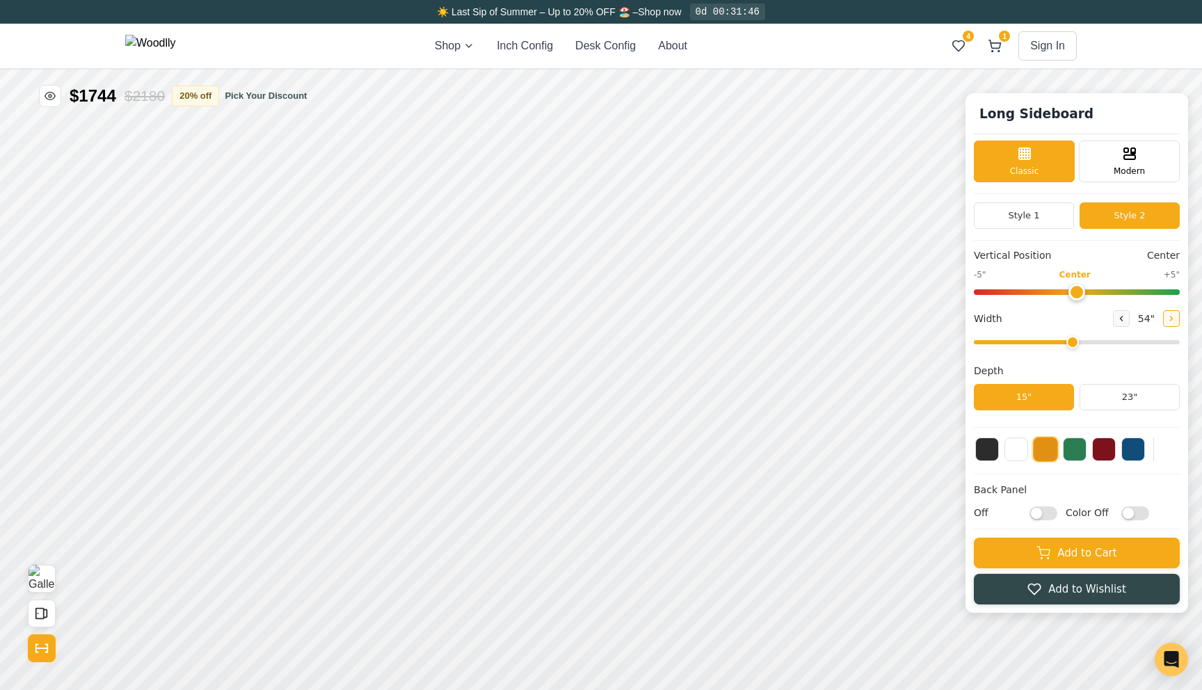
click at [1171, 315] on icon at bounding box center [1172, 318] width 8 height 8
type input "66"
click at [776, 359] on div "8" Compact" at bounding box center [768, 358] width 32 height 32
click at [807, 343] on div "11"" at bounding box center [810, 346] width 16 height 15
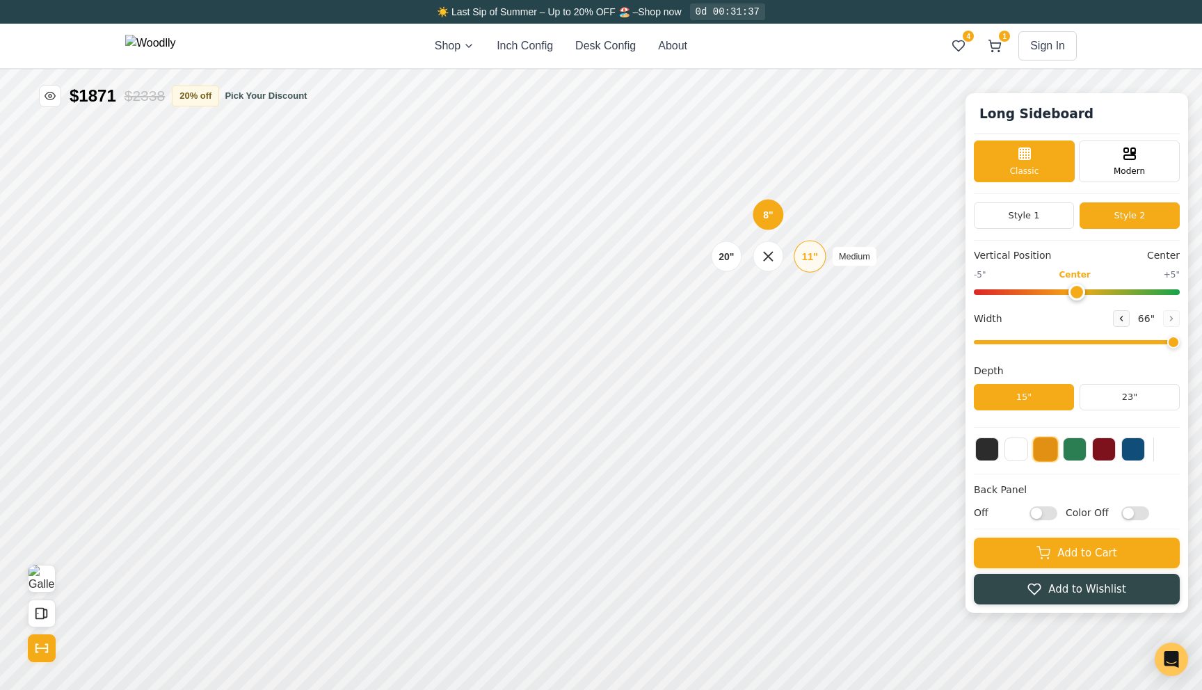
click at [808, 261] on div "11"" at bounding box center [810, 256] width 16 height 15
click at [798, 411] on div "11" Medium" at bounding box center [810, 412] width 32 height 32
click at [803, 324] on div "11"" at bounding box center [810, 321] width 16 height 15
click at [770, 296] on div "8"" at bounding box center [768, 292] width 10 height 15
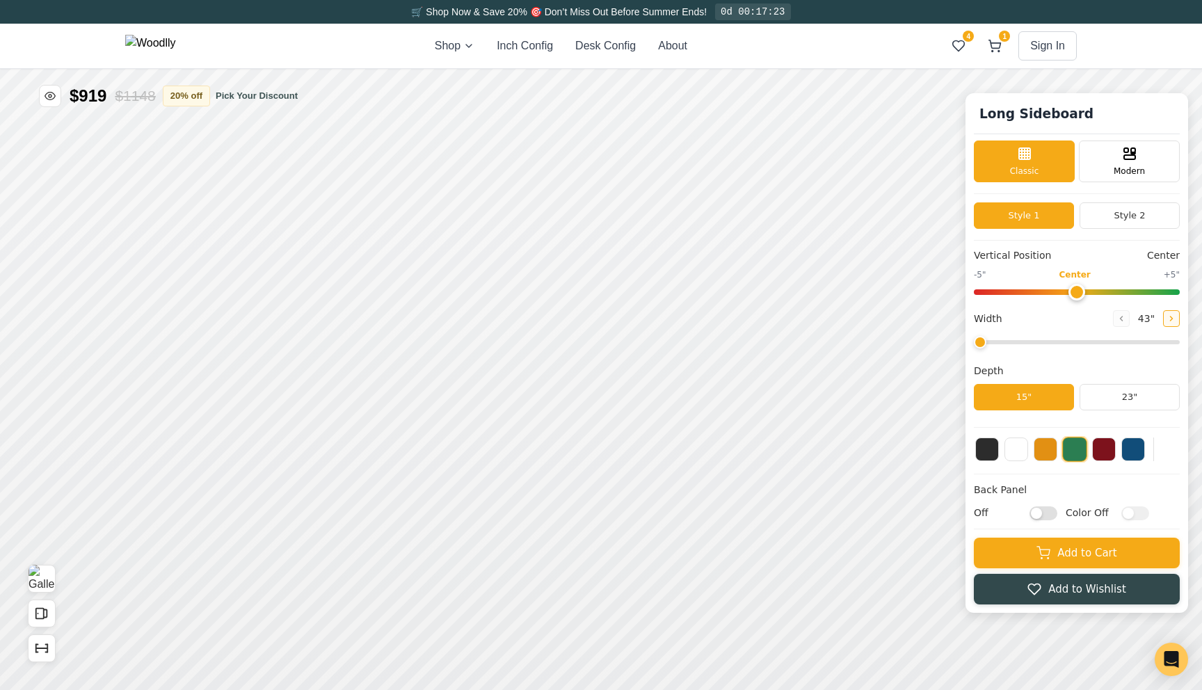
click at [1178, 317] on button at bounding box center [1171, 318] width 17 height 17
click at [1113, 222] on button "Style 2" at bounding box center [1130, 215] width 100 height 26
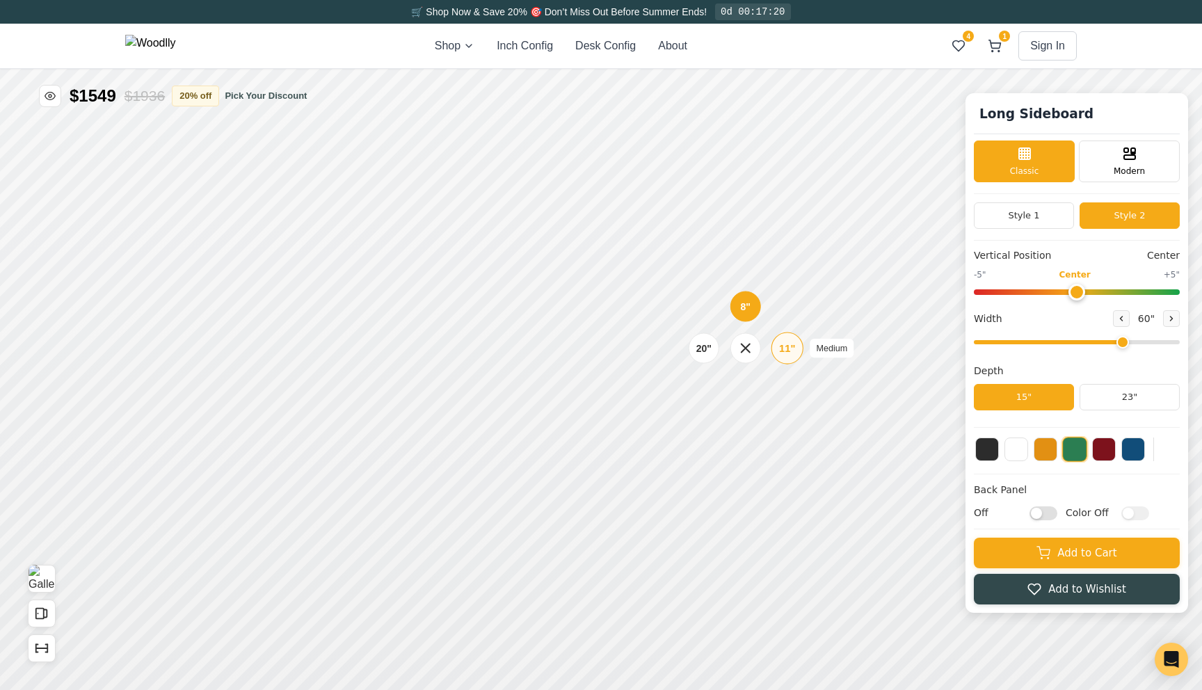
click at [784, 347] on div "11"" at bounding box center [787, 348] width 16 height 15
click at [794, 346] on div "11"" at bounding box center [787, 348] width 16 height 15
click at [788, 255] on div "11"" at bounding box center [789, 257] width 16 height 15
click at [784, 415] on div "11"" at bounding box center [786, 412] width 16 height 15
click at [786, 317] on div "11"" at bounding box center [788, 321] width 16 height 15
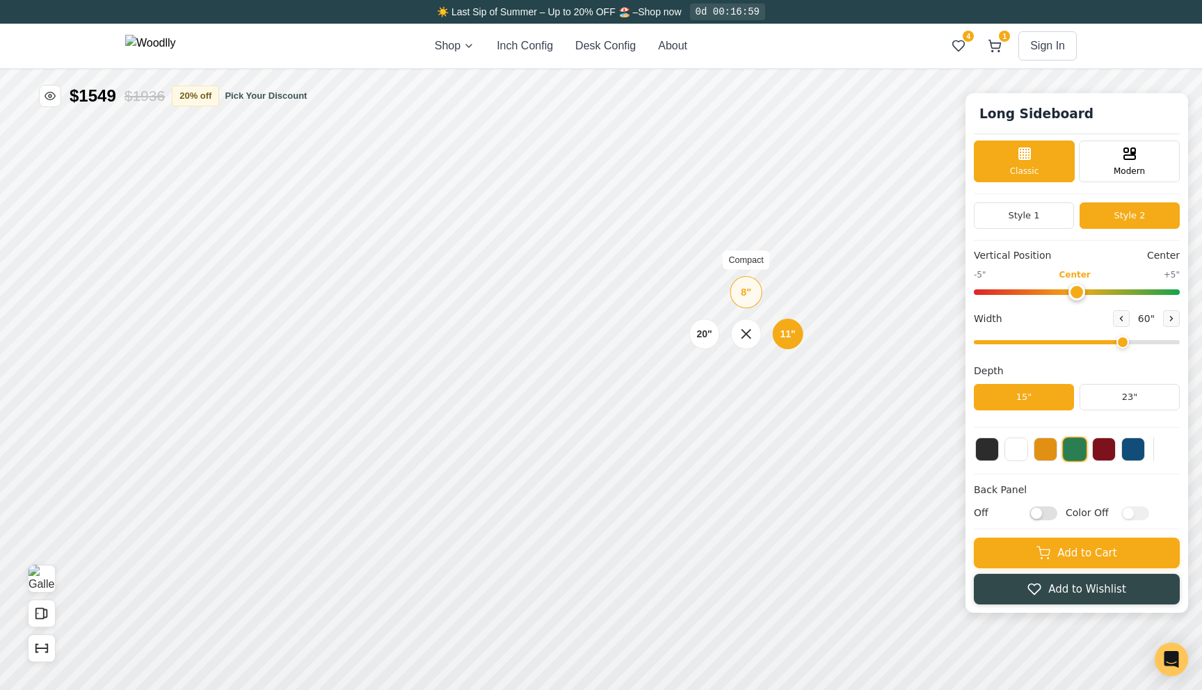
click at [740, 296] on div "8" Compact" at bounding box center [747, 292] width 32 height 32
click at [802, 262] on icon at bounding box center [808, 258] width 17 height 17
click at [1105, 401] on button "23"" at bounding box center [1130, 397] width 100 height 26
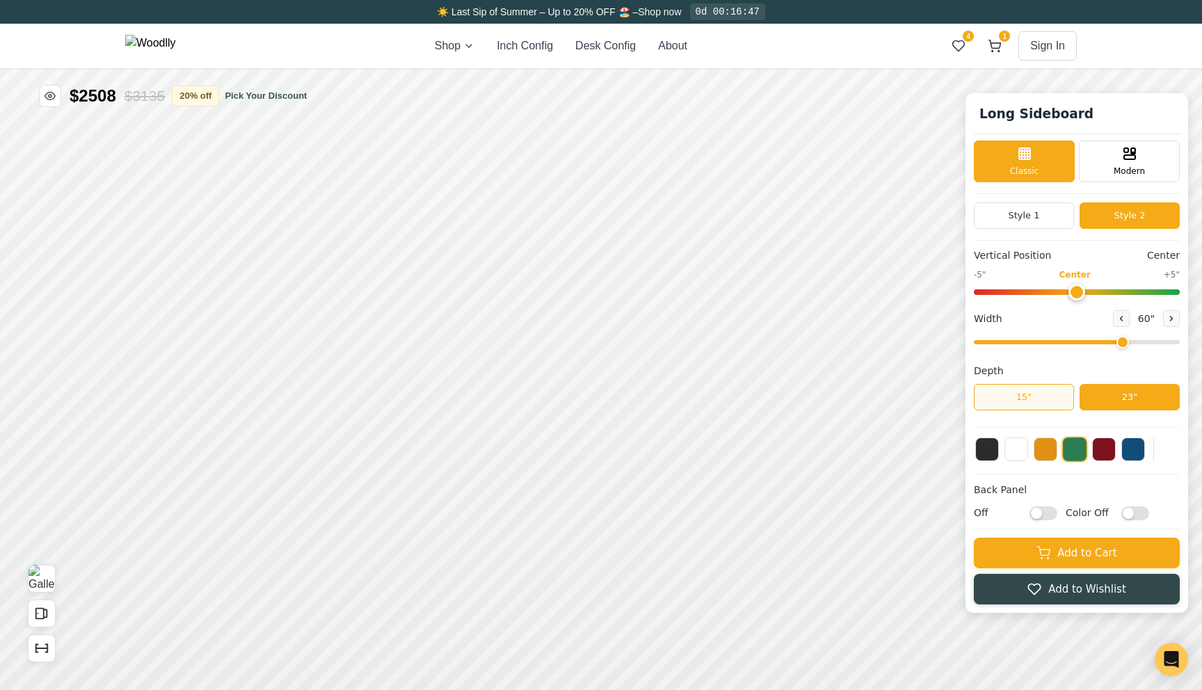
click at [1060, 398] on button "15"" at bounding box center [1024, 397] width 100 height 26
click at [1094, 344] on input "range" at bounding box center [1077, 342] width 206 height 4
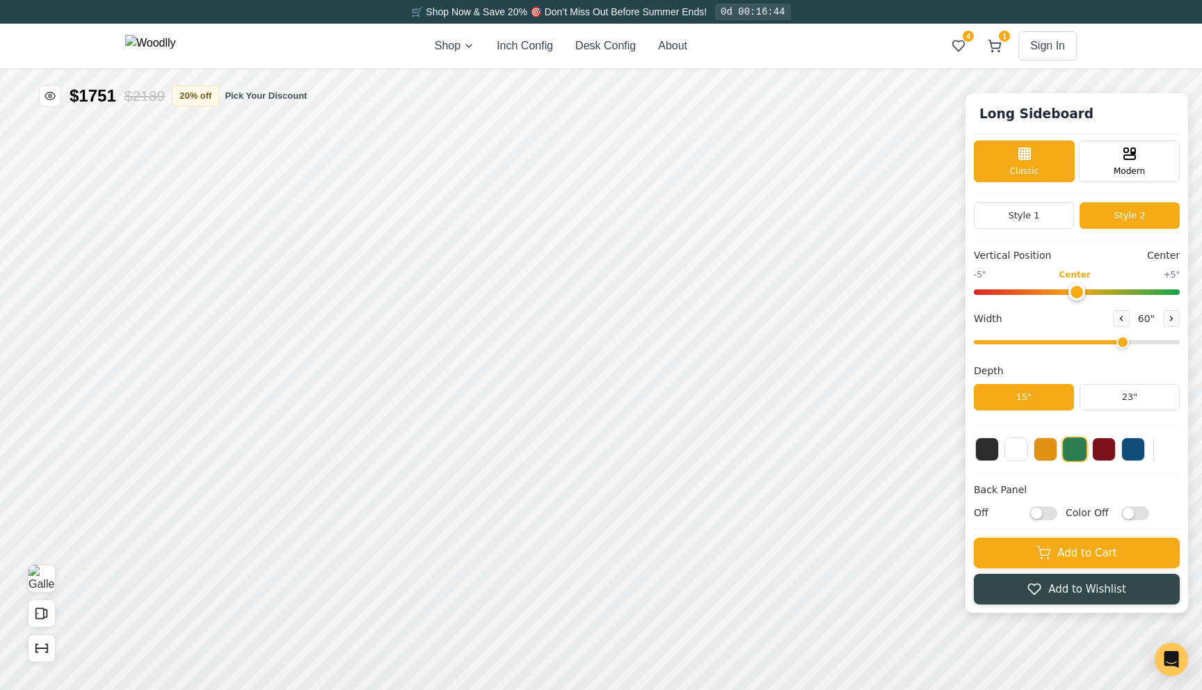
drag, startPoint x: 1101, startPoint y: 345, endPoint x: 1114, endPoint y: 345, distance: 13.2
type input "60"
click at [1114, 344] on input "range" at bounding box center [1077, 342] width 206 height 4
click at [742, 231] on div "8"" at bounding box center [746, 226] width 10 height 15
click at [745, 302] on div "8" Compact" at bounding box center [747, 292] width 32 height 32
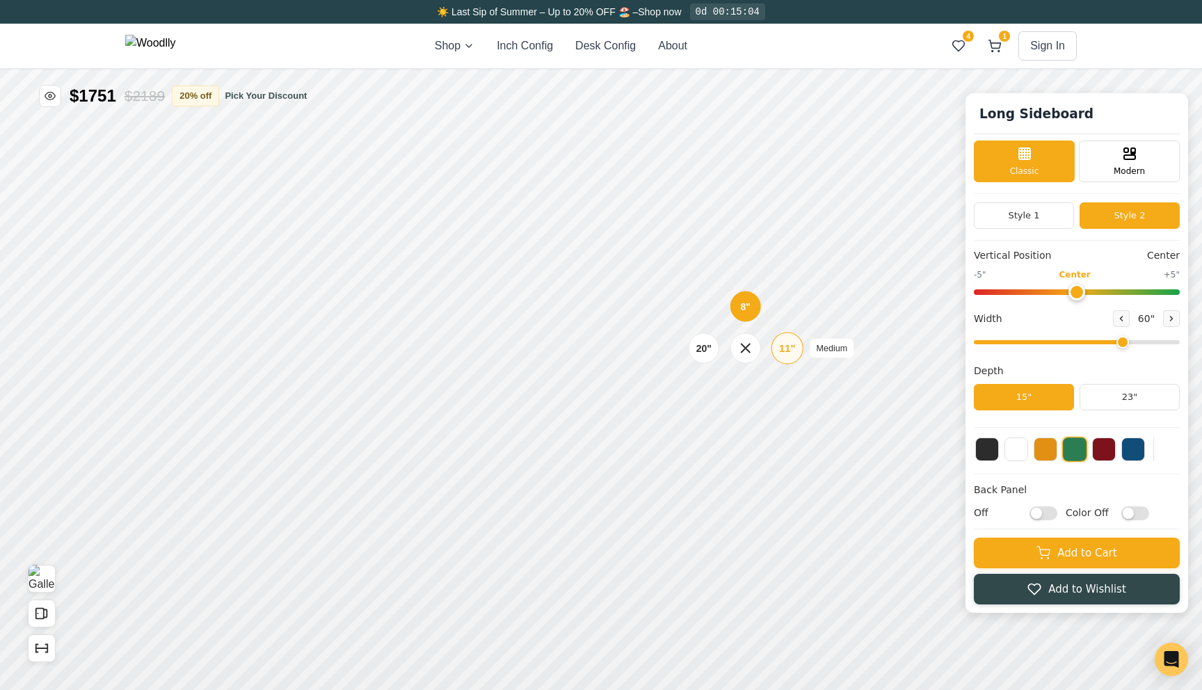
click at [786, 348] on div "11"" at bounding box center [787, 348] width 16 height 15
click at [752, 292] on div "8" Compact" at bounding box center [746, 294] width 32 height 32
click at [778, 355] on div "11" Medium" at bounding box center [788, 348] width 32 height 32
click at [694, 404] on div "20" Tall (spans two bays)" at bounding box center [703, 413] width 32 height 32
click at [753, 323] on div "8" Compact" at bounding box center [743, 328] width 32 height 32
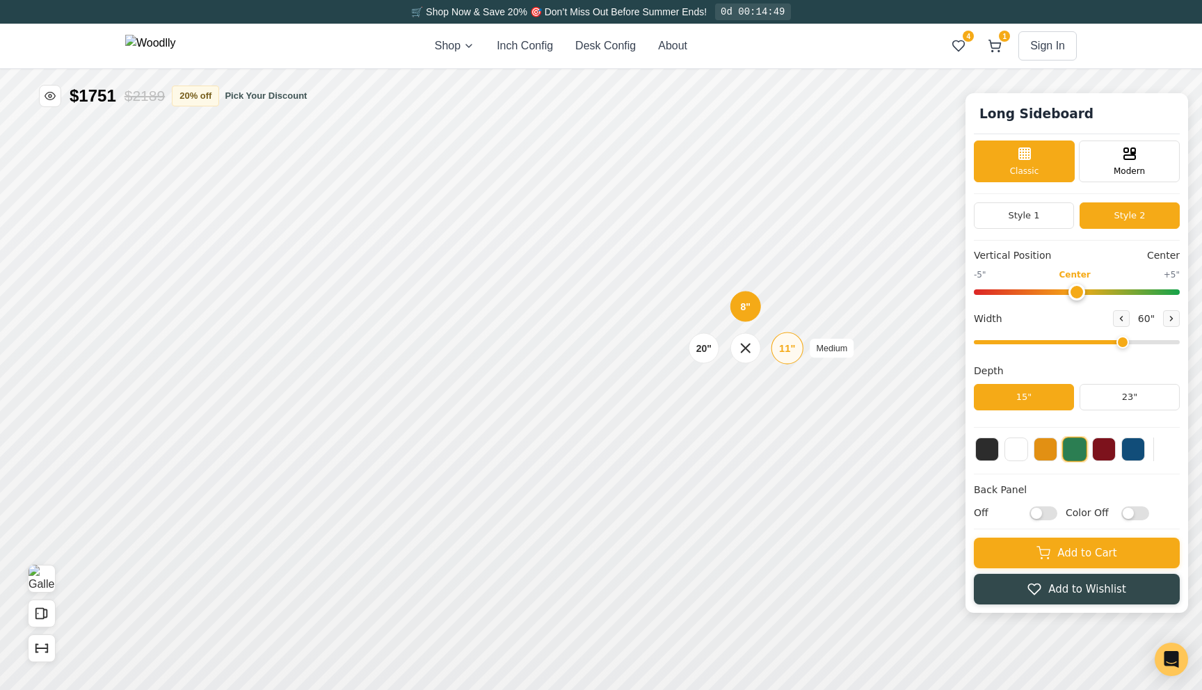
click at [787, 348] on div "11"" at bounding box center [787, 348] width 16 height 15
click at [749, 297] on div "8"" at bounding box center [746, 292] width 10 height 15
click at [781, 357] on div "11" Medium" at bounding box center [788, 348] width 32 height 32
click at [780, 350] on div "11"" at bounding box center [787, 348] width 16 height 15
click at [781, 414] on div "11"" at bounding box center [786, 412] width 16 height 15
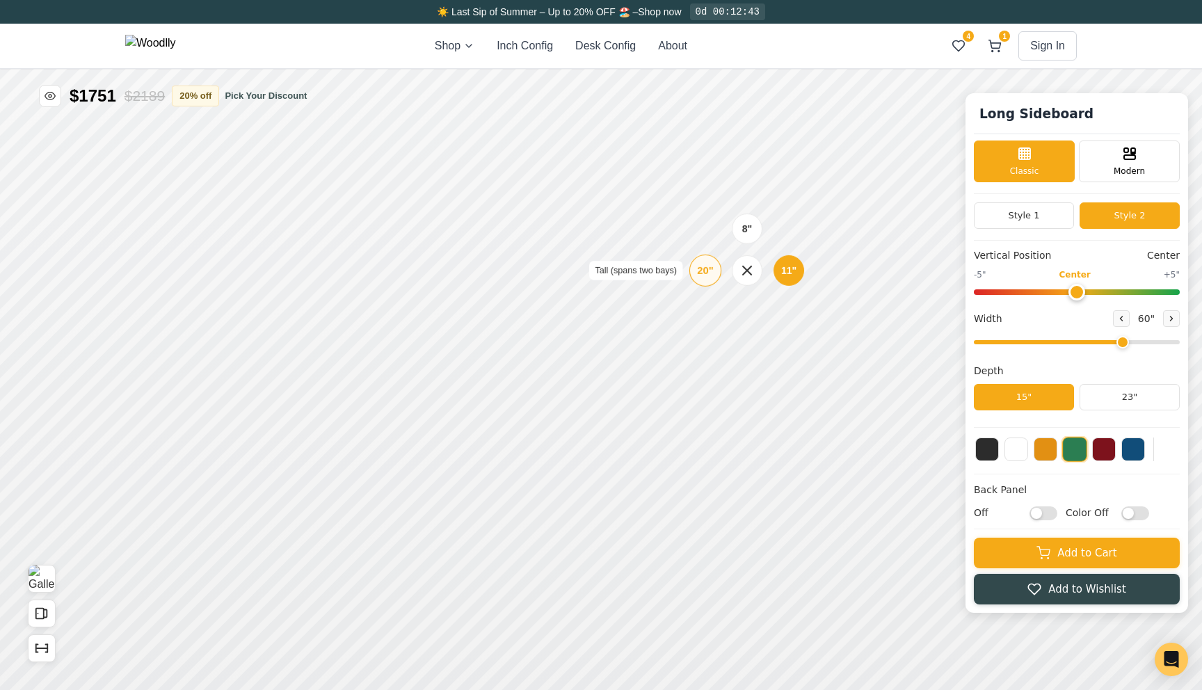
click at [713, 264] on div "20"" at bounding box center [705, 270] width 16 height 15
click at [754, 231] on div "8" Compact" at bounding box center [747, 229] width 32 height 32
click at [289, 350] on div "11"" at bounding box center [290, 348] width 16 height 15
click at [285, 272] on div "11" Medium" at bounding box center [288, 258] width 32 height 32
click at [298, 411] on div "11" Medium" at bounding box center [291, 413] width 32 height 32
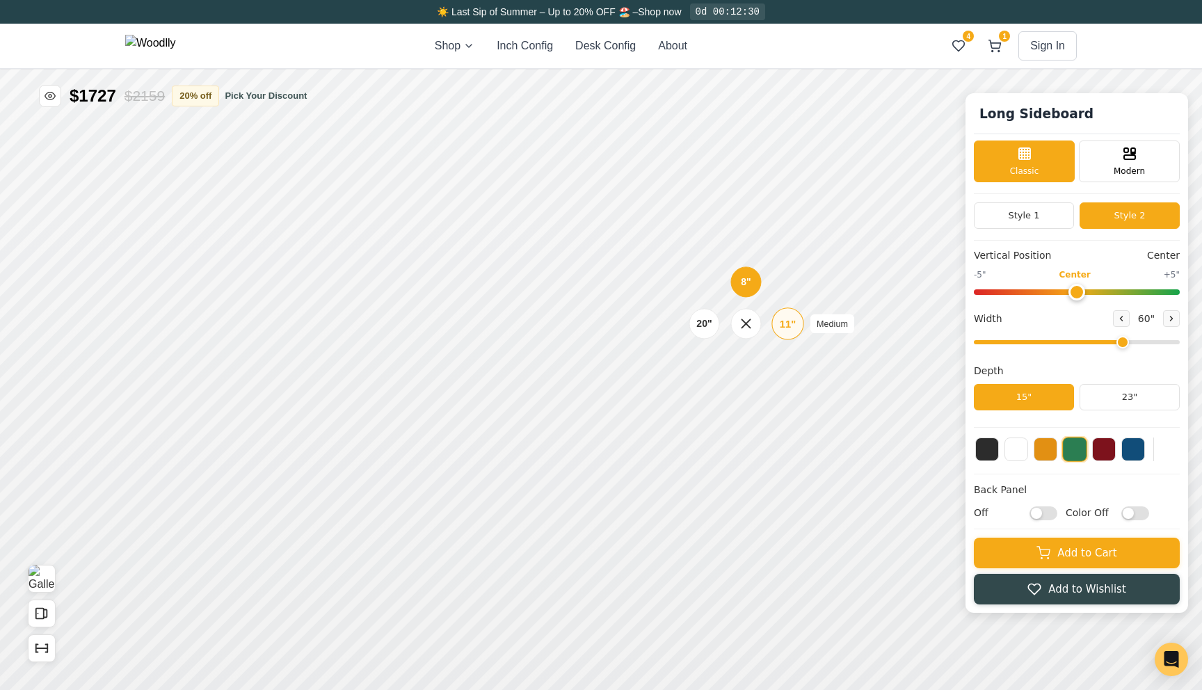
click at [778, 326] on div "11" Medium" at bounding box center [788, 324] width 32 height 32
click at [742, 367] on div "8" Compact" at bounding box center [744, 359] width 32 height 32
click at [795, 326] on div "11"" at bounding box center [788, 321] width 16 height 15
click at [775, 328] on div "11" Medium" at bounding box center [788, 321] width 32 height 32
click at [785, 253] on div "11"" at bounding box center [788, 256] width 16 height 15
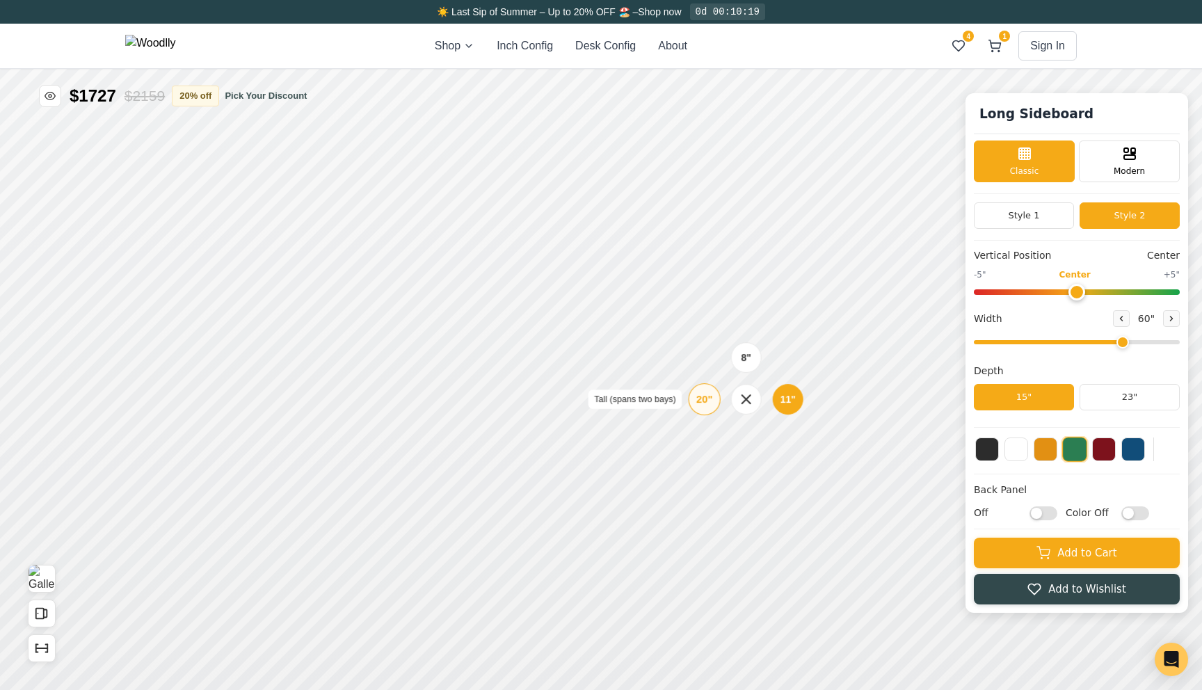
click at [710, 402] on div "20"" at bounding box center [704, 399] width 16 height 15
click at [1040, 513] on input "Off" at bounding box center [1044, 513] width 28 height 14
click at [1040, 513] on input "On" at bounding box center [1044, 513] width 28 height 14
checkbox input "false"
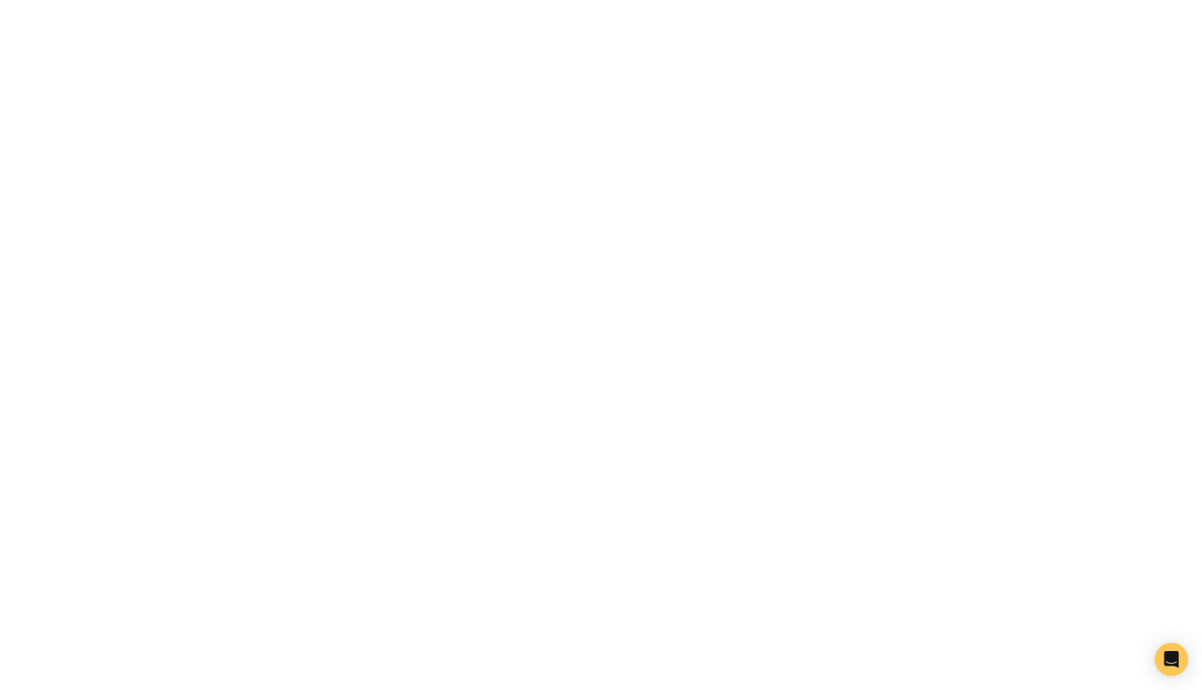
click at [559, 0] on html at bounding box center [601, 0] width 1202 height 0
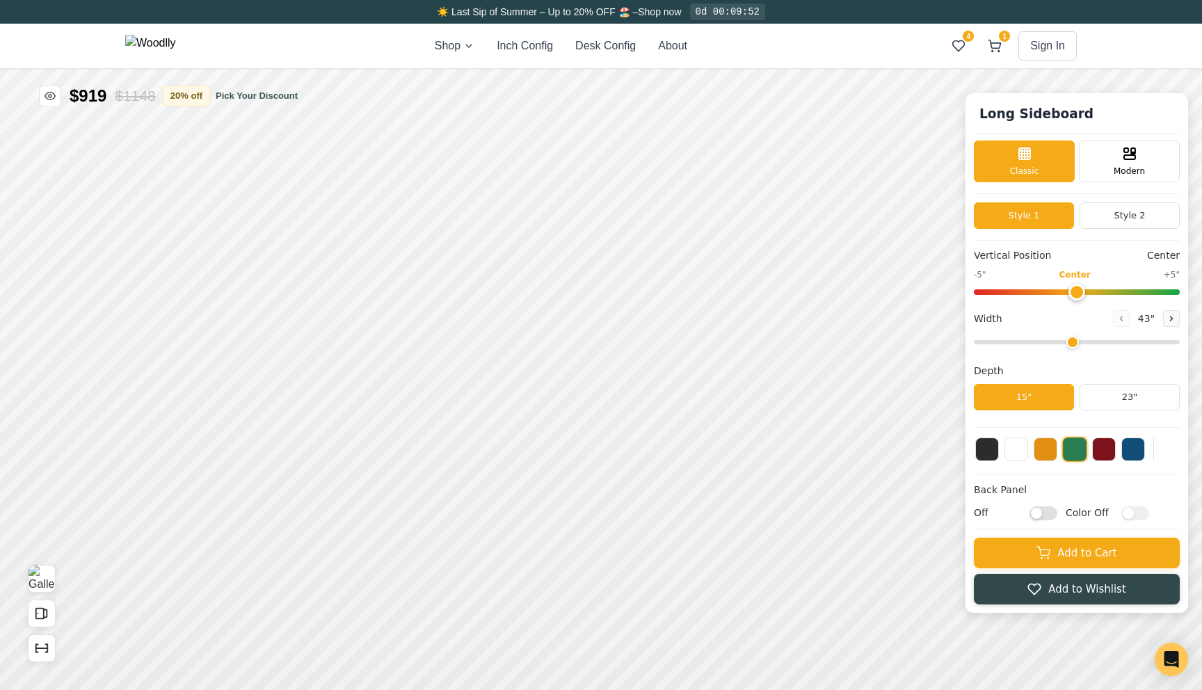
click at [1099, 344] on input "range" at bounding box center [1077, 342] width 206 height 4
drag, startPoint x: 1101, startPoint y: 347, endPoint x: 1127, endPoint y: 347, distance: 25.7
type input "60"
click at [1127, 344] on input "range" at bounding box center [1077, 342] width 206 height 4
click at [1124, 207] on button "Style 2" at bounding box center [1130, 215] width 100 height 26
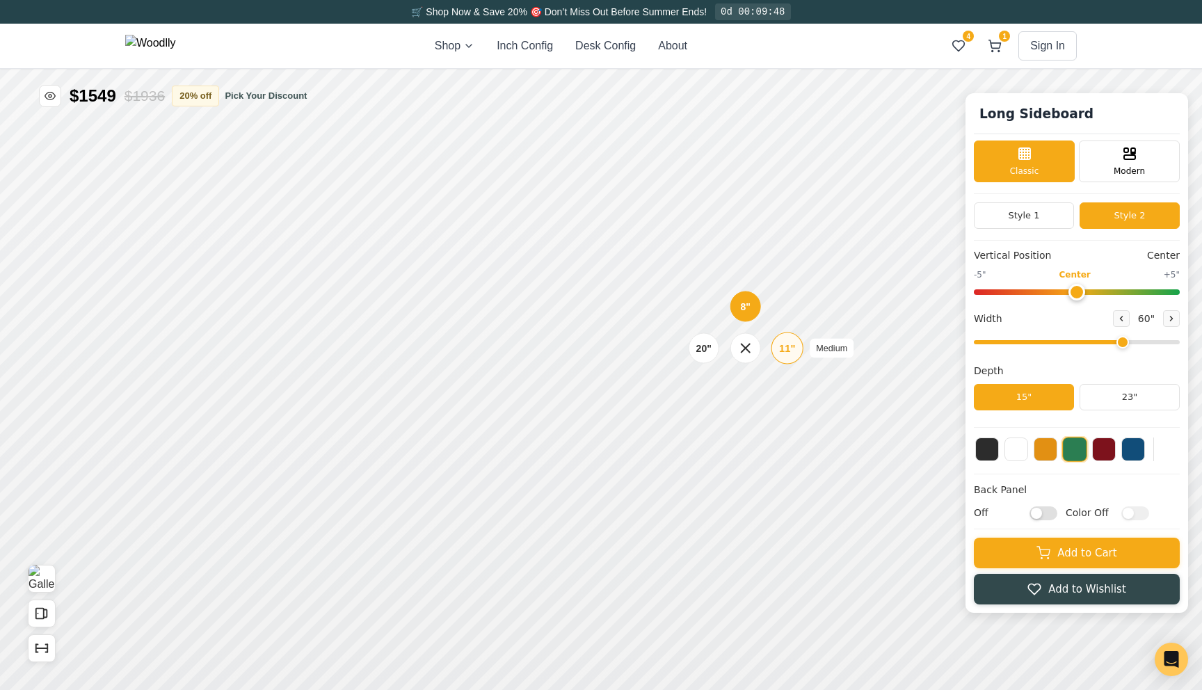
click at [790, 353] on div "11"" at bounding box center [787, 347] width 16 height 15
click at [745, 223] on div "8"" at bounding box center [747, 228] width 10 height 15
click at [805, 406] on div "8" 11" 20"" at bounding box center [744, 412] width 139 height 139
click at [797, 408] on div "11"" at bounding box center [786, 412] width 31 height 31
click at [710, 407] on div "20"" at bounding box center [702, 412] width 16 height 15
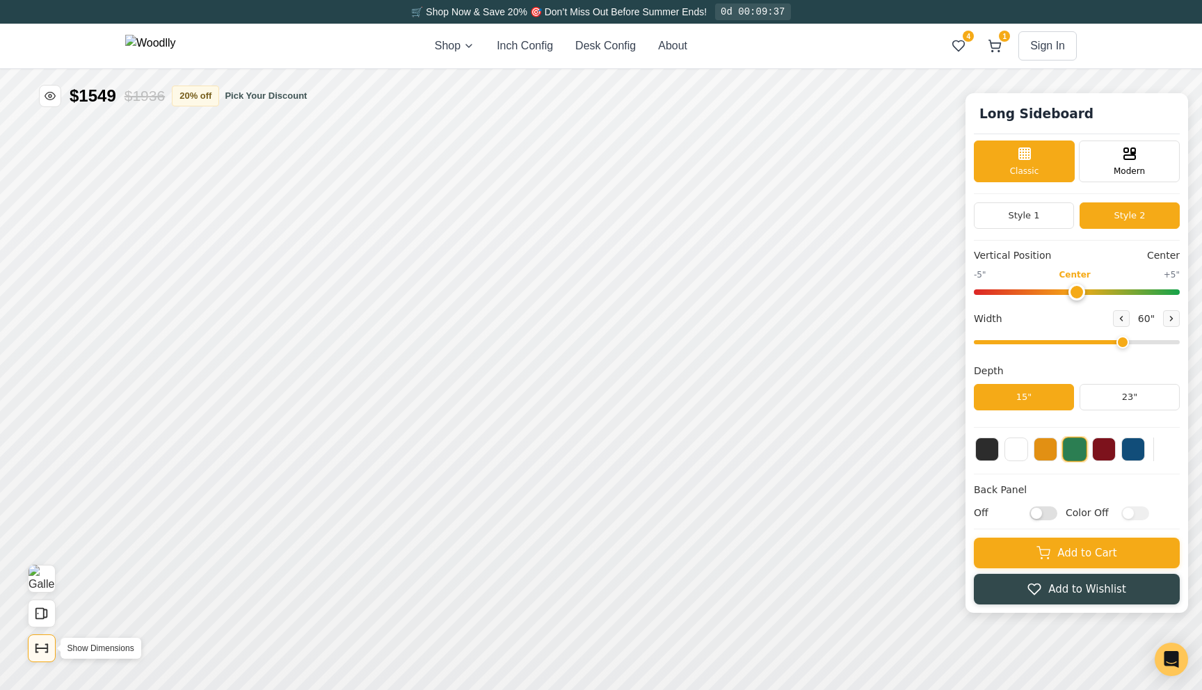
click at [47, 639] on button "Show Dimensions" at bounding box center [42, 649] width 28 height 28
click at [1037, 515] on input "Off" at bounding box center [1044, 513] width 28 height 14
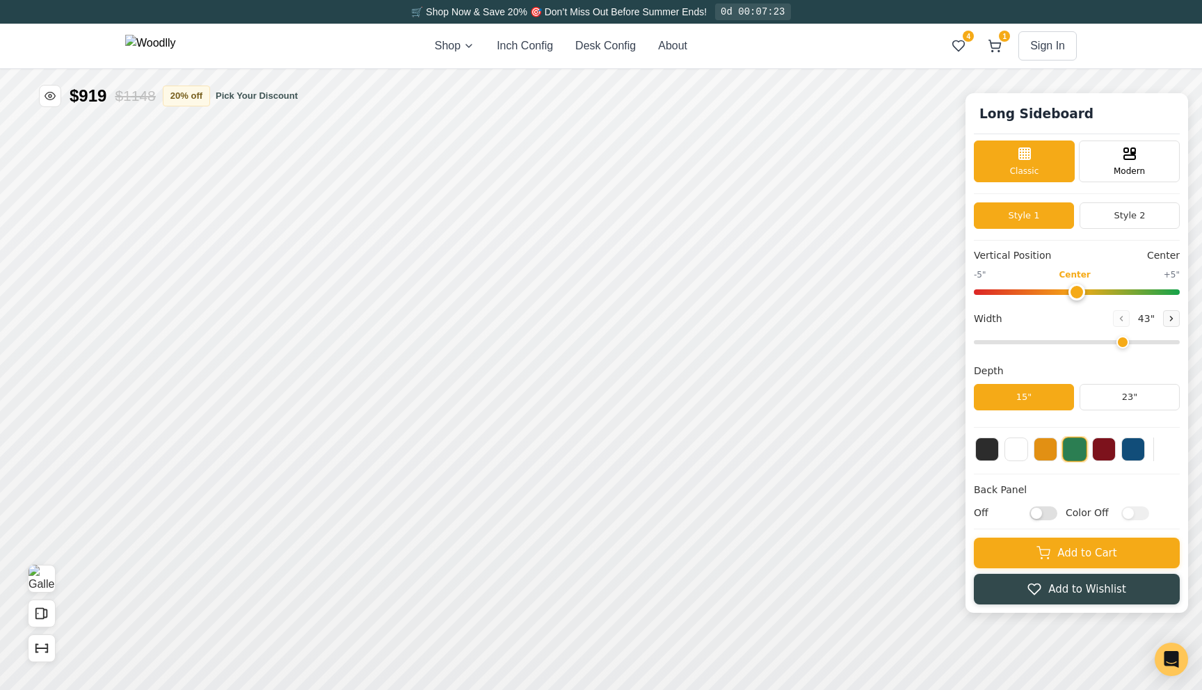
type input "60"
click at [1110, 344] on input "range" at bounding box center [1077, 342] width 206 height 4
click at [1129, 203] on button "Style 2" at bounding box center [1130, 215] width 100 height 26
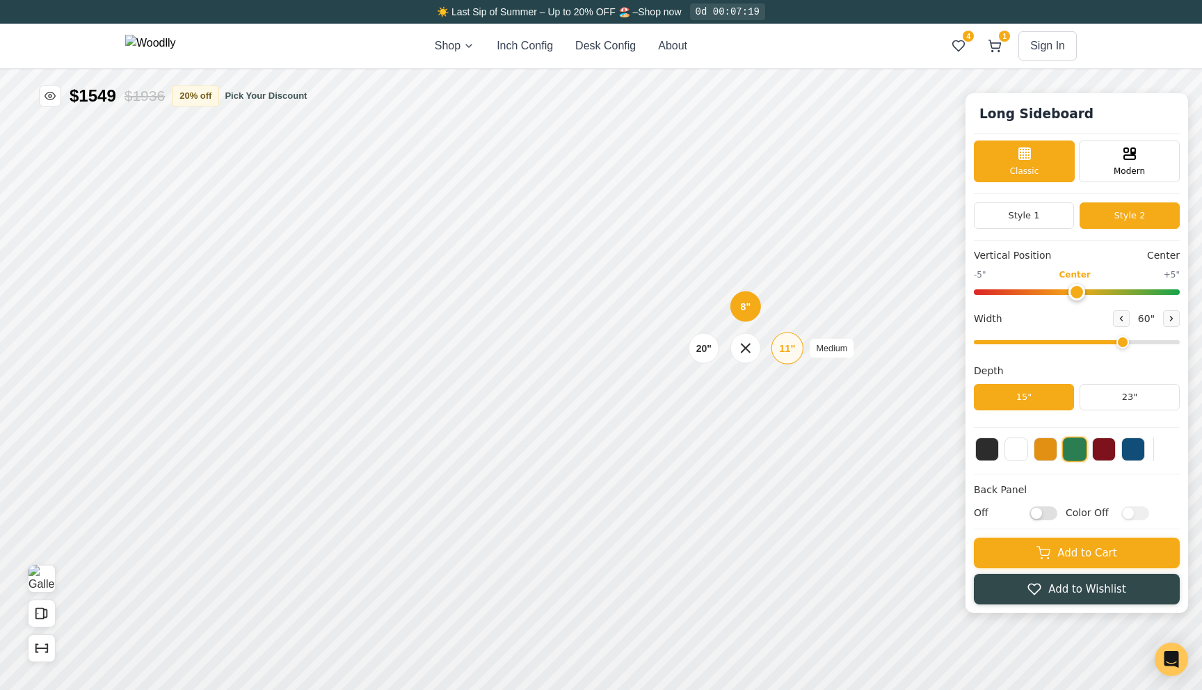
click at [782, 348] on div "11"" at bounding box center [787, 348] width 16 height 15
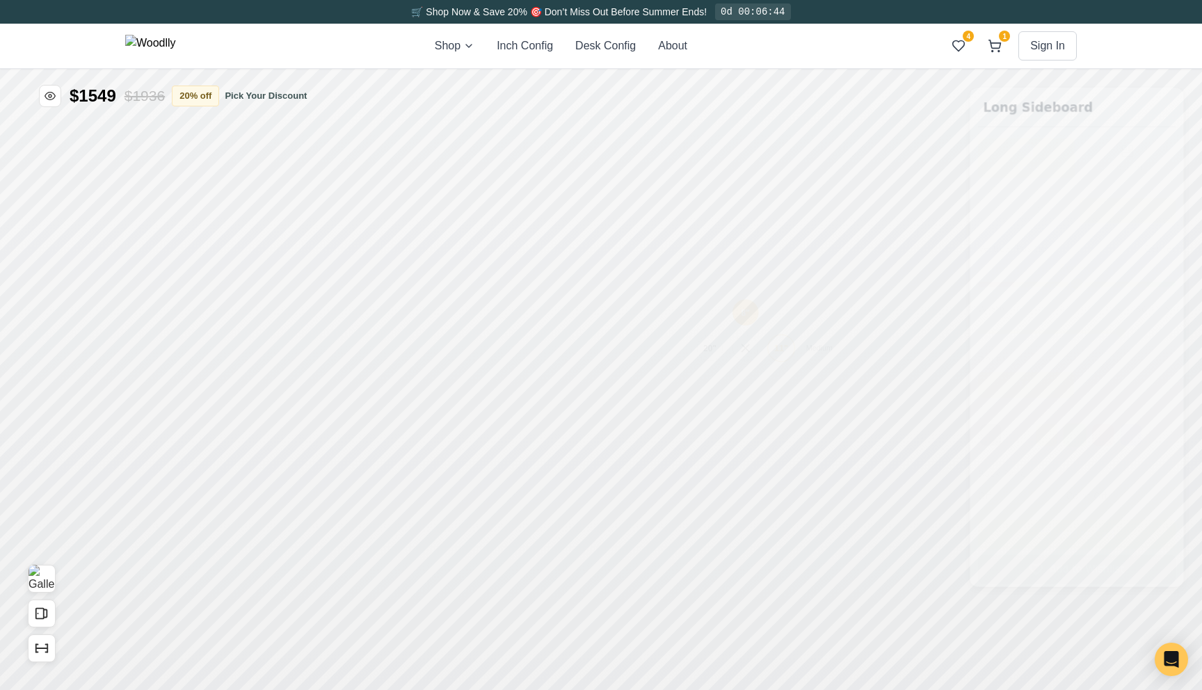
click at [782, 349] on div "11"" at bounding box center [787, 348] width 16 height 15
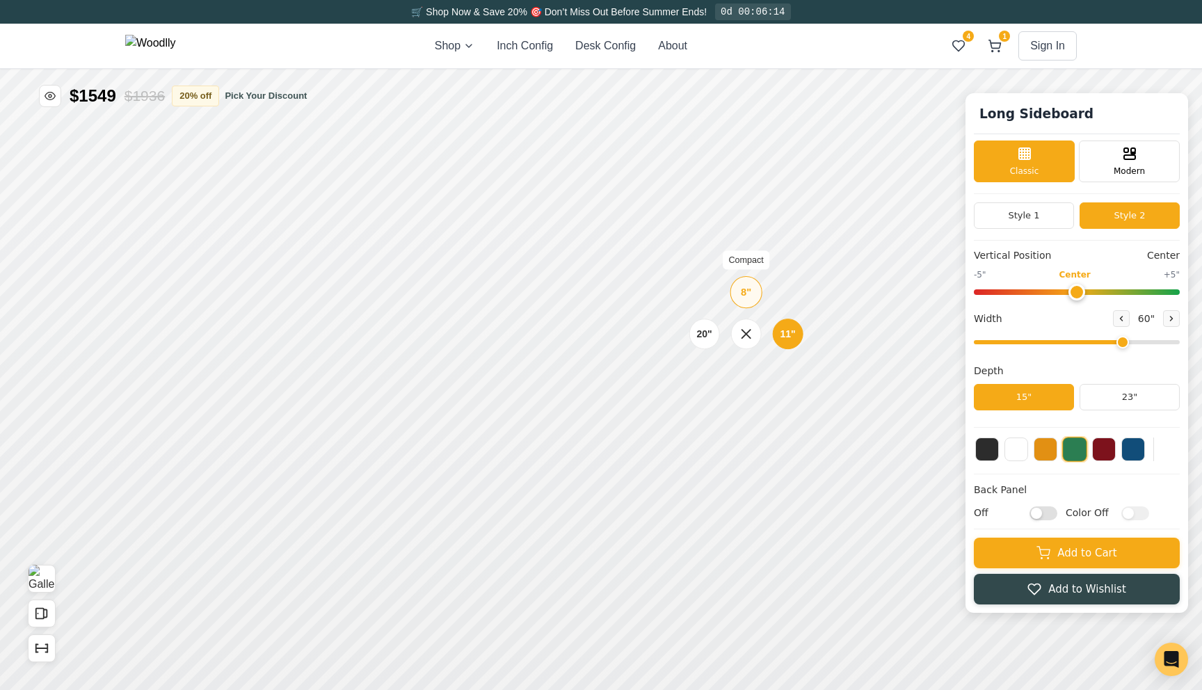
click at [747, 297] on div "8"" at bounding box center [746, 292] width 10 height 15
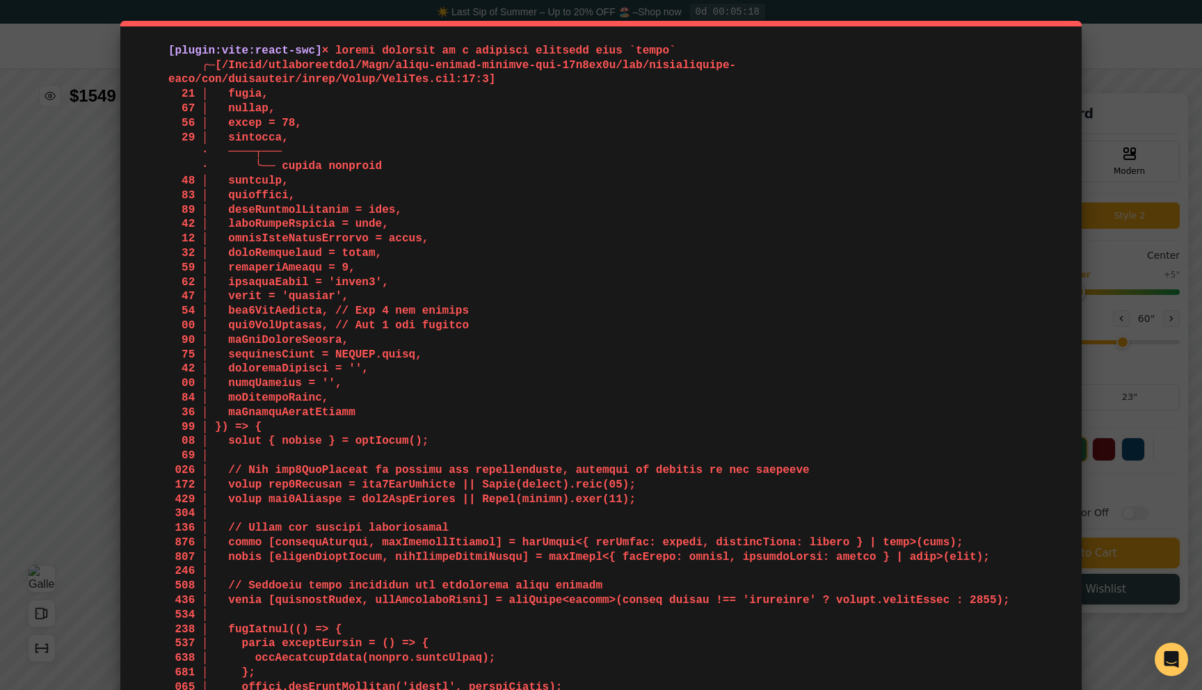
click at [1097, 427] on div "[plugin:vite:react-swc] /Users/behnamakhondi/Test/quick-glance-landing-pad-02c9…" at bounding box center [601, 345] width 1202 height 690
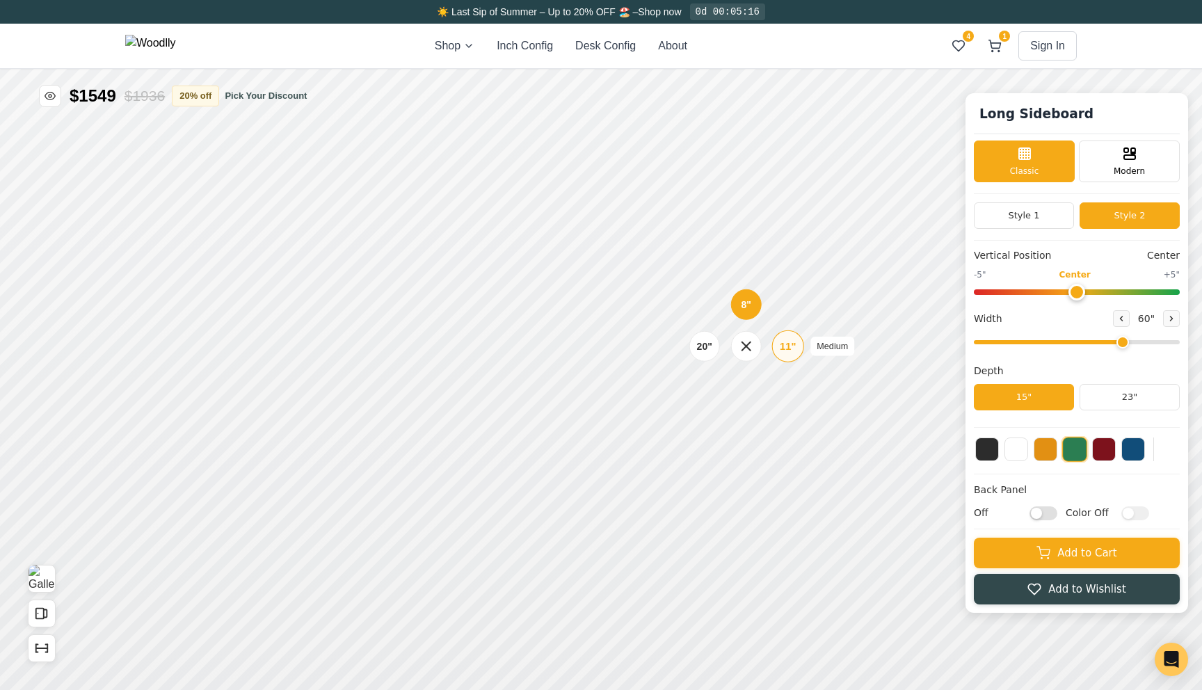
click at [788, 340] on div "11"" at bounding box center [788, 346] width 16 height 15
click at [788, 384] on div "11"" at bounding box center [788, 383] width 16 height 15
click at [754, 228] on div "8"" at bounding box center [752, 223] width 10 height 15
click at [778, 347] on div "11"" at bounding box center [788, 346] width 31 height 31
click at [778, 260] on div "11" Medium" at bounding box center [788, 257] width 32 height 32
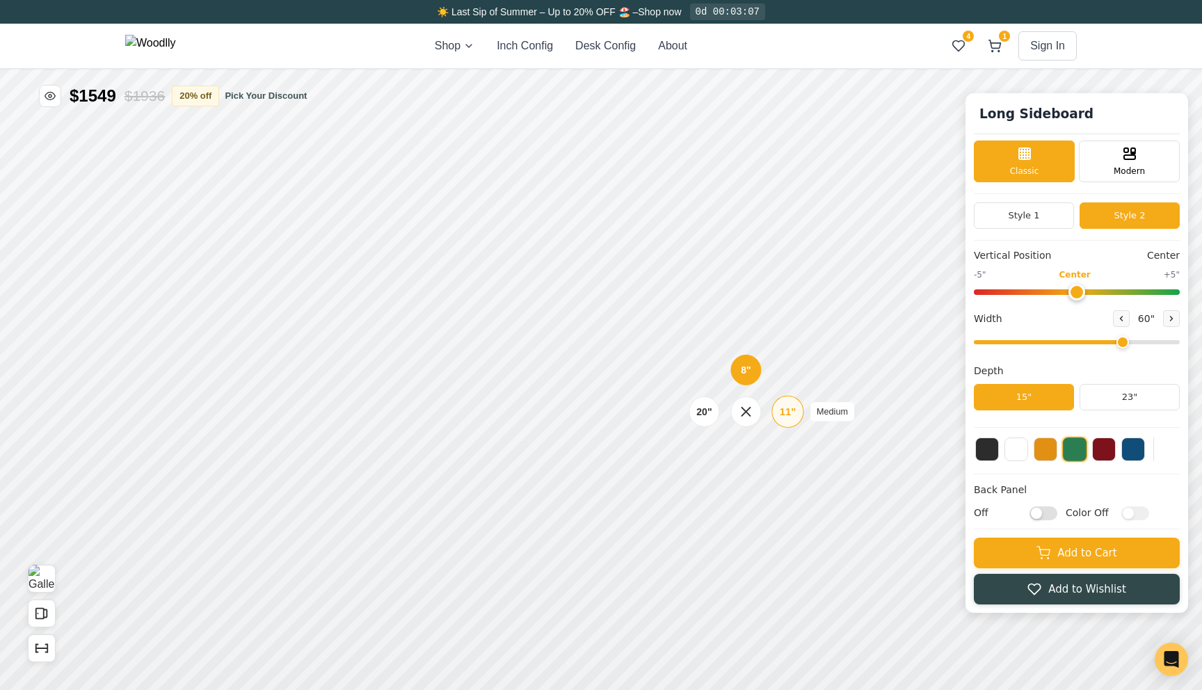
click at [790, 414] on div "11"" at bounding box center [788, 411] width 16 height 15
click at [782, 312] on div "11" Medium" at bounding box center [788, 322] width 32 height 32
click at [787, 256] on div "11"" at bounding box center [788, 256] width 16 height 15
click at [248, 228] on div "8"" at bounding box center [246, 226] width 10 height 15
click at [254, 289] on div "8" Compact" at bounding box center [247, 292] width 32 height 32
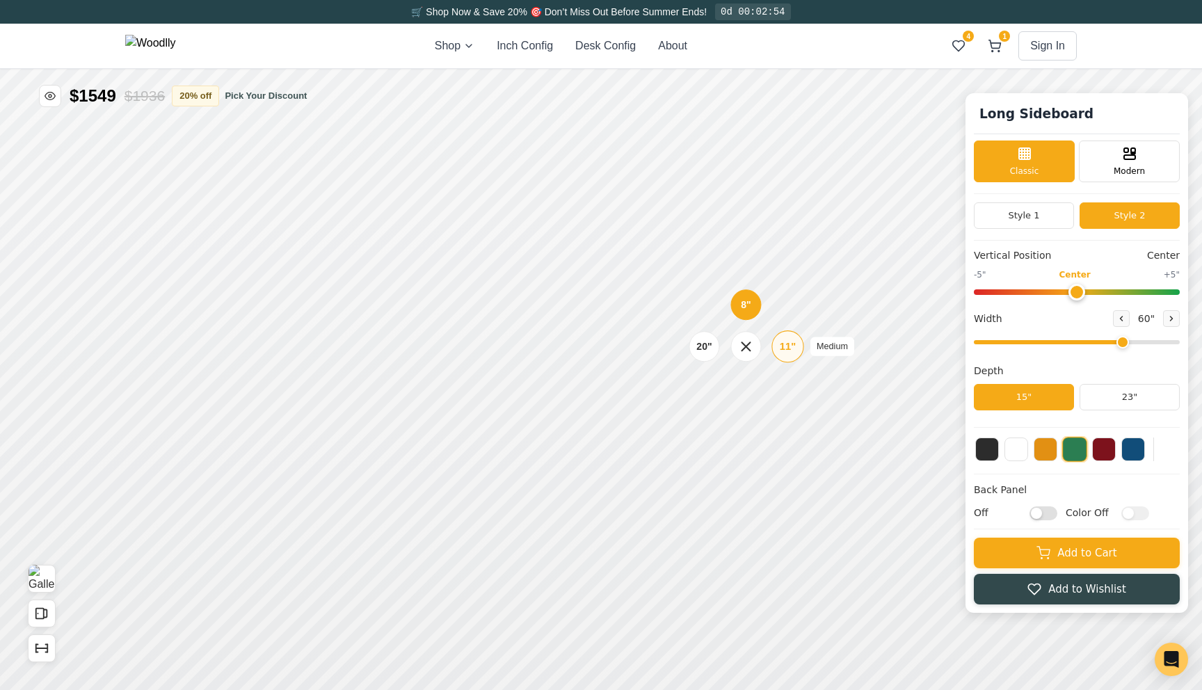
click at [797, 357] on div "11" Medium" at bounding box center [788, 346] width 32 height 32
click at [796, 416] on div "11"" at bounding box center [787, 412] width 31 height 31
click at [710, 392] on div "20"" at bounding box center [704, 399] width 16 height 15
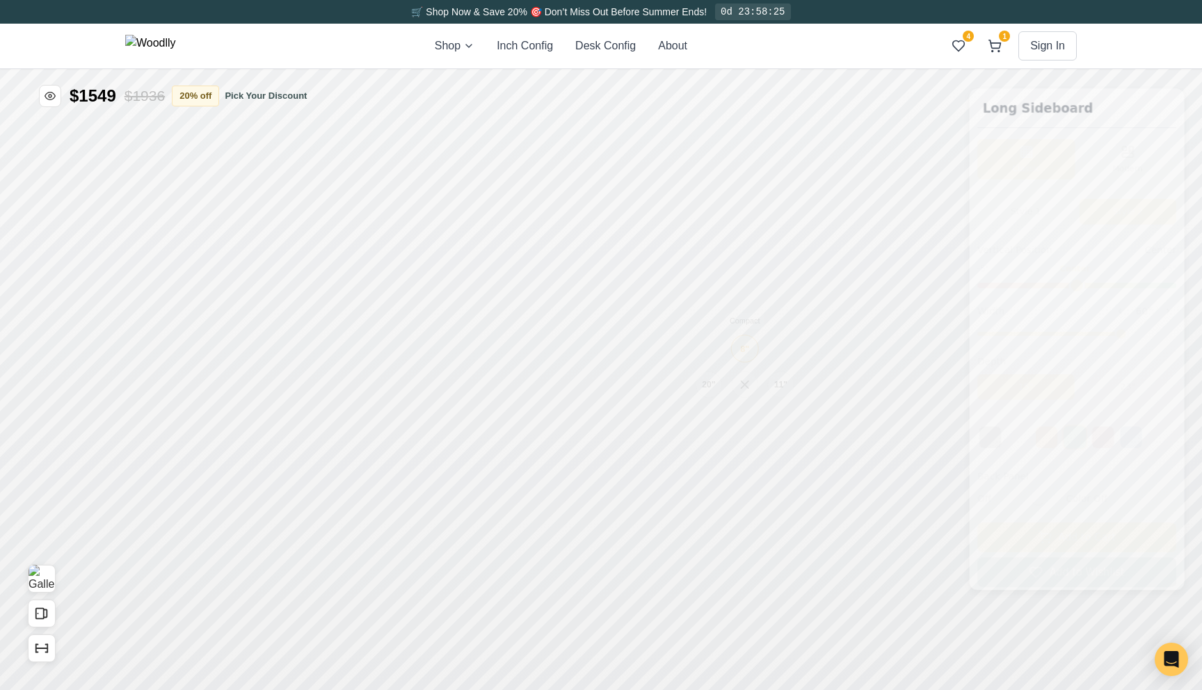
click at [751, 344] on div "8" Compact" at bounding box center [745, 343] width 32 height 32
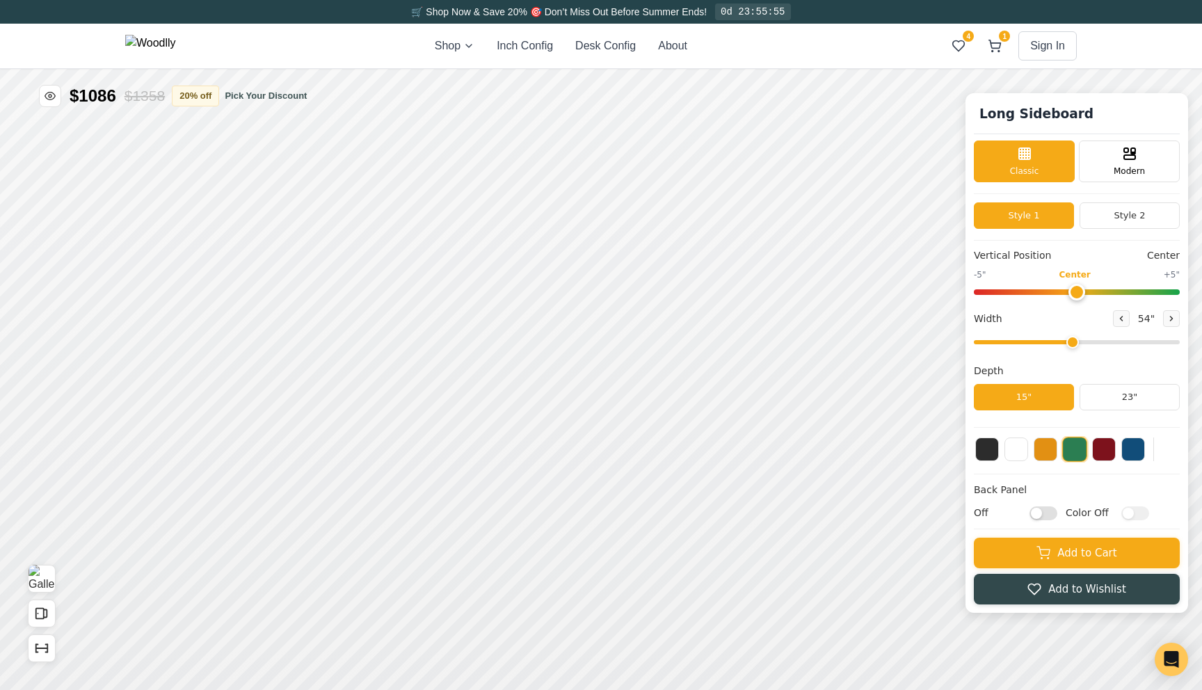
click at [1071, 343] on input "range" at bounding box center [1077, 342] width 206 height 4
type input "54"
click at [1085, 344] on input "range" at bounding box center [1077, 342] width 206 height 4
click at [1122, 216] on button "Style 2" at bounding box center [1130, 215] width 100 height 26
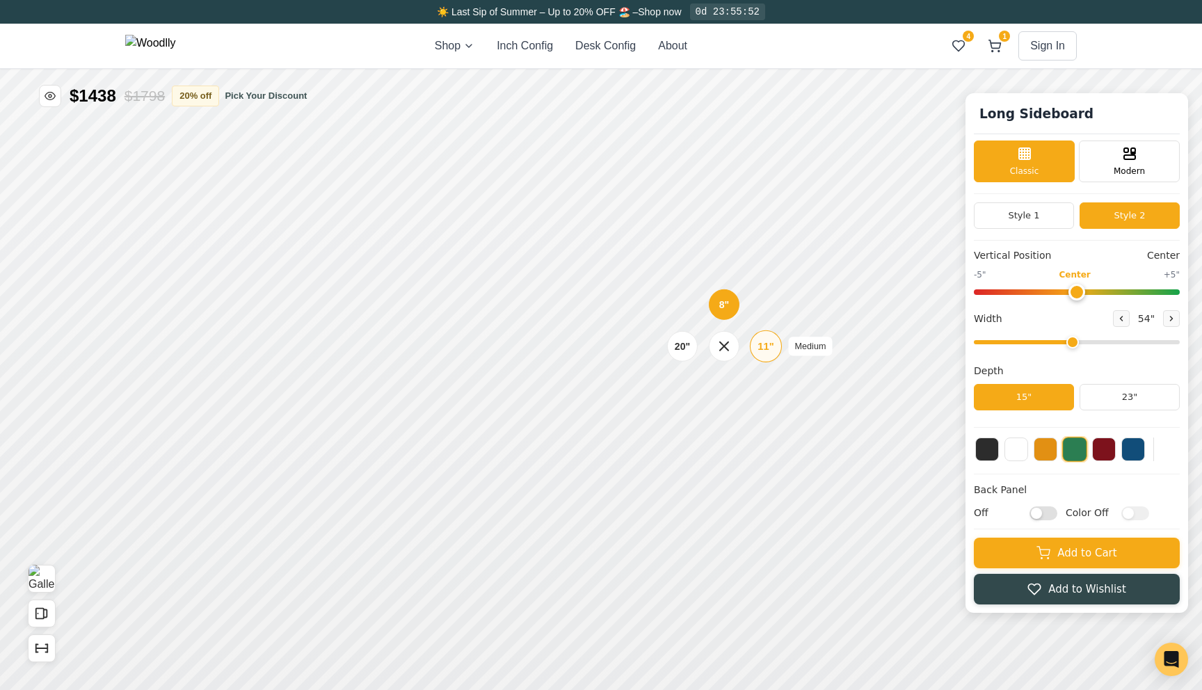
click at [776, 347] on div "11" Medium" at bounding box center [766, 346] width 32 height 32
click at [682, 335] on div "20" Tall (spans two bays)" at bounding box center [683, 346] width 32 height 32
click at [758, 343] on div "11"" at bounding box center [766, 348] width 16 height 15
click at [765, 397] on div "11"" at bounding box center [771, 399] width 16 height 15
click at [754, 323] on div "8" 11" 20"" at bounding box center [731, 324] width 139 height 139
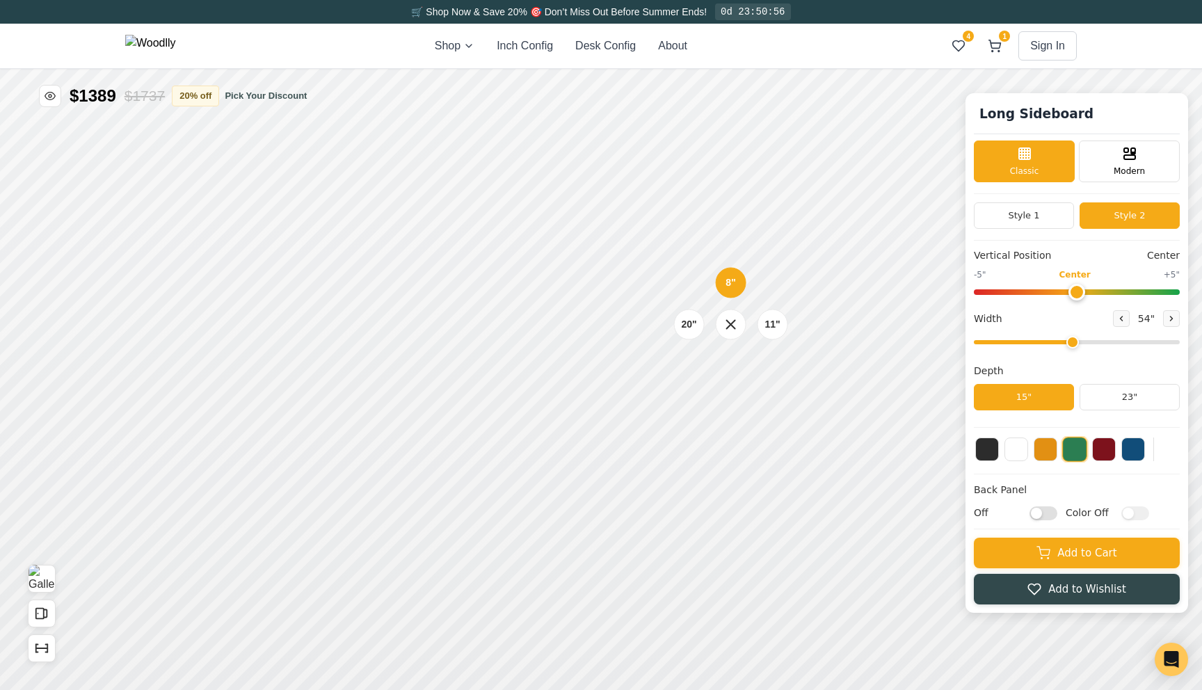
click at [765, 323] on div "11"" at bounding box center [772, 324] width 15 height 15
click at [774, 246] on div "11"" at bounding box center [774, 248] width 16 height 15
click at [701, 246] on div "20" Tall (spans two bays)" at bounding box center [691, 248] width 32 height 32
click at [302, 326] on div "11"" at bounding box center [304, 324] width 16 height 15
click at [217, 400] on div "20"" at bounding box center [222, 399] width 16 height 15
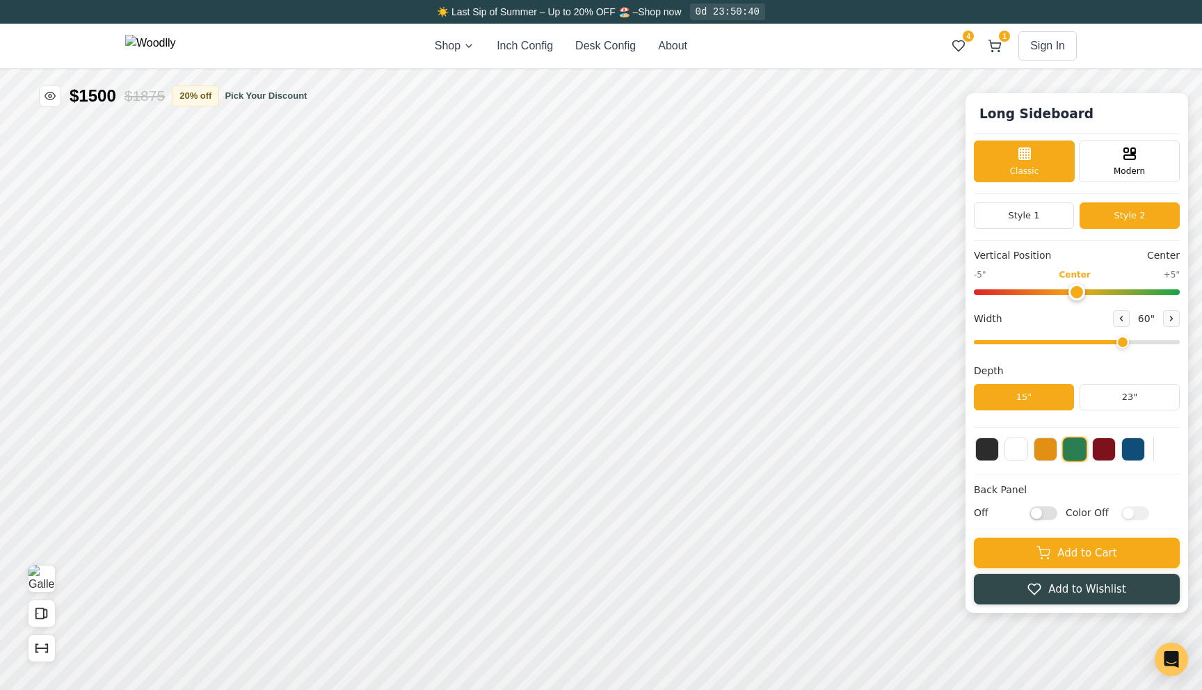
drag, startPoint x: 1061, startPoint y: 343, endPoint x: 1144, endPoint y: 333, distance: 83.4
type input "60"
click at [1144, 340] on input "range" at bounding box center [1077, 342] width 206 height 4
click at [790, 327] on div "11"" at bounding box center [796, 324] width 16 height 15
click at [807, 318] on div "Drawer" at bounding box center [813, 309] width 31 height 31
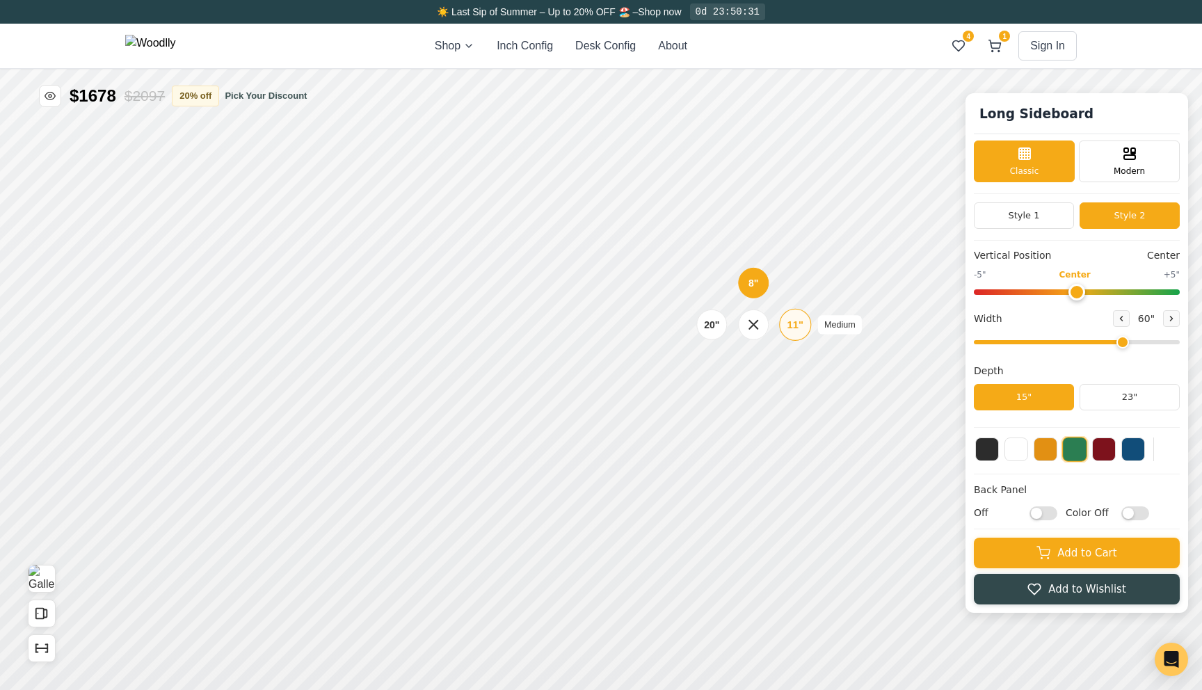
click at [793, 326] on div "11"" at bounding box center [796, 324] width 16 height 15
click at [186, 318] on div "20" Tall (spans two bays)" at bounding box center [198, 325] width 32 height 32
click at [272, 321] on div "11" Medium" at bounding box center [281, 325] width 32 height 32
click at [783, 326] on div "11" Medium" at bounding box center [795, 322] width 32 height 32
click at [787, 395] on div "11" Medium" at bounding box center [795, 398] width 32 height 32
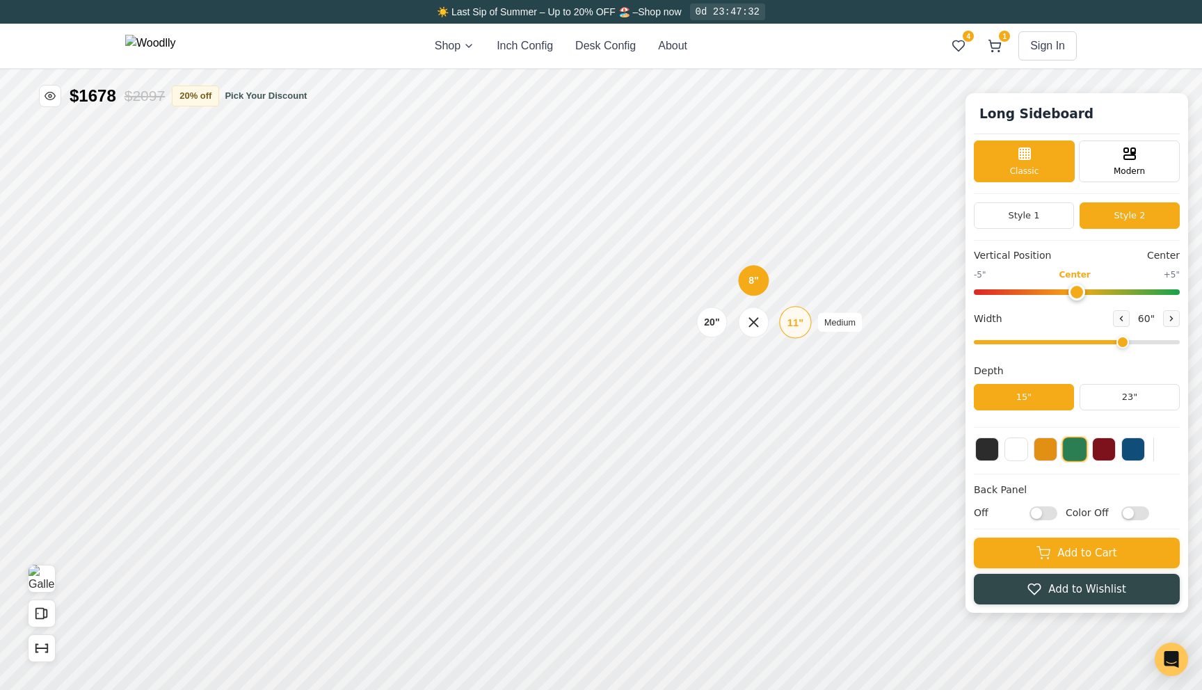
click at [787, 320] on div "11" Medium" at bounding box center [795, 322] width 32 height 32
click at [797, 398] on div "11"" at bounding box center [796, 397] width 16 height 15
click at [276, 319] on div "11"" at bounding box center [281, 321] width 16 height 15
click at [787, 309] on div "11"" at bounding box center [795, 322] width 31 height 31
click at [784, 248] on div "11" Medium" at bounding box center [795, 246] width 32 height 32
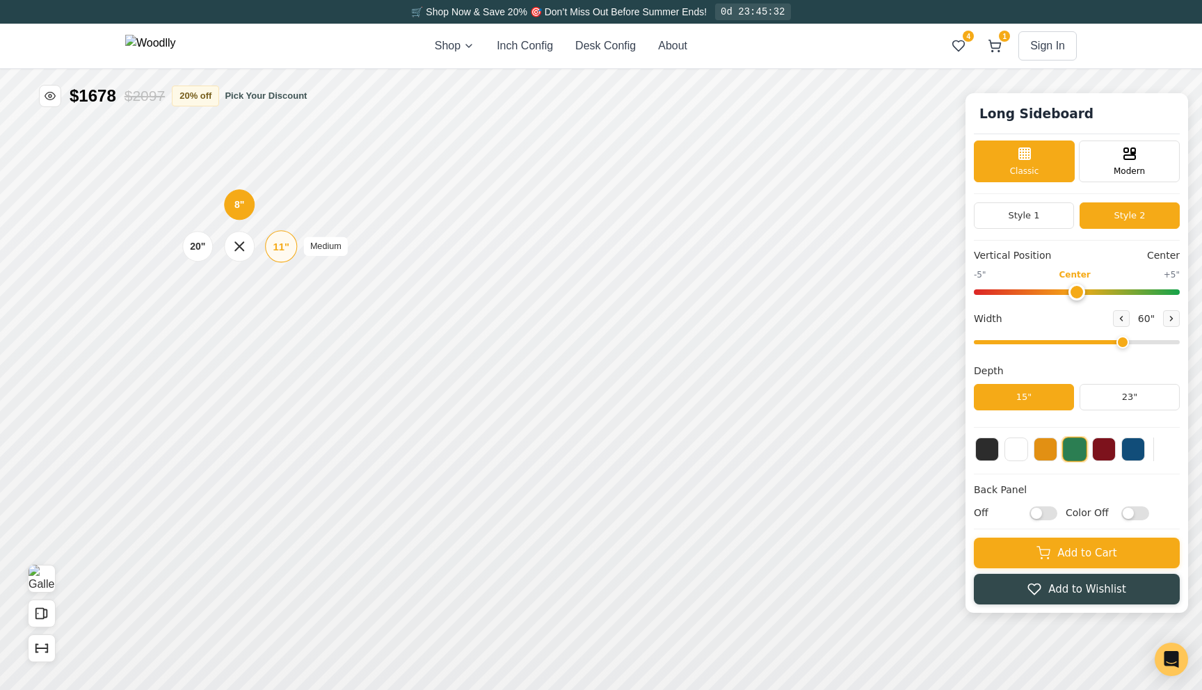
click at [273, 241] on div "11"" at bounding box center [281, 246] width 16 height 15
click at [46, 621] on button "Open All Doors and Drawers" at bounding box center [42, 614] width 28 height 28
click at [46, 621] on button "Close All Doors and Drawers" at bounding box center [42, 614] width 28 height 28
click at [43, 625] on button "Open All Doors and Drawers" at bounding box center [42, 614] width 28 height 28
click at [43, 625] on button "Close All Doors and Drawers" at bounding box center [42, 614] width 28 height 28
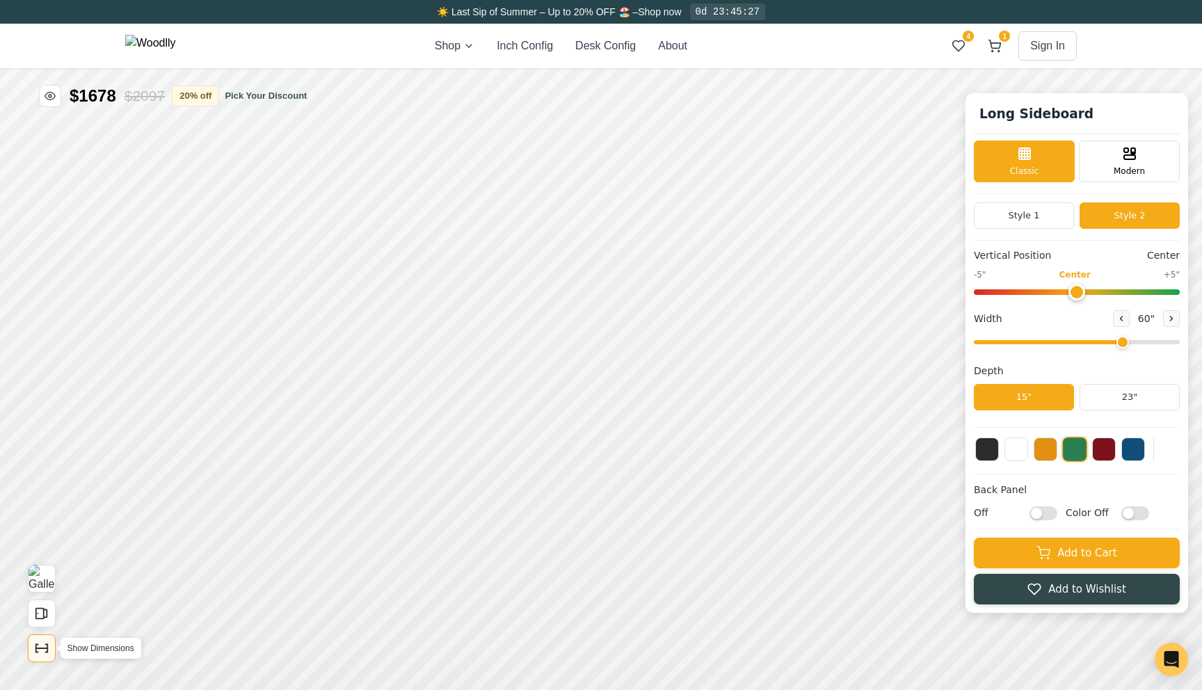
click at [42, 646] on icon "Show Dimensions" at bounding box center [41, 648] width 15 height 15
